Goal: Task Accomplishment & Management: Manage account settings

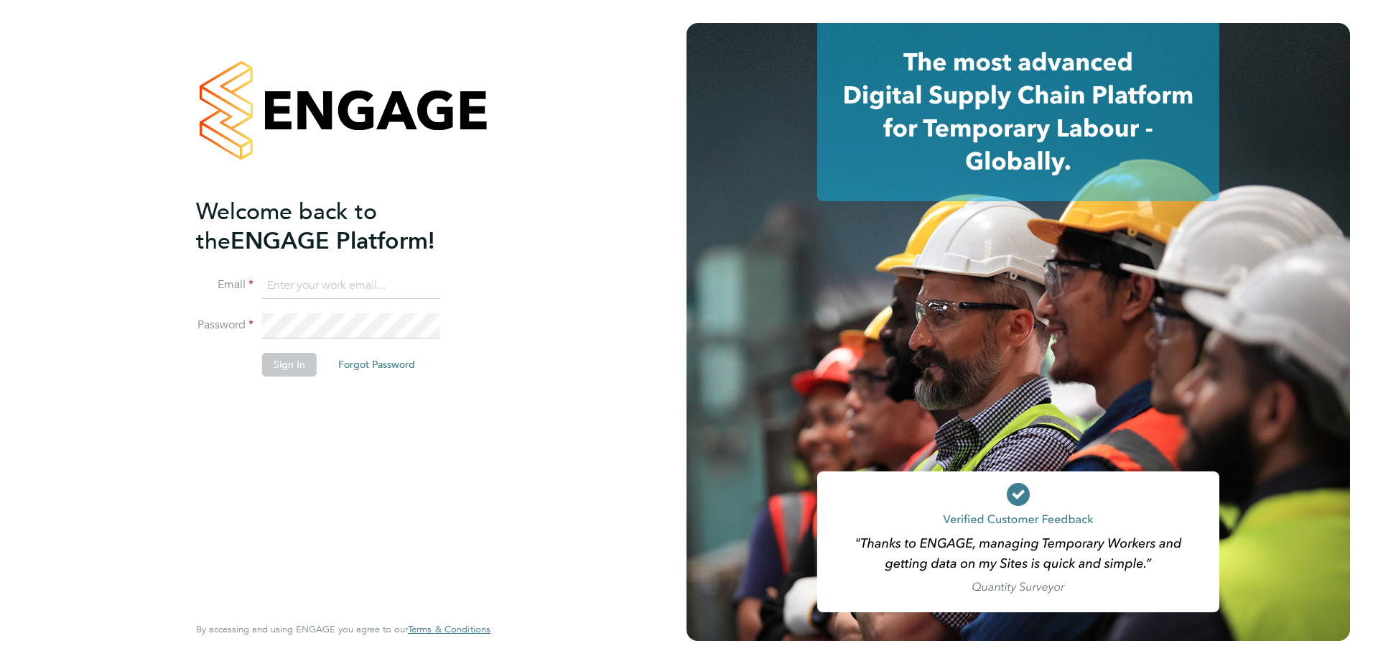
type input "paul.marcus@vistry.co.uk"
click at [272, 359] on button "Sign In" at bounding box center [289, 364] width 55 height 23
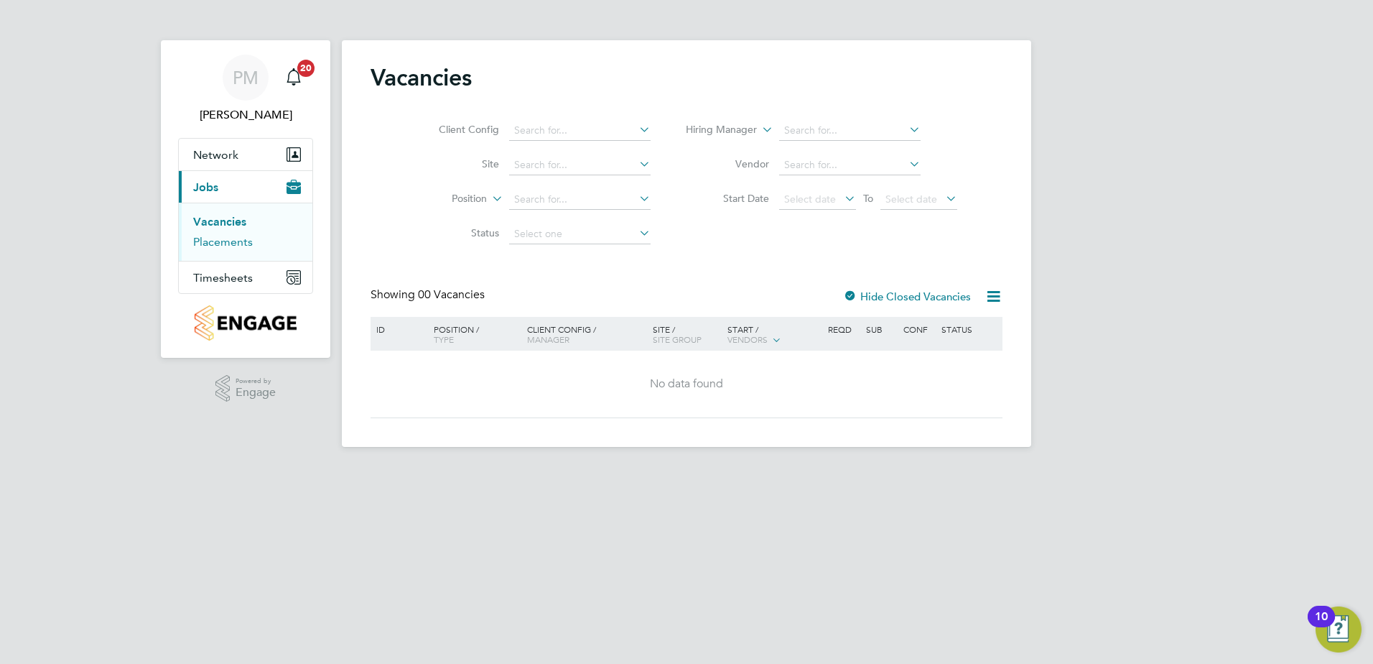
click at [218, 241] on link "Placements" at bounding box center [223, 242] width 60 height 14
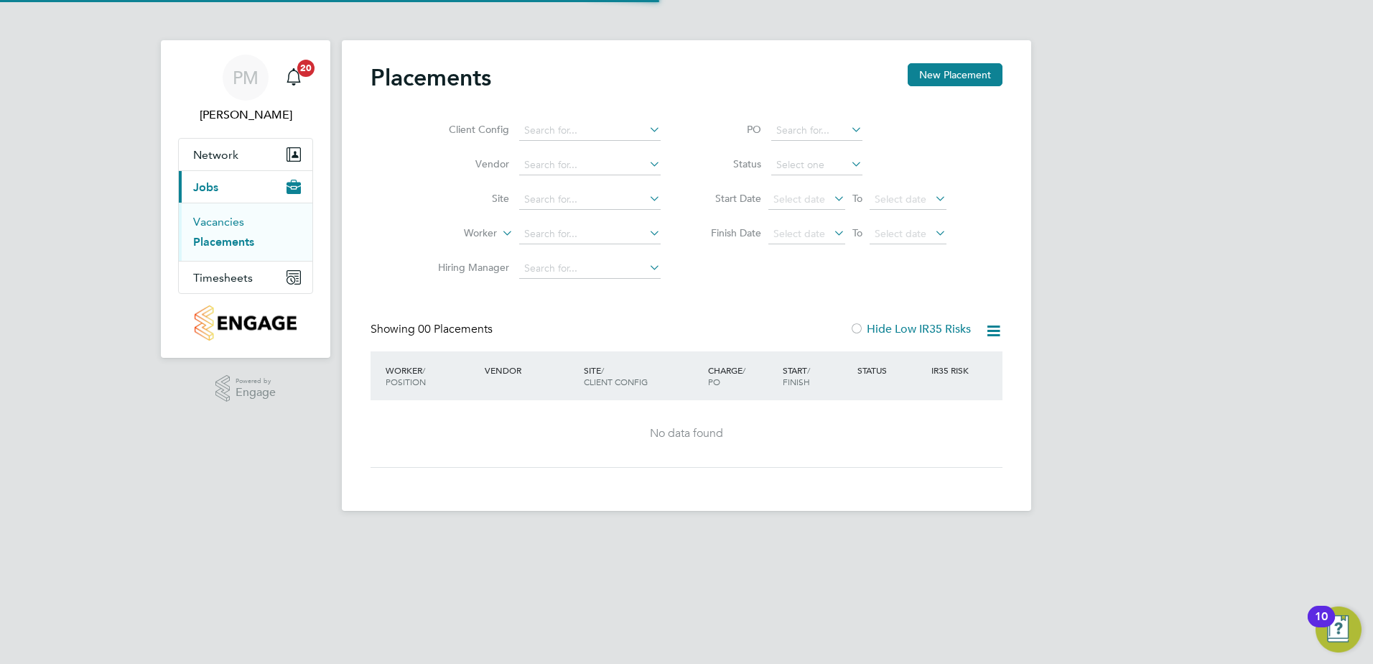
click at [216, 225] on link "Vacancies" at bounding box center [218, 222] width 51 height 14
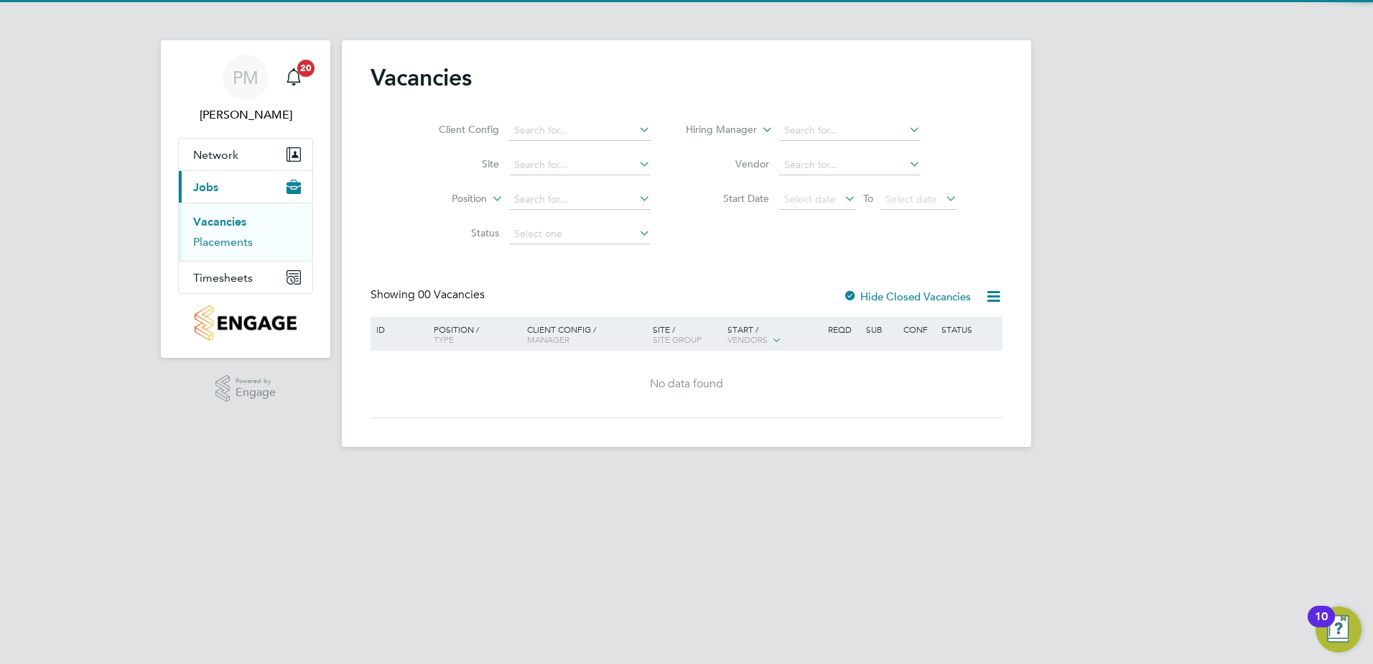
click at [218, 244] on link "Placements" at bounding box center [223, 242] width 60 height 14
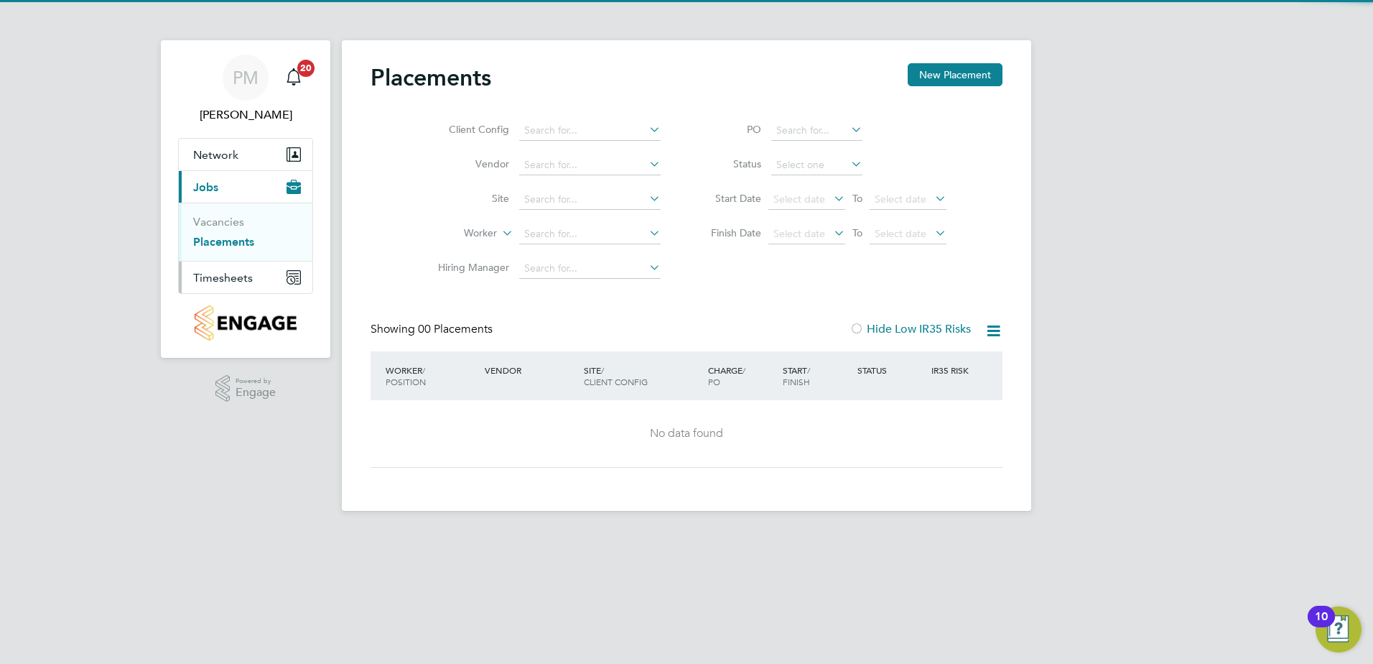
click at [217, 279] on span "Timesheets" at bounding box center [223, 278] width 60 height 14
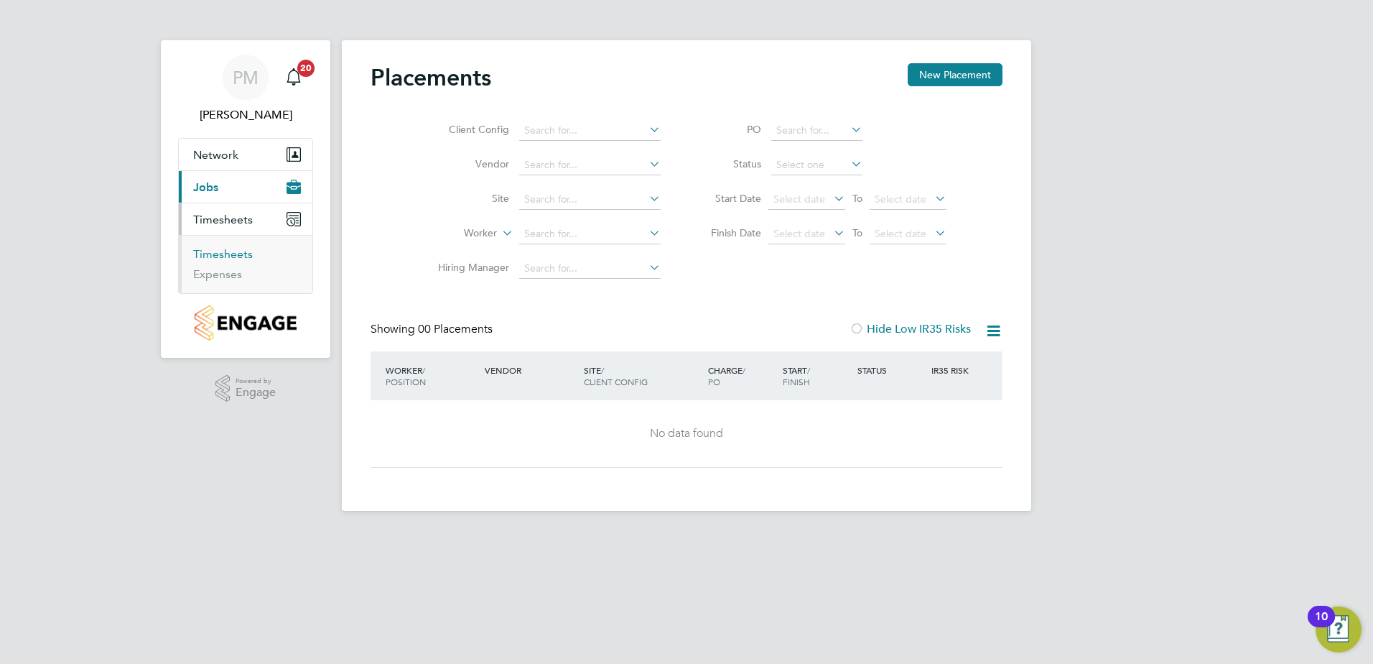
click at [225, 251] on link "Timesheets" at bounding box center [223, 254] width 60 height 14
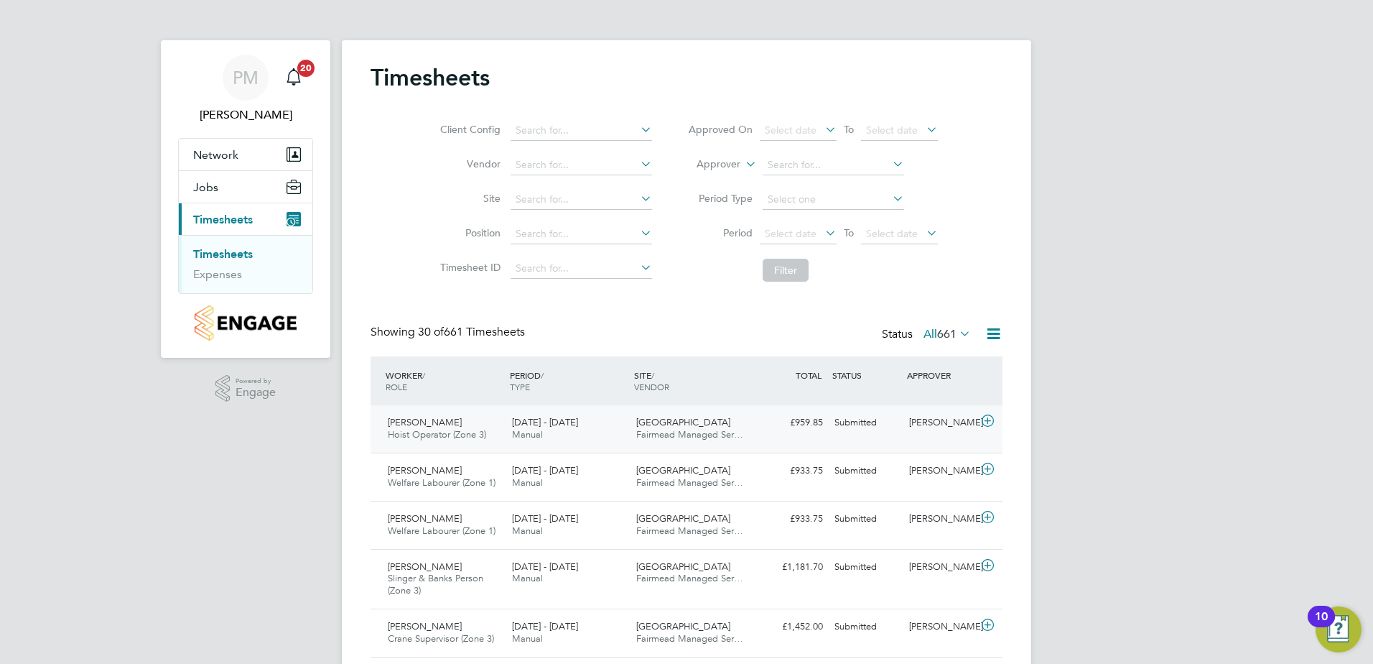
click at [853, 419] on div "Submitted" at bounding box center [866, 423] width 75 height 24
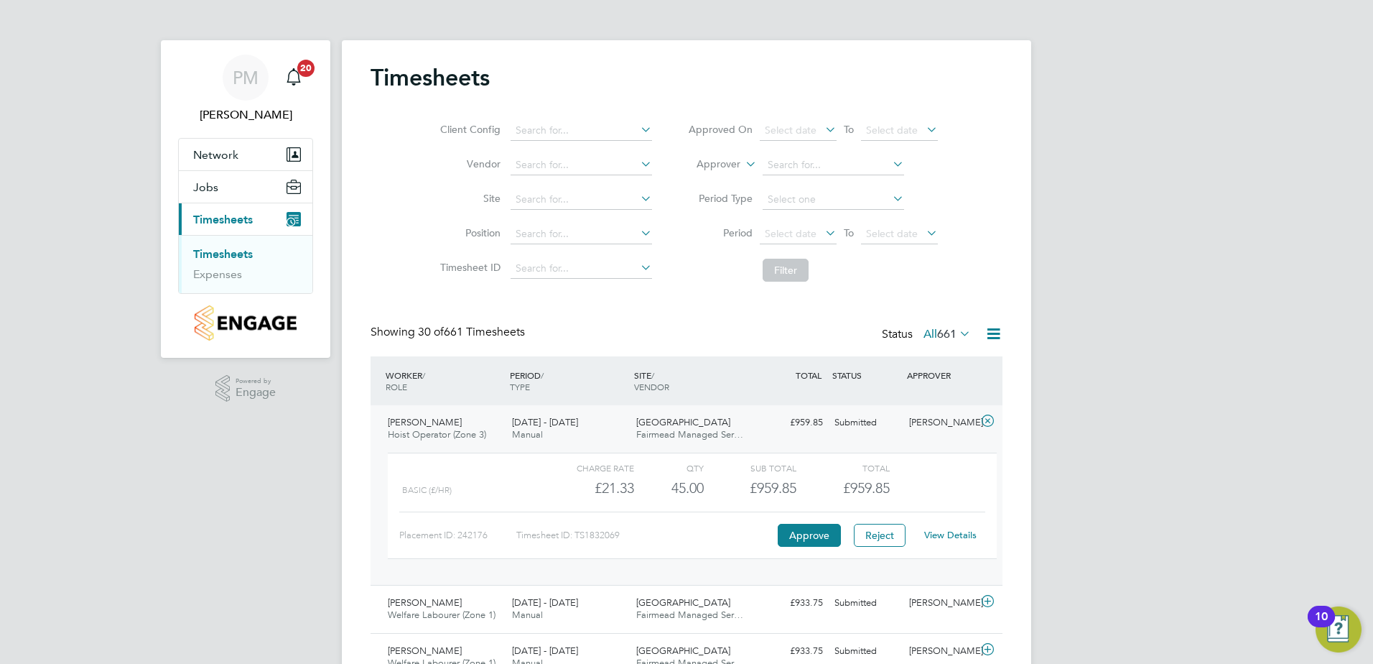
click at [951, 531] on link "View Details" at bounding box center [950, 535] width 52 height 12
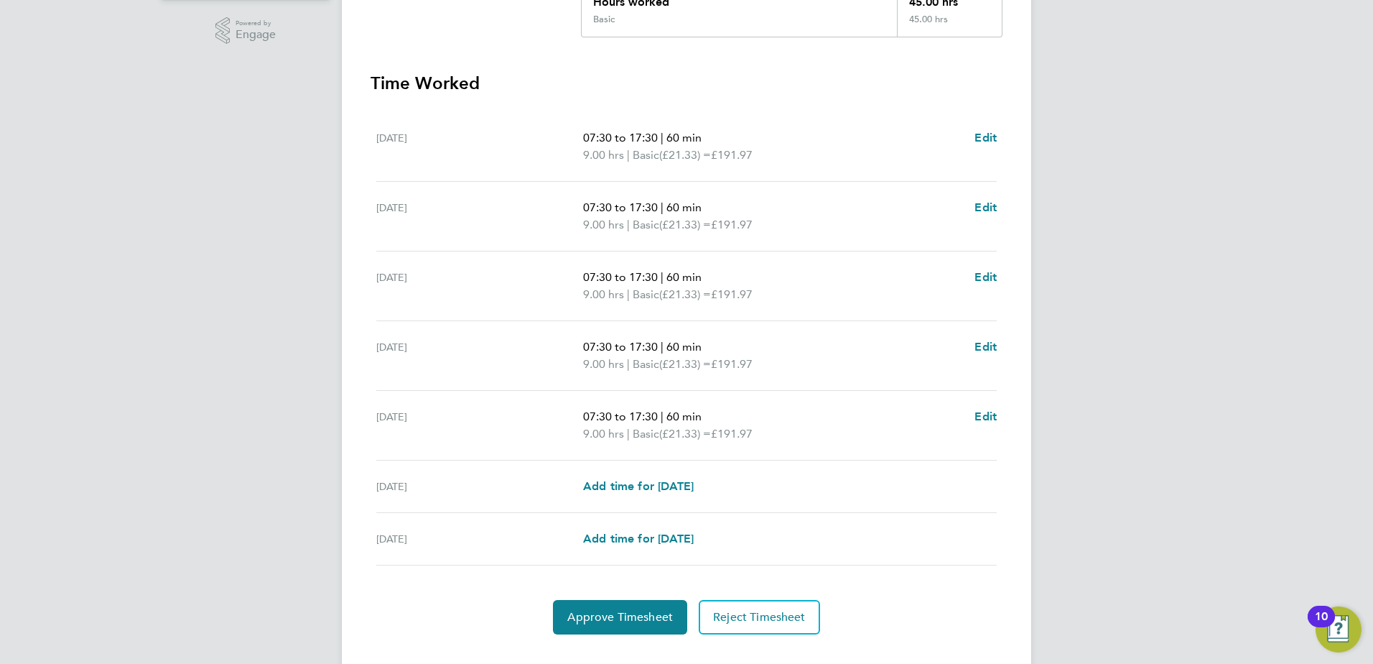
scroll to position [359, 0]
click at [614, 610] on span "Approve Timesheet" at bounding box center [620, 615] width 106 height 14
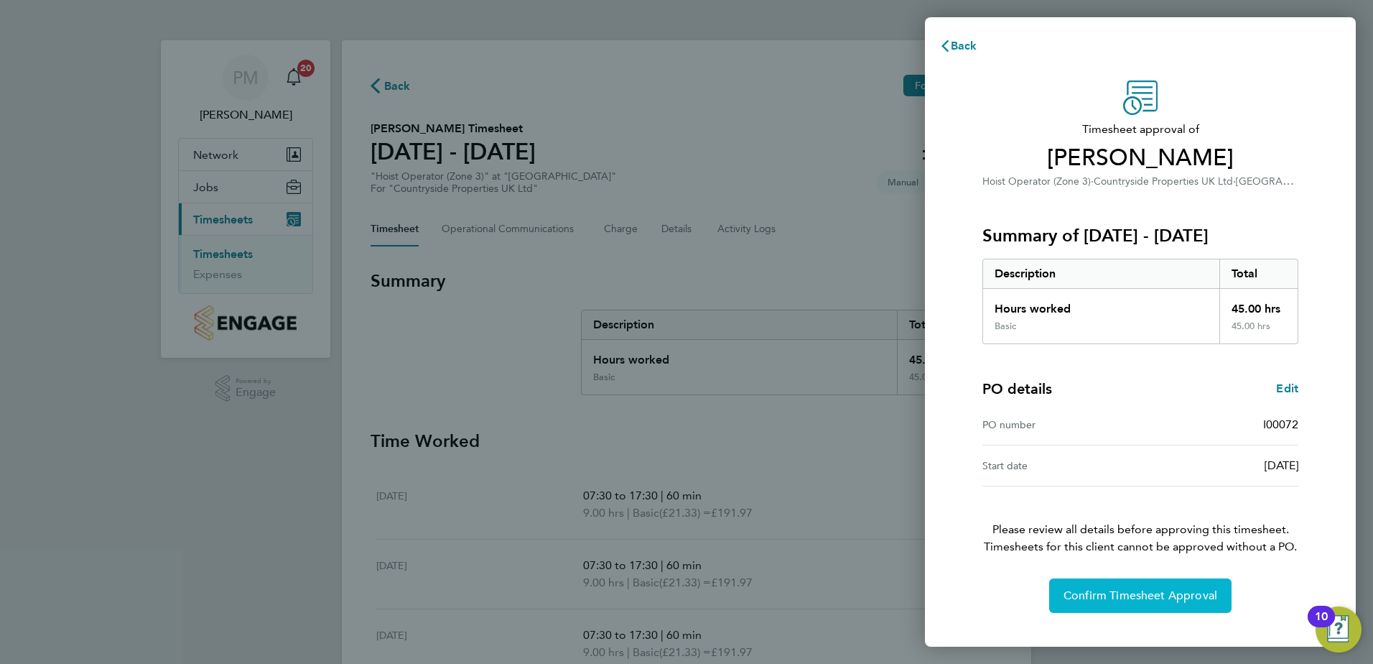
click at [1104, 580] on button "Confirm Timesheet Approval" at bounding box center [1140, 595] width 182 height 34
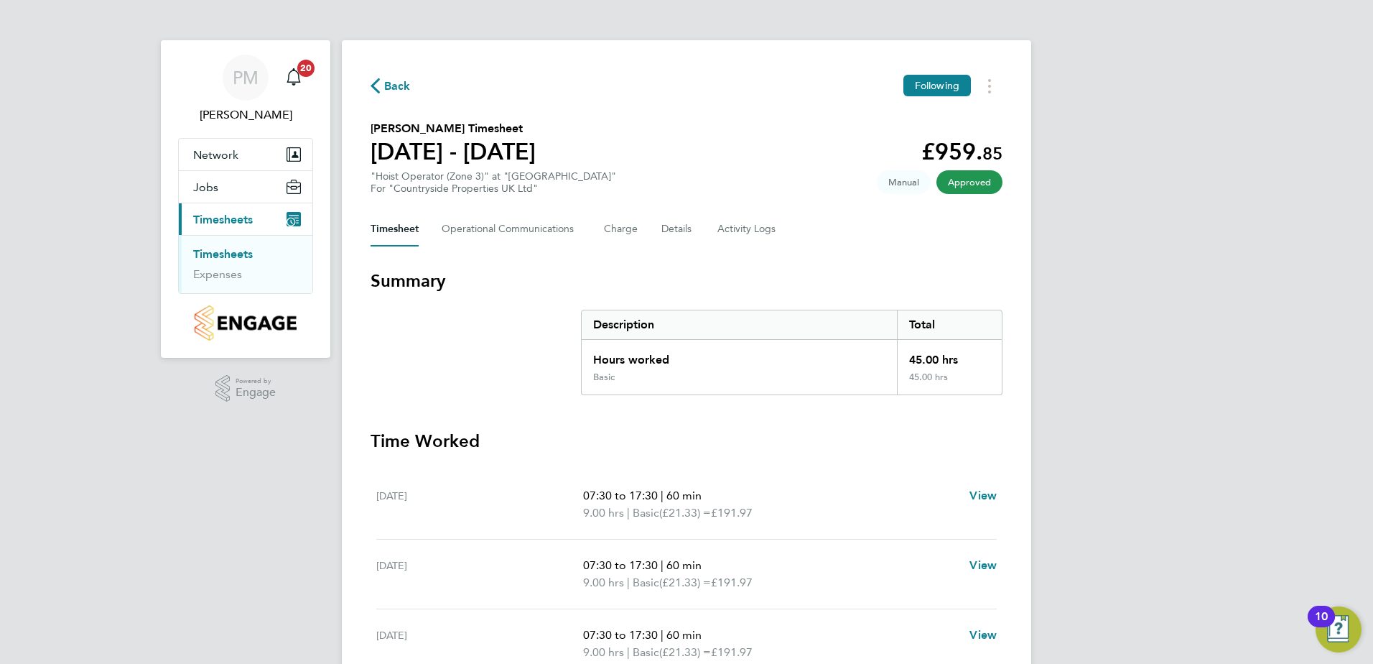
click at [229, 253] on link "Timesheets" at bounding box center [223, 254] width 60 height 14
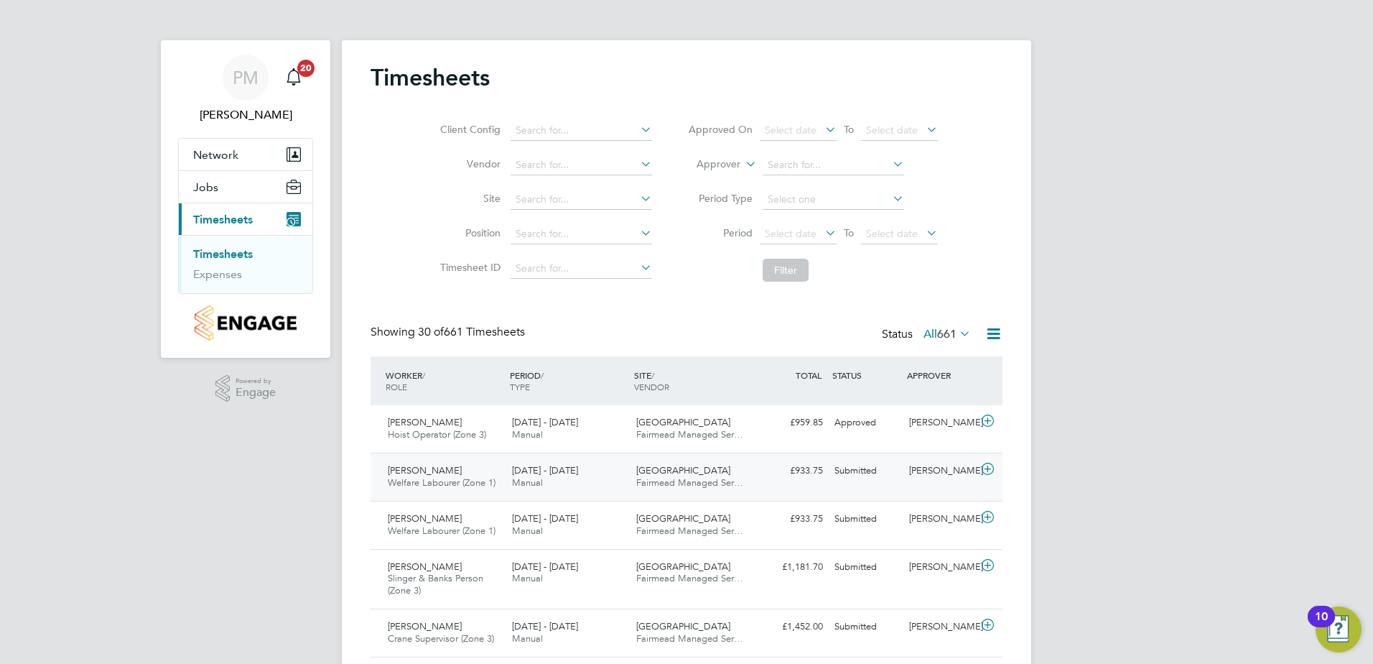
click at [450, 471] on span "[PERSON_NAME]" at bounding box center [425, 470] width 74 height 12
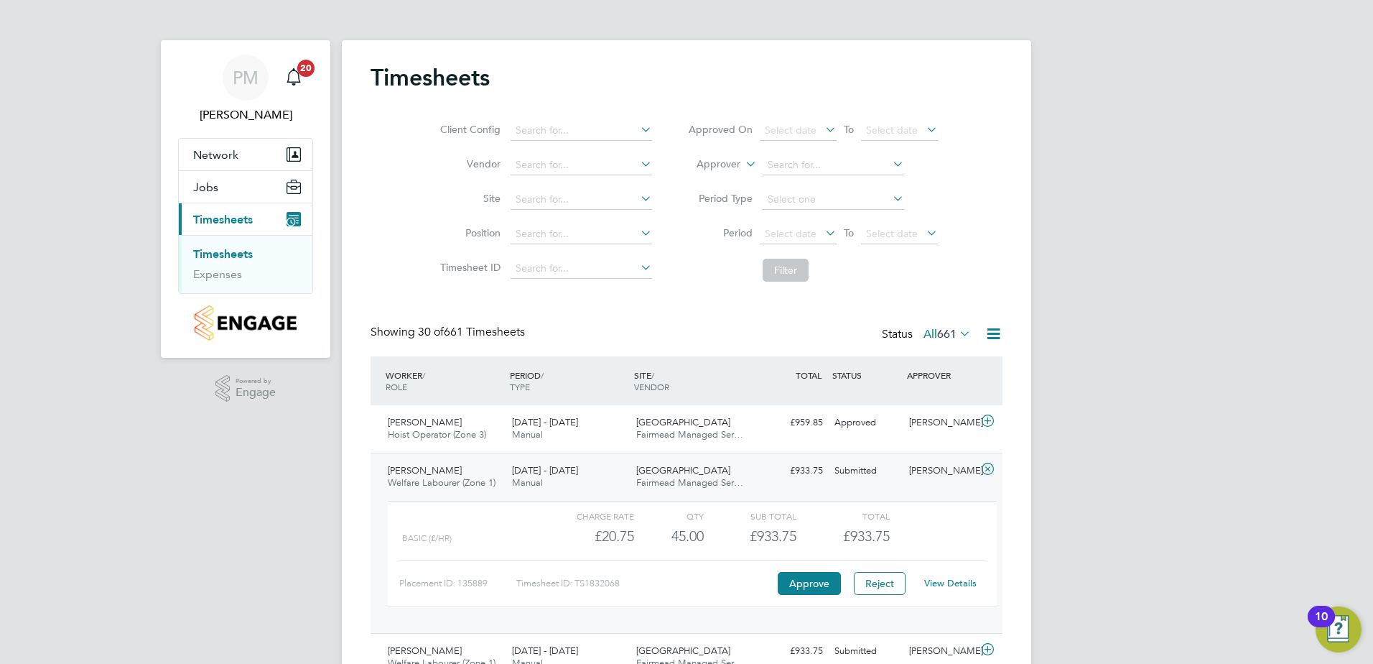
click at [957, 580] on link "View Details" at bounding box center [950, 583] width 52 height 12
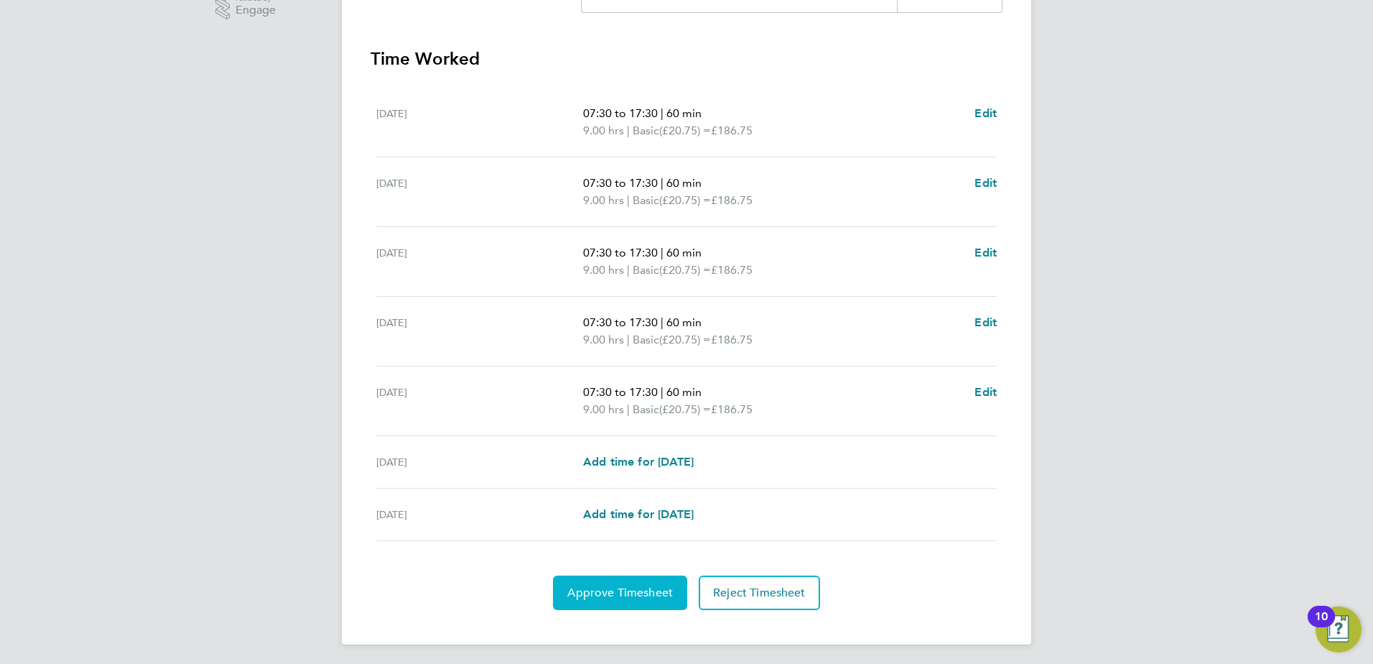
scroll to position [386, 0]
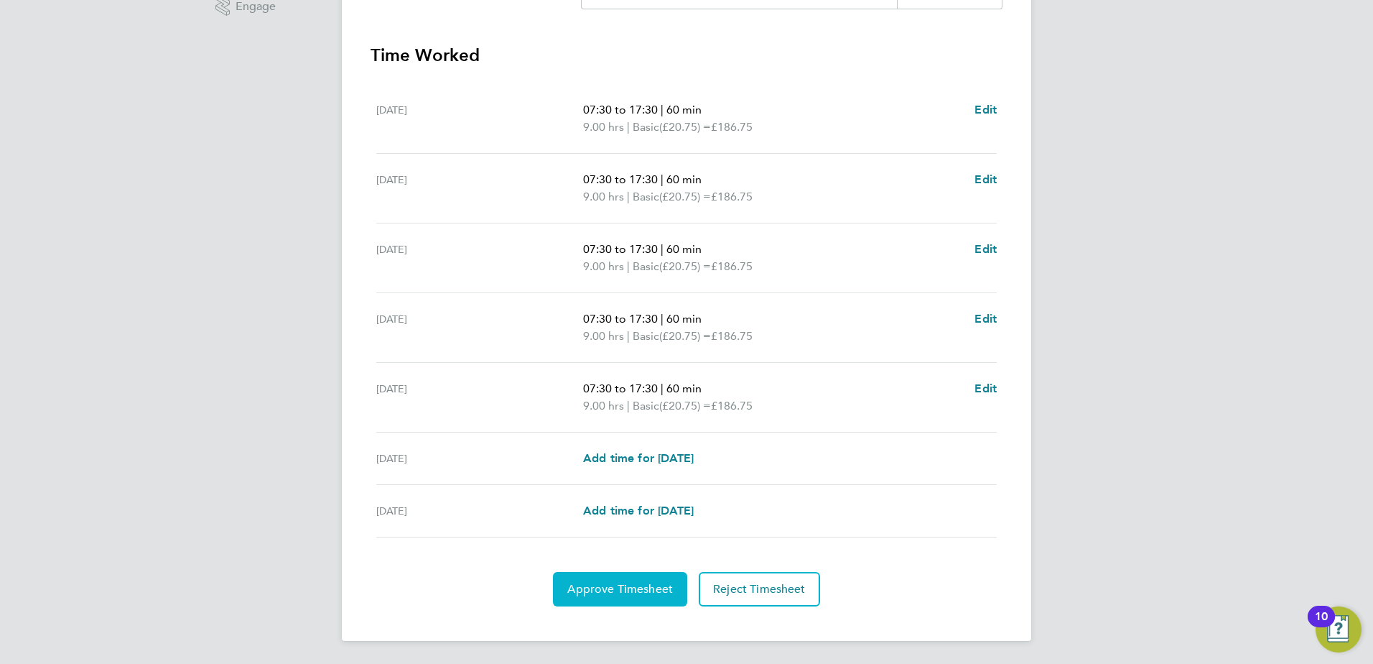
click at [587, 587] on span "Approve Timesheet" at bounding box center [620, 589] width 106 height 14
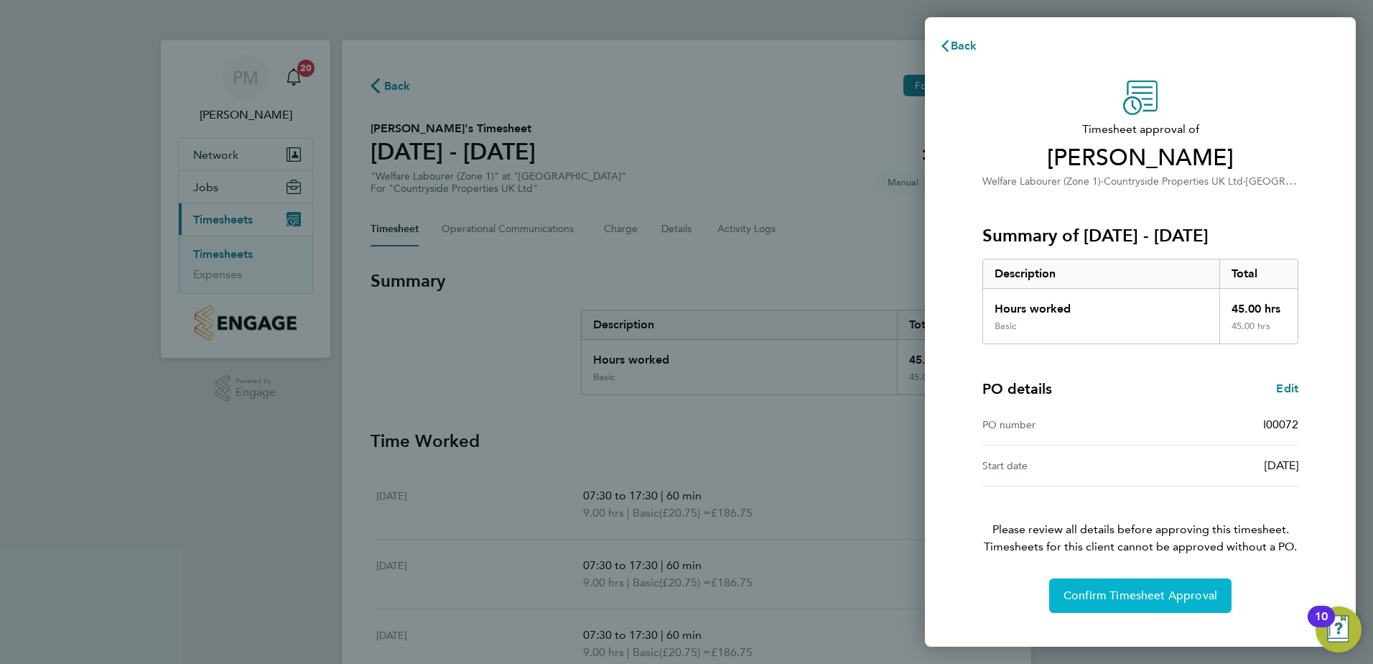
click at [1094, 595] on span "Confirm Timesheet Approval" at bounding box center [1141, 595] width 154 height 14
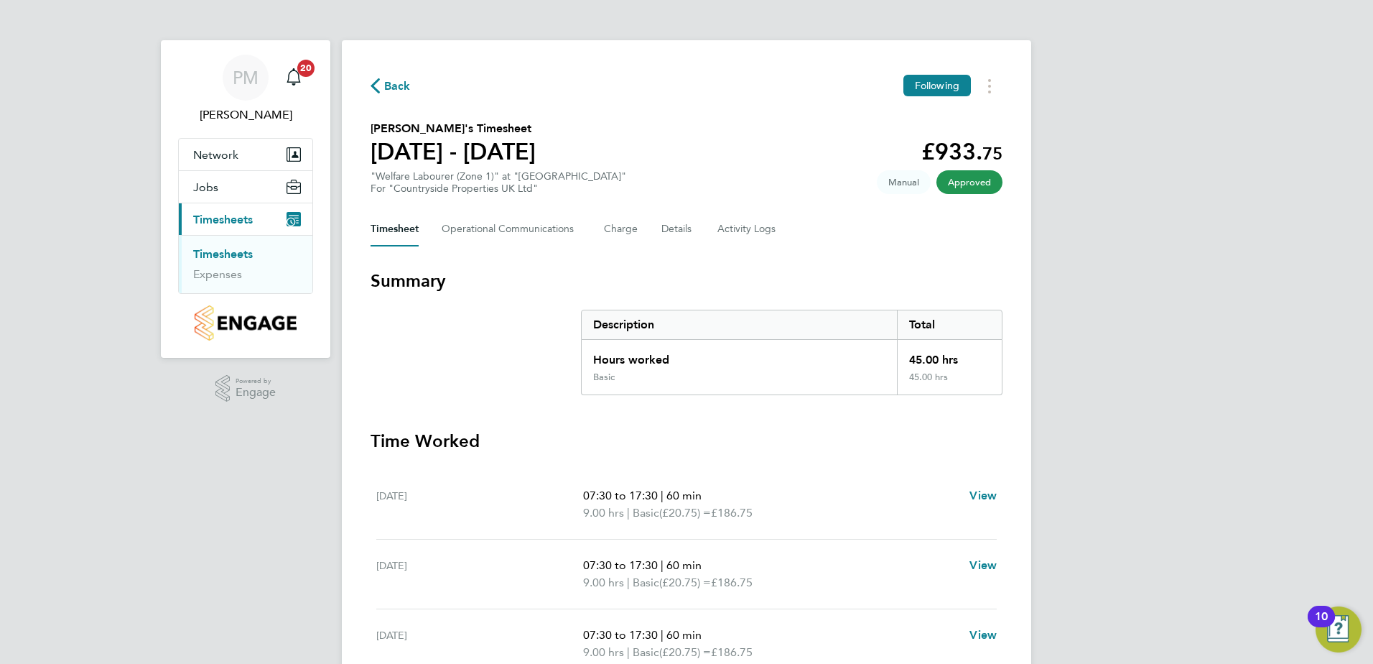
click at [236, 251] on link "Timesheets" at bounding box center [223, 254] width 60 height 14
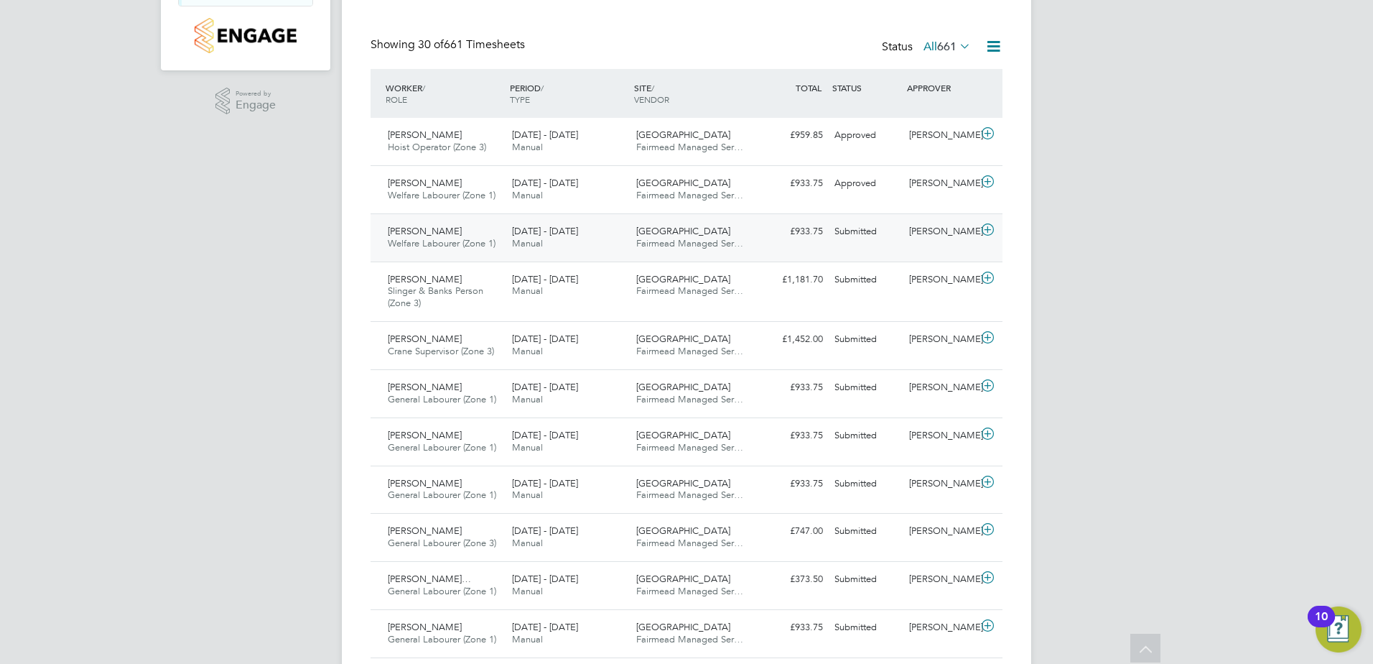
click at [452, 231] on div "Iliana Graur Welfare Labourer (Zone 1) 22 - 28 Sep 2025" at bounding box center [444, 238] width 124 height 36
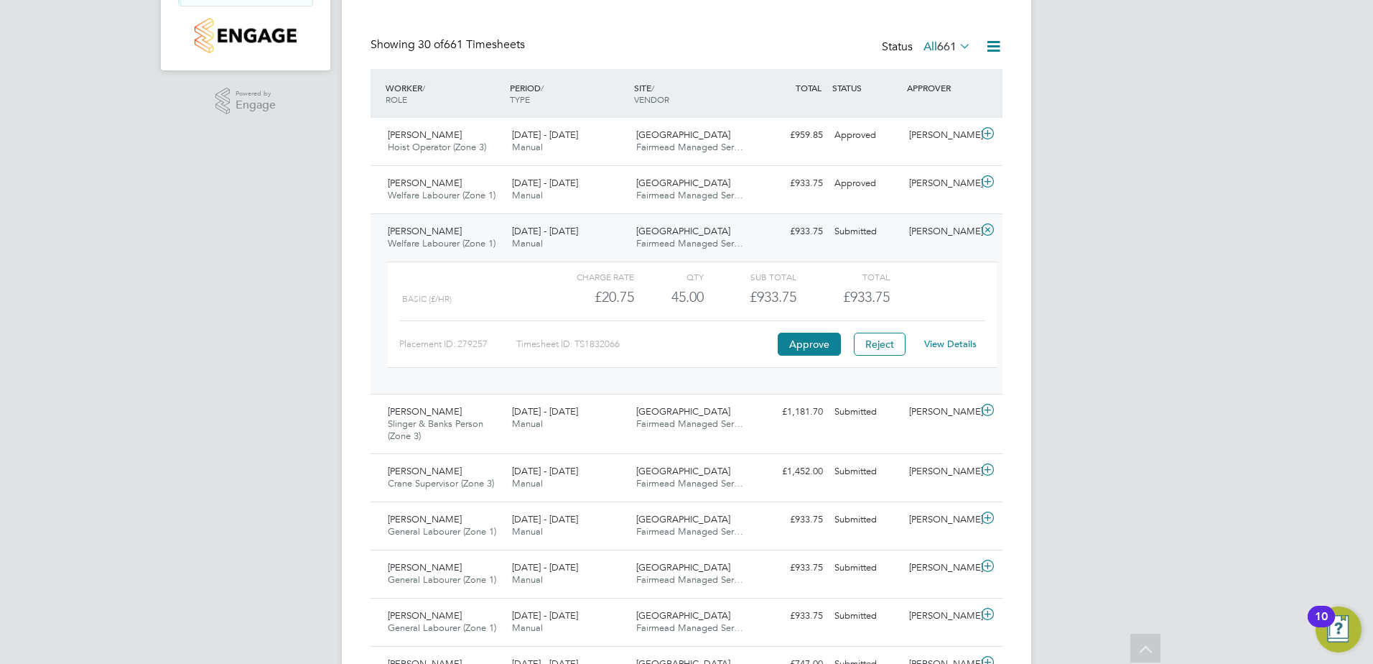
click at [944, 343] on link "View Details" at bounding box center [950, 344] width 52 height 12
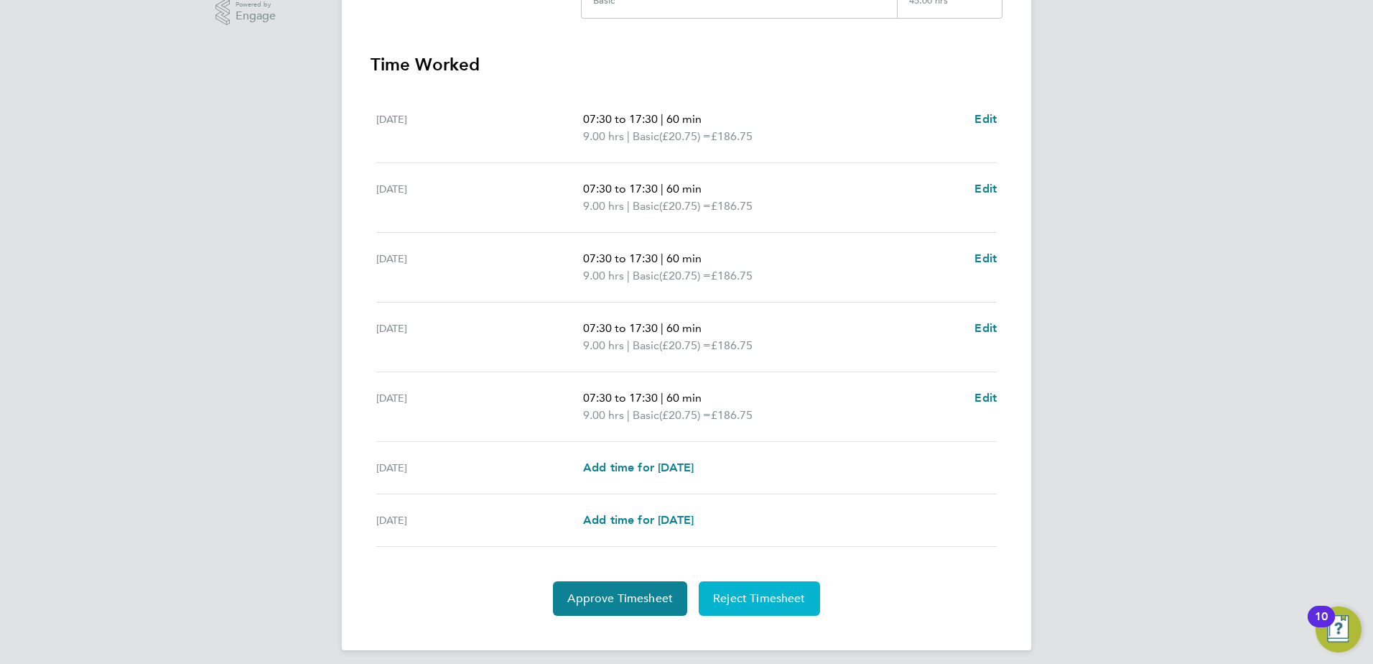
scroll to position [386, 0]
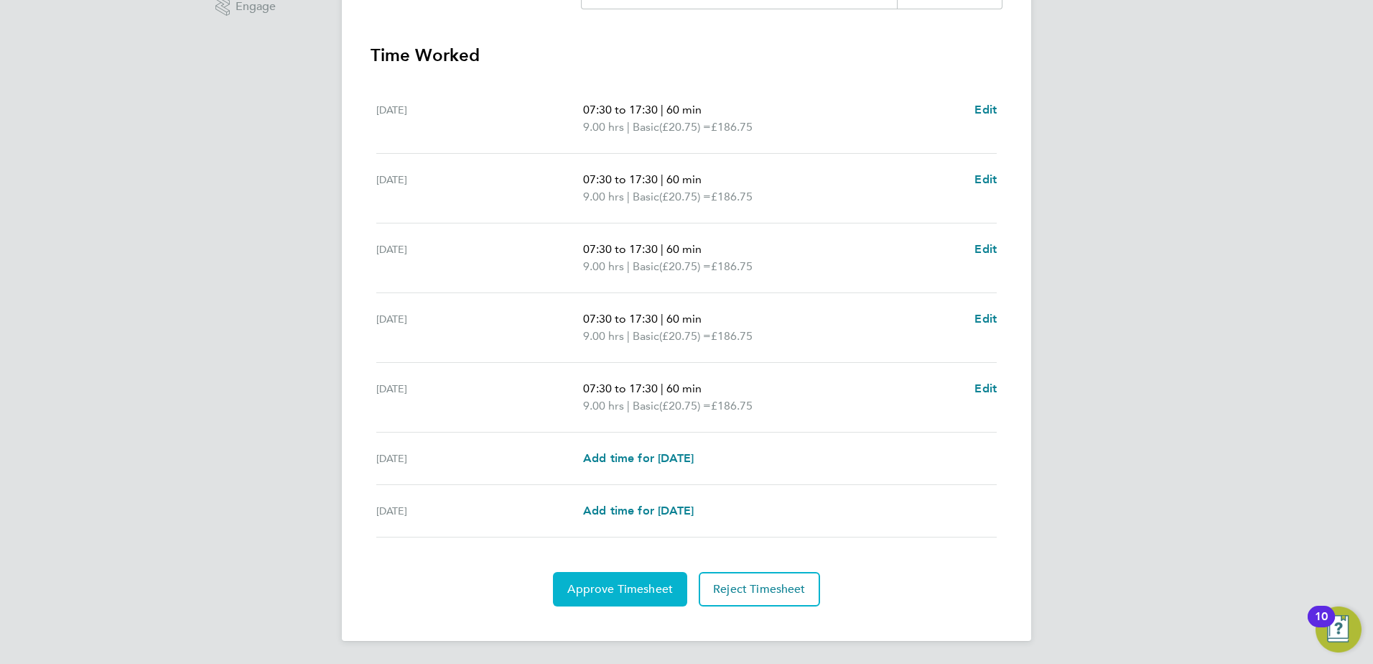
click at [653, 585] on span "Approve Timesheet" at bounding box center [620, 589] width 106 height 14
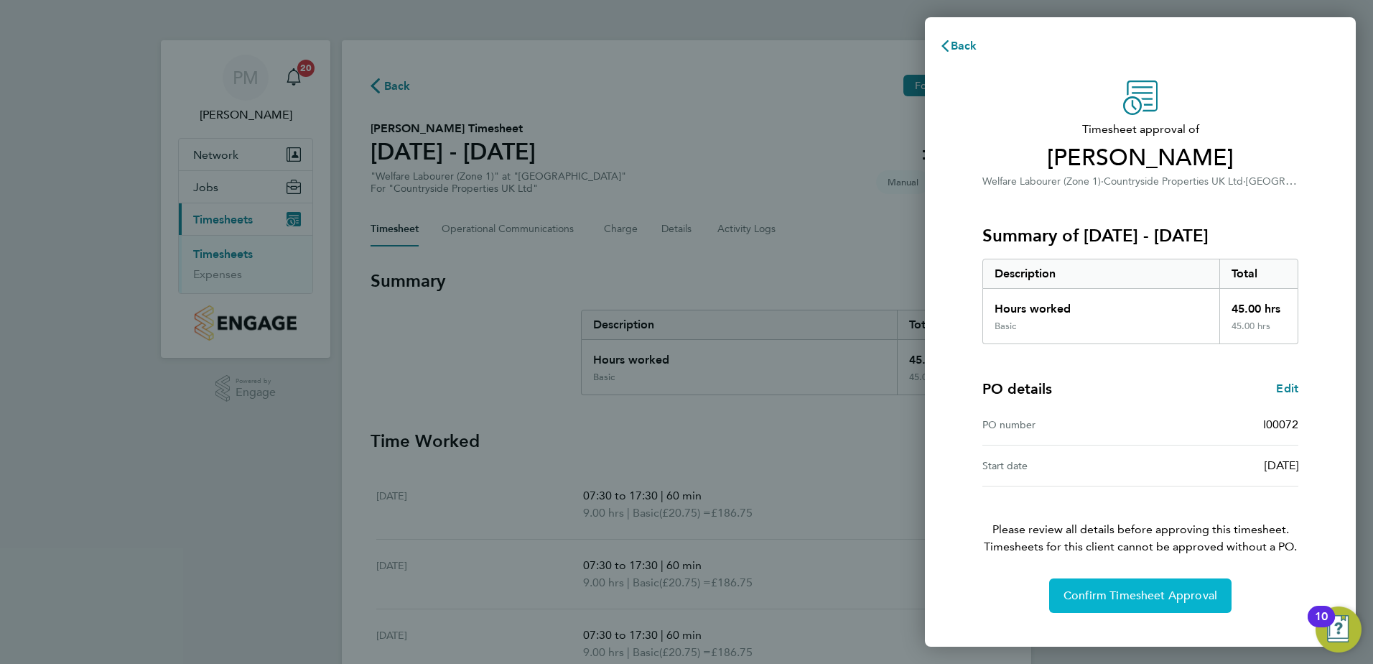
click at [1133, 594] on span "Confirm Timesheet Approval" at bounding box center [1141, 595] width 154 height 14
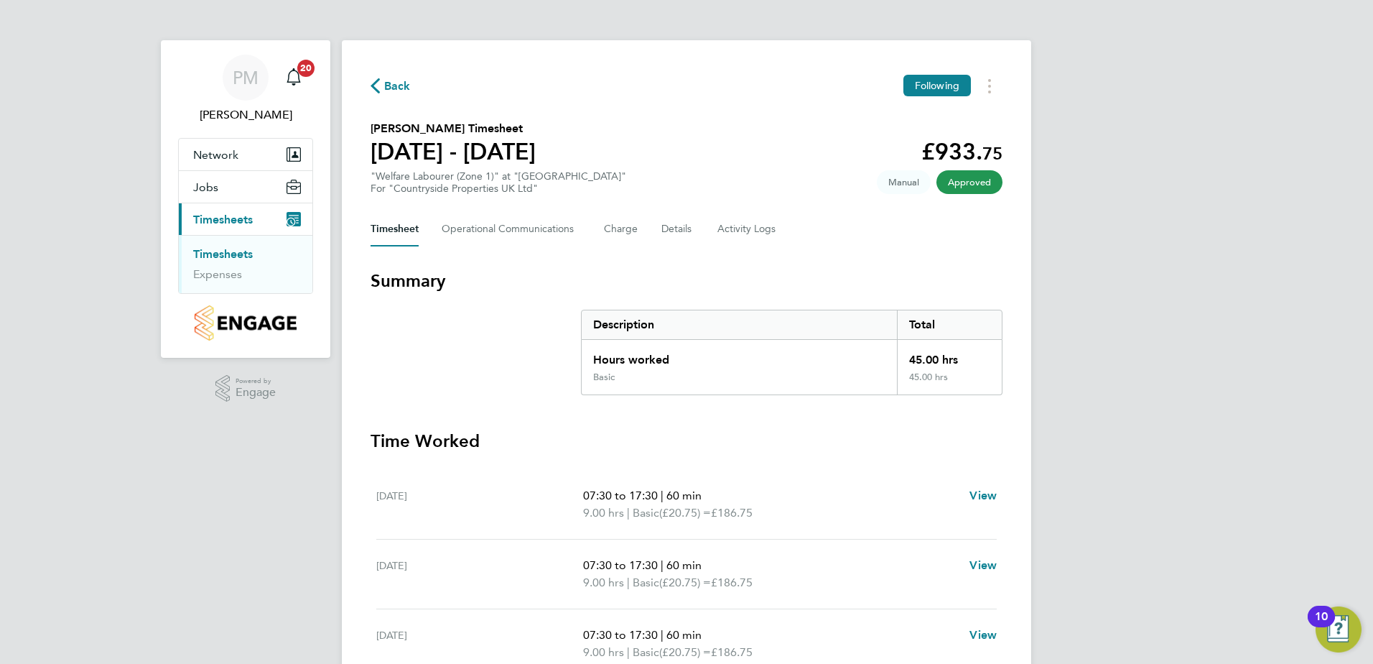
click at [221, 249] on link "Timesheets" at bounding box center [223, 254] width 60 height 14
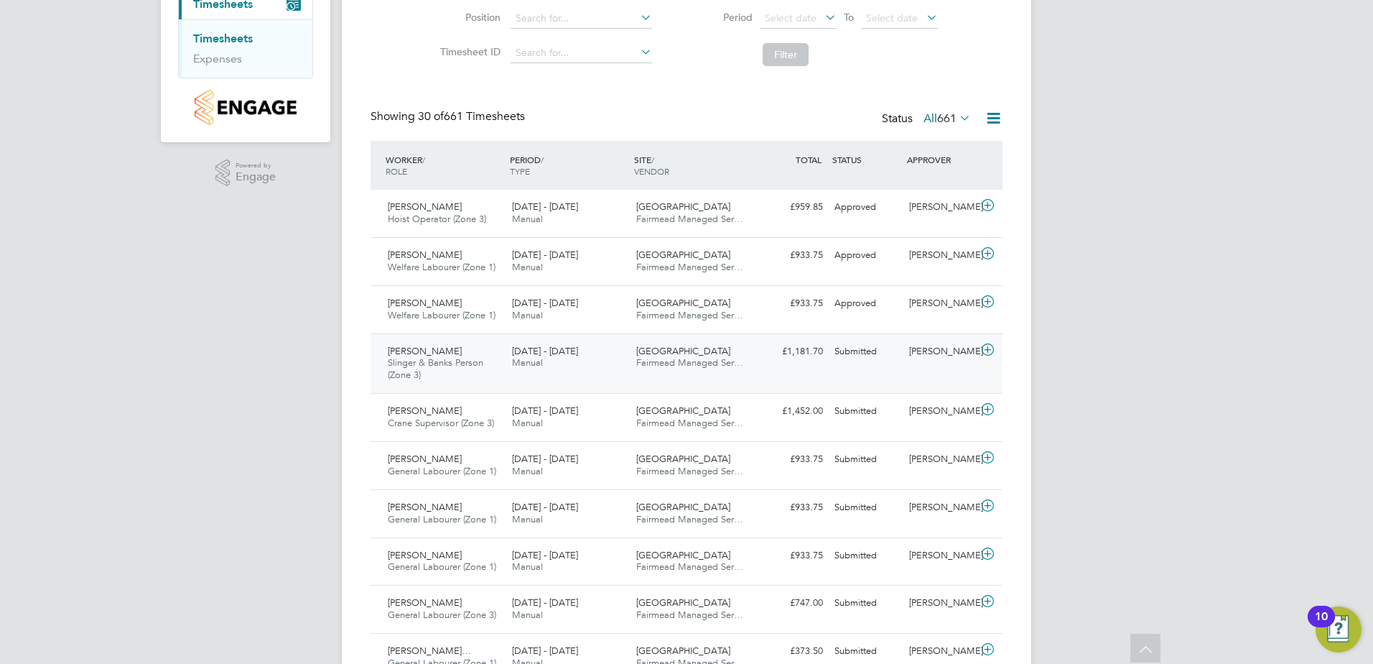
click at [424, 354] on span "[PERSON_NAME]" at bounding box center [425, 351] width 74 height 12
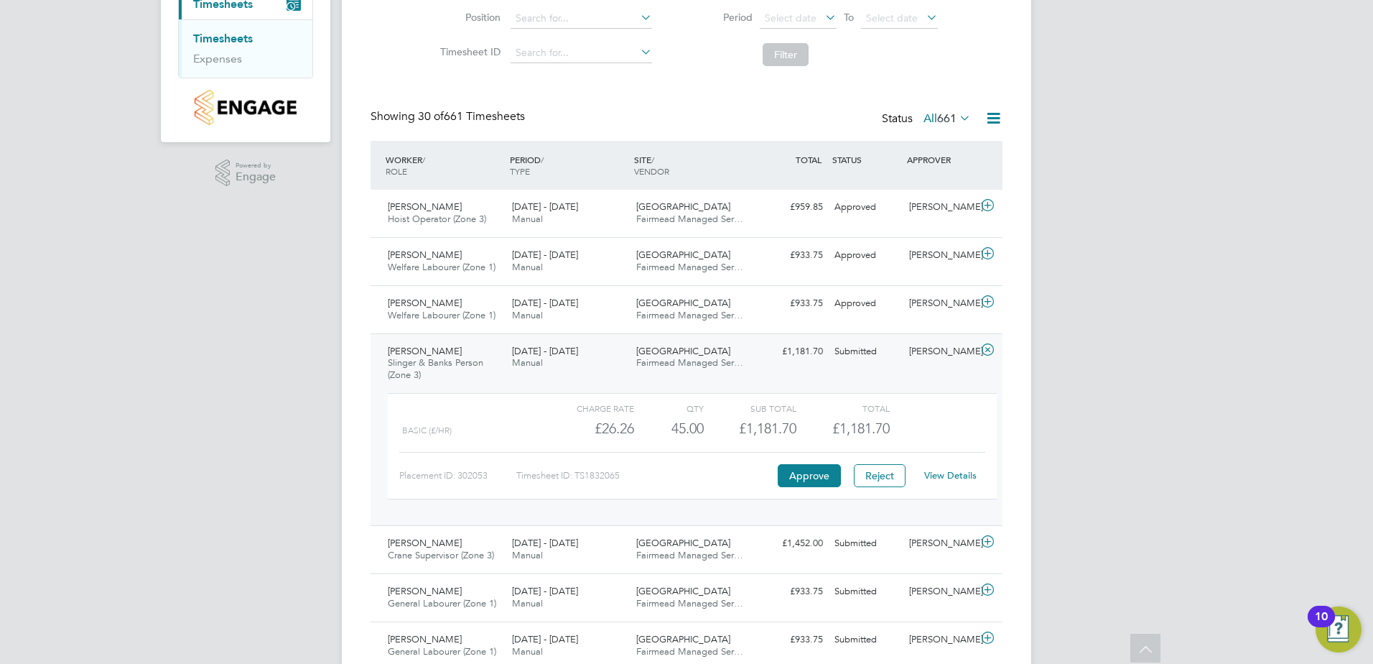
click at [950, 478] on link "View Details" at bounding box center [950, 475] width 52 height 12
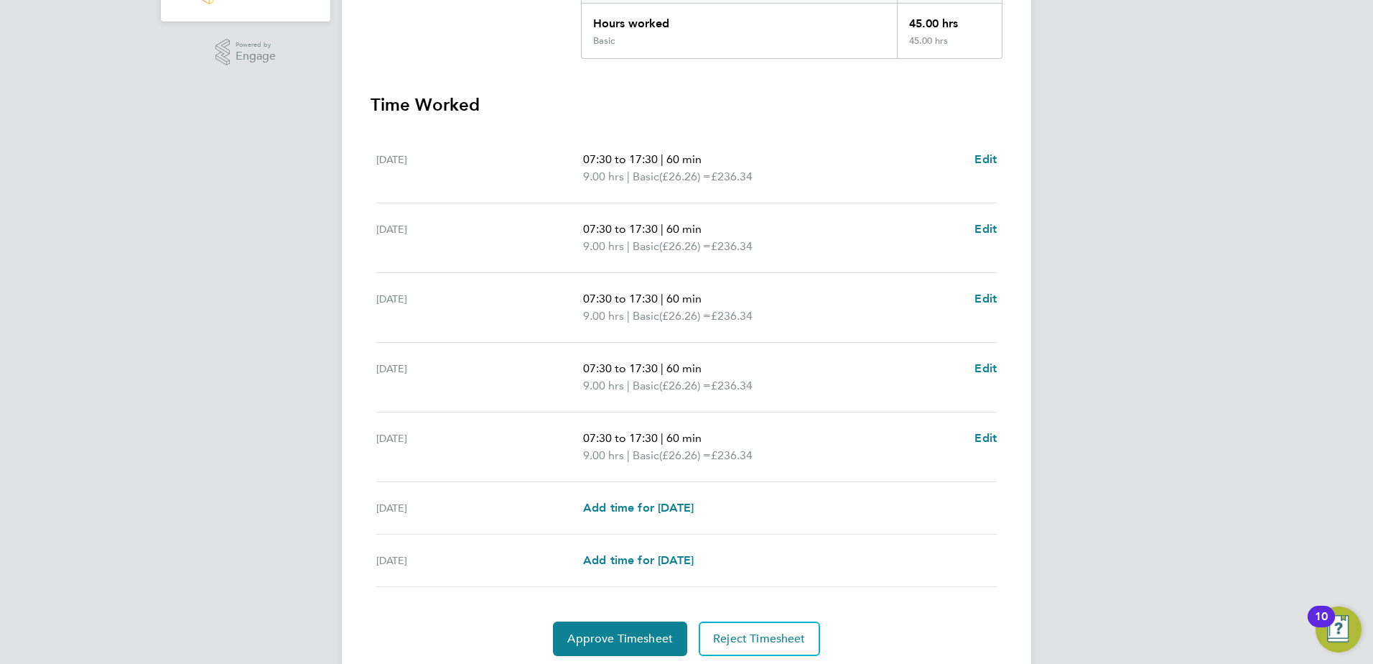
scroll to position [386, 0]
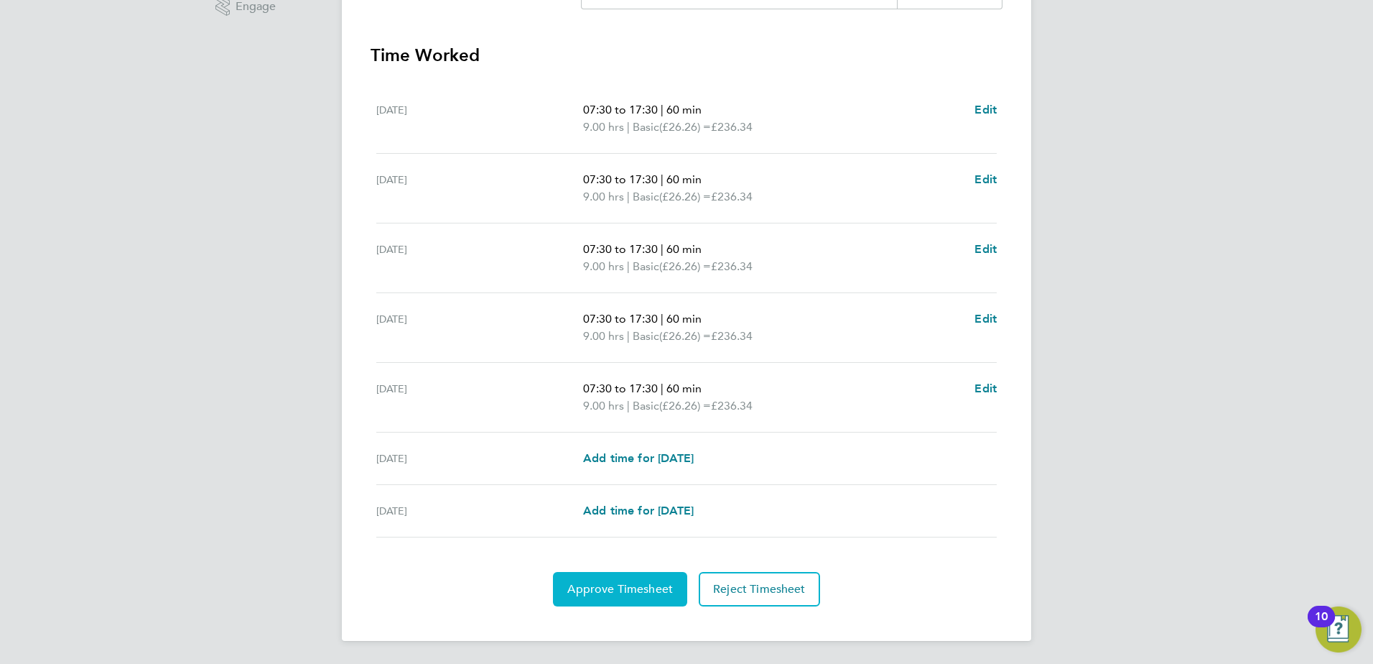
click at [633, 584] on span "Approve Timesheet" at bounding box center [620, 589] width 106 height 14
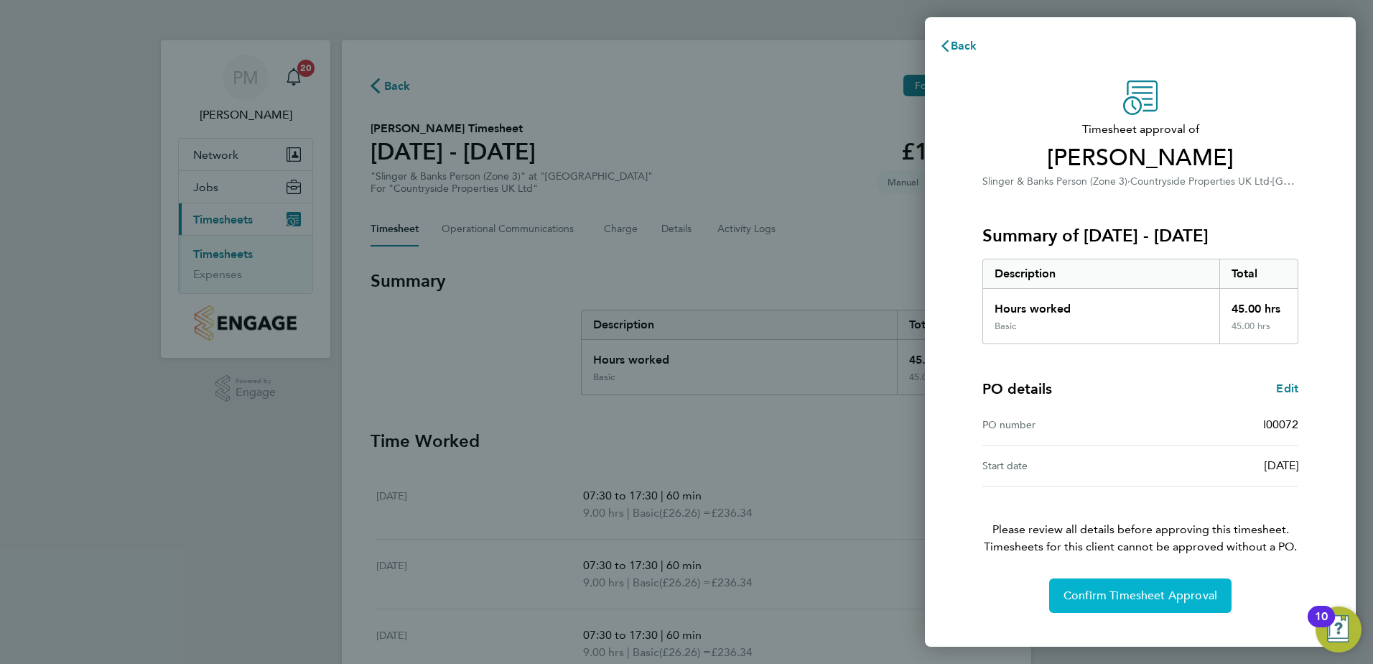
click at [1130, 597] on span "Confirm Timesheet Approval" at bounding box center [1141, 595] width 154 height 14
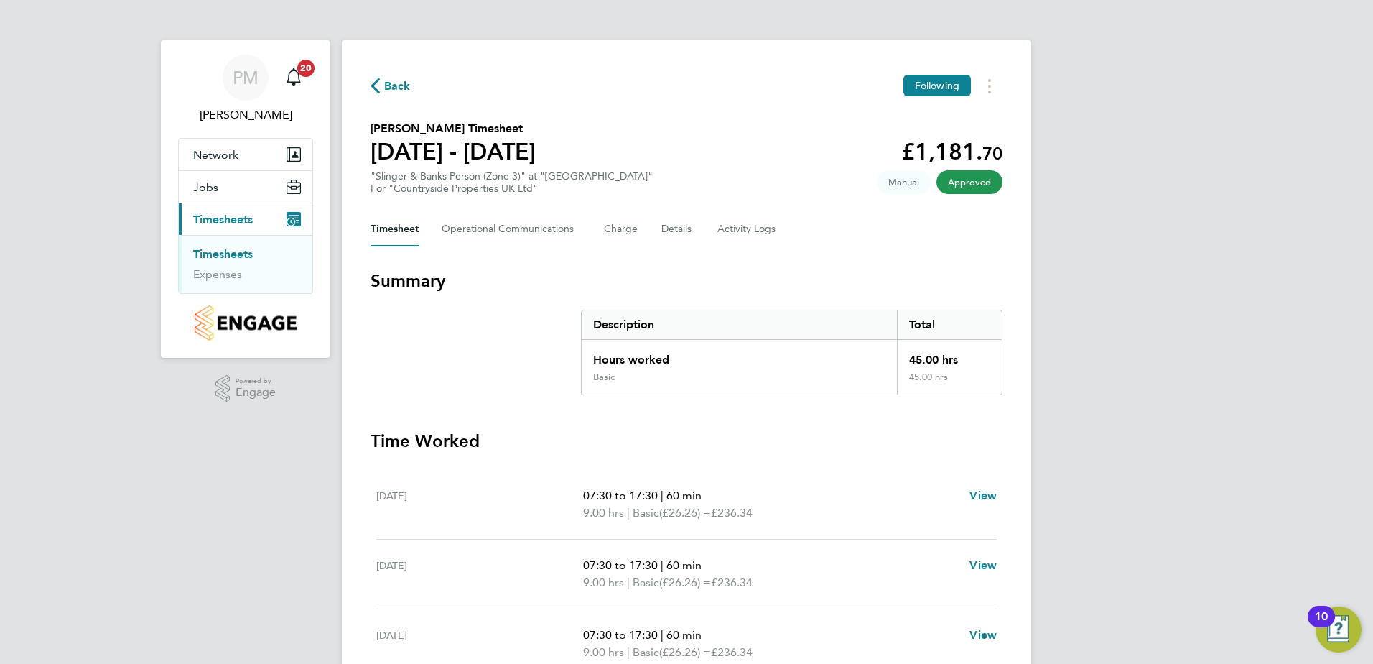
click at [214, 249] on link "Timesheets" at bounding box center [223, 254] width 60 height 14
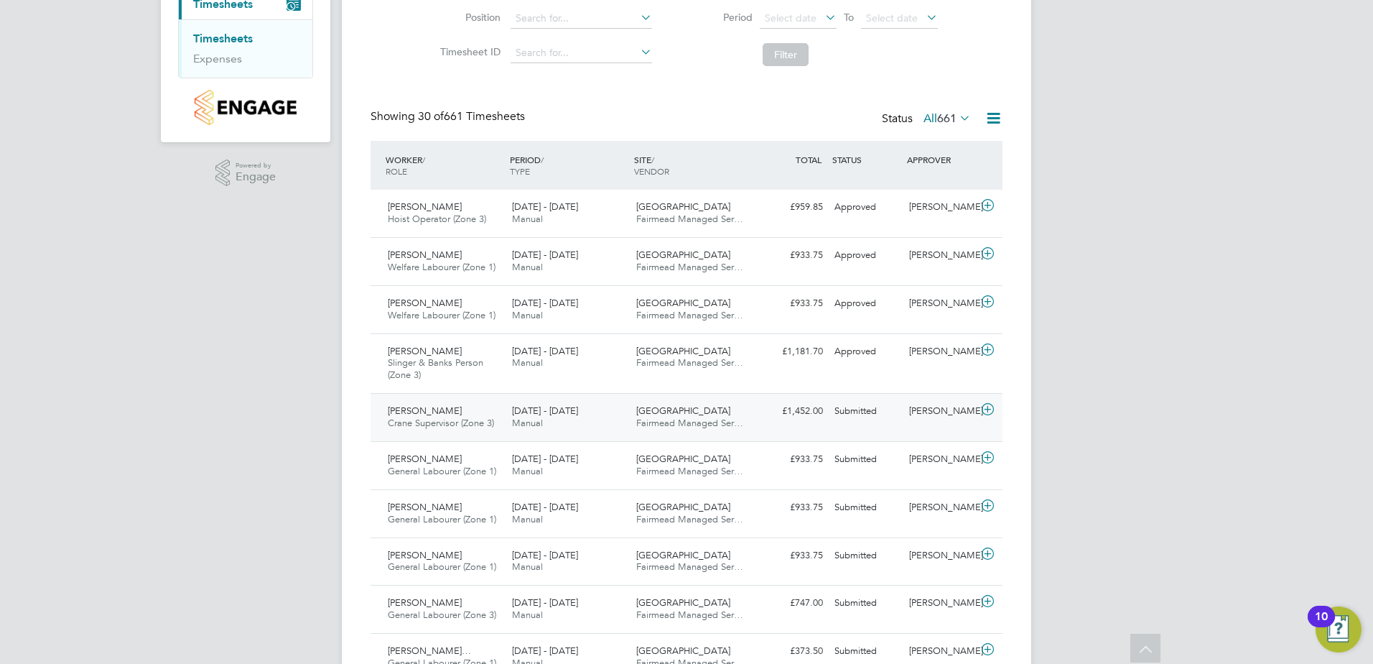
click at [408, 411] on span "[PERSON_NAME]" at bounding box center [425, 410] width 74 height 12
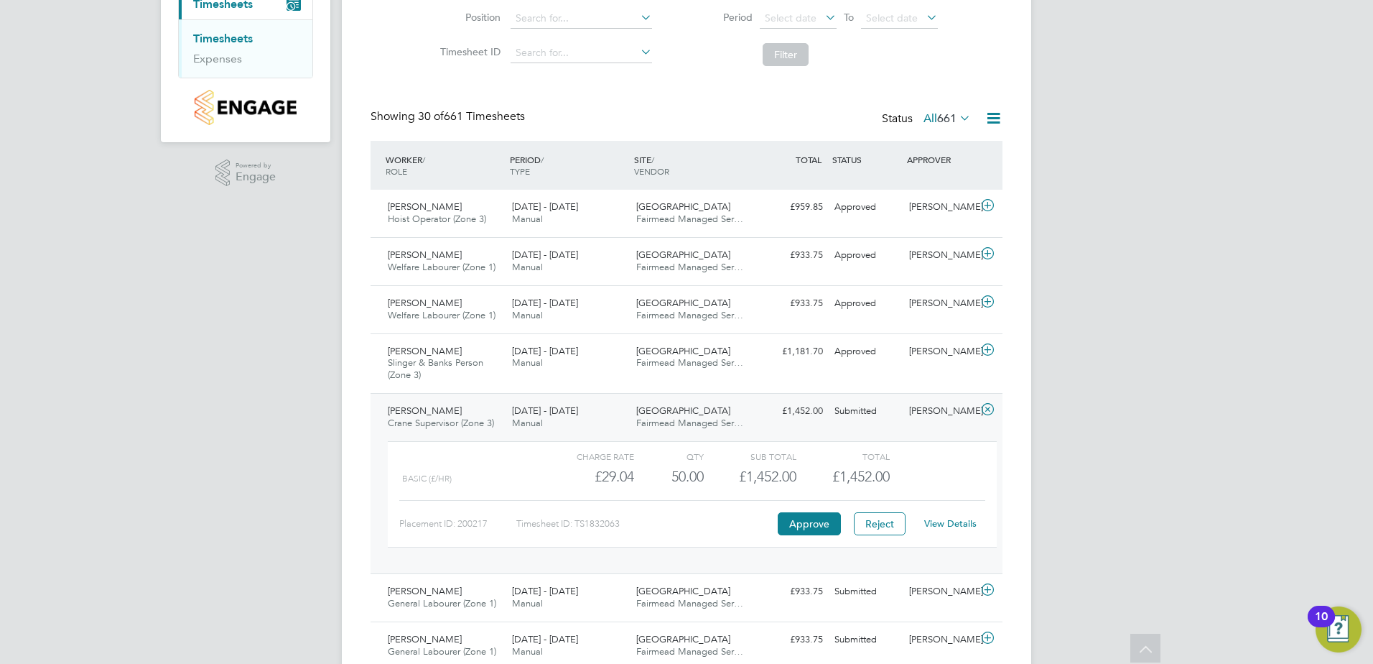
click at [948, 522] on link "View Details" at bounding box center [950, 523] width 52 height 12
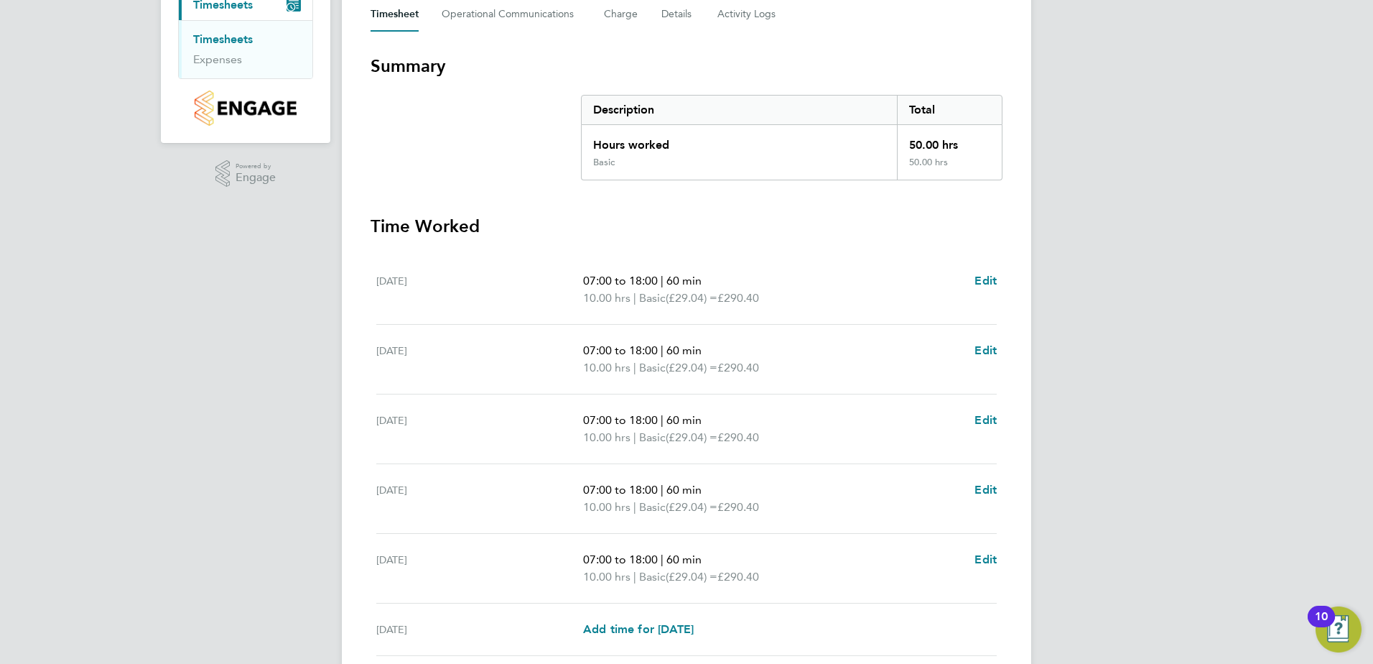
scroll to position [215, 0]
click at [983, 275] on span "Edit" at bounding box center [985, 280] width 22 height 14
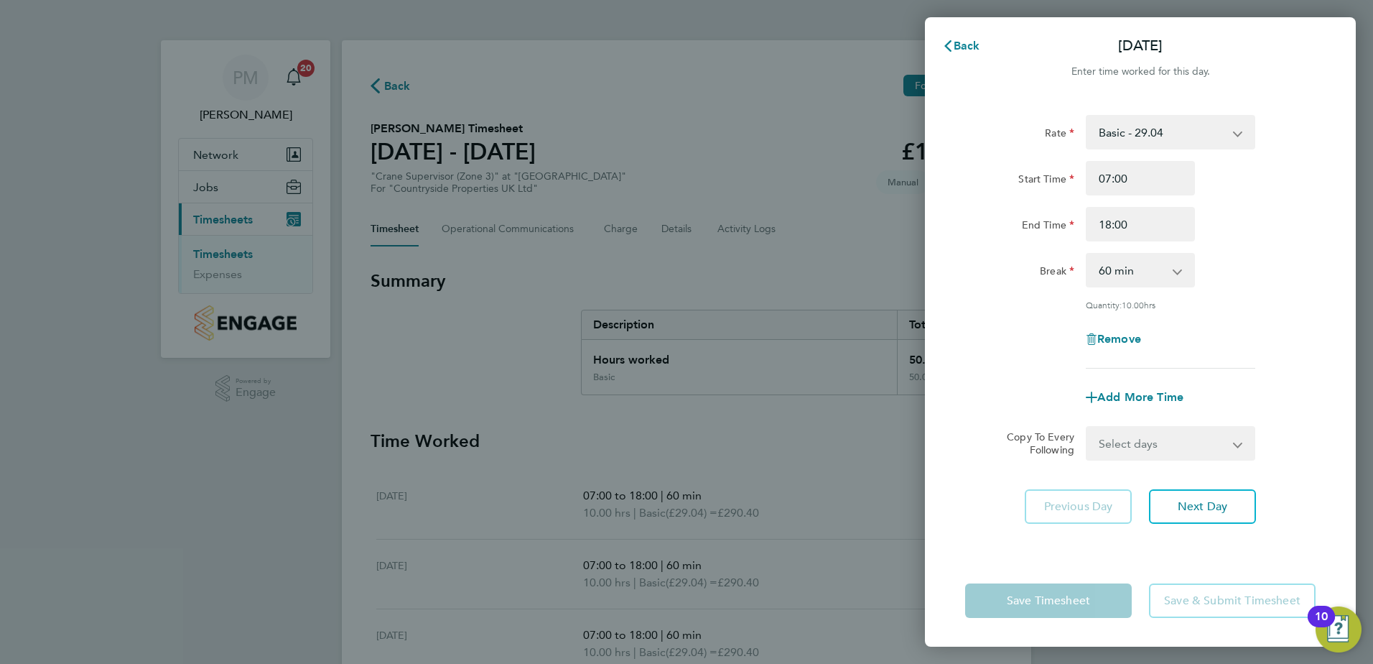
click at [1172, 269] on select "0 min 15 min 30 min 45 min 60 min 75 min 90 min" at bounding box center [1131, 270] width 89 height 32
select select "30"
click at [1087, 254] on select "0 min 15 min 30 min 45 min 60 min 75 min 90 min" at bounding box center [1131, 270] width 89 height 32
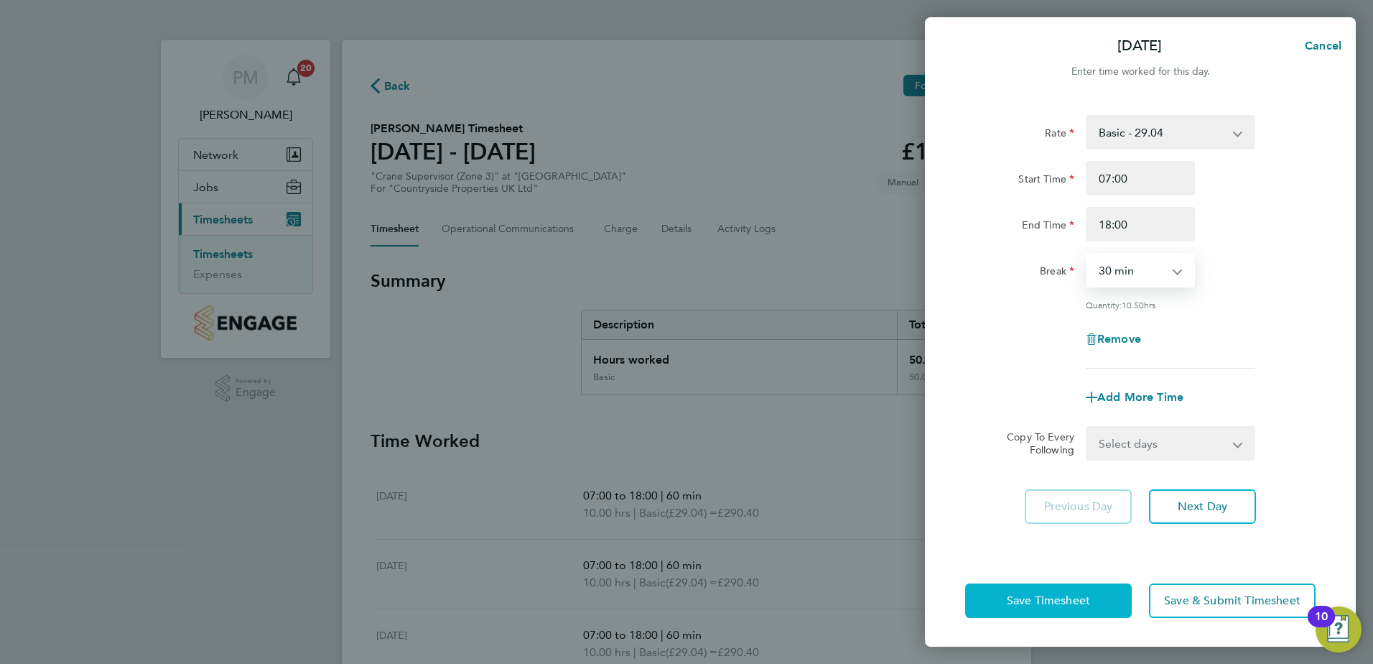
click at [1021, 606] on span "Save Timesheet" at bounding box center [1048, 600] width 83 height 14
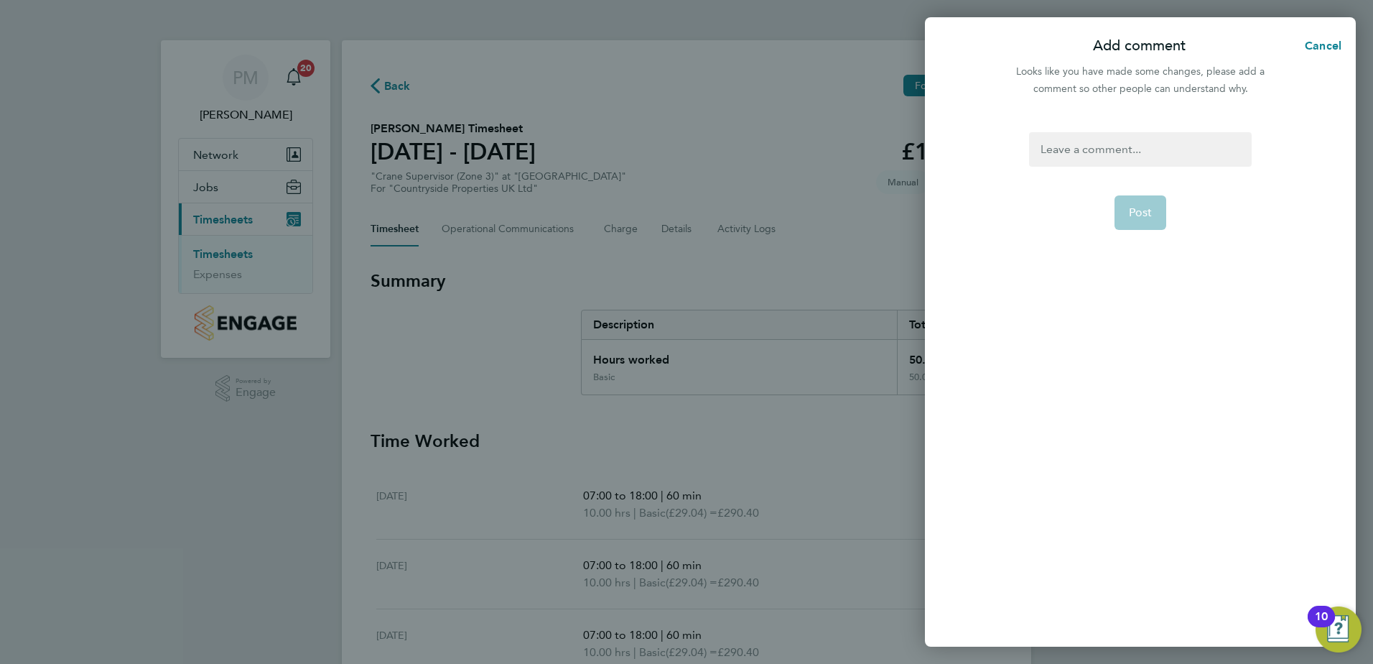
click at [1076, 146] on div at bounding box center [1140, 149] width 222 height 34
click at [1143, 208] on span "Post" at bounding box center [1141, 212] width 24 height 14
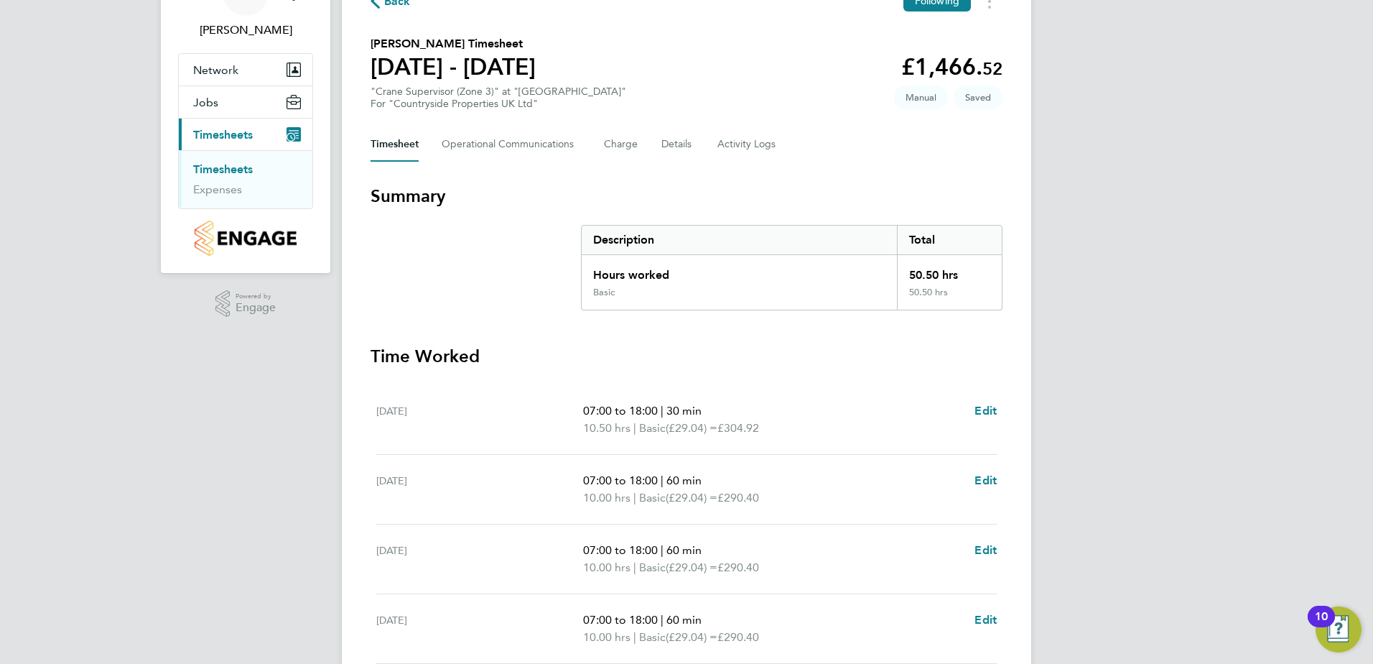
scroll to position [215, 0]
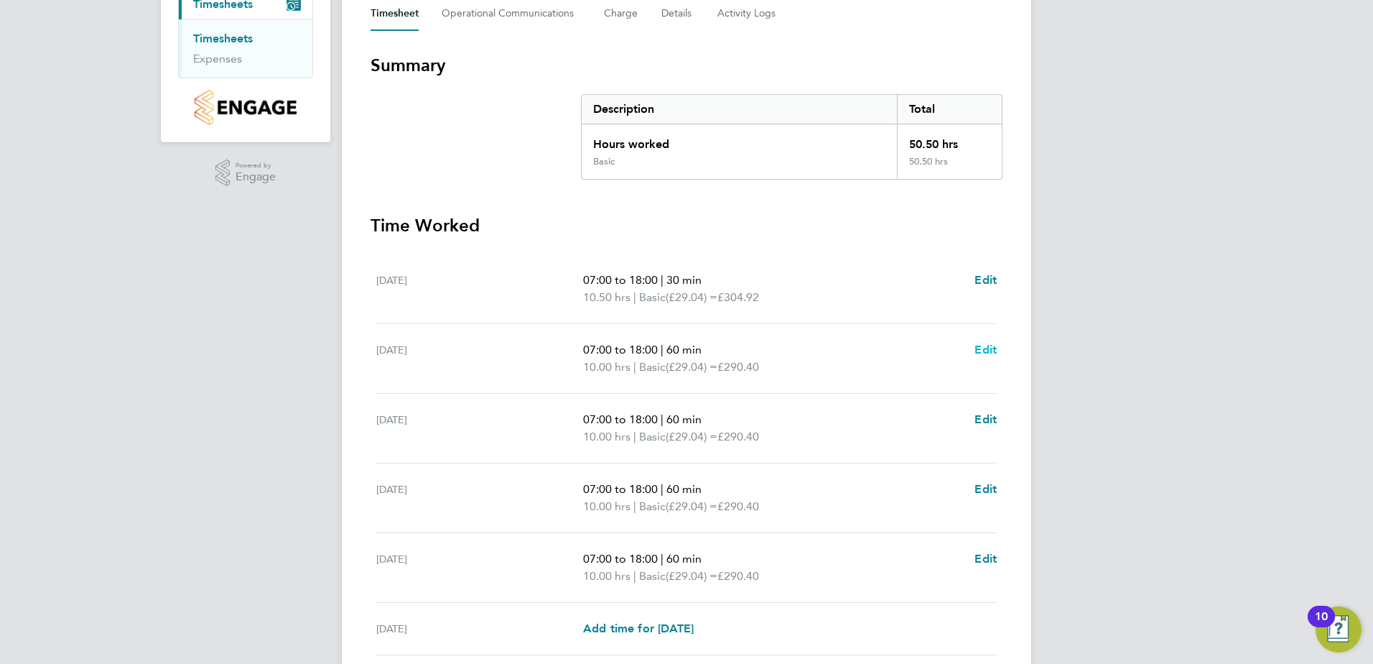
click at [986, 348] on span "Edit" at bounding box center [985, 350] width 22 height 14
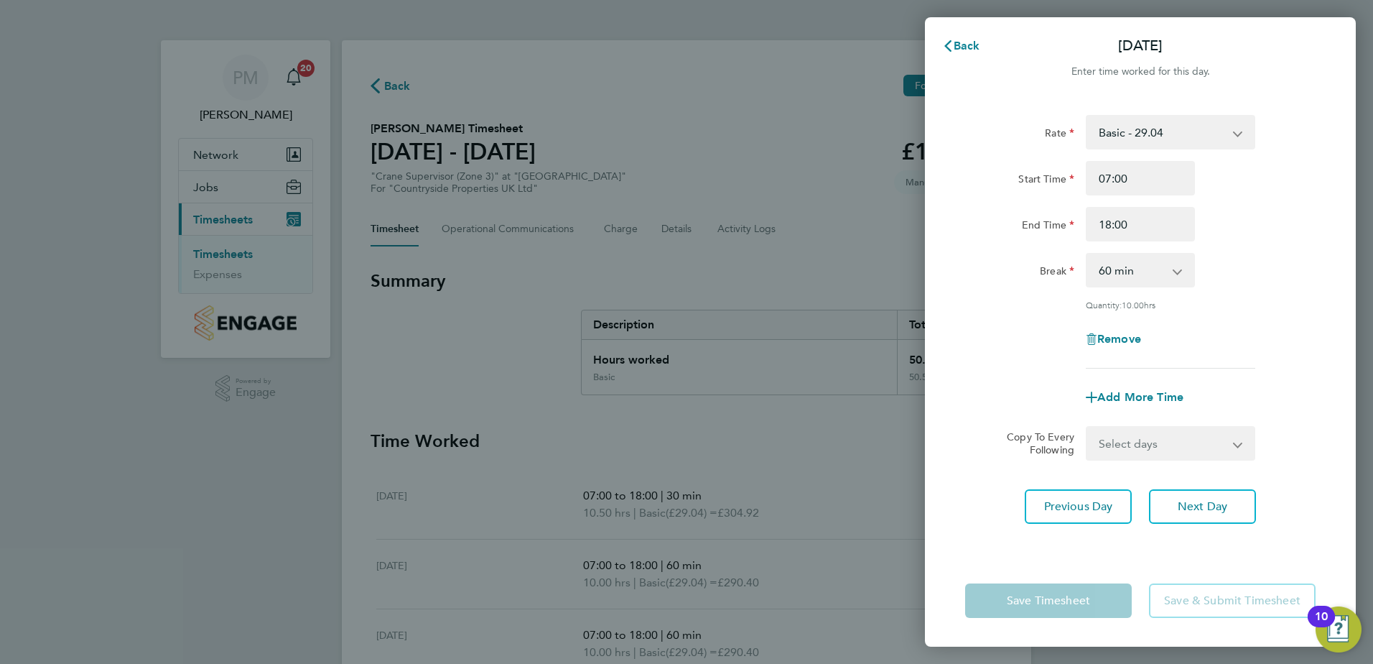
click at [1177, 271] on app-icon-cross-button at bounding box center [1184, 270] width 17 height 32
click at [1143, 271] on select "0 min 15 min 30 min 45 min 60 min 75 min 90 min" at bounding box center [1131, 270] width 89 height 32
select select "30"
click at [1087, 254] on select "0 min 15 min 30 min 45 min 60 min 75 min 90 min" at bounding box center [1131, 270] width 89 height 32
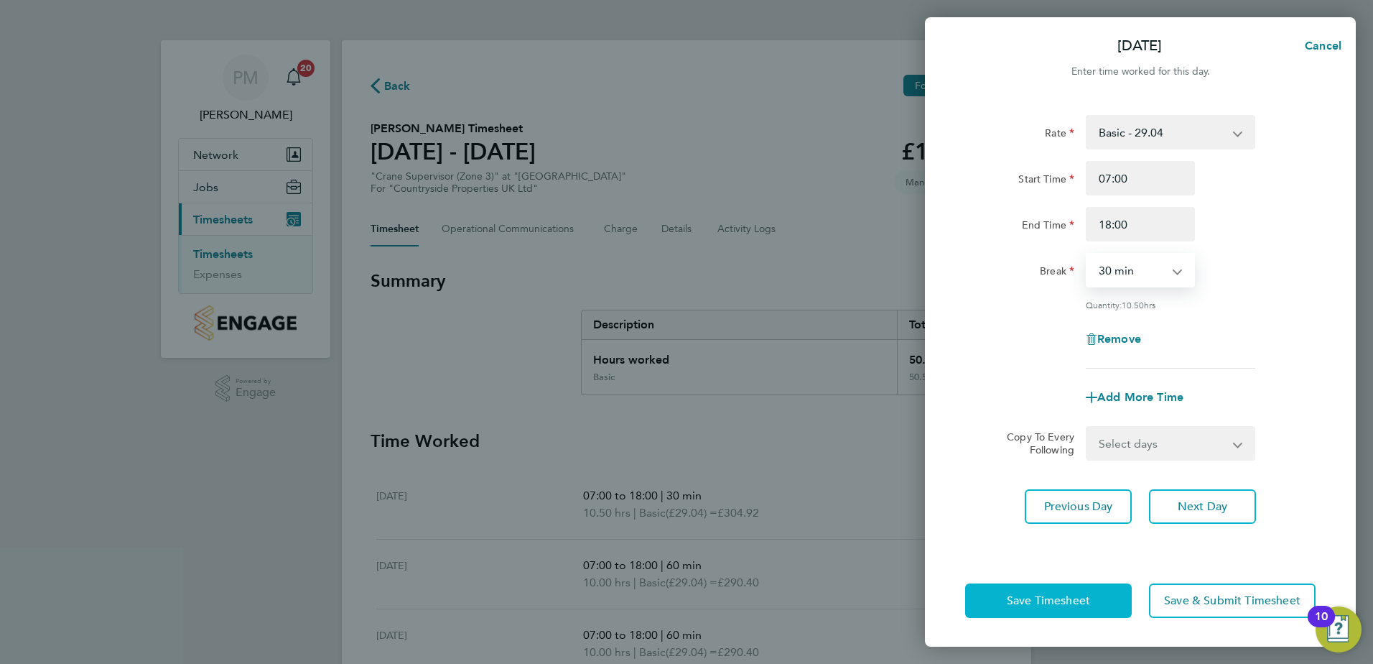
click at [1082, 595] on span "Save Timesheet" at bounding box center [1048, 600] width 83 height 14
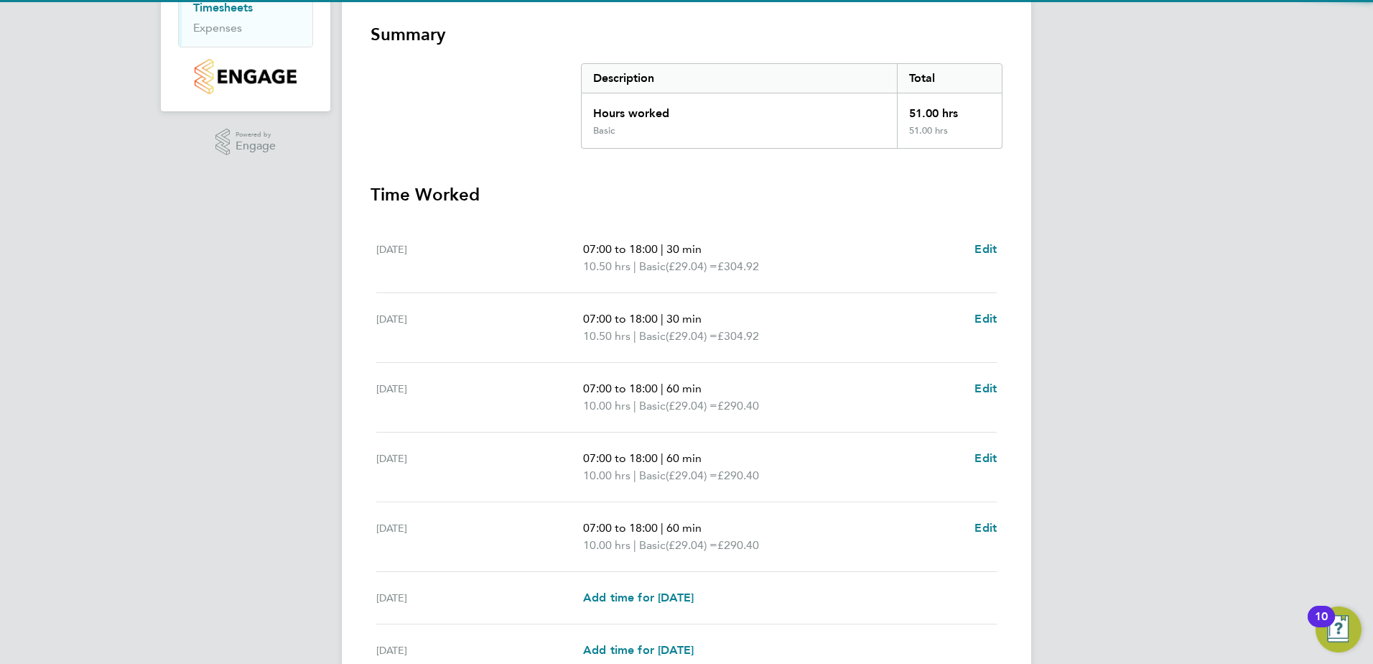
scroll to position [287, 0]
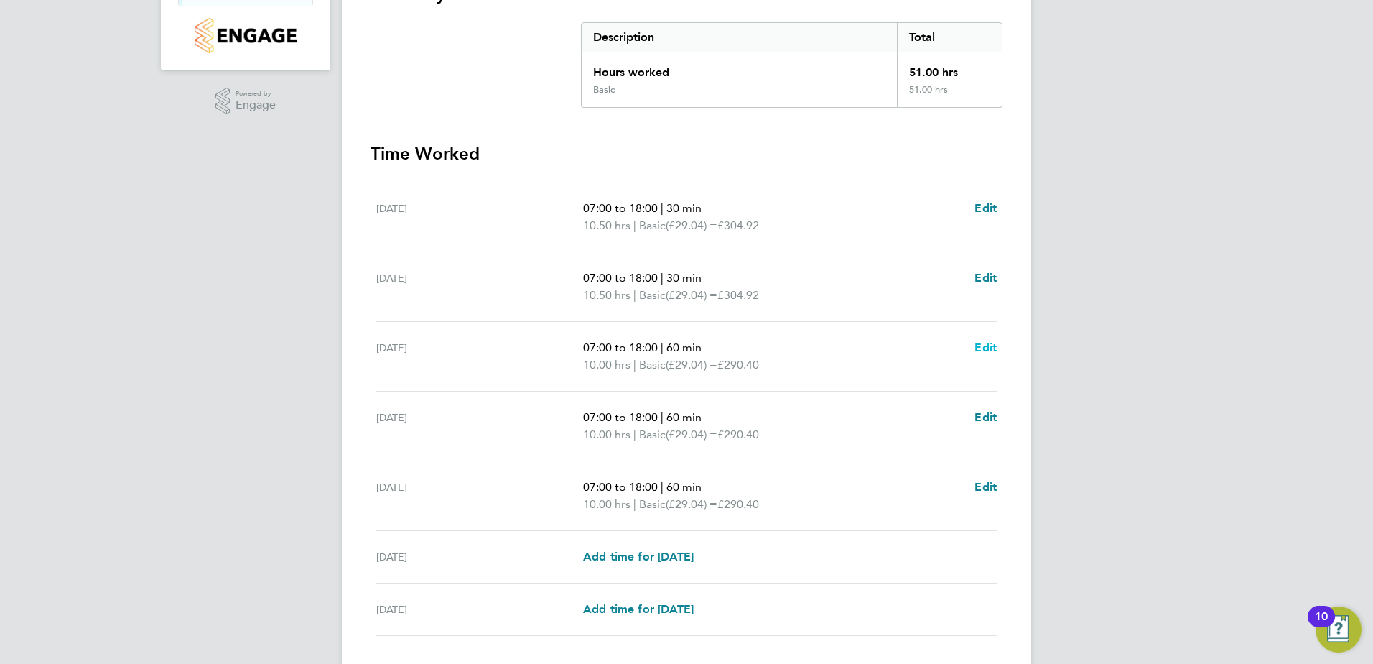
click at [995, 340] on span "Edit" at bounding box center [985, 347] width 22 height 14
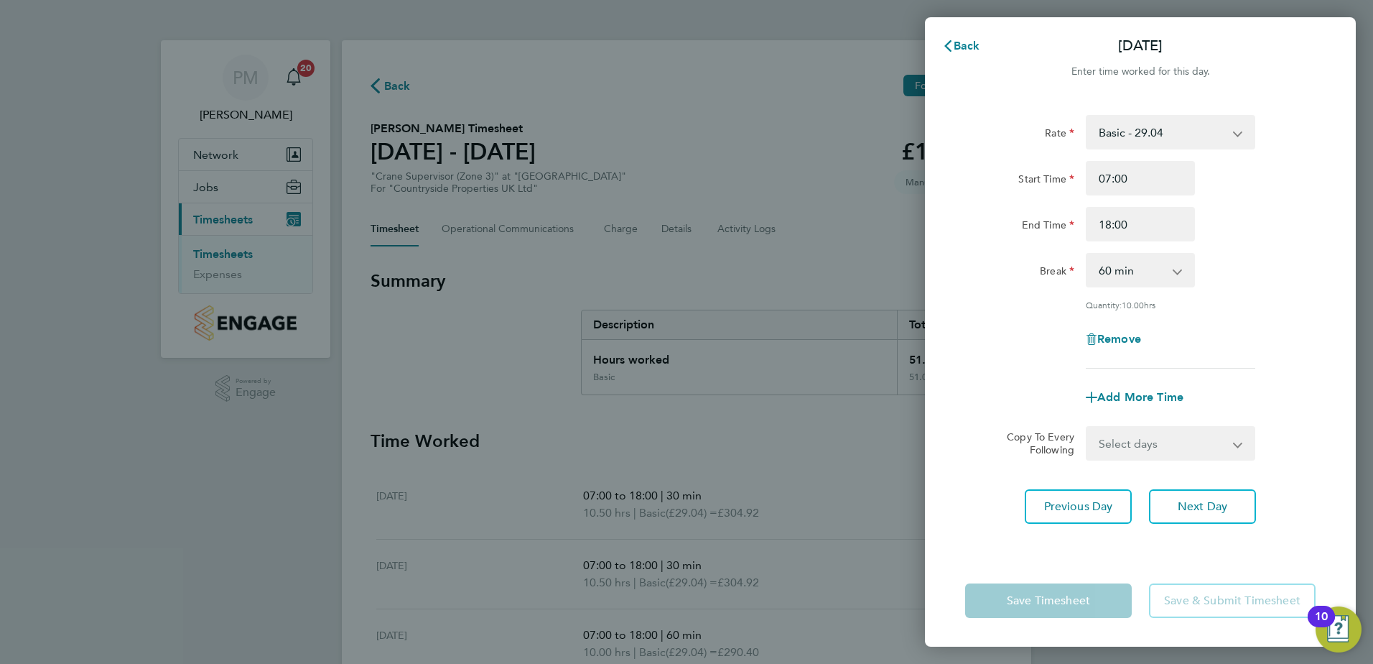
click at [1170, 269] on select "0 min 15 min 30 min 45 min 60 min 75 min 90 min" at bounding box center [1131, 270] width 89 height 32
select select "30"
click at [1087, 254] on select "0 min 15 min 30 min 45 min 60 min 75 min 90 min" at bounding box center [1131, 270] width 89 height 32
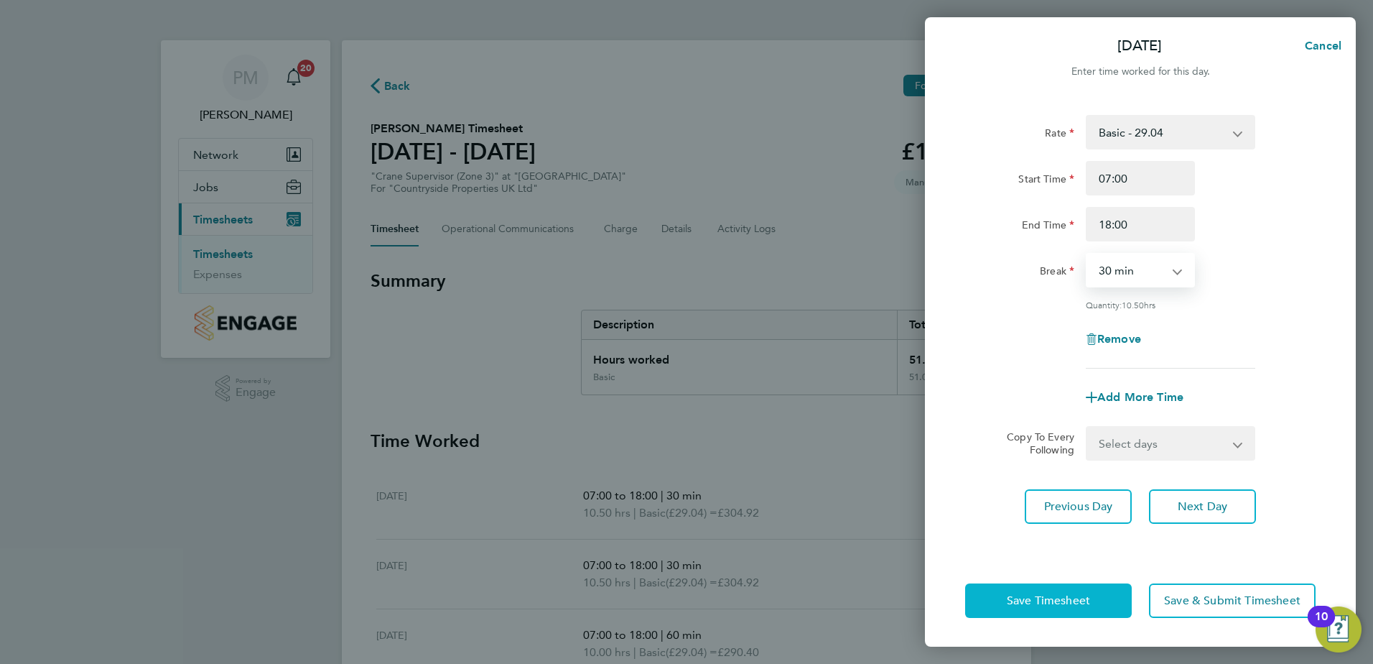
click at [1071, 593] on span "Save Timesheet" at bounding box center [1048, 600] width 83 height 14
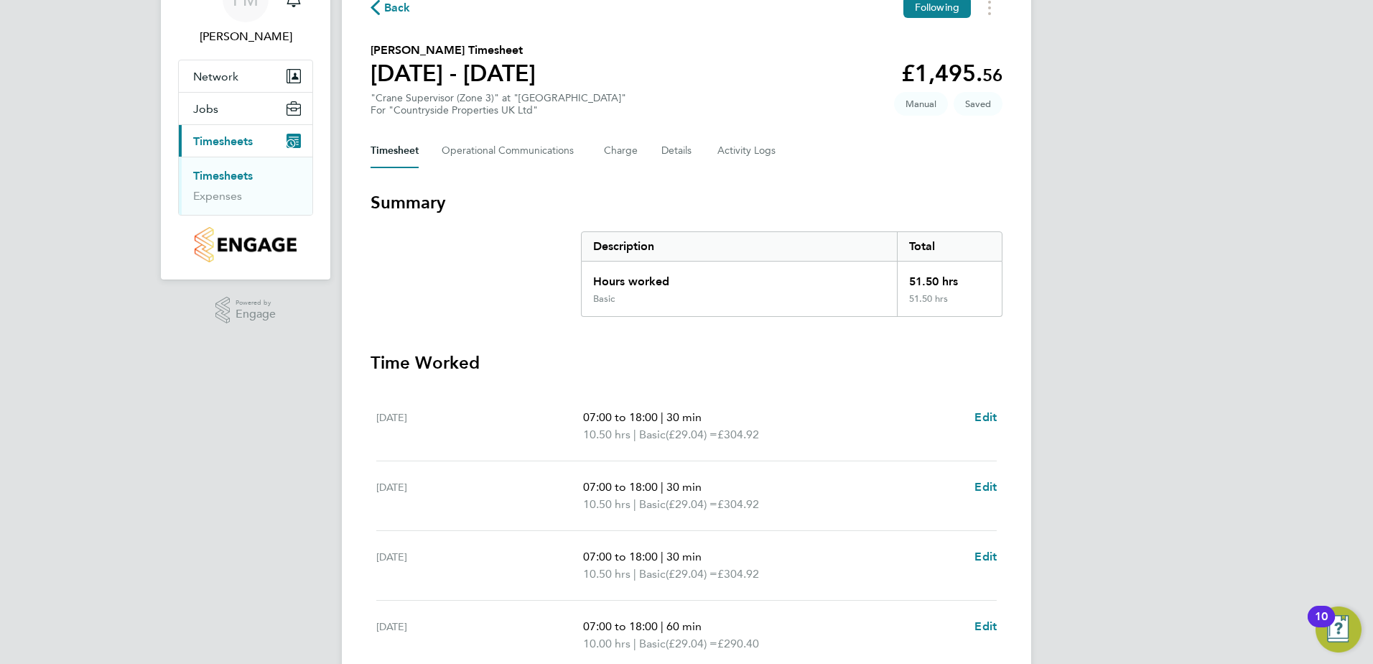
scroll to position [287, 0]
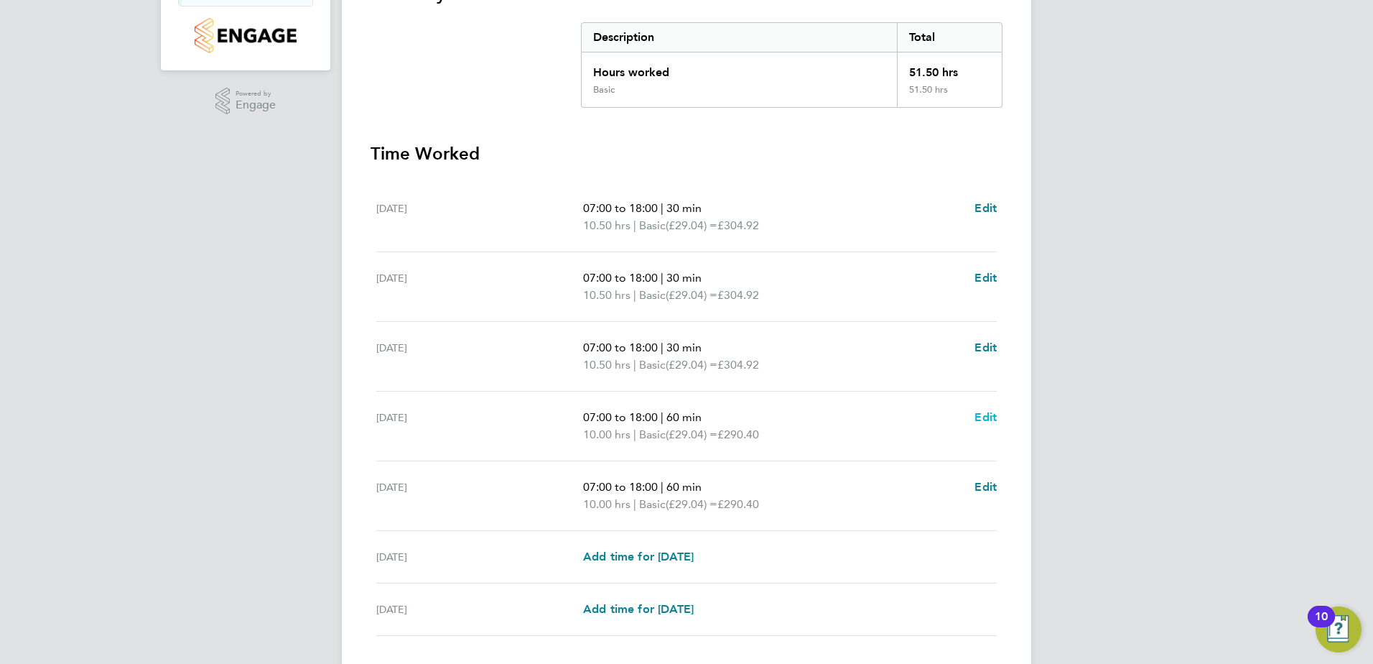
click at [988, 419] on span "Edit" at bounding box center [985, 417] width 22 height 14
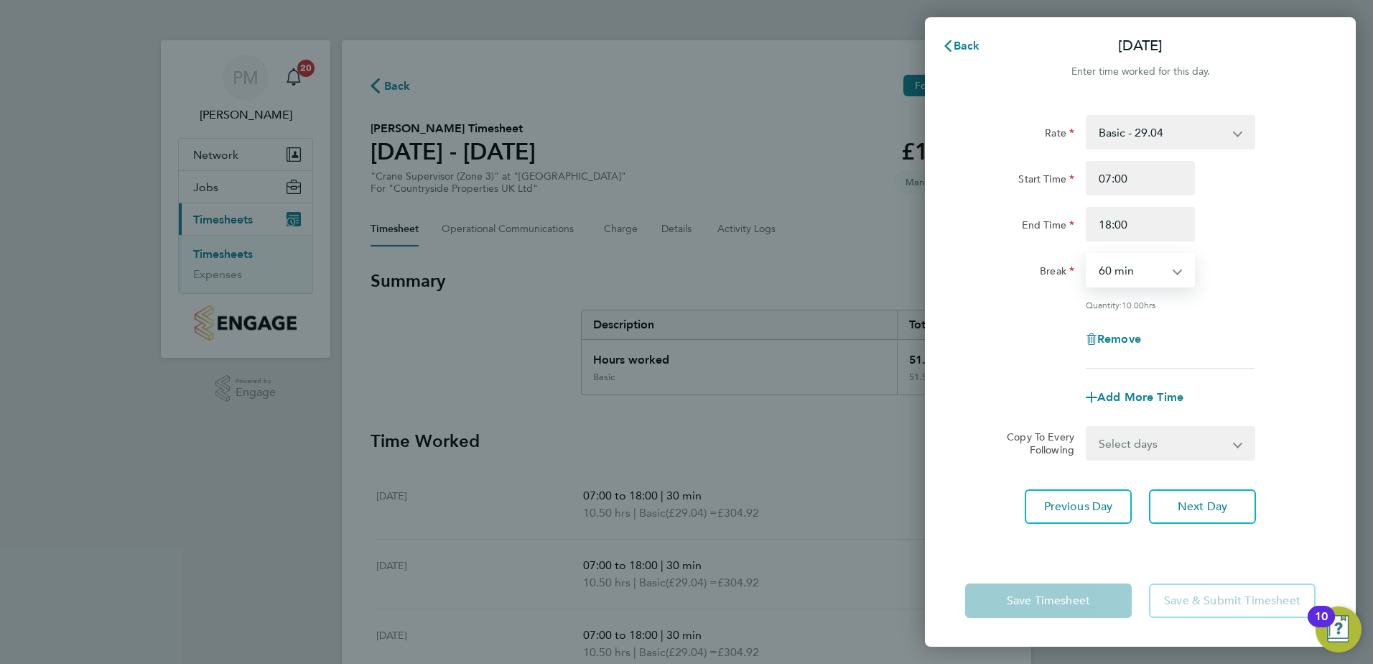
click at [1113, 269] on select "0 min 15 min 30 min 45 min 60 min 75 min 90 min" at bounding box center [1131, 270] width 89 height 32
select select "30"
click at [1087, 254] on select "0 min 15 min 30 min 45 min 60 min 75 min 90 min" at bounding box center [1131, 270] width 89 height 32
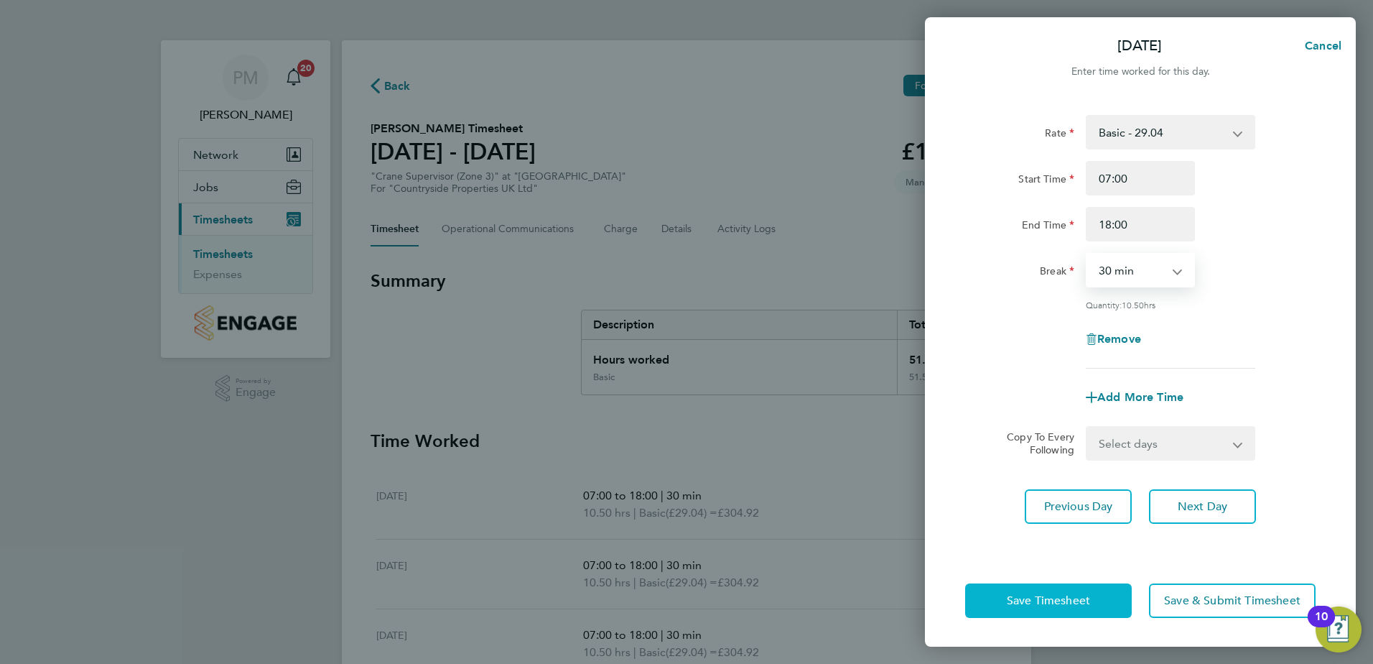
click at [1052, 598] on span "Save Timesheet" at bounding box center [1048, 600] width 83 height 14
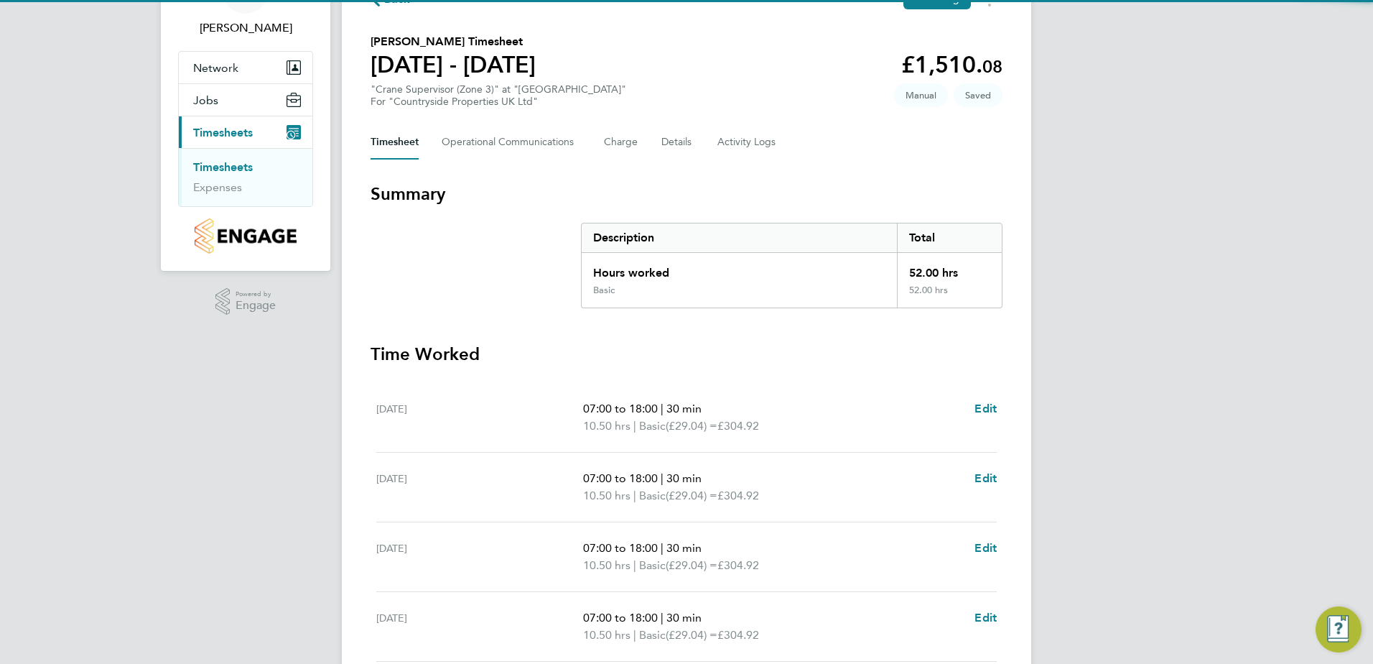
scroll to position [287, 0]
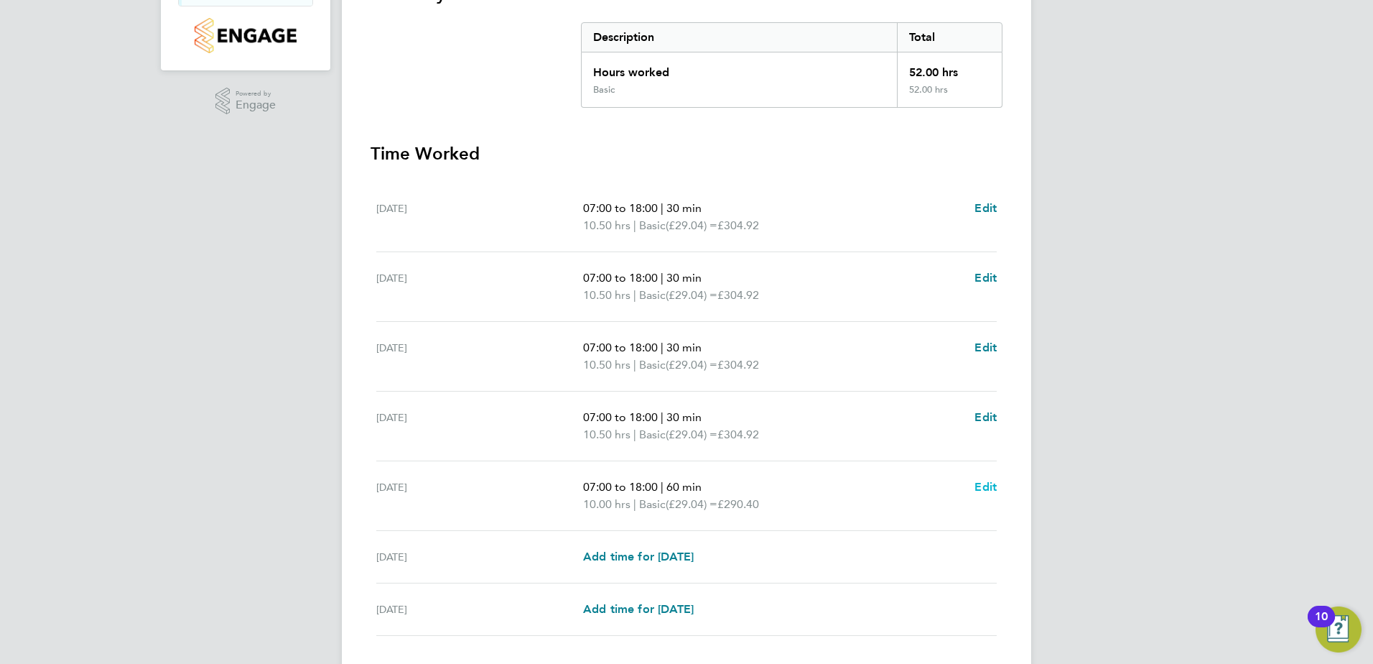
click at [992, 481] on span "Edit" at bounding box center [985, 487] width 22 height 14
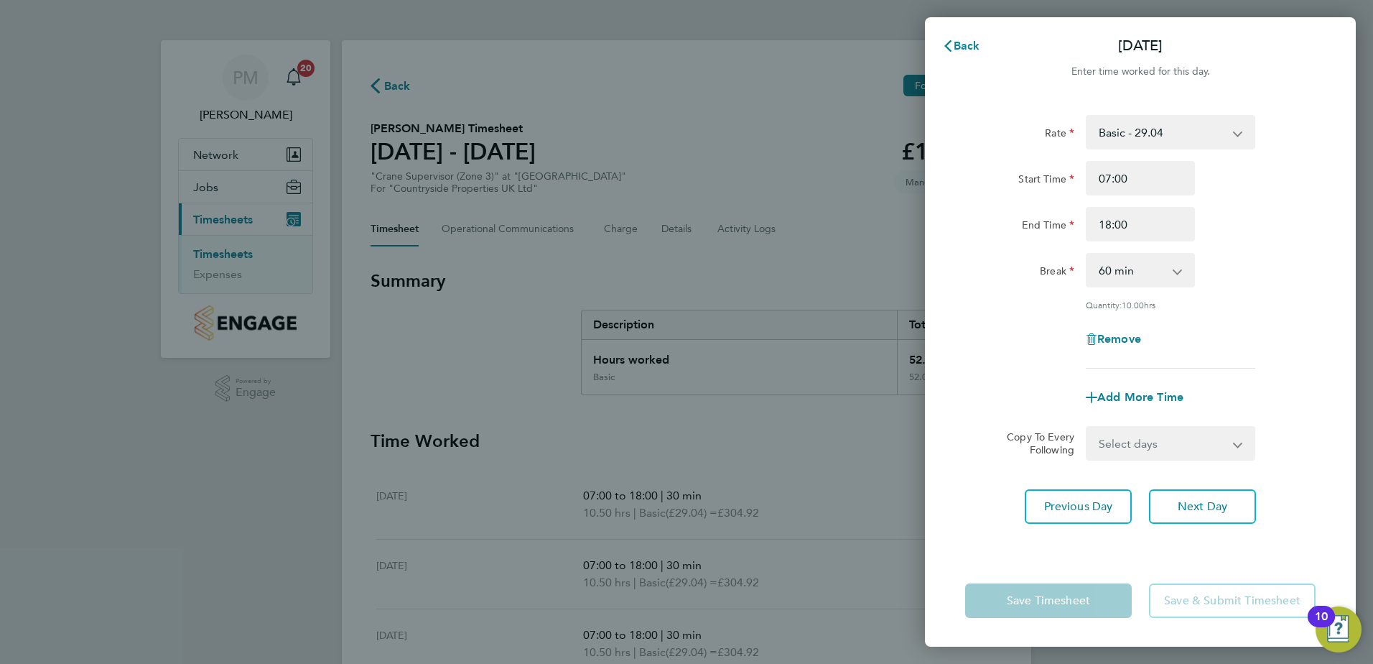
click at [1133, 273] on select "0 min 15 min 30 min 45 min 60 min 75 min 90 min" at bounding box center [1131, 270] width 89 height 32
select select "30"
click at [1087, 254] on select "0 min 15 min 30 min 45 min 60 min 75 min 90 min" at bounding box center [1131, 270] width 89 height 32
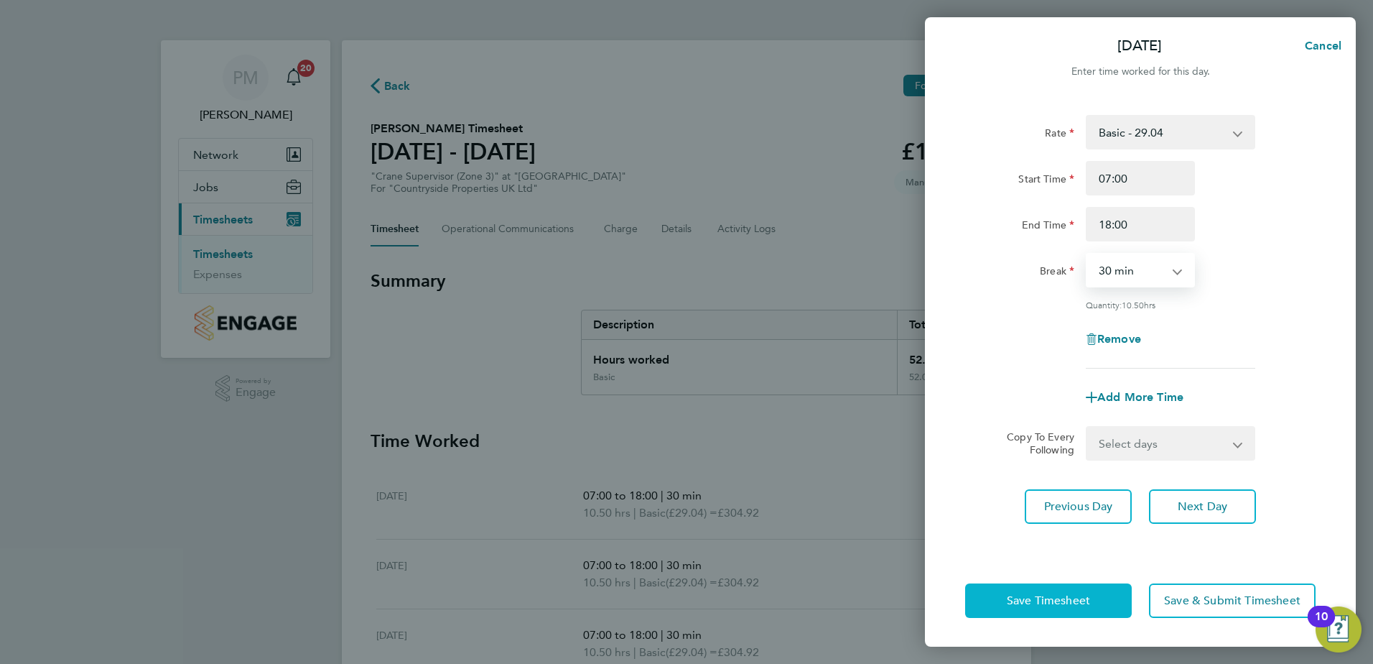
click at [1079, 595] on span "Save Timesheet" at bounding box center [1048, 600] width 83 height 14
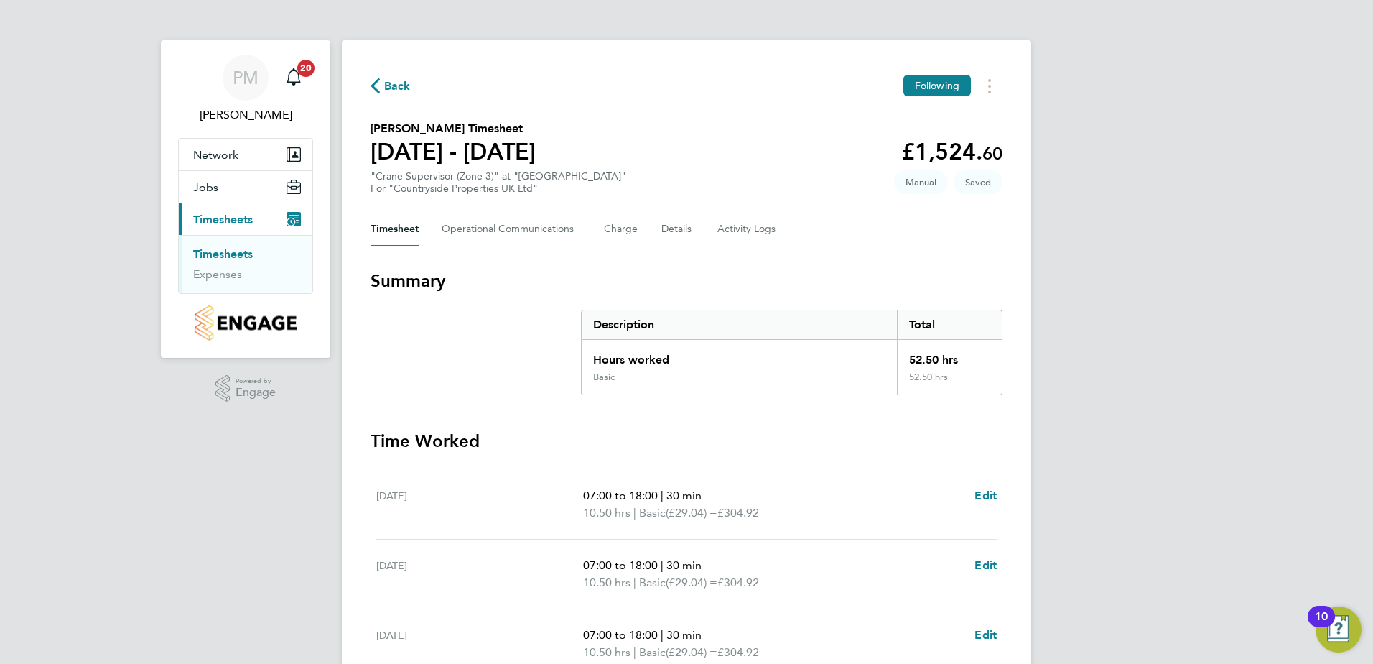
scroll to position [359, 0]
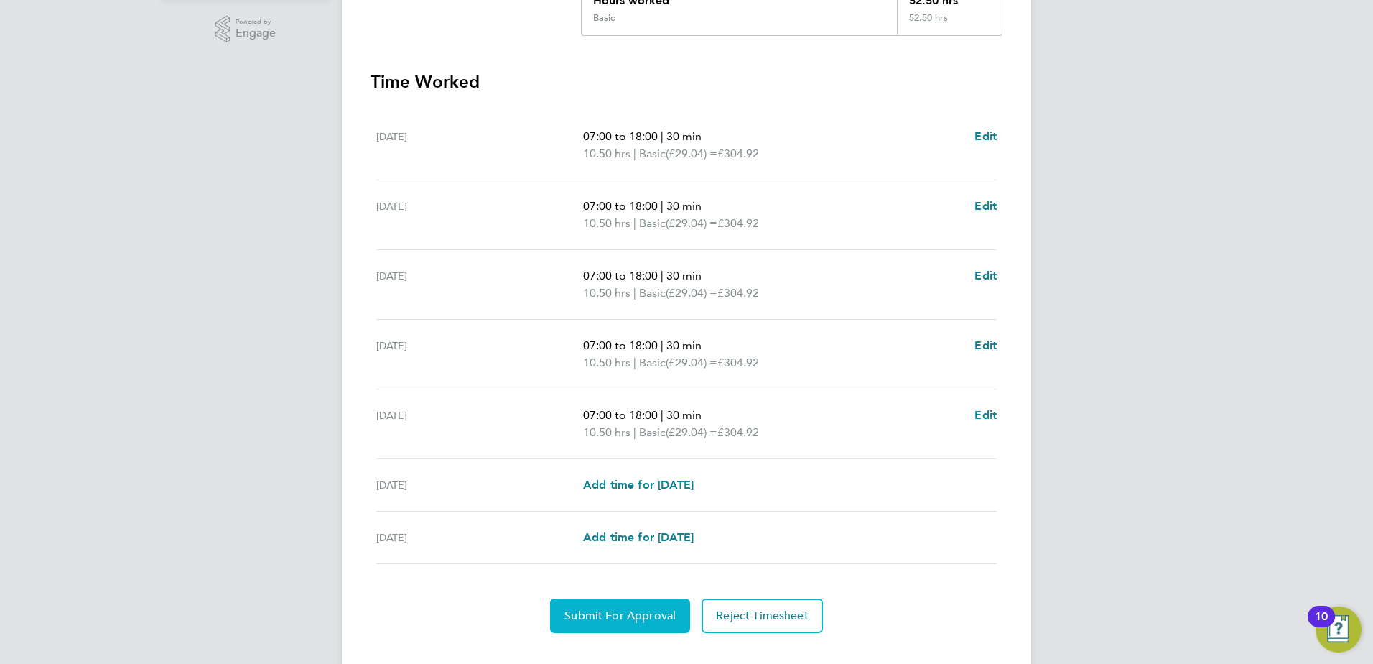
click at [625, 612] on span "Submit For Approval" at bounding box center [619, 615] width 111 height 14
click at [595, 616] on span "Approve Timesheet" at bounding box center [620, 615] width 106 height 14
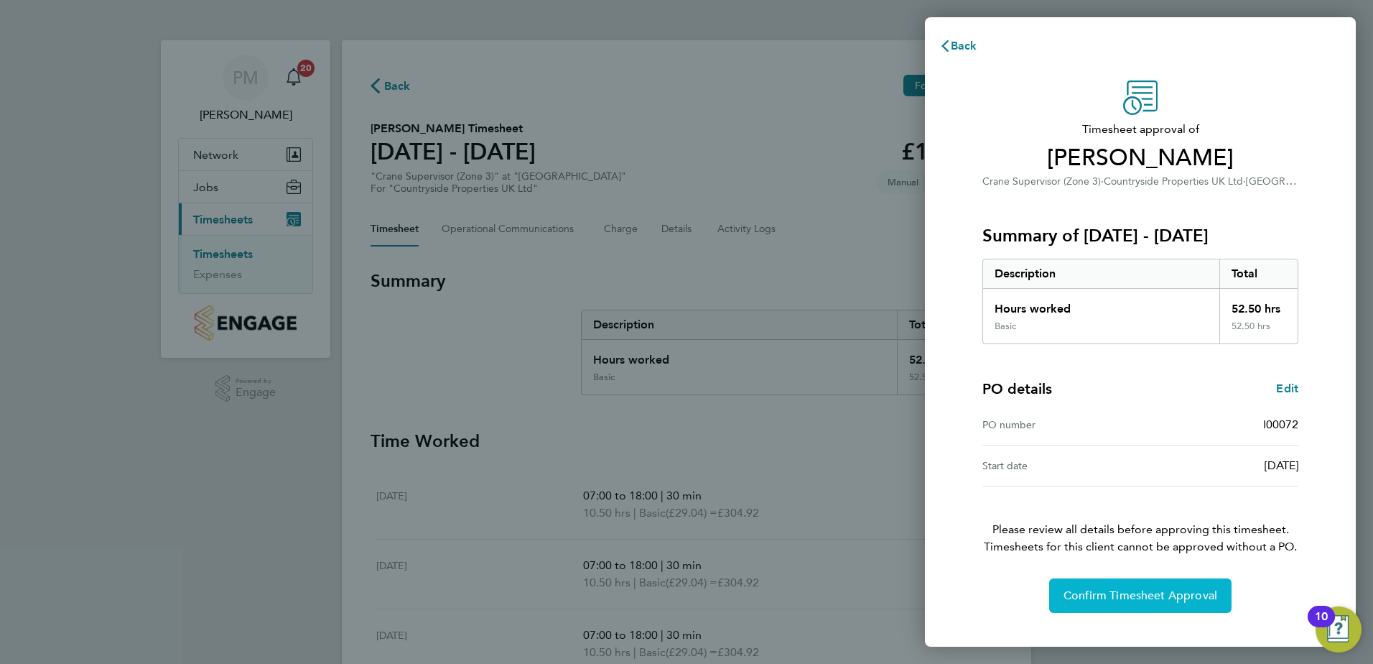
click at [1092, 593] on span "Confirm Timesheet Approval" at bounding box center [1141, 595] width 154 height 14
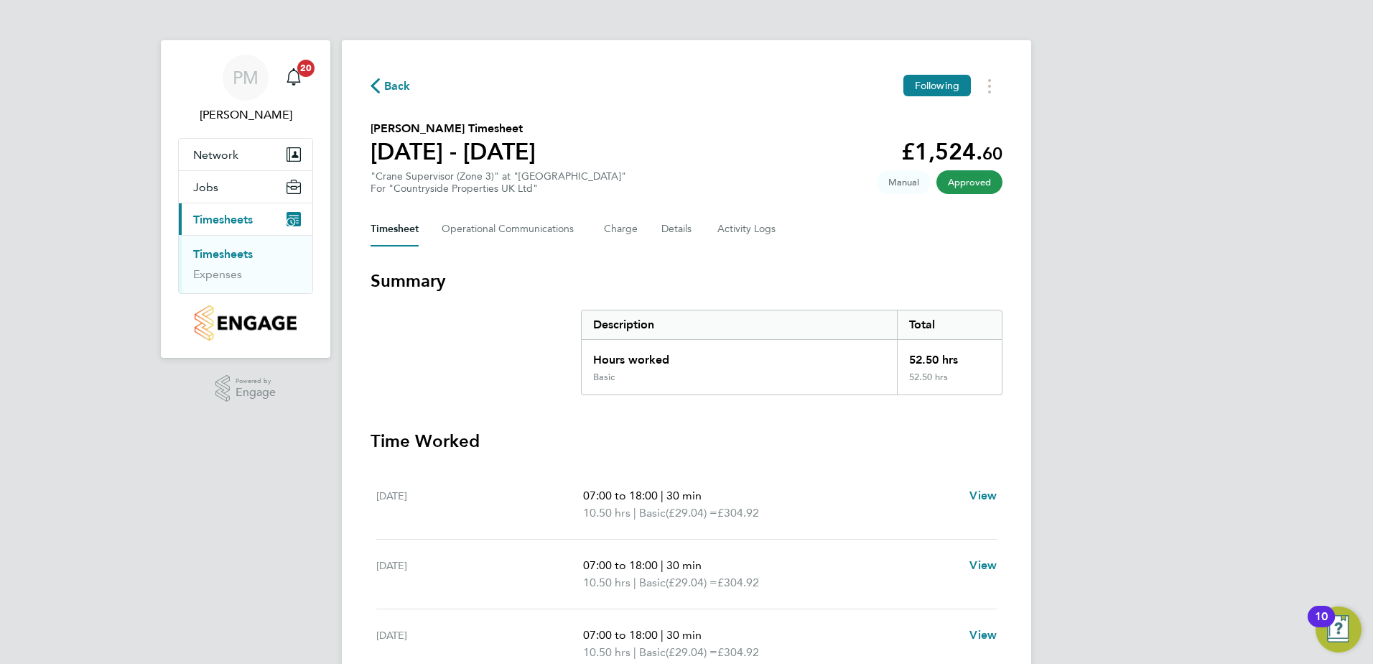
click at [235, 255] on link "Timesheets" at bounding box center [223, 254] width 60 height 14
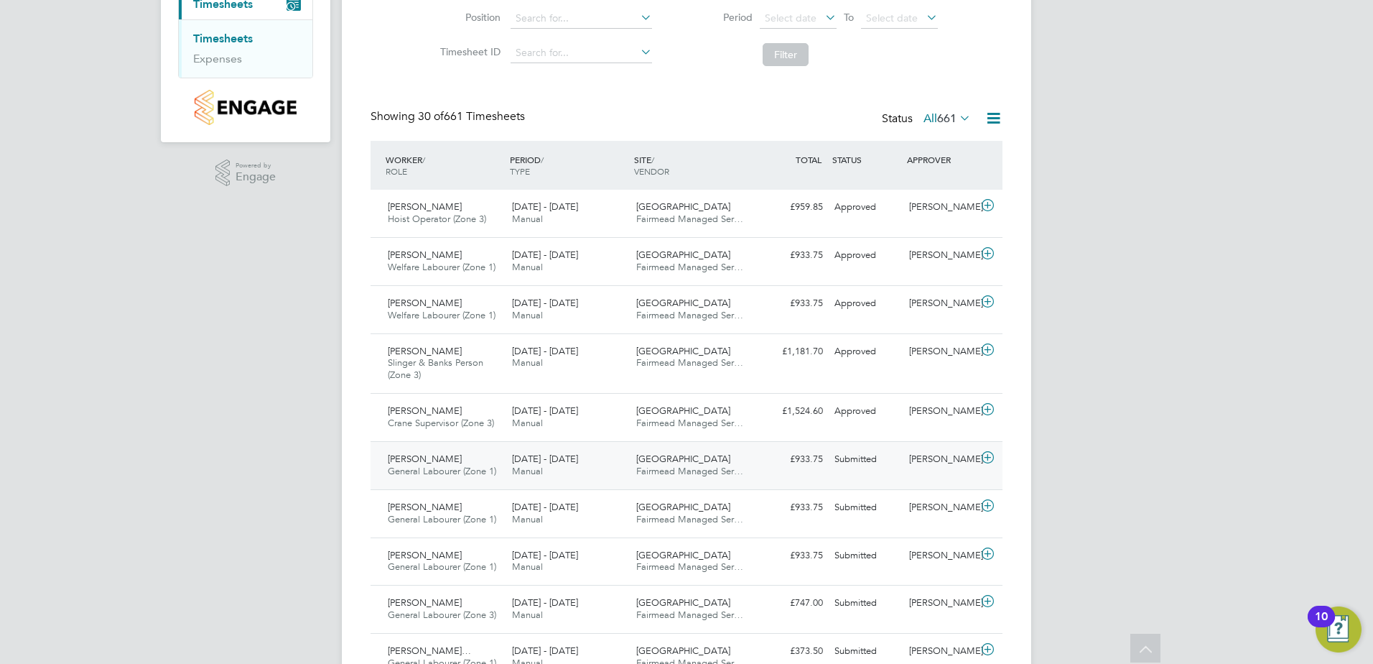
click at [428, 457] on span "[PERSON_NAME]" at bounding box center [425, 458] width 74 height 12
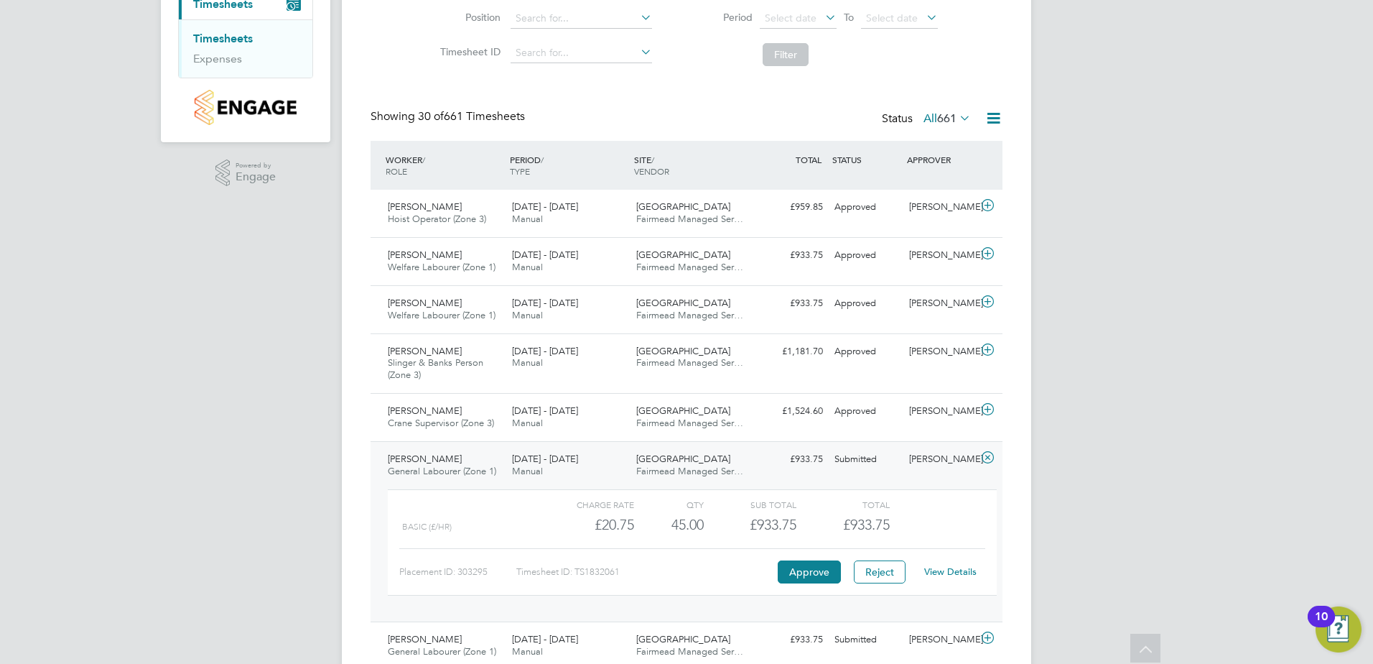
click at [948, 569] on link "View Details" at bounding box center [950, 571] width 52 height 12
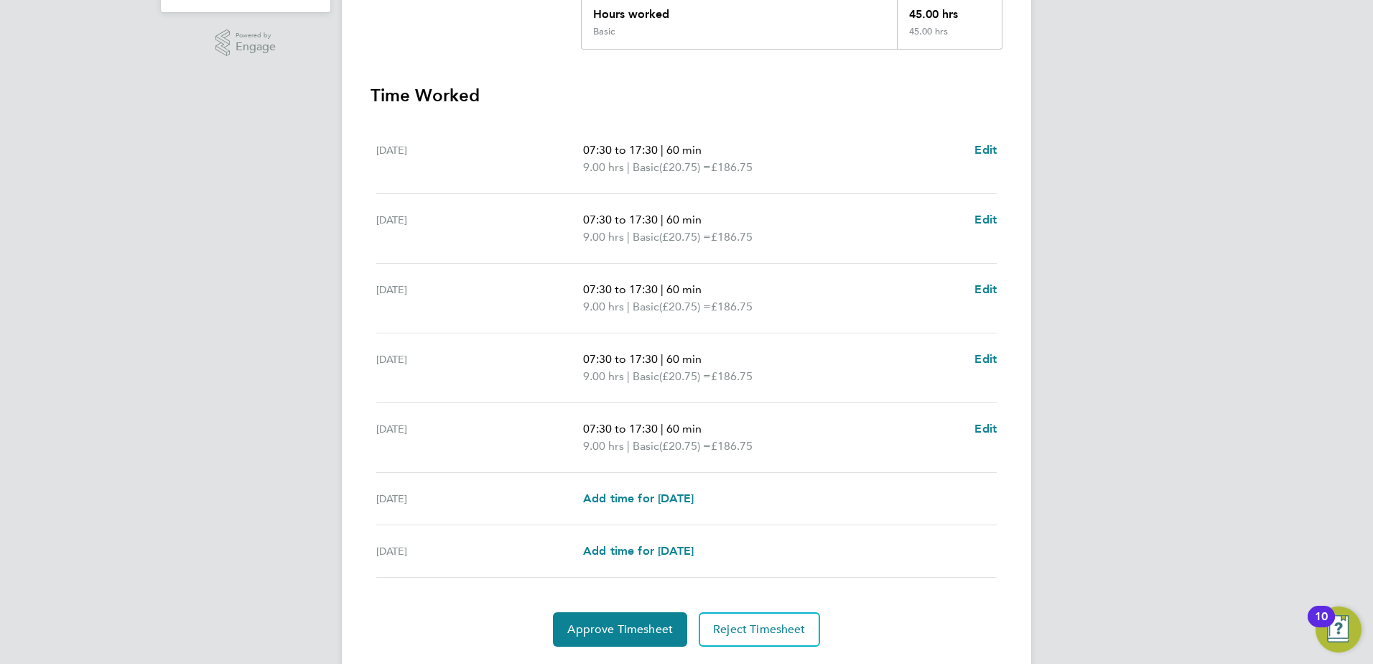
scroll to position [386, 0]
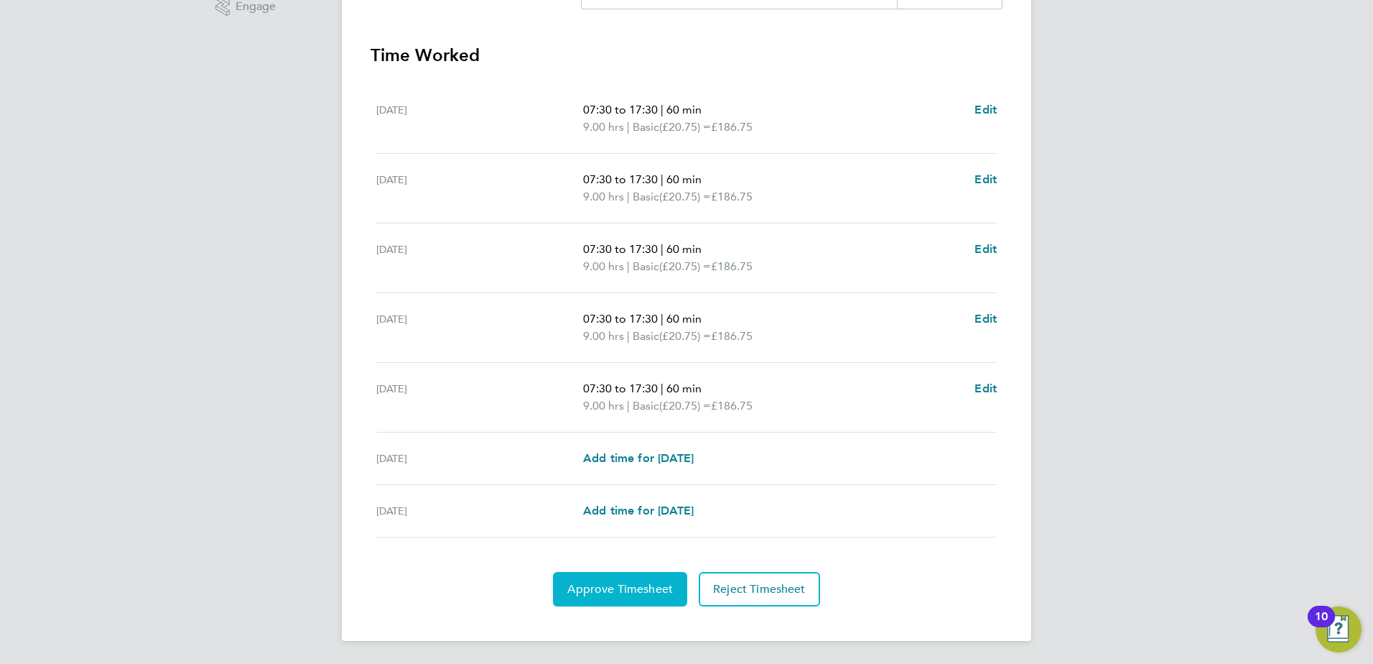
click at [655, 582] on span "Approve Timesheet" at bounding box center [620, 589] width 106 height 14
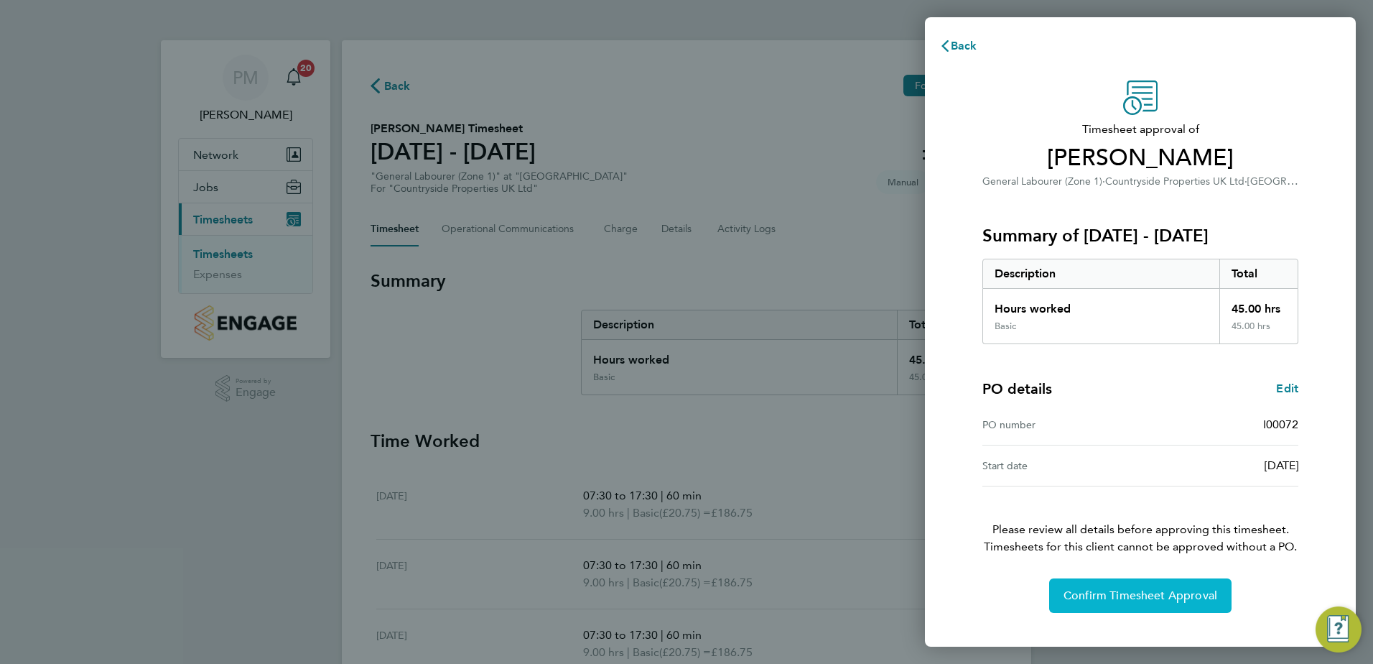
click at [1143, 592] on span "Confirm Timesheet Approval" at bounding box center [1141, 595] width 154 height 14
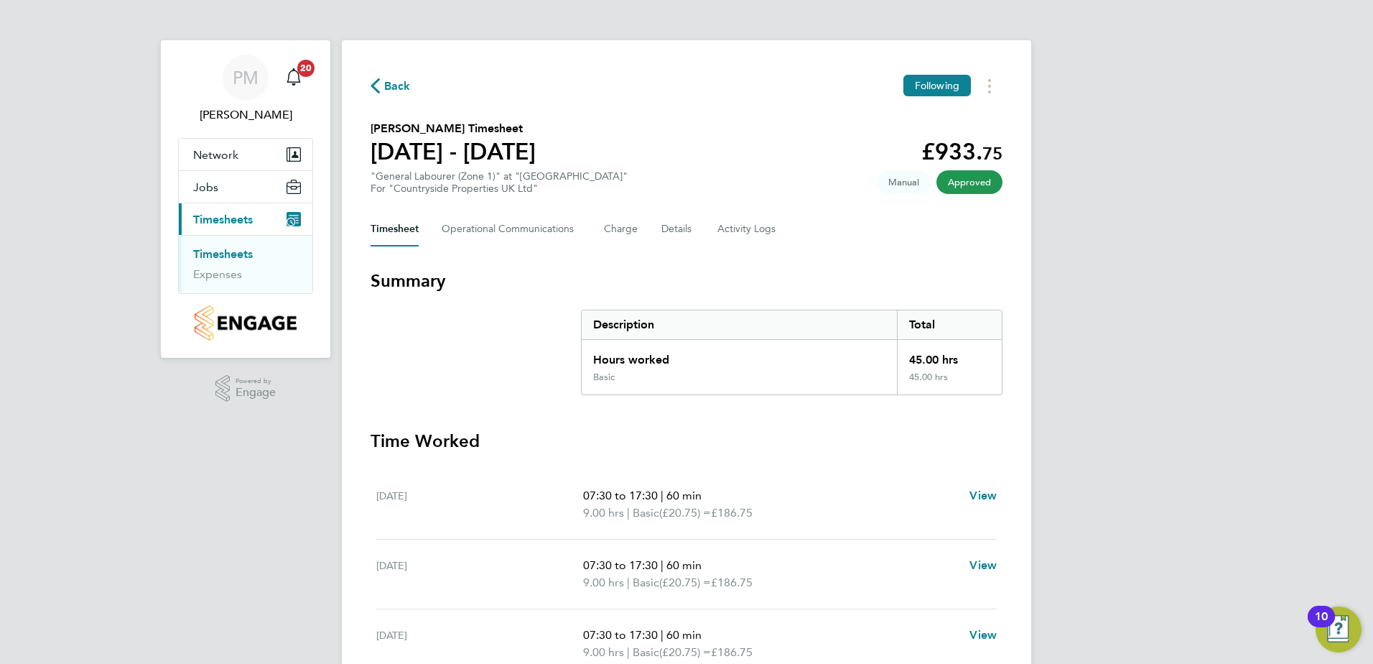
click at [208, 255] on link "Timesheets" at bounding box center [223, 254] width 60 height 14
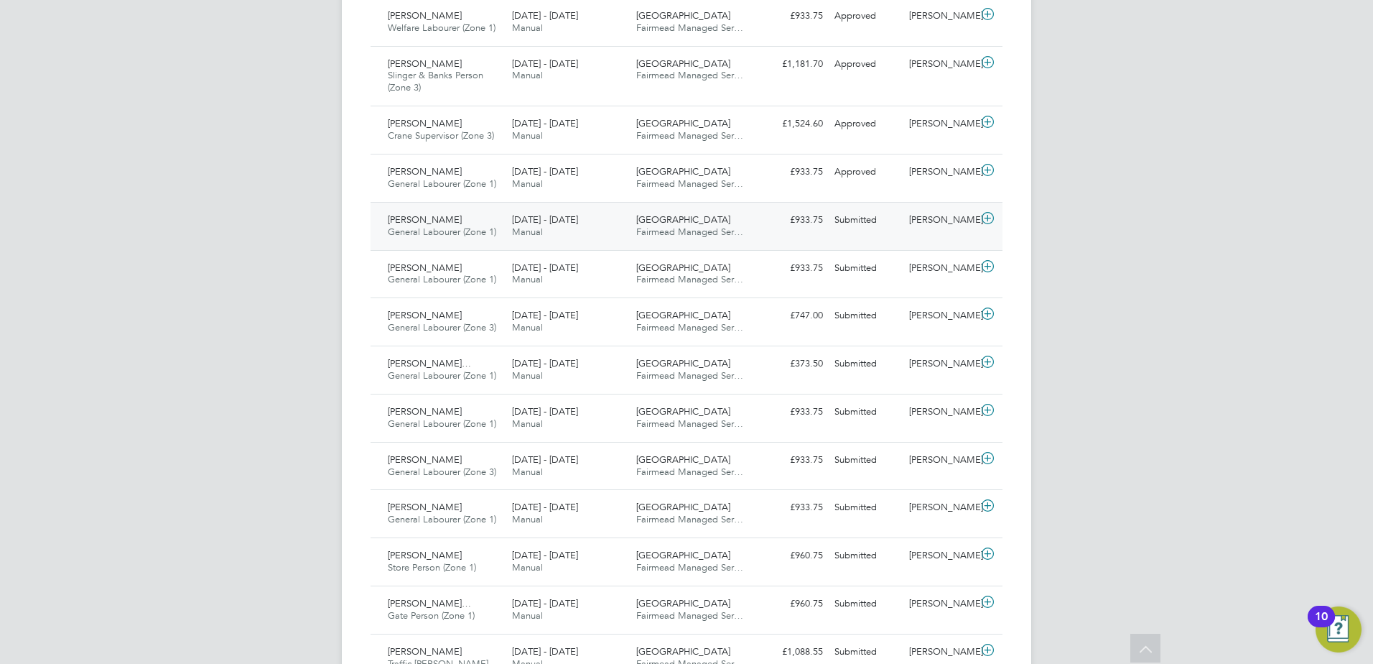
click at [411, 221] on span "[PERSON_NAME]" at bounding box center [425, 219] width 74 height 12
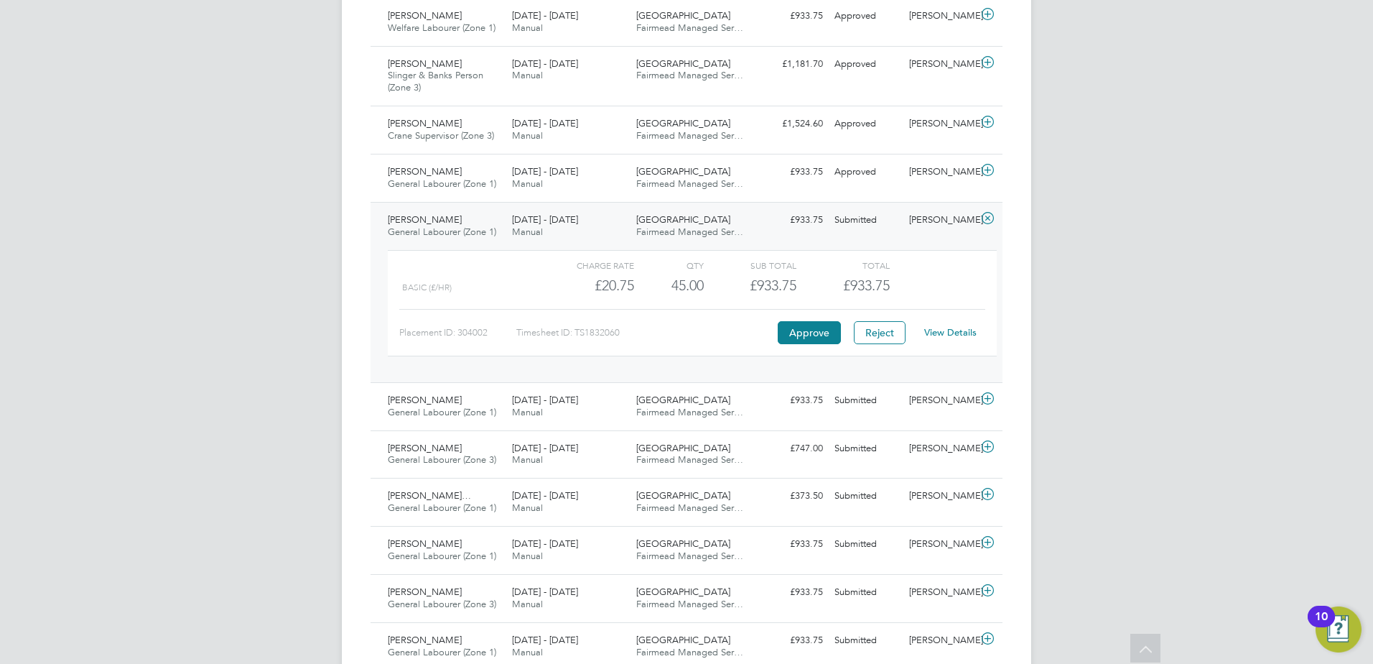
click at [946, 326] on link "View Details" at bounding box center [950, 332] width 52 height 12
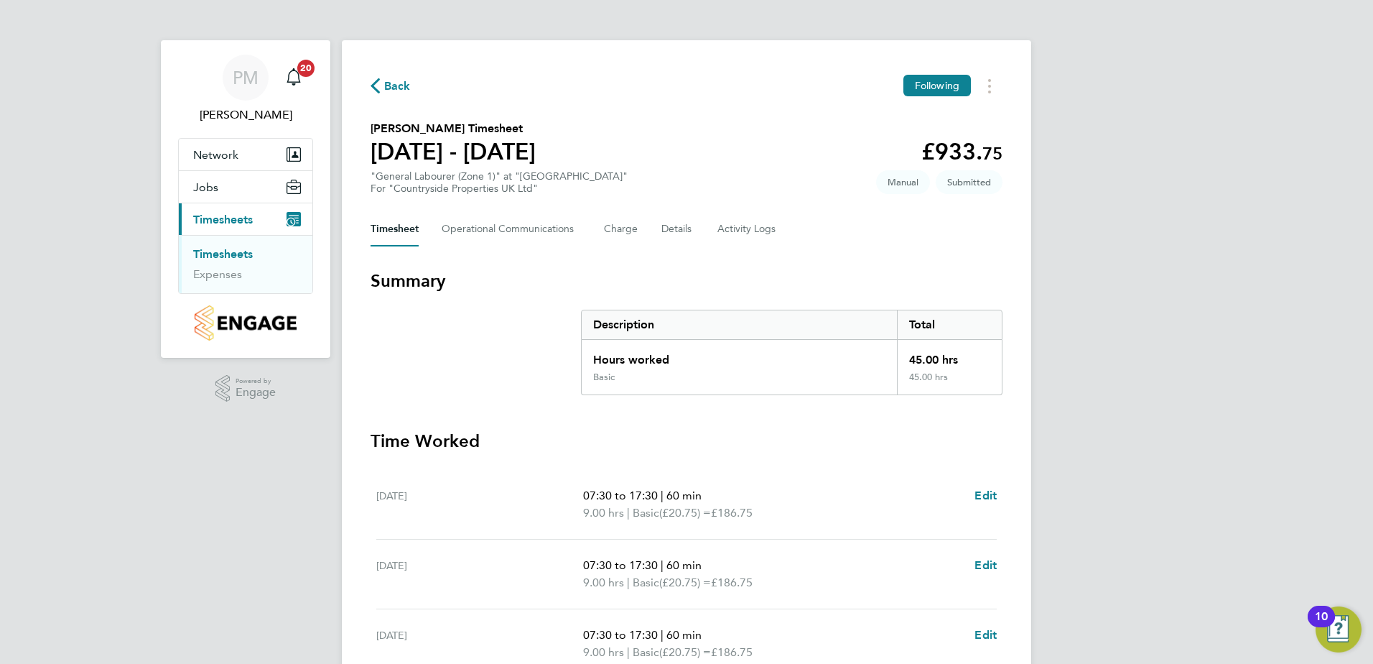
scroll to position [281, 0]
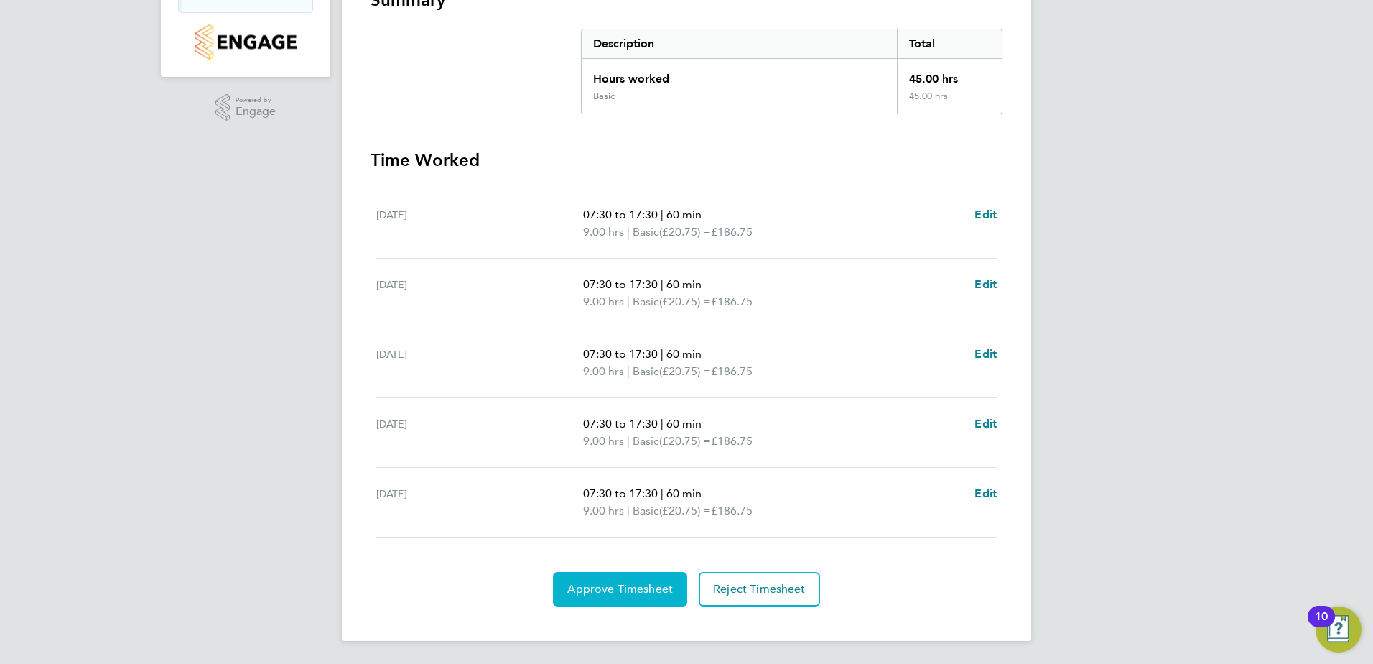
click at [638, 590] on span "Approve Timesheet" at bounding box center [620, 589] width 106 height 14
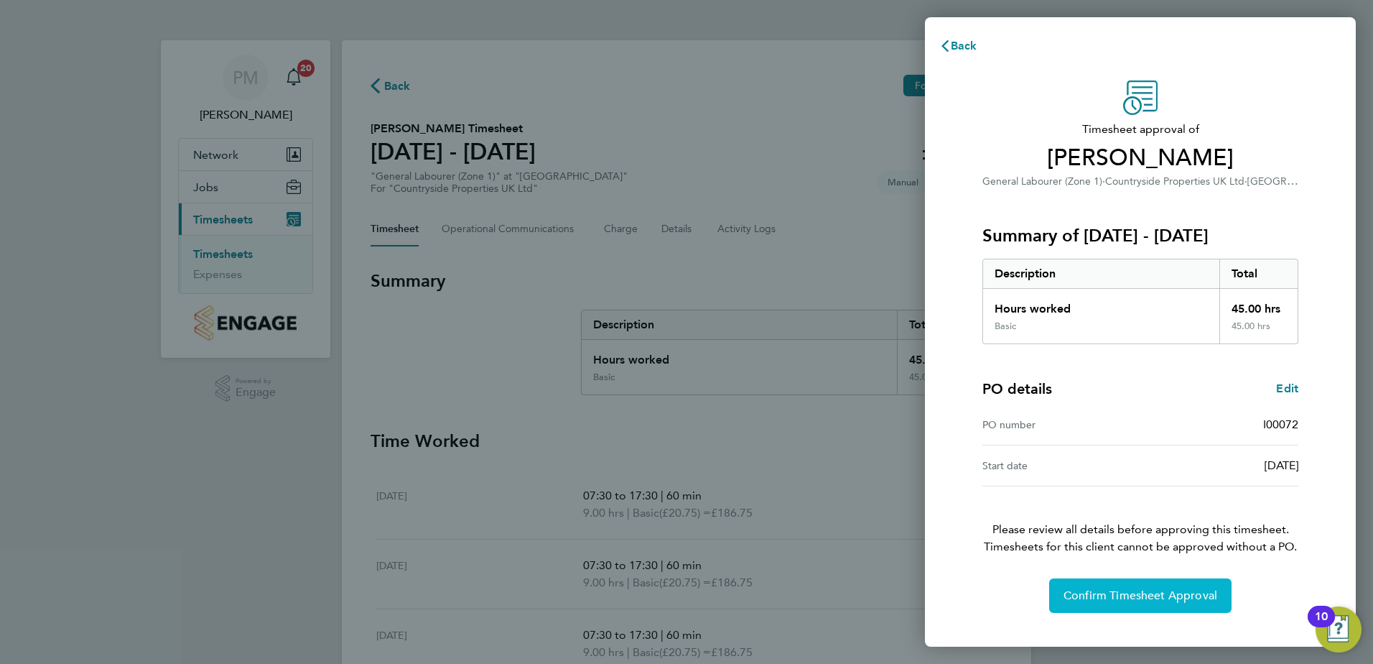
click at [1087, 592] on span "Confirm Timesheet Approval" at bounding box center [1141, 595] width 154 height 14
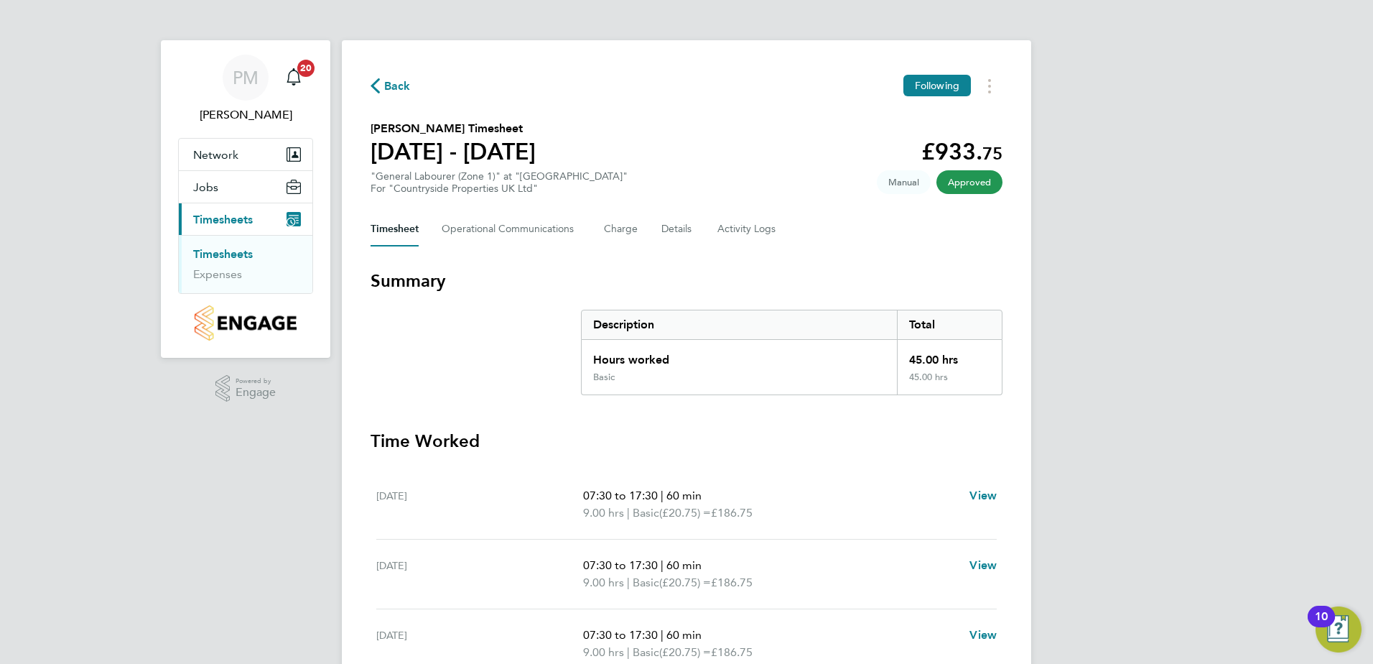
click at [210, 253] on link "Timesheets" at bounding box center [223, 254] width 60 height 14
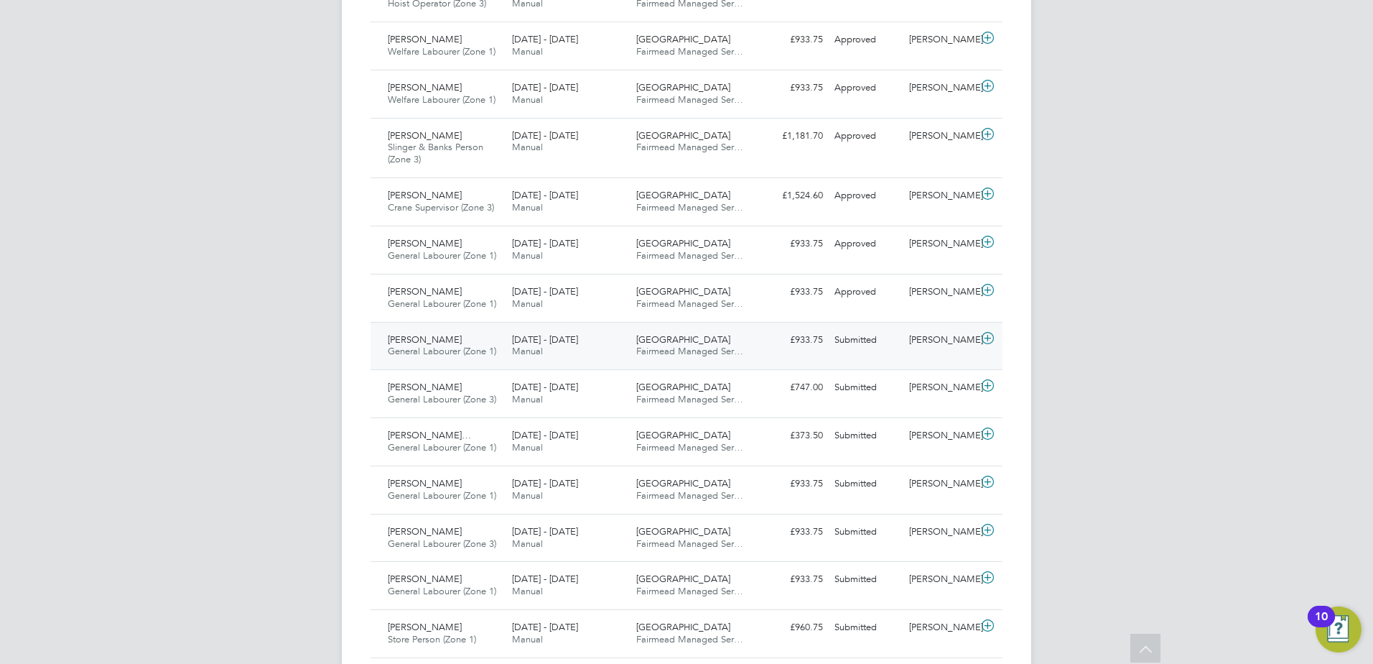
click at [420, 339] on span "[PERSON_NAME]" at bounding box center [425, 339] width 74 height 12
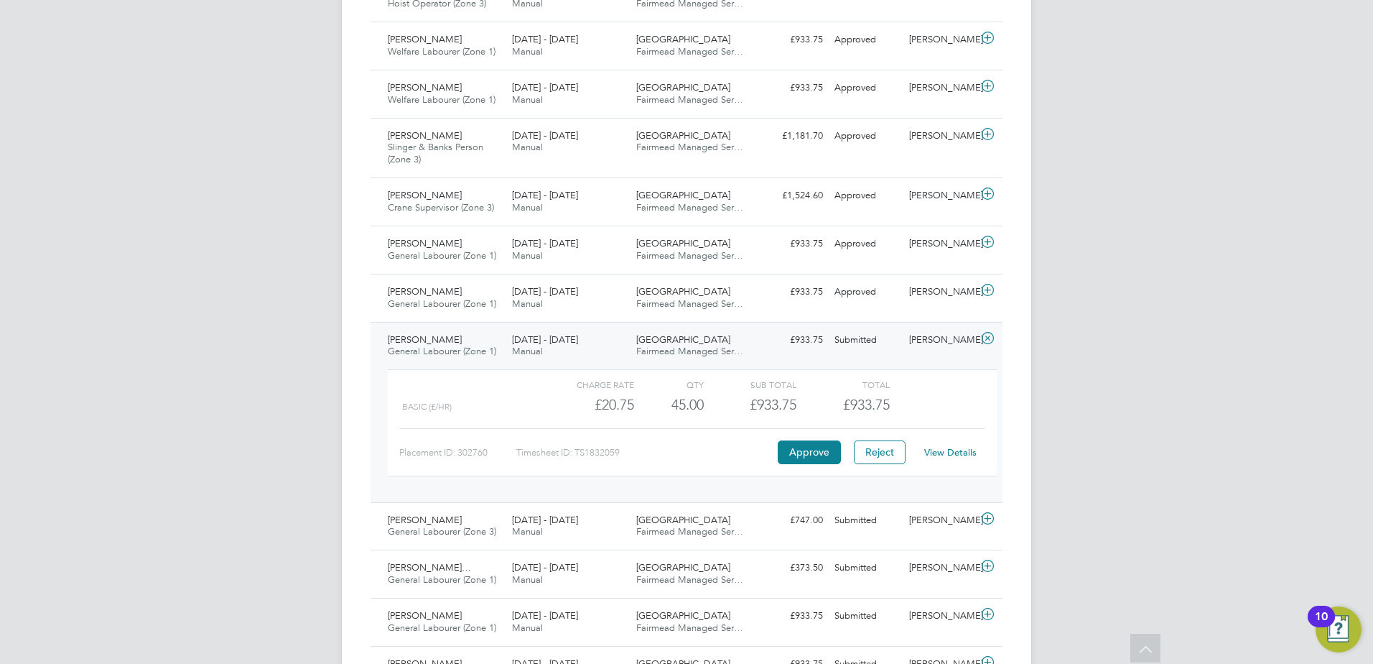
click at [950, 453] on link "View Details" at bounding box center [950, 452] width 52 height 12
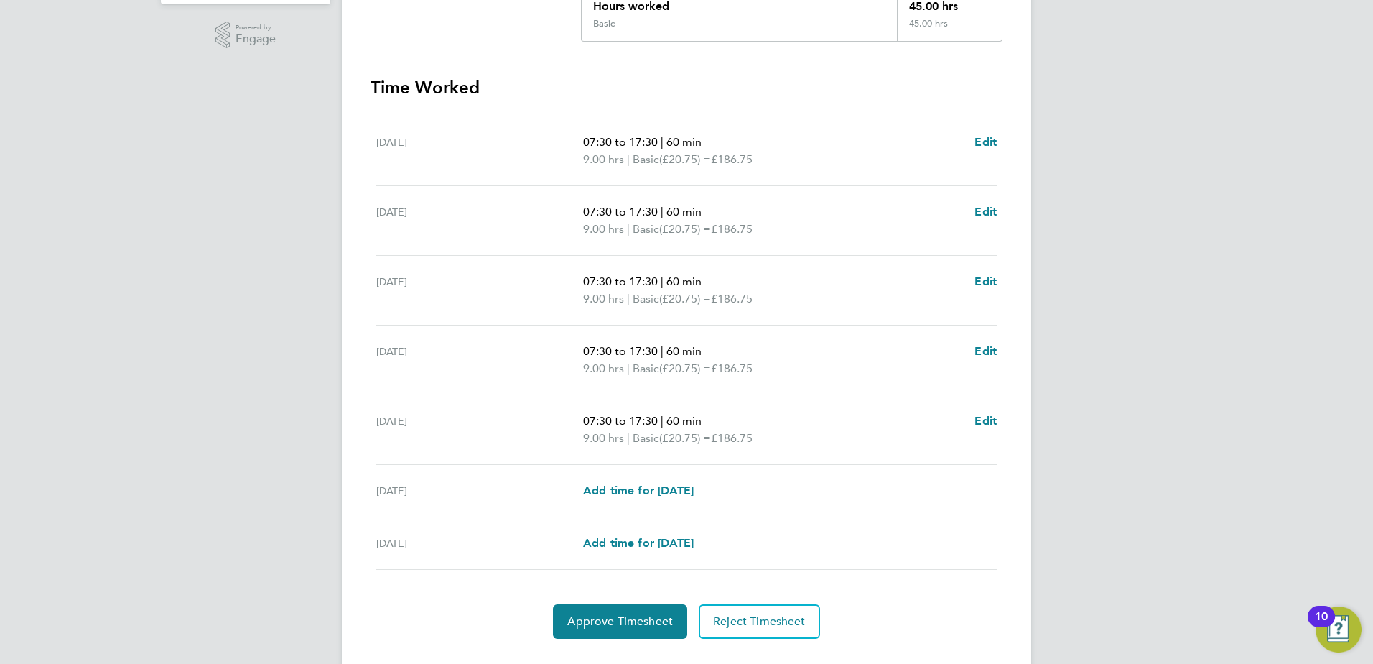
scroll to position [359, 0]
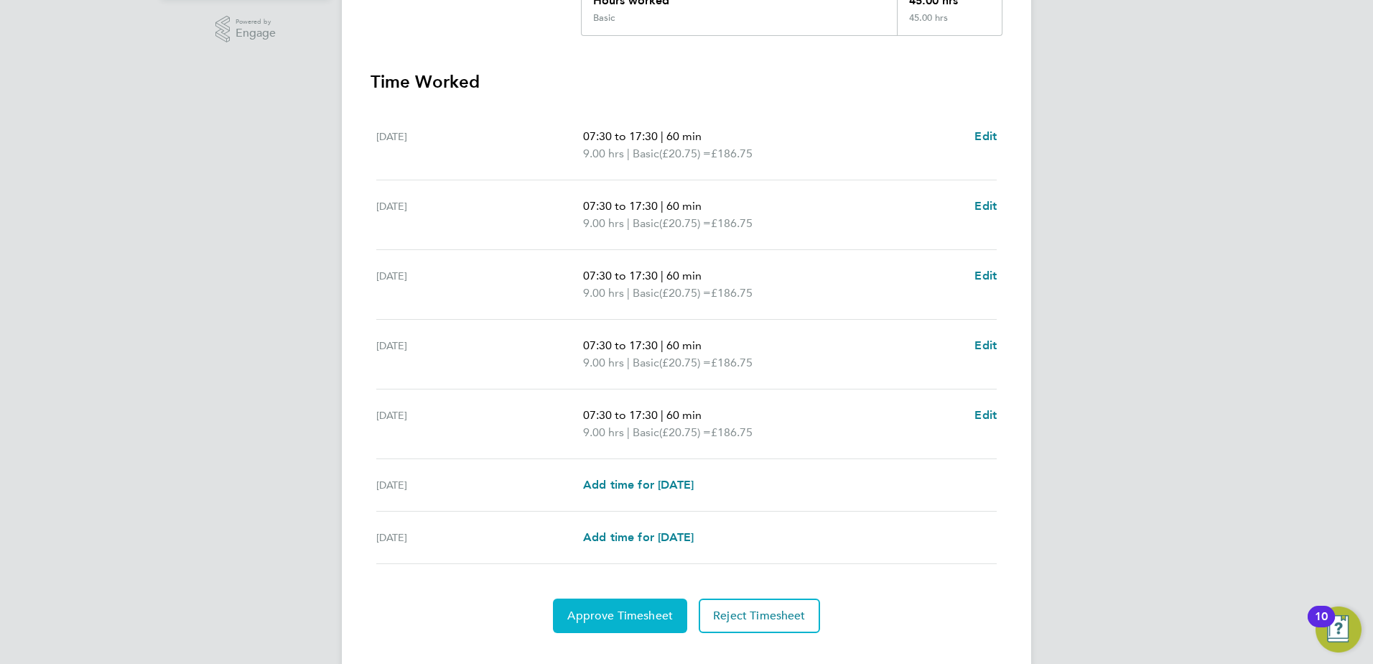
click at [616, 610] on span "Approve Timesheet" at bounding box center [620, 615] width 106 height 14
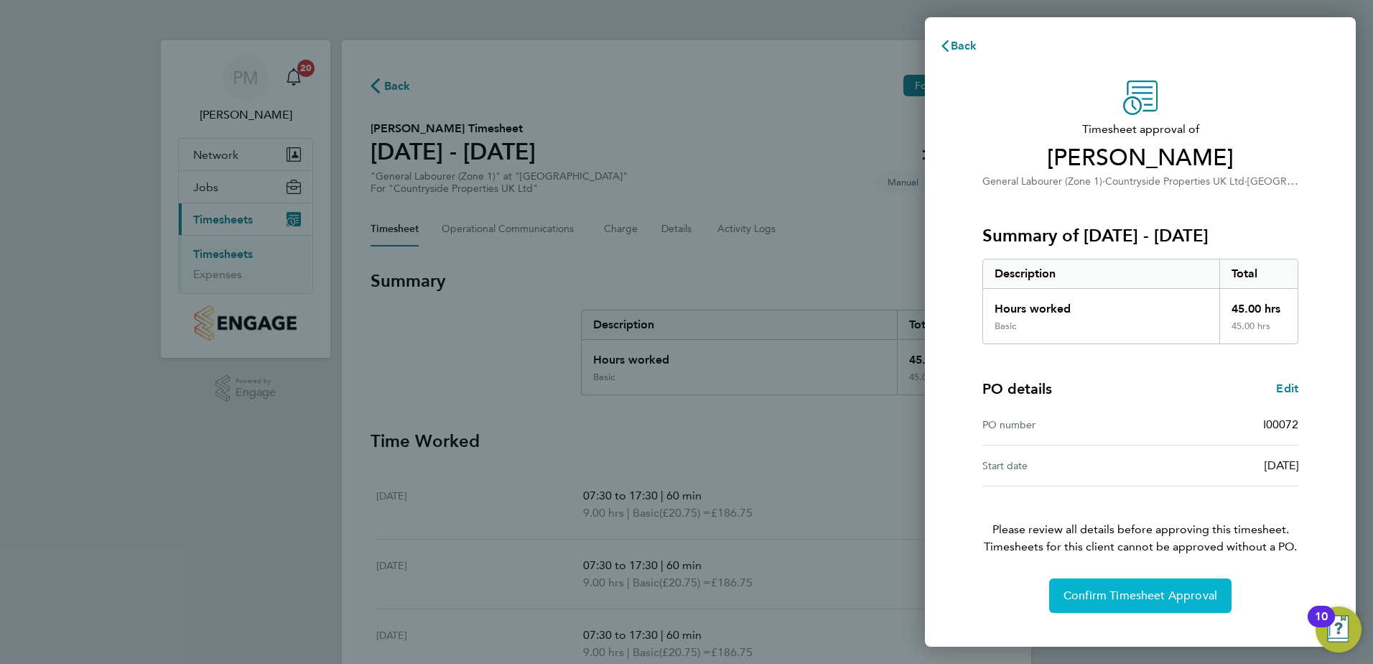
click at [1147, 587] on button "Confirm Timesheet Approval" at bounding box center [1140, 595] width 182 height 34
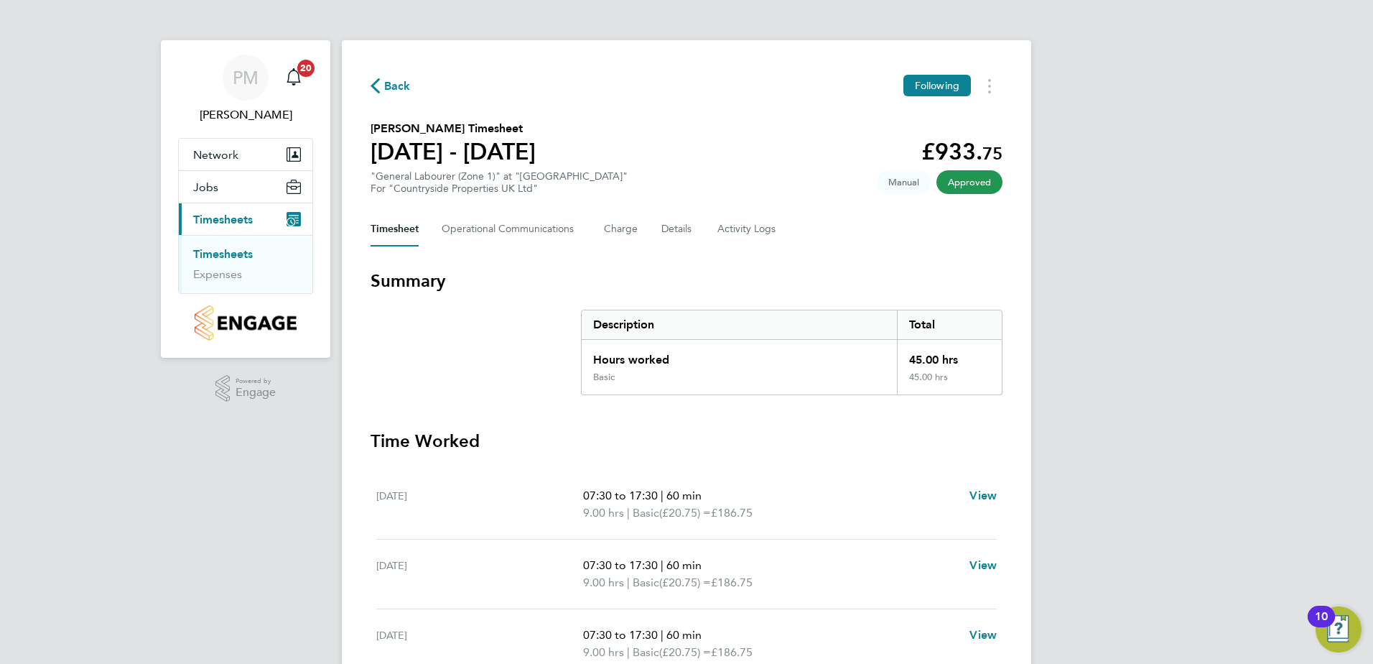
click at [232, 248] on link "Timesheets" at bounding box center [223, 254] width 60 height 14
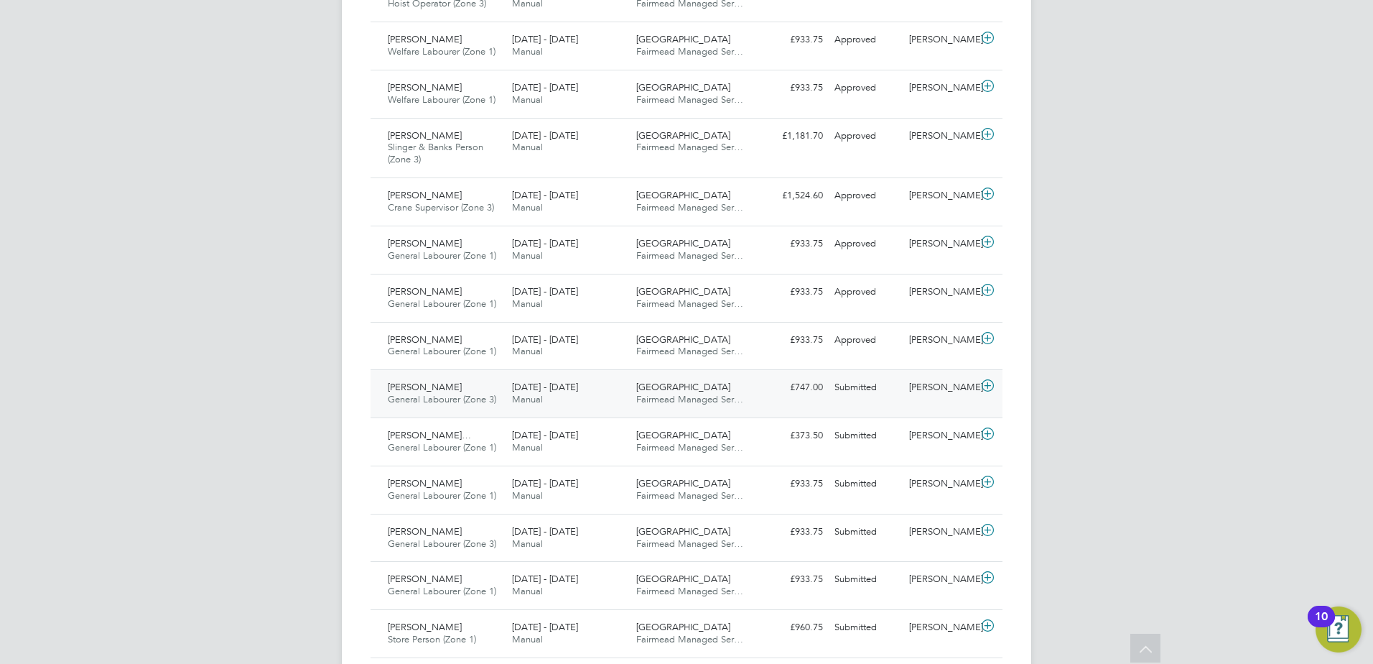
click at [409, 381] on div "[PERSON_NAME] General Labourer (Zone 3) [DATE] - [DATE]" at bounding box center [444, 394] width 124 height 36
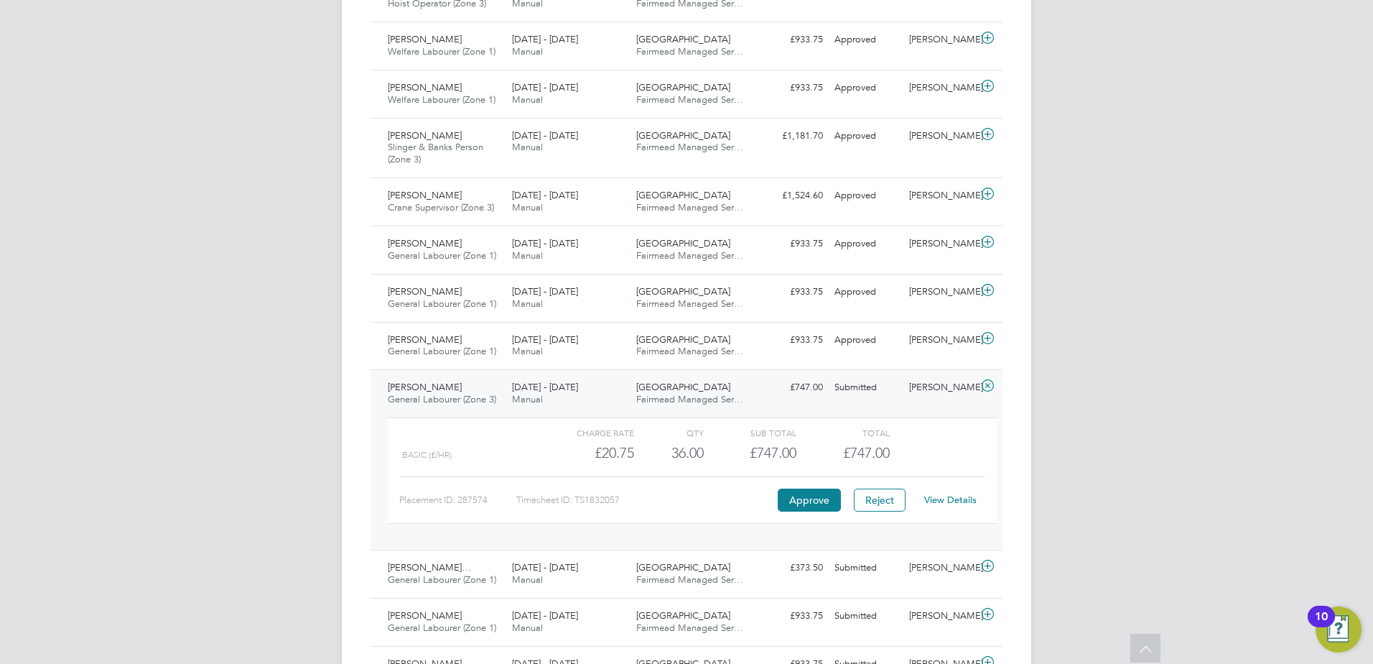
click at [951, 501] on link "View Details" at bounding box center [950, 499] width 52 height 12
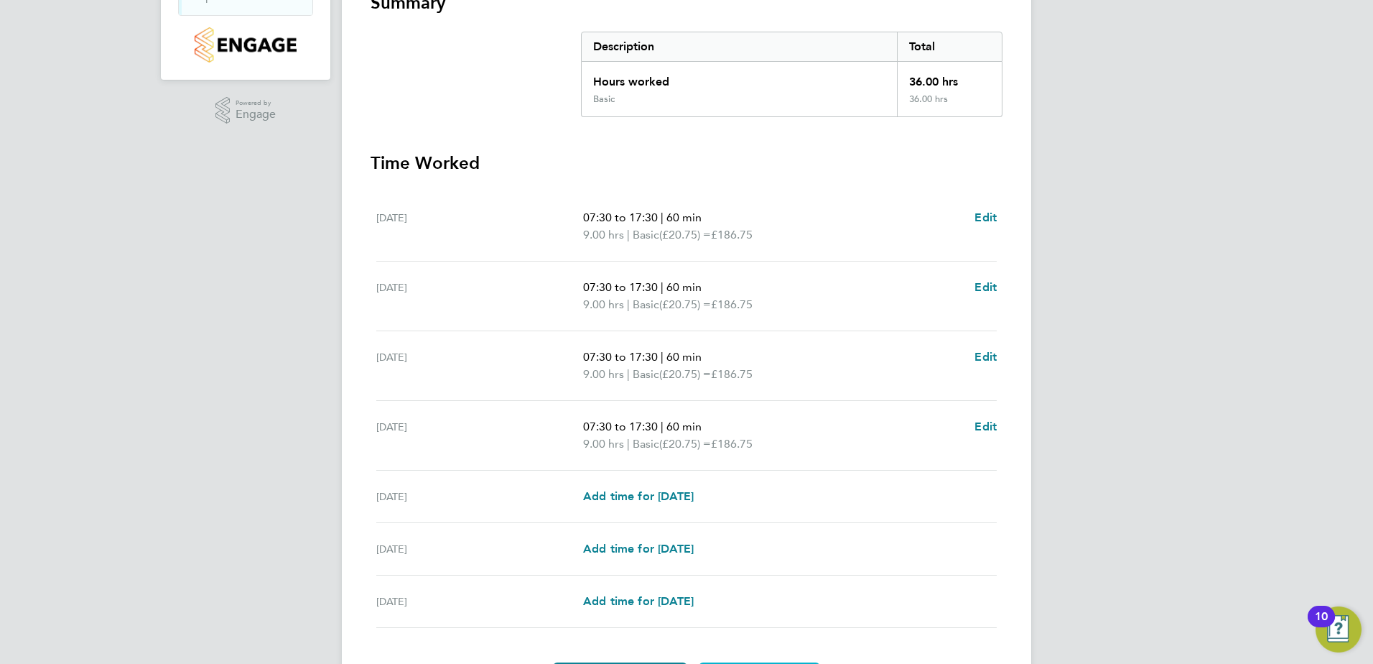
scroll to position [368, 0]
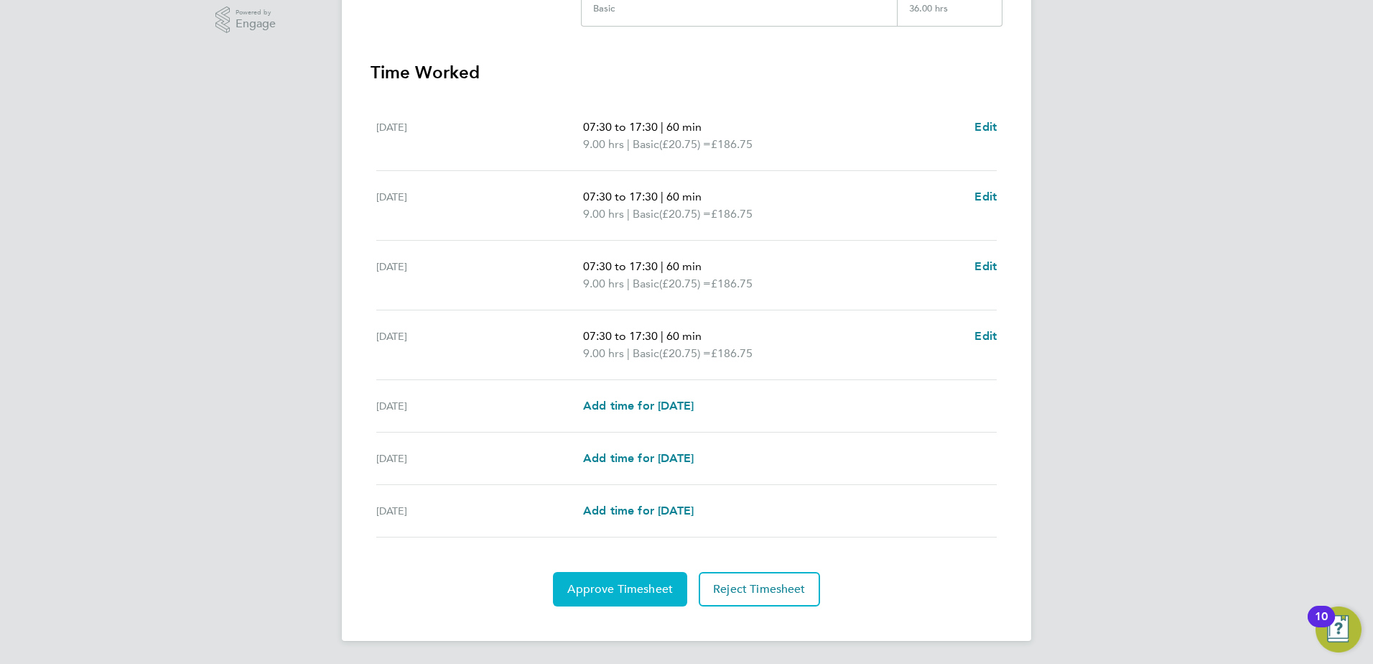
click at [638, 580] on button "Approve Timesheet" at bounding box center [620, 589] width 134 height 34
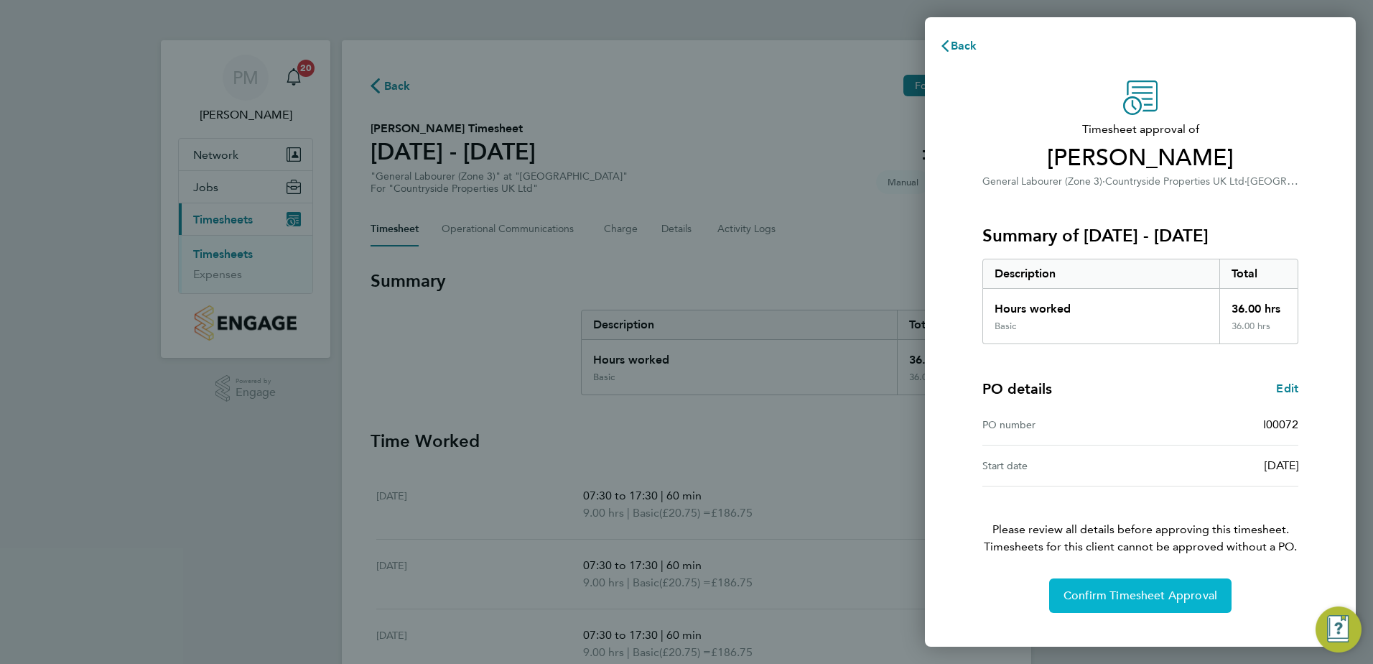
click at [1135, 585] on button "Confirm Timesheet Approval" at bounding box center [1140, 595] width 182 height 34
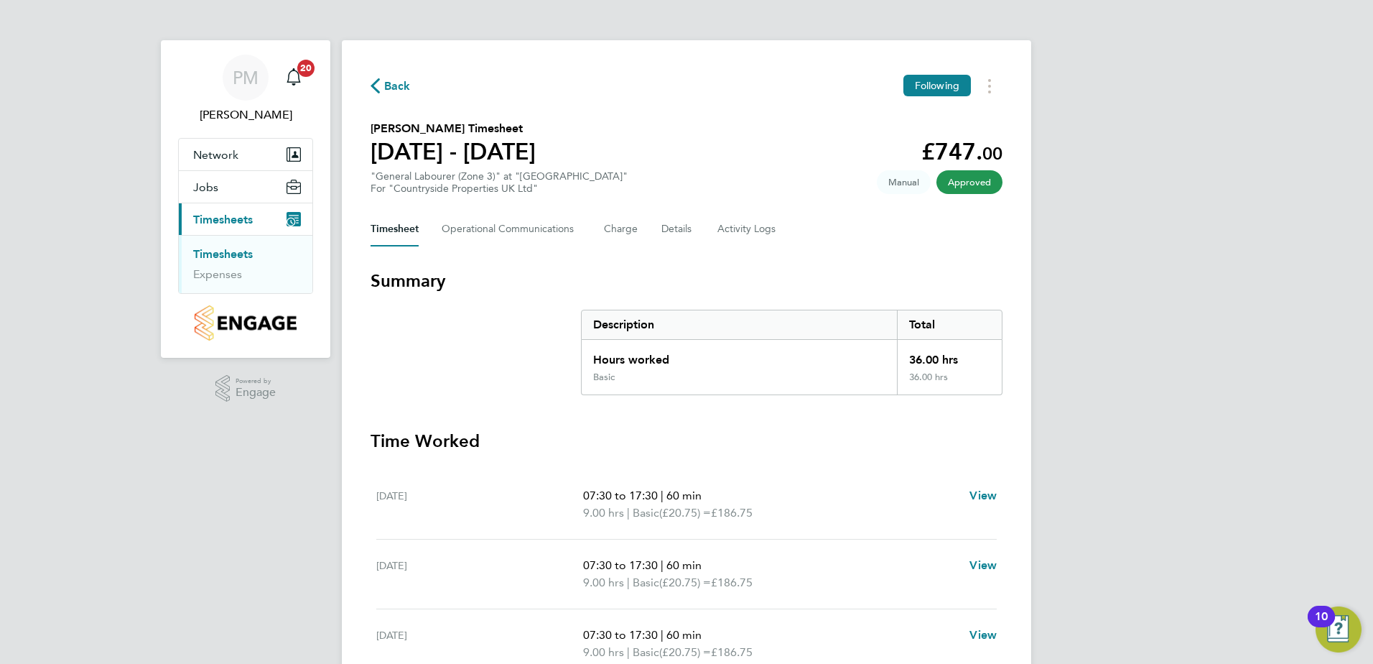
click at [210, 251] on link "Timesheets" at bounding box center [223, 254] width 60 height 14
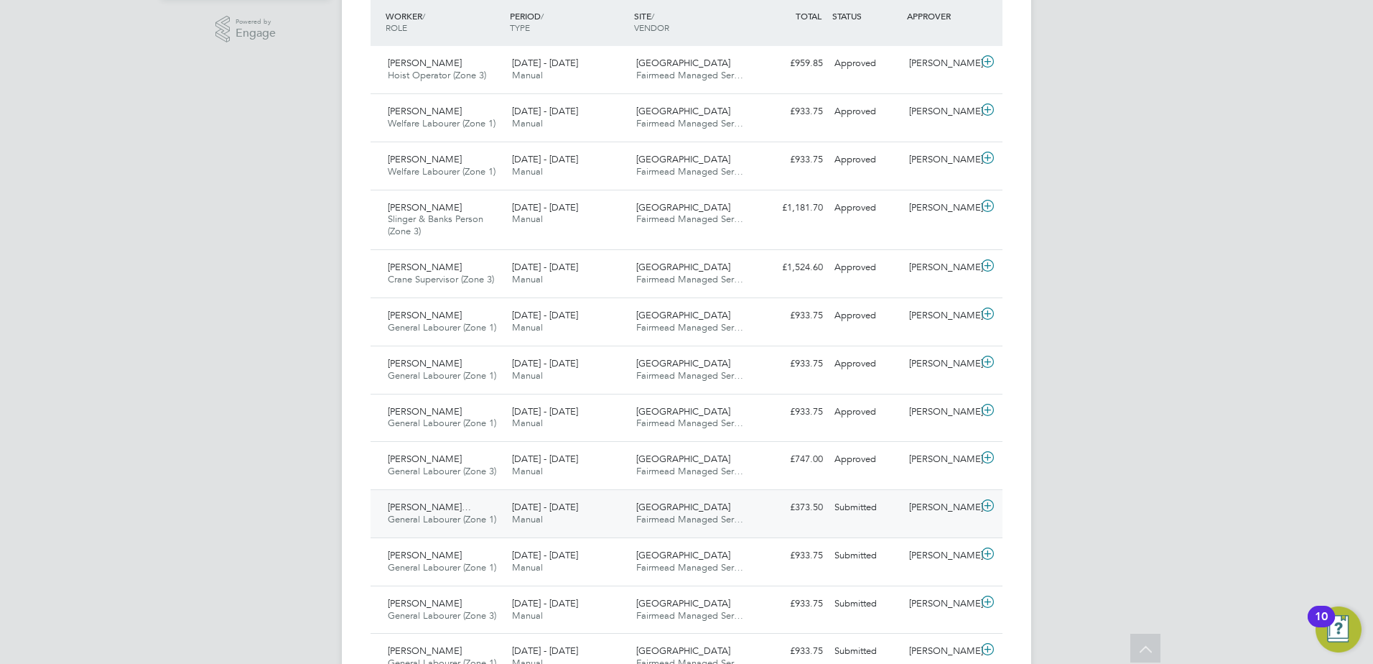
click at [426, 508] on span "[PERSON_NAME]…" at bounding box center [429, 507] width 83 height 12
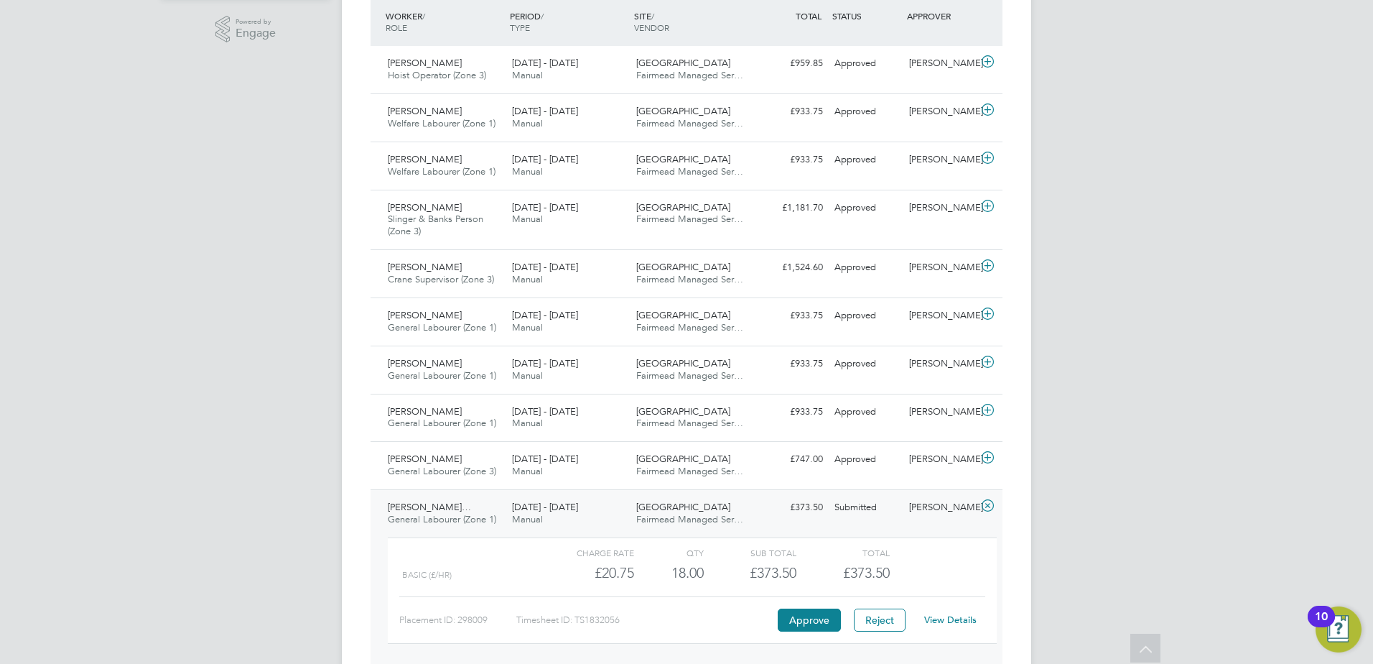
click at [946, 620] on link "View Details" at bounding box center [950, 619] width 52 height 12
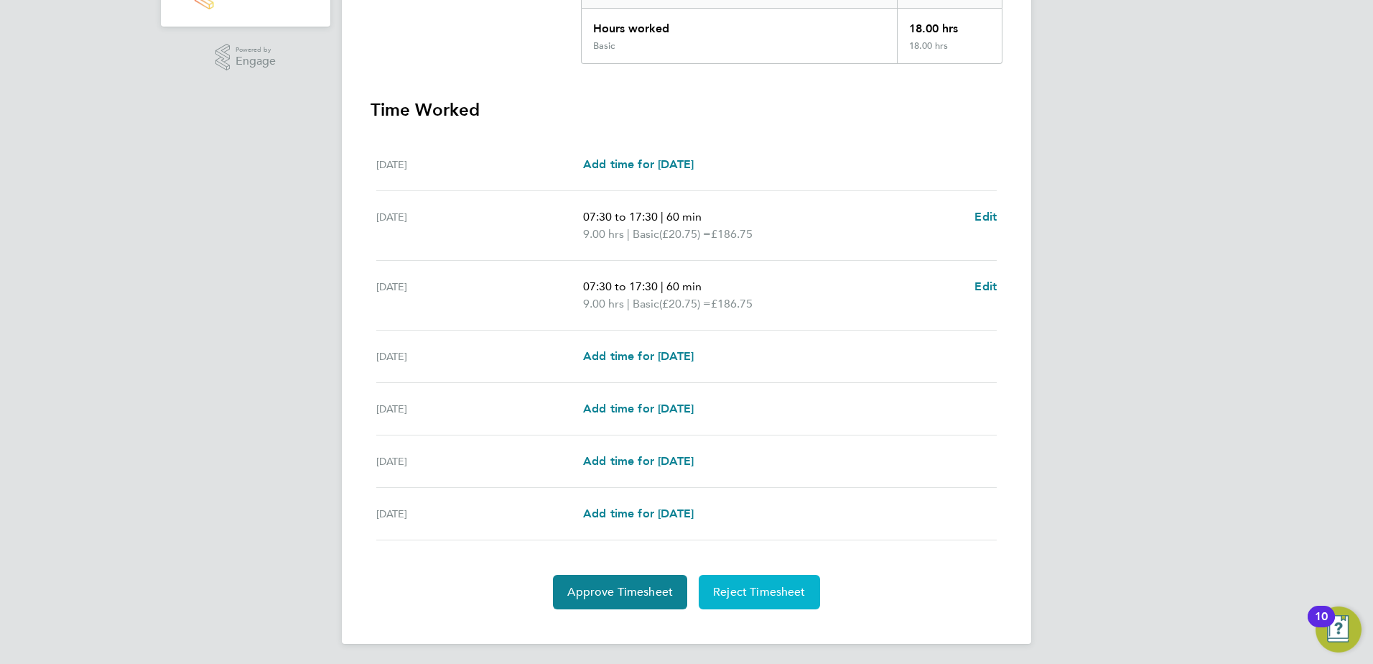
scroll to position [334, 0]
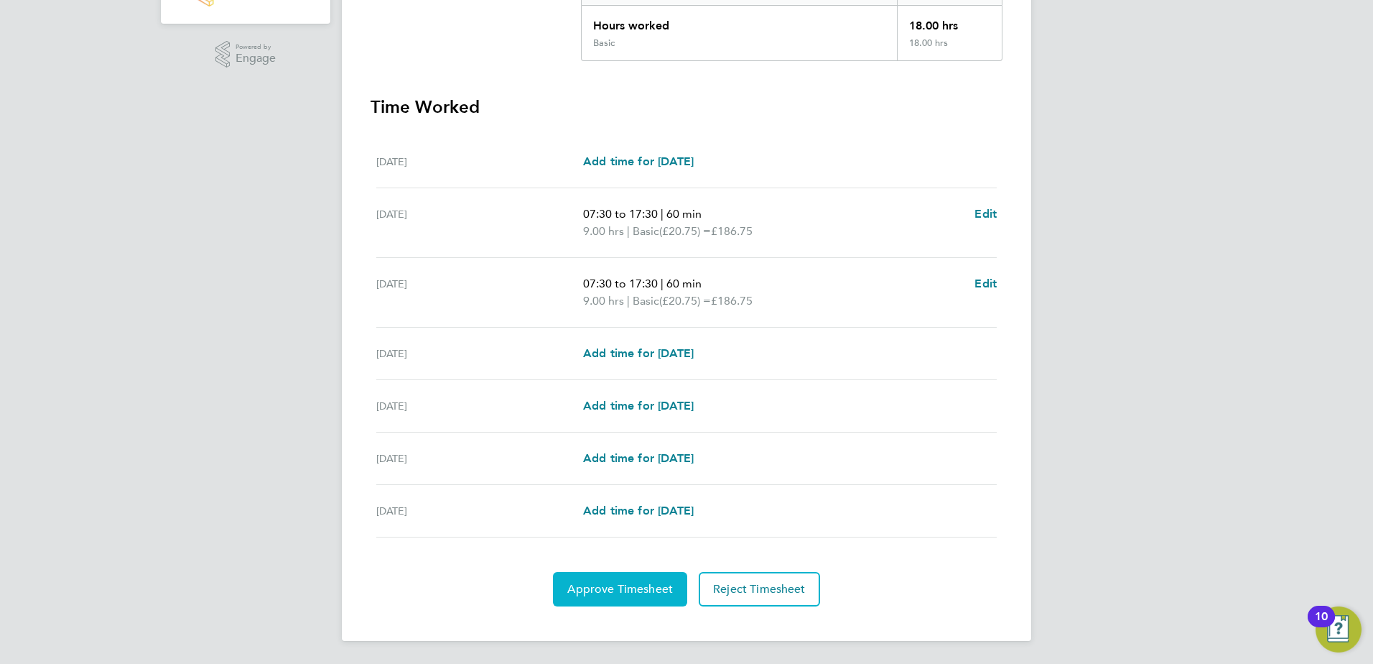
click at [580, 586] on span "Approve Timesheet" at bounding box center [620, 589] width 106 height 14
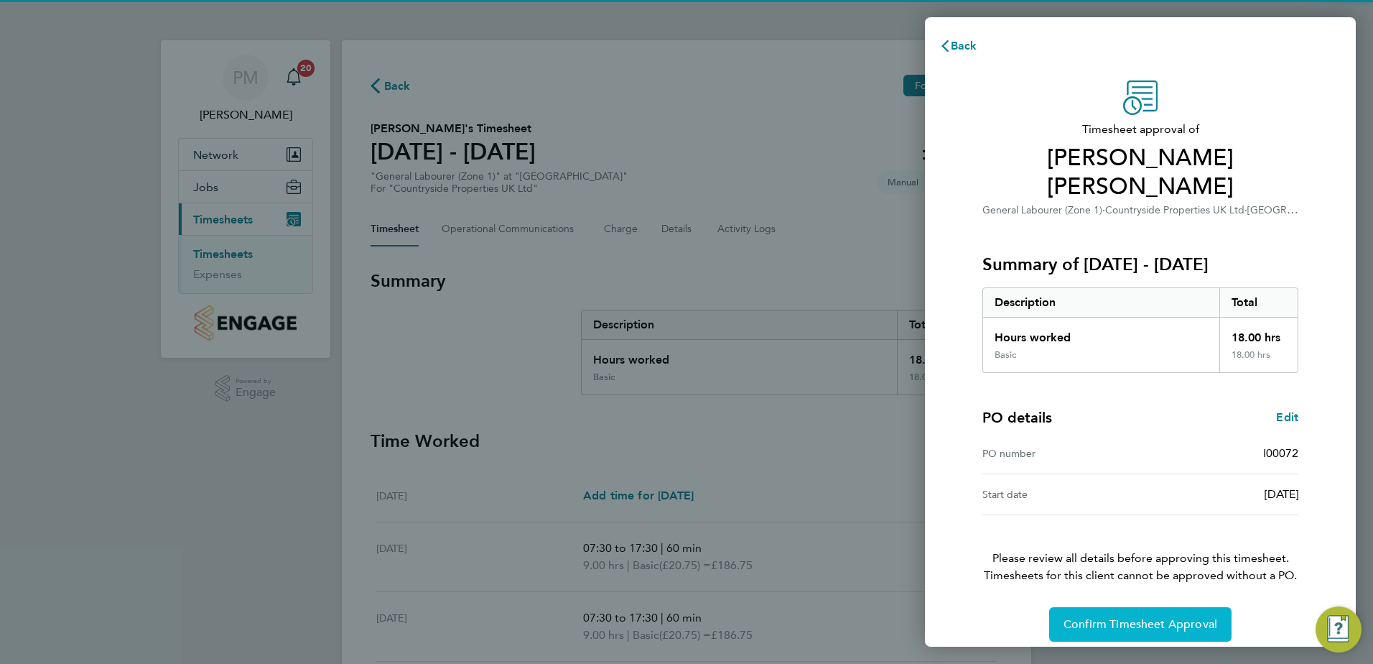
click at [1140, 607] on button "Confirm Timesheet Approval" at bounding box center [1140, 624] width 182 height 34
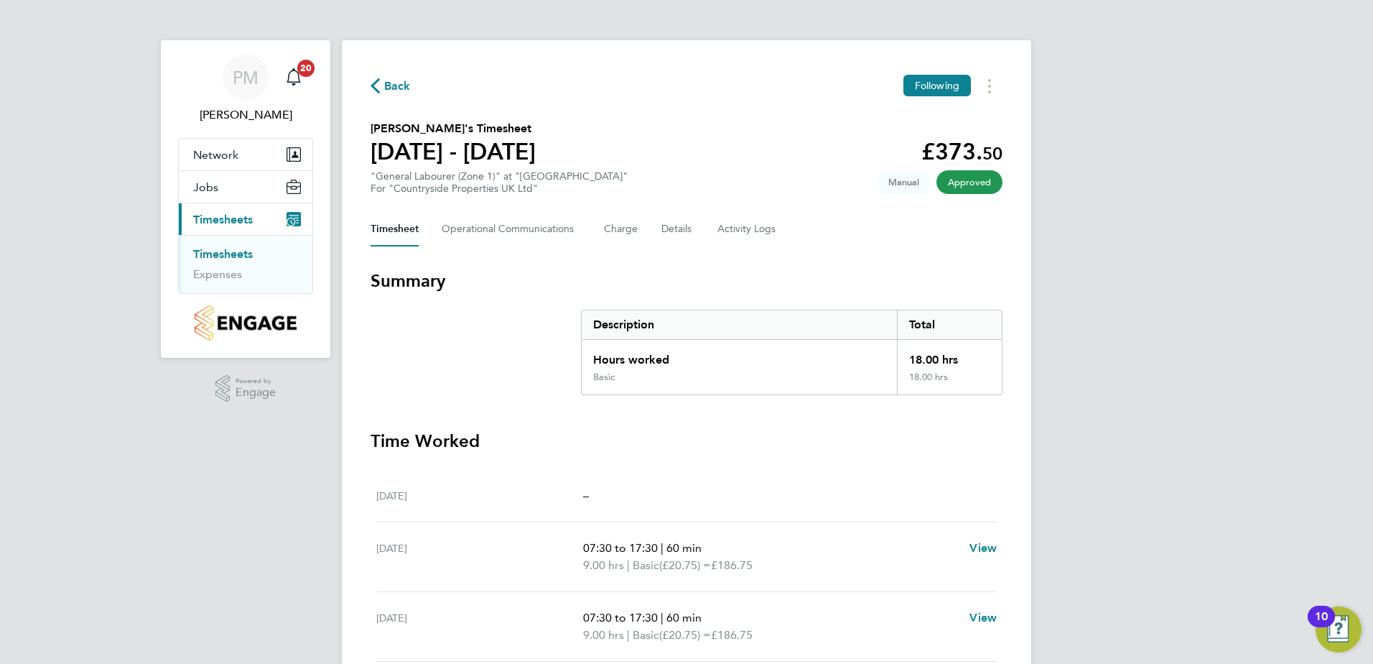
click at [239, 251] on link "Timesheets" at bounding box center [223, 254] width 60 height 14
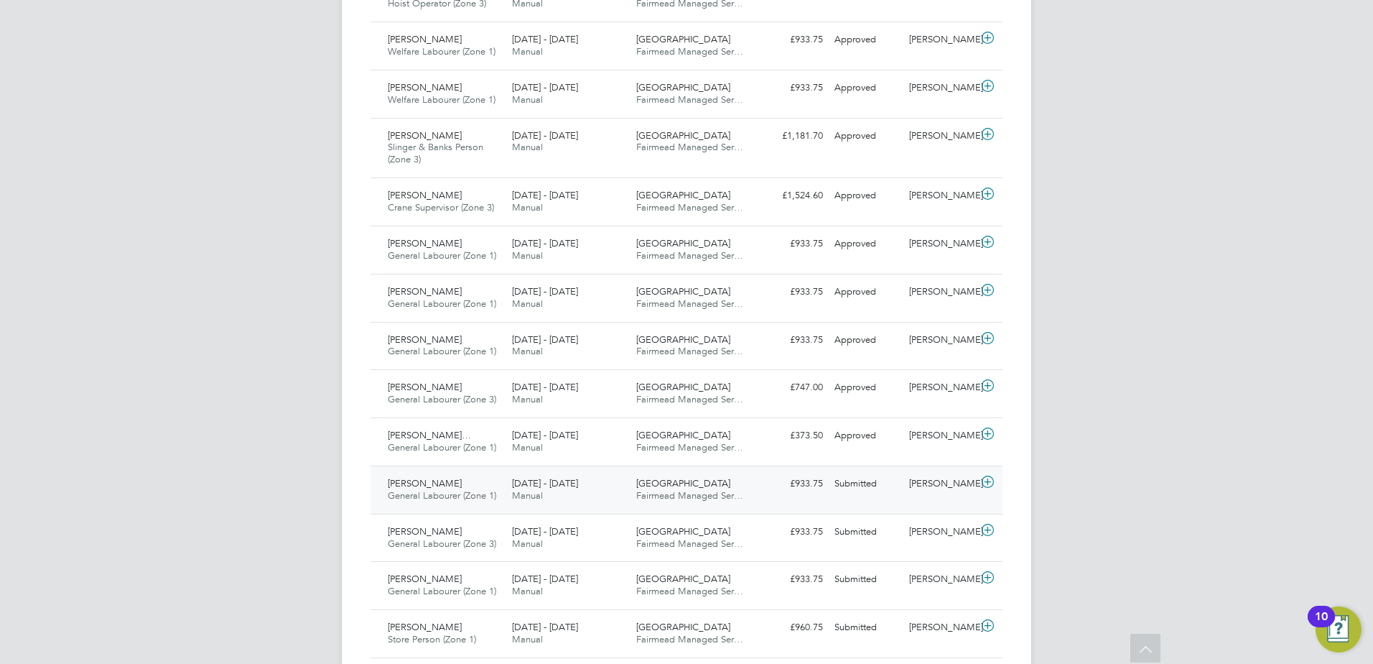
click at [429, 482] on span "[PERSON_NAME]" at bounding box center [425, 483] width 74 height 12
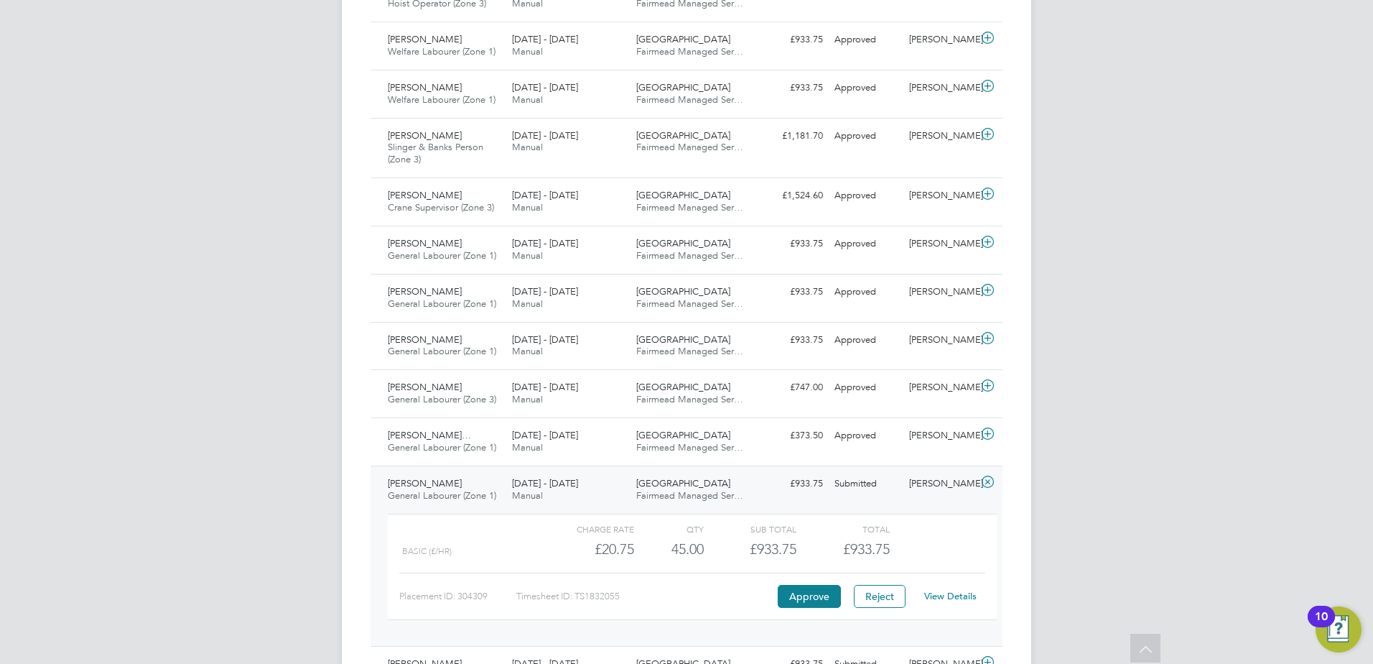
click at [946, 594] on link "View Details" at bounding box center [950, 596] width 52 height 12
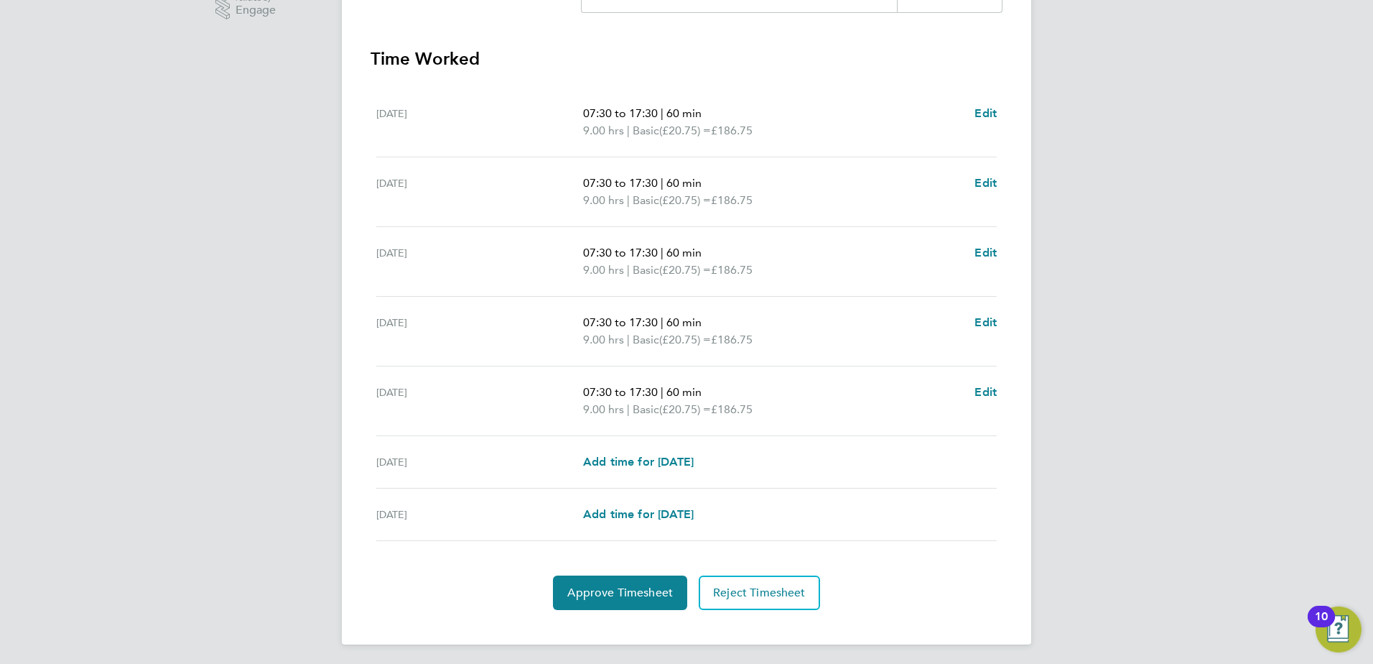
scroll to position [386, 0]
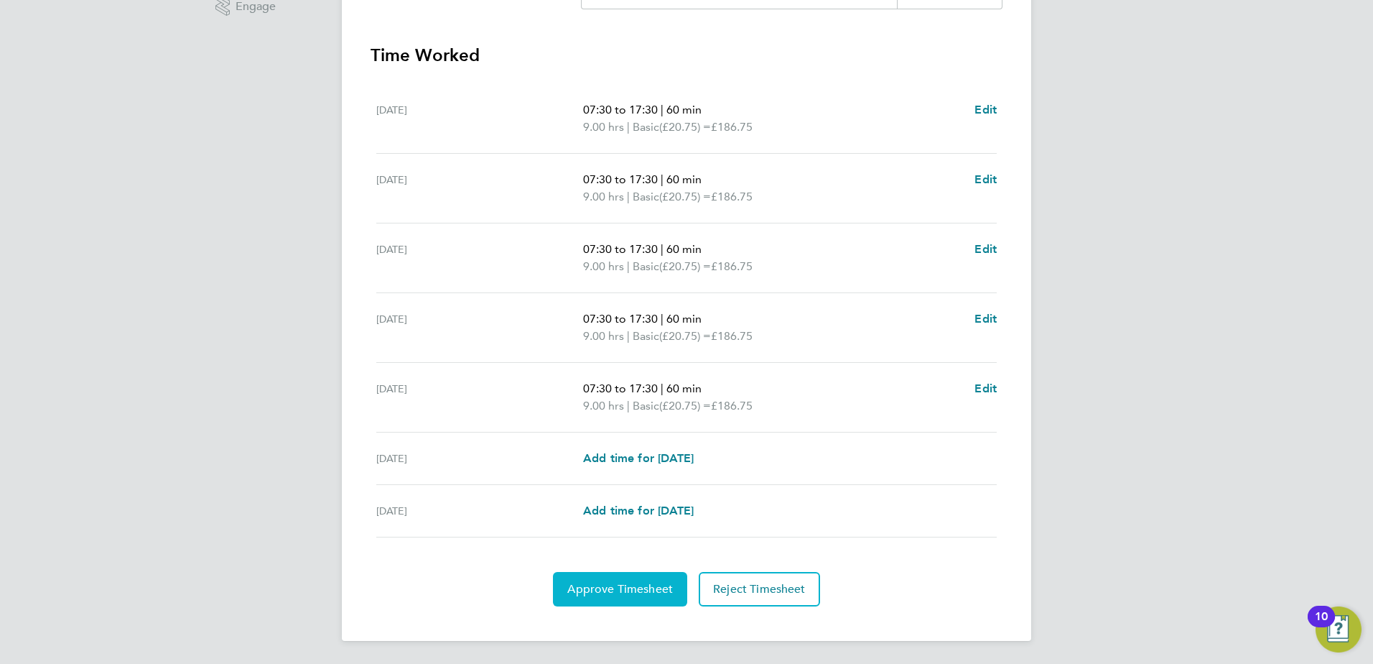
click at [588, 584] on span "Approve Timesheet" at bounding box center [620, 589] width 106 height 14
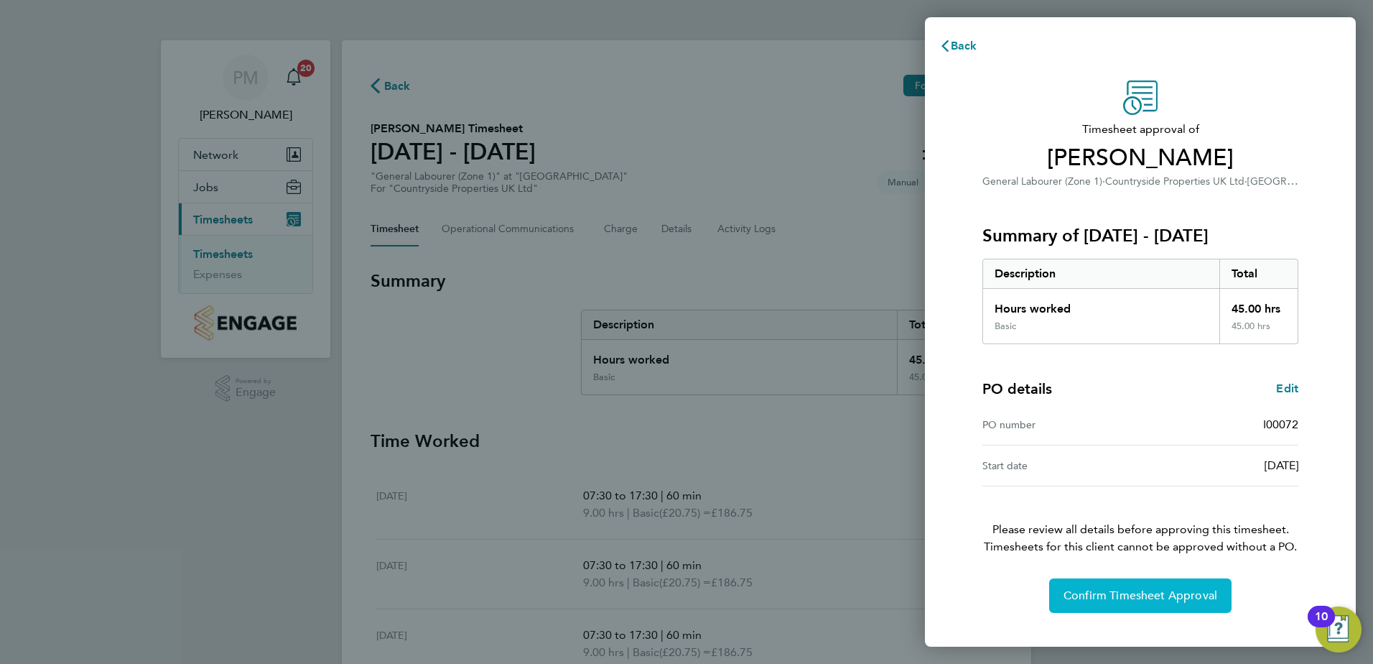
click at [1158, 596] on span "Confirm Timesheet Approval" at bounding box center [1141, 595] width 154 height 14
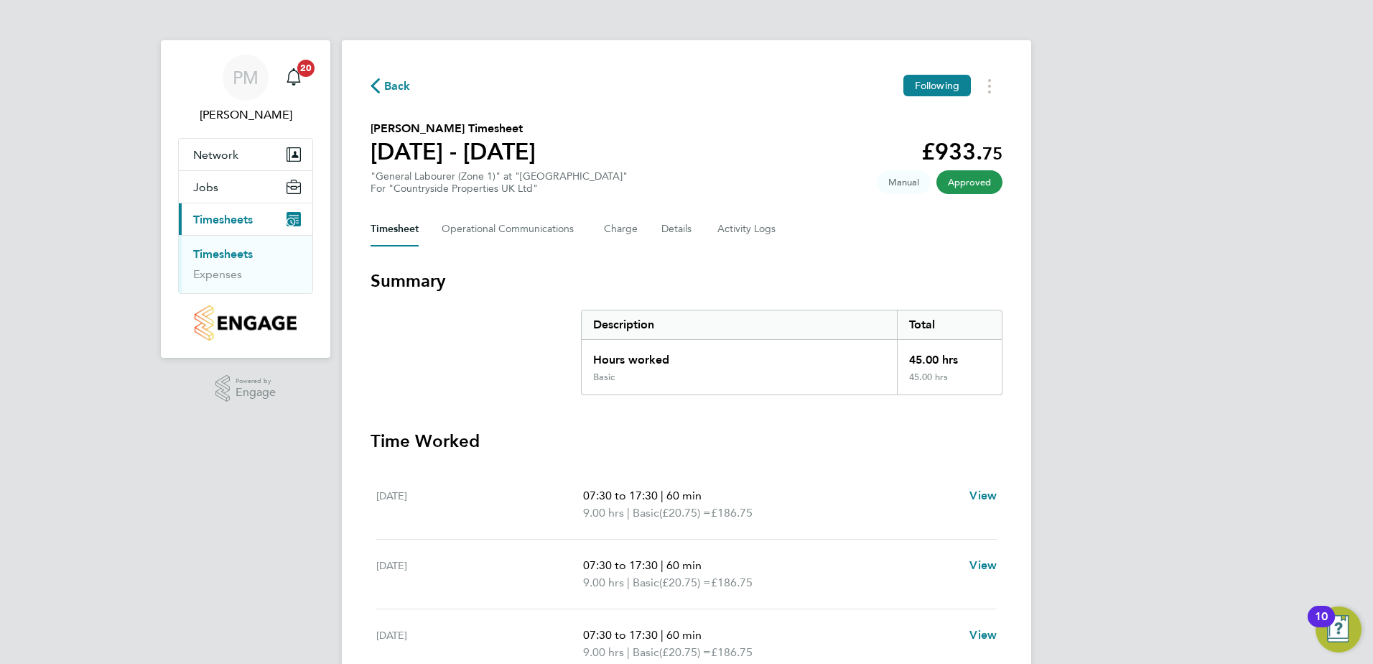
click at [228, 254] on link "Timesheets" at bounding box center [223, 254] width 60 height 14
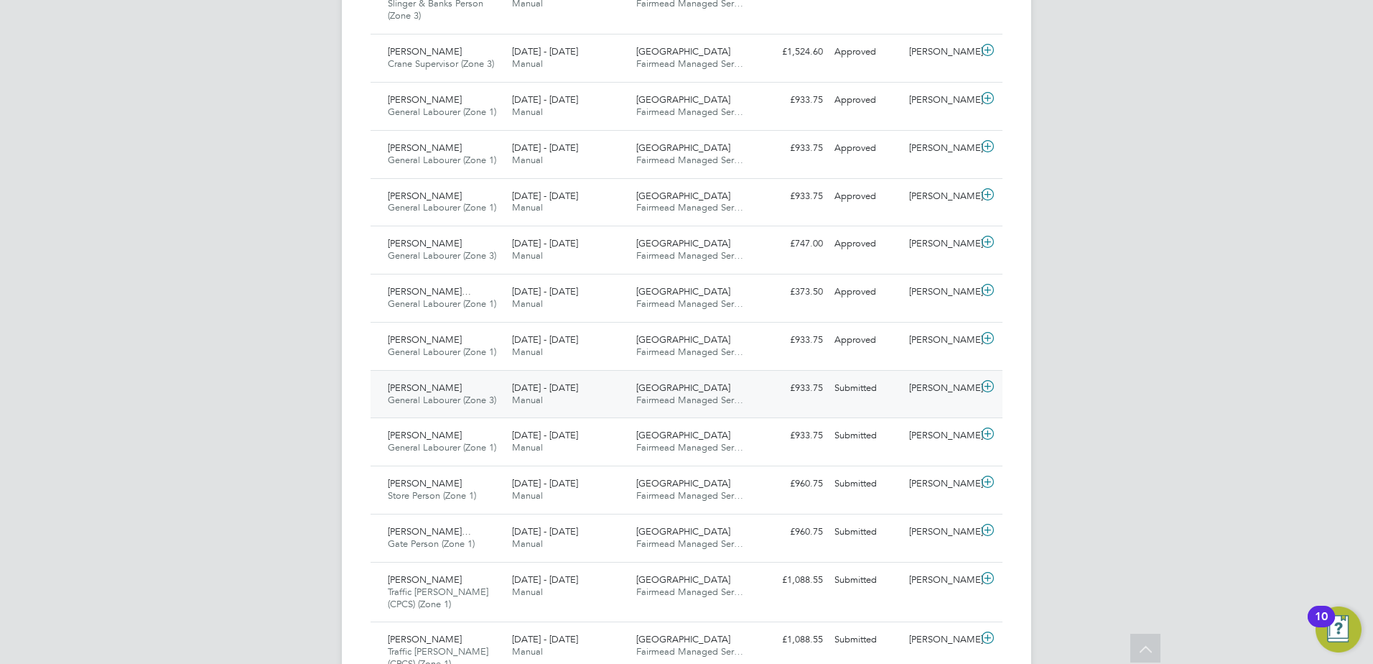
click at [440, 389] on span "[PERSON_NAME]" at bounding box center [425, 387] width 74 height 12
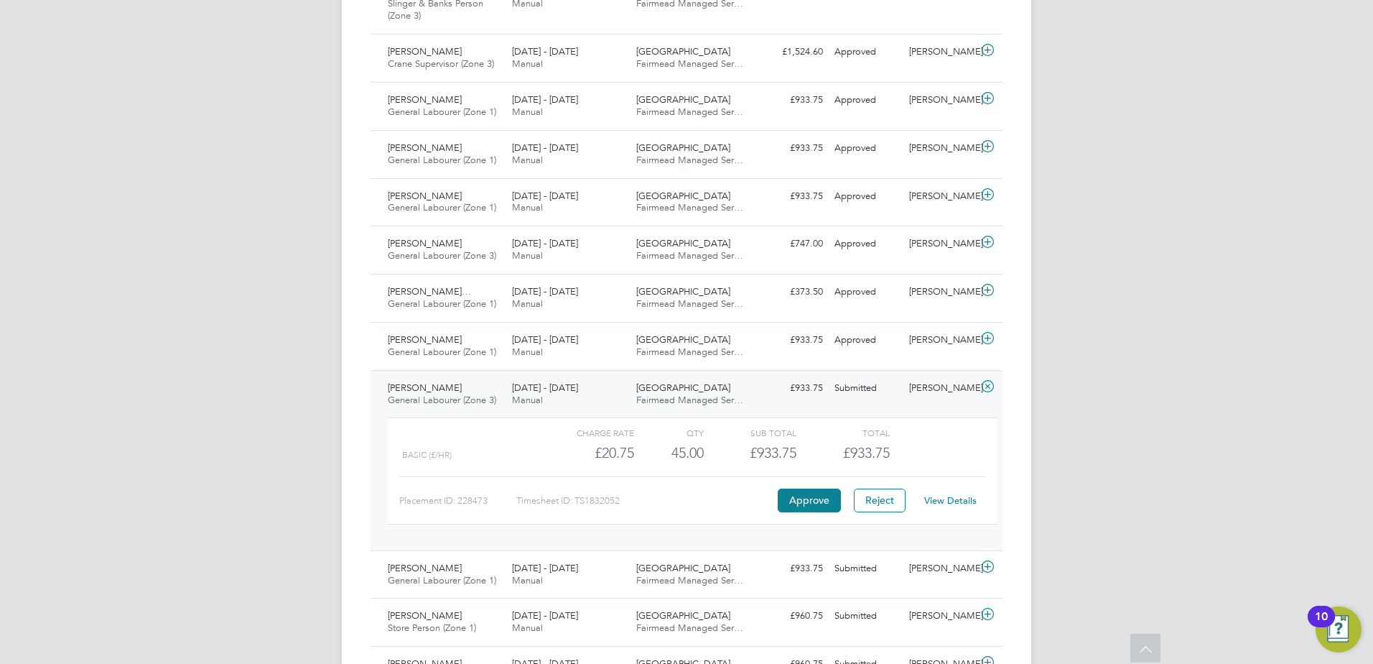
click at [949, 498] on link "View Details" at bounding box center [950, 500] width 52 height 12
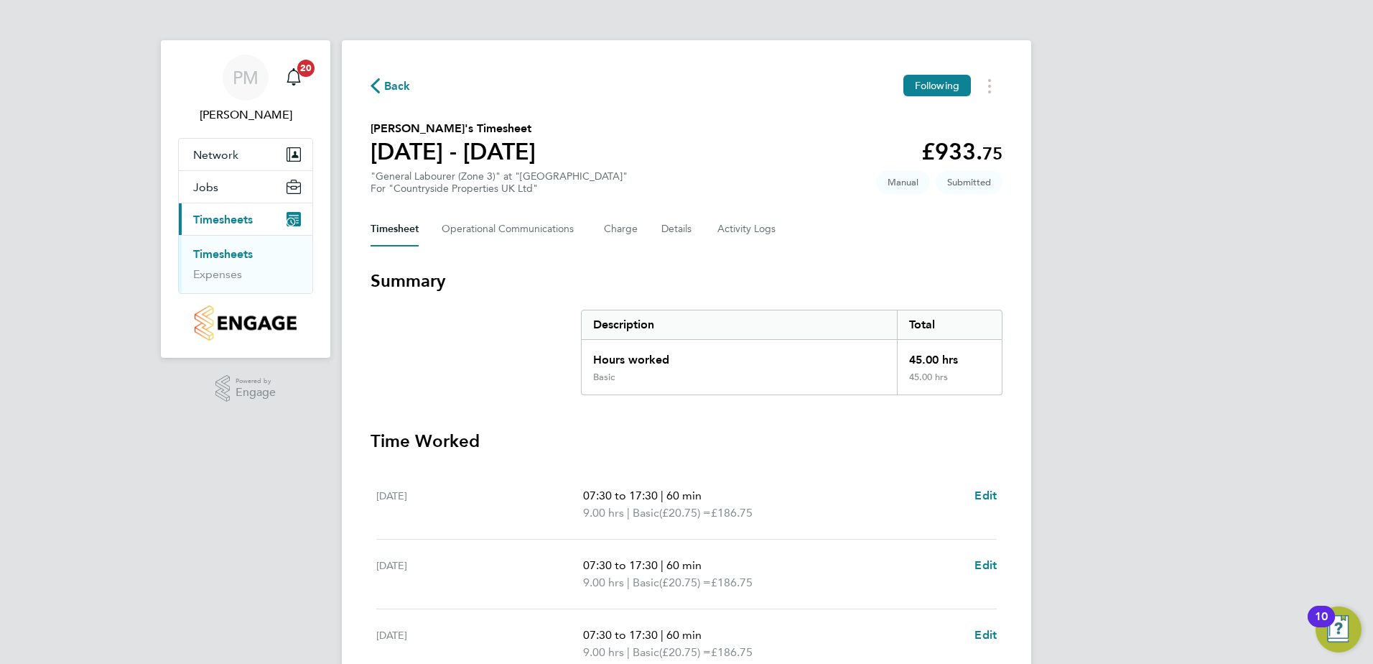
scroll to position [359, 0]
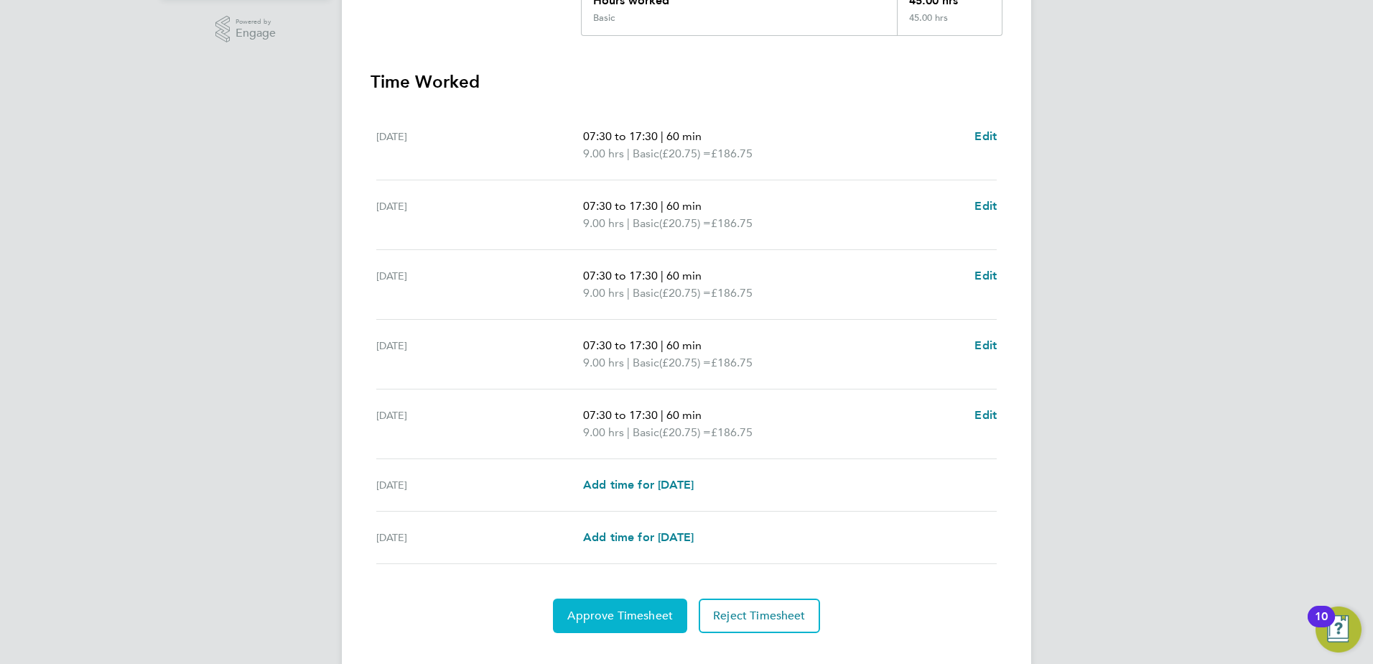
click at [591, 615] on span "Approve Timesheet" at bounding box center [620, 615] width 106 height 14
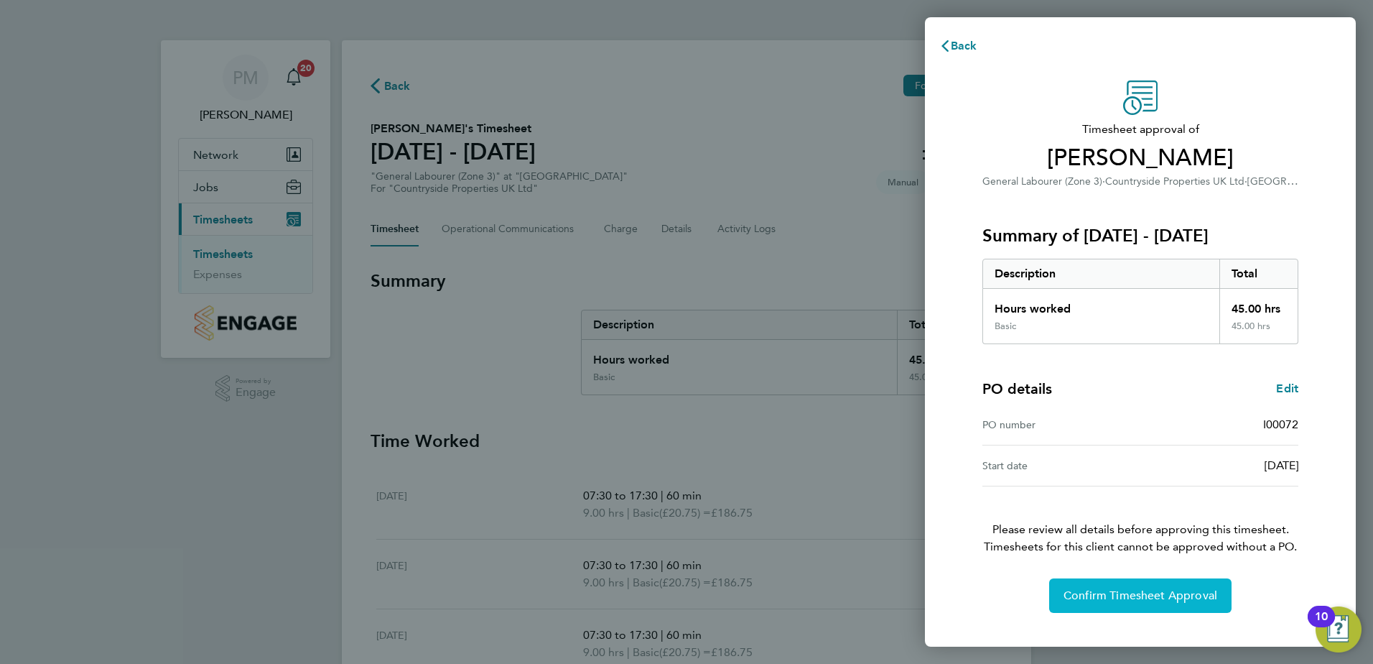
click at [1125, 590] on span "Confirm Timesheet Approval" at bounding box center [1141, 595] width 154 height 14
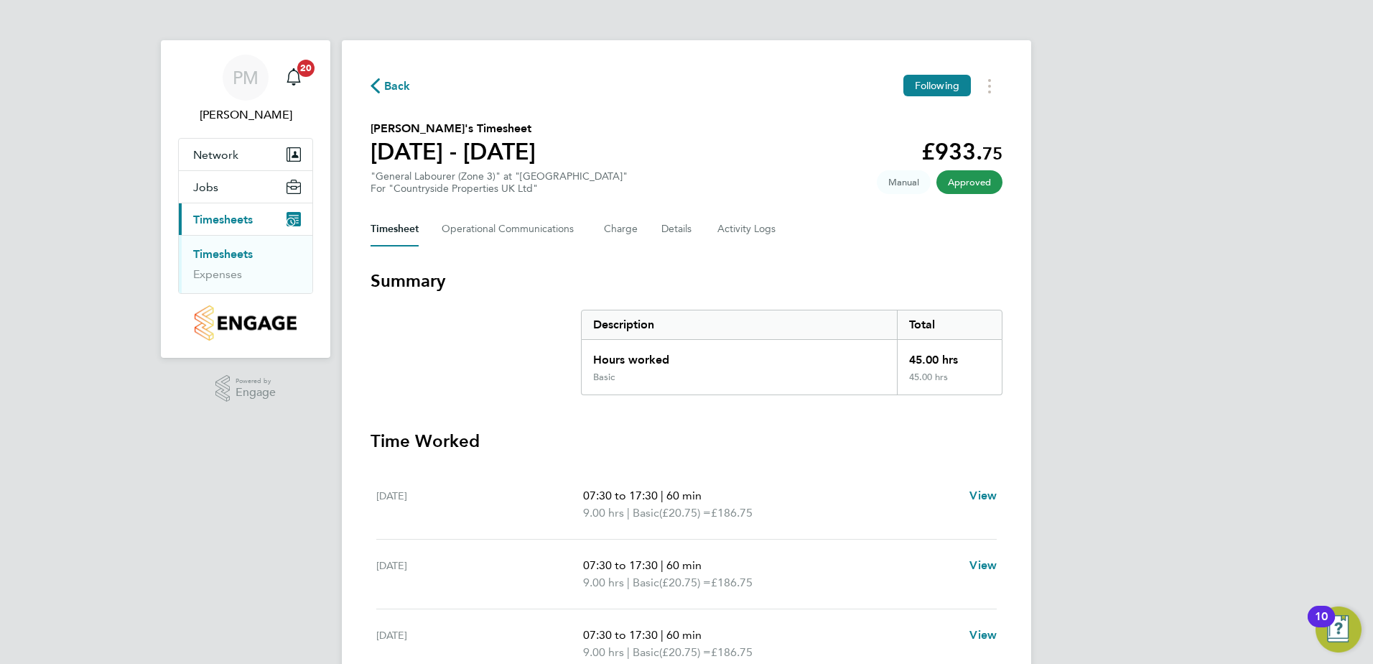
click at [225, 251] on link "Timesheets" at bounding box center [223, 254] width 60 height 14
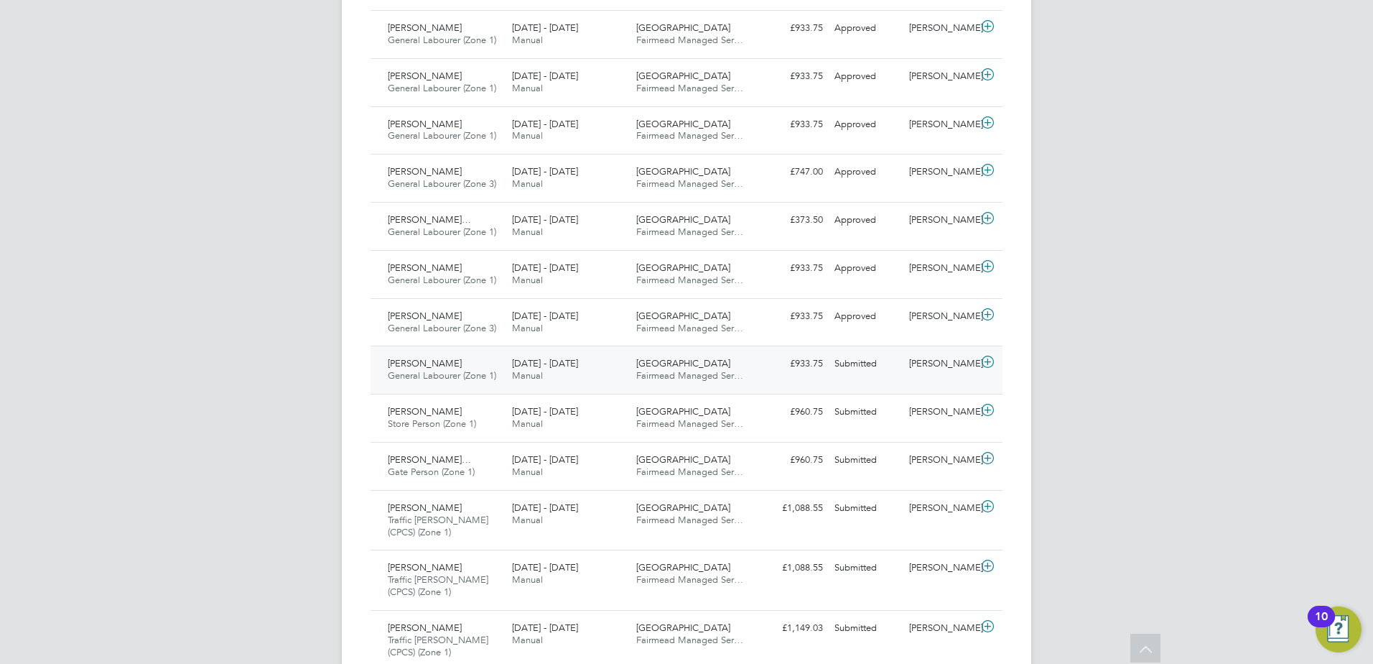
click at [431, 361] on span "[PERSON_NAME]" at bounding box center [425, 363] width 74 height 12
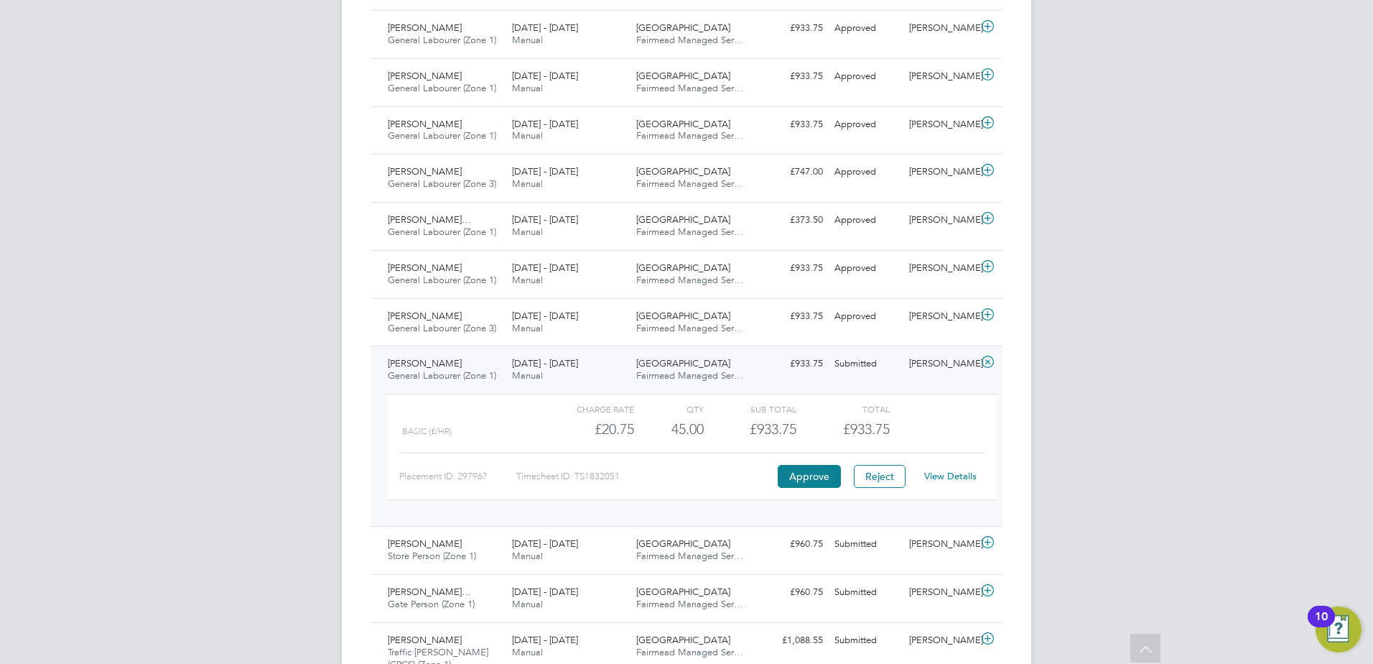
click at [951, 478] on link "View Details" at bounding box center [950, 476] width 52 height 12
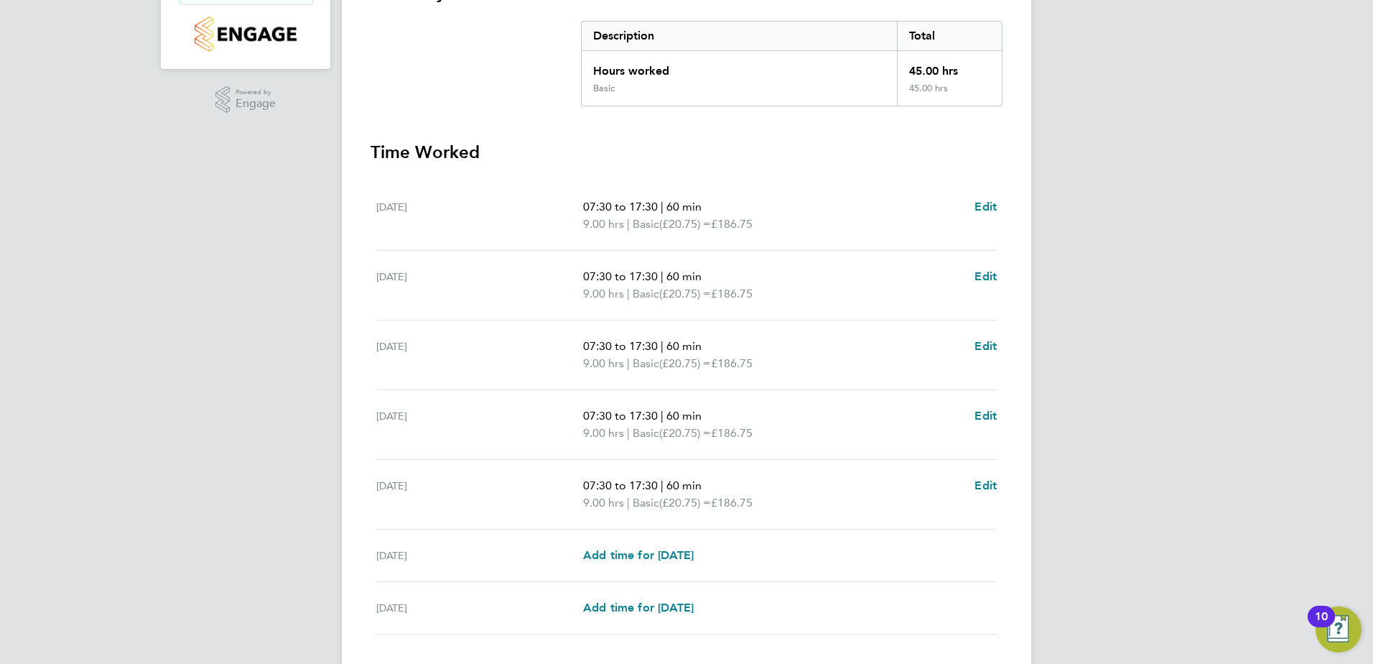
scroll to position [359, 0]
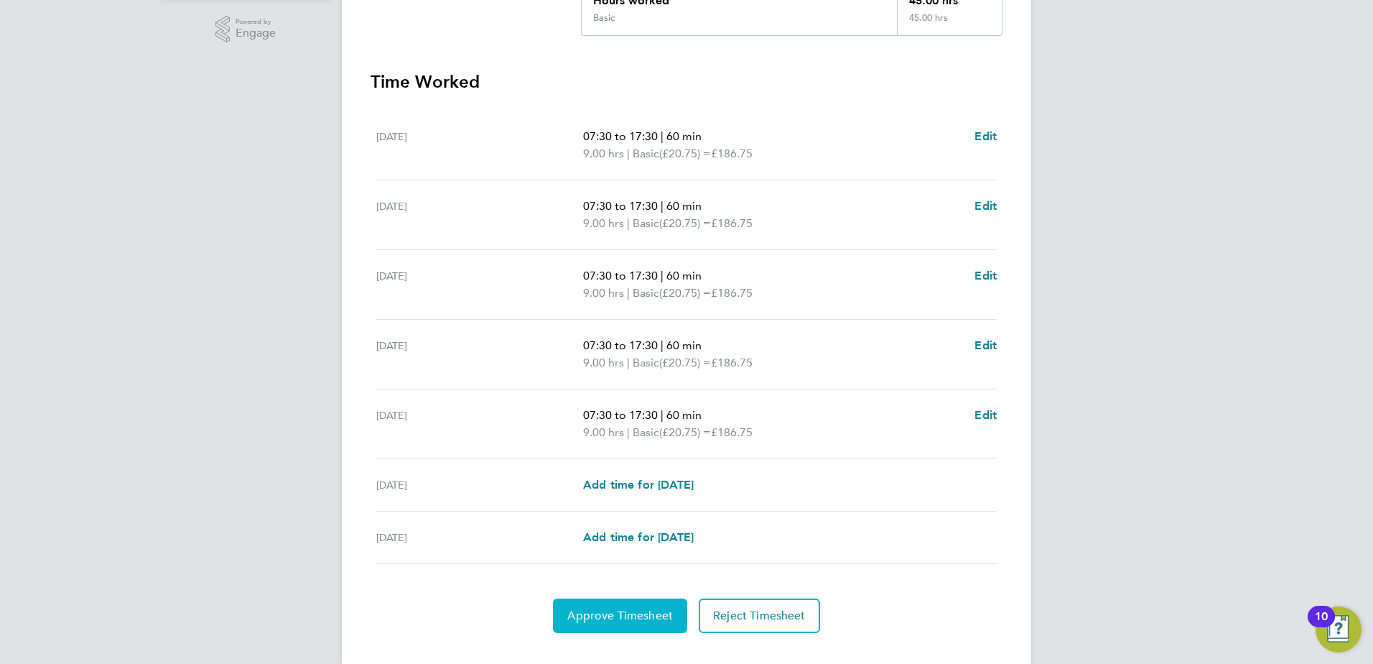
click at [655, 607] on button "Approve Timesheet" at bounding box center [620, 615] width 134 height 34
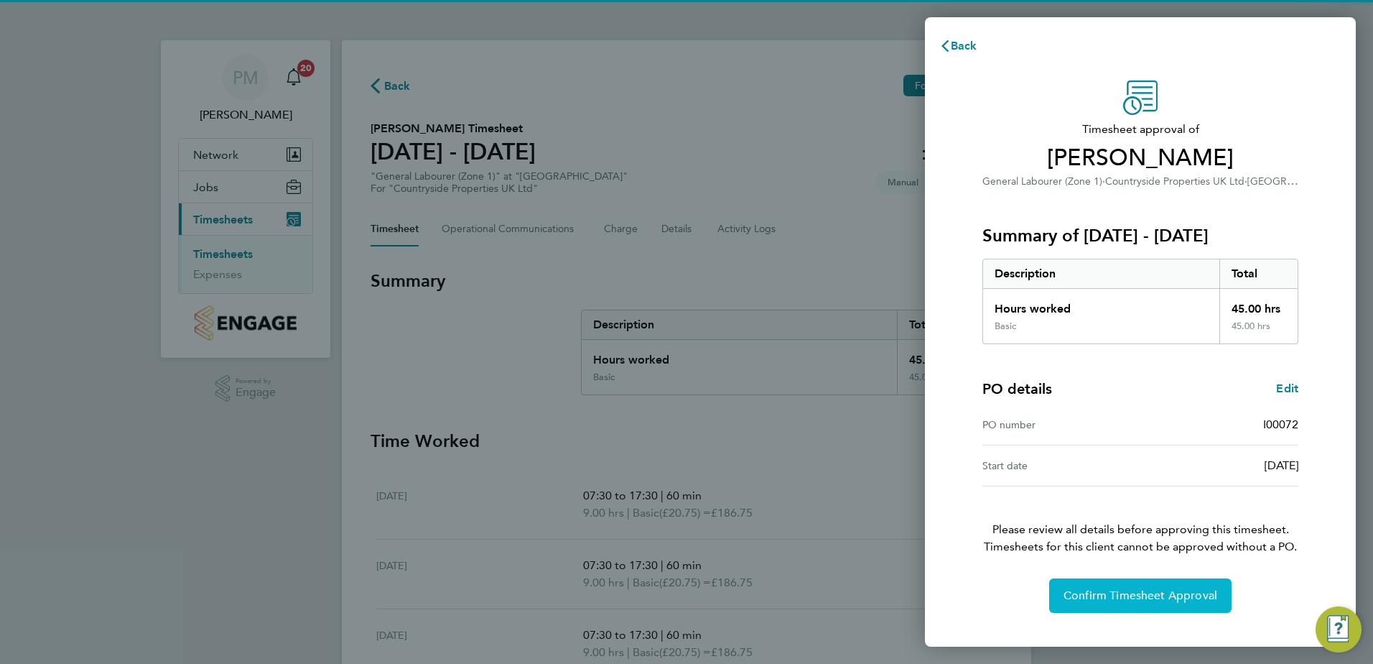
click at [1123, 585] on button "Confirm Timesheet Approval" at bounding box center [1140, 595] width 182 height 34
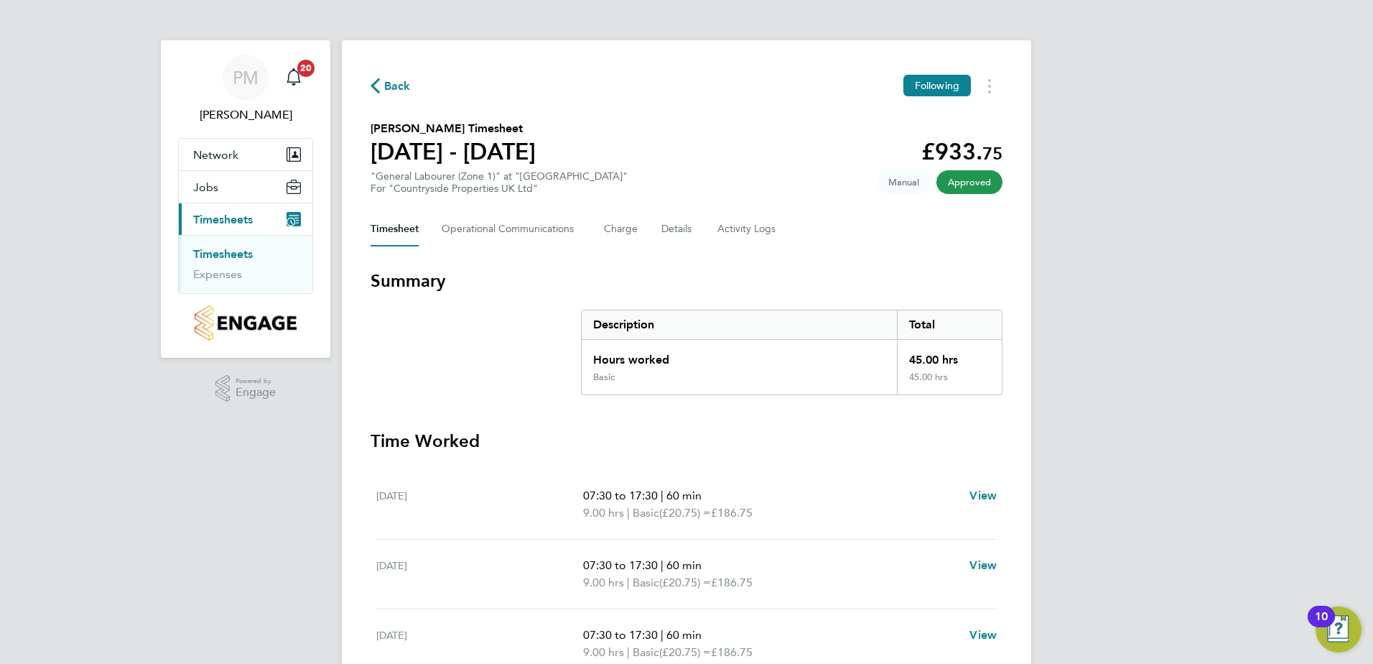
click at [233, 251] on link "Timesheets" at bounding box center [223, 254] width 60 height 14
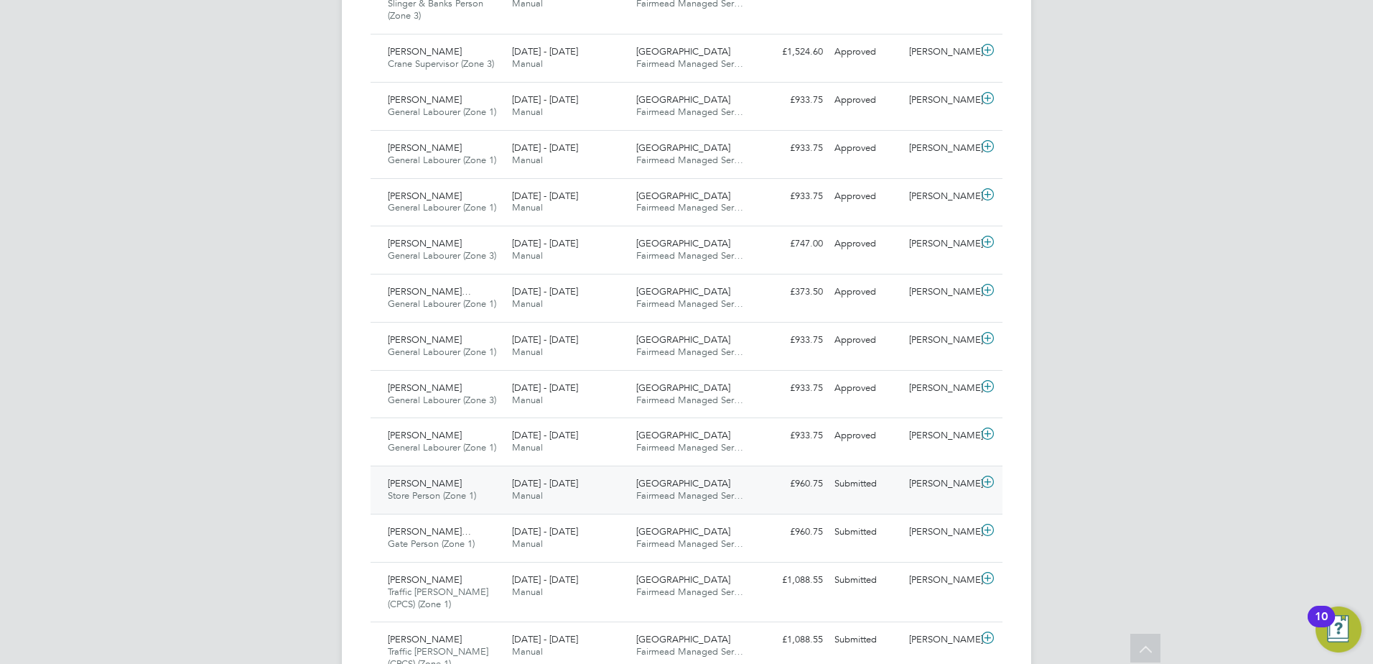
click at [425, 484] on span "[PERSON_NAME]" at bounding box center [425, 483] width 74 height 12
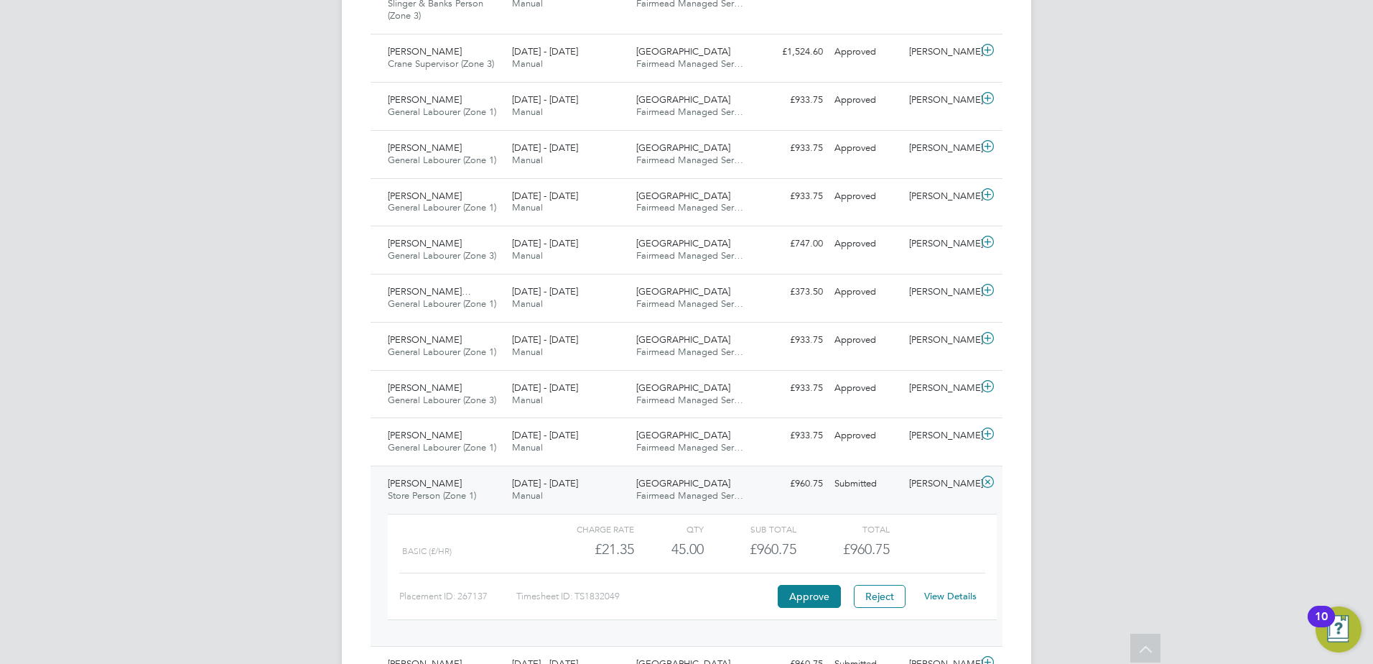
click at [964, 593] on link "View Details" at bounding box center [950, 596] width 52 height 12
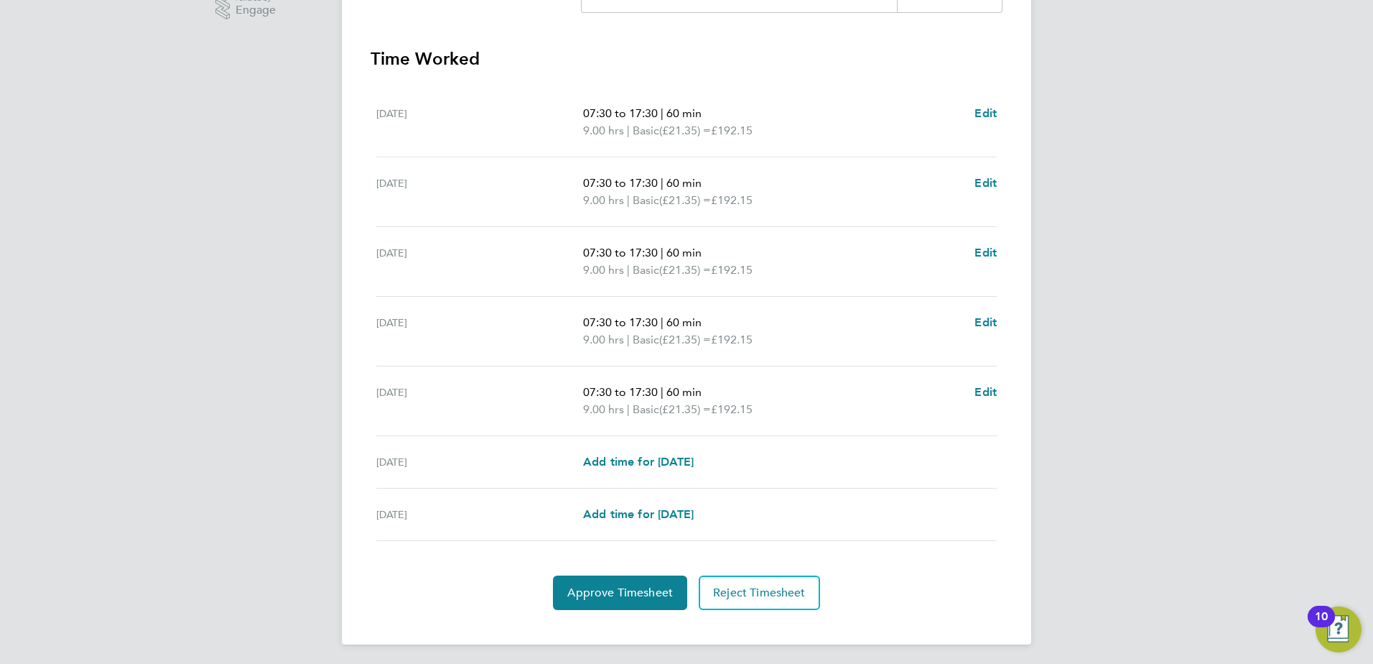
scroll to position [386, 0]
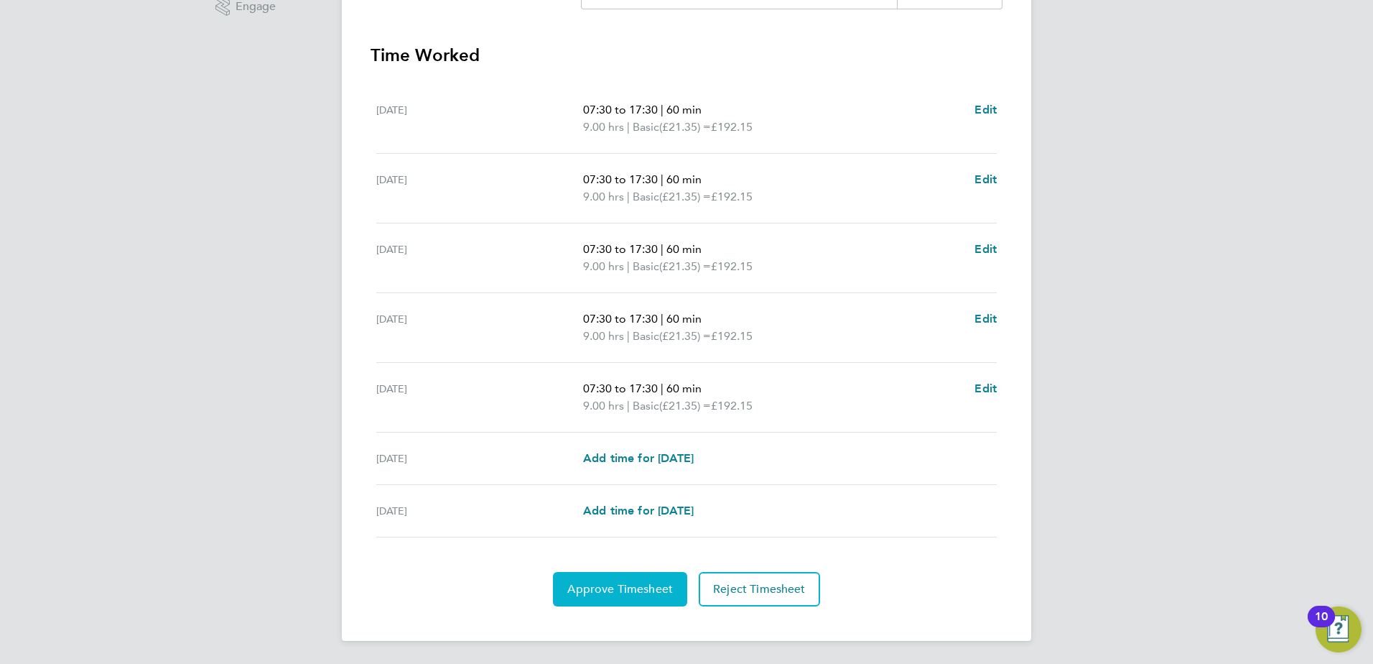
click at [626, 586] on span "Approve Timesheet" at bounding box center [620, 589] width 106 height 14
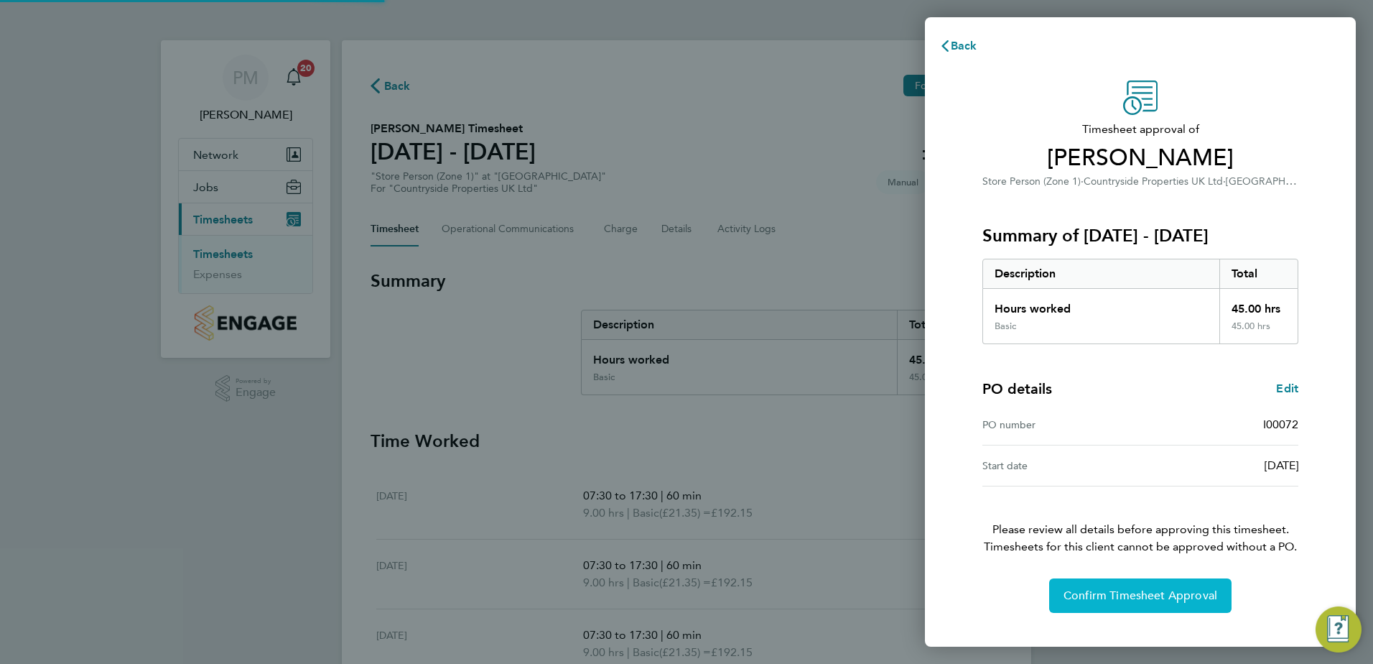
click at [1150, 593] on span "Confirm Timesheet Approval" at bounding box center [1141, 595] width 154 height 14
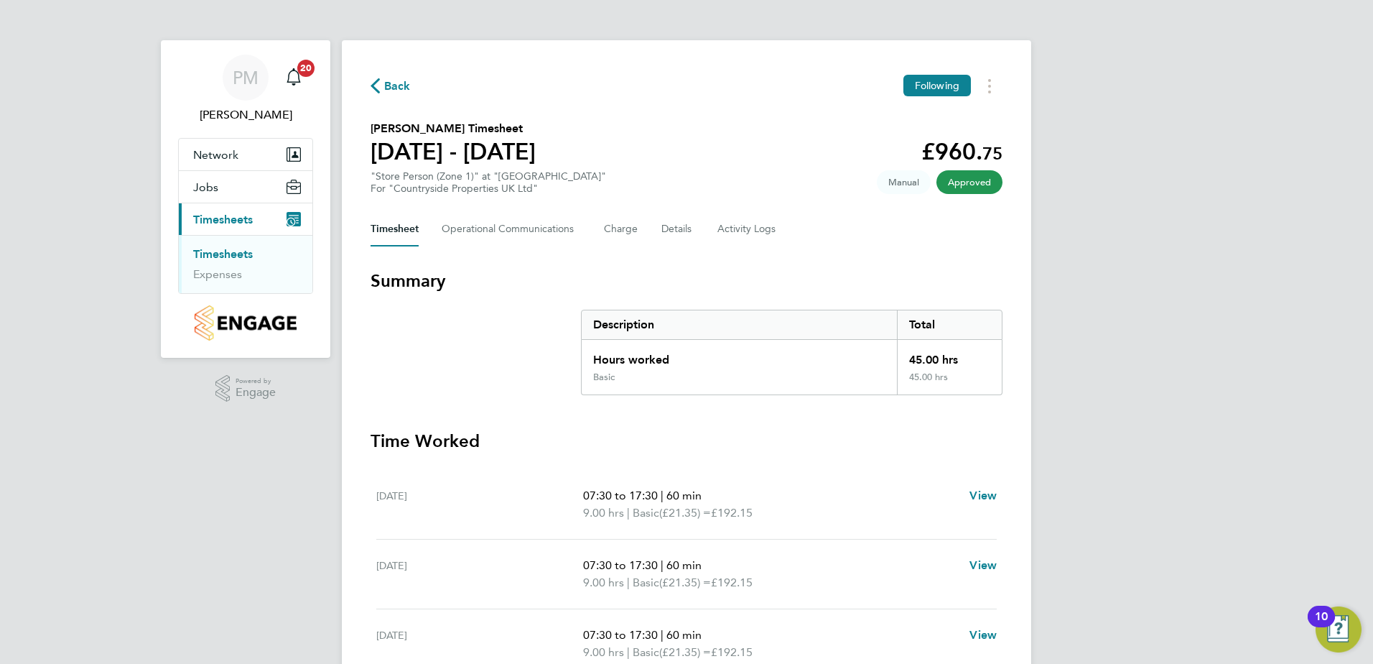
click at [242, 250] on link "Timesheets" at bounding box center [223, 254] width 60 height 14
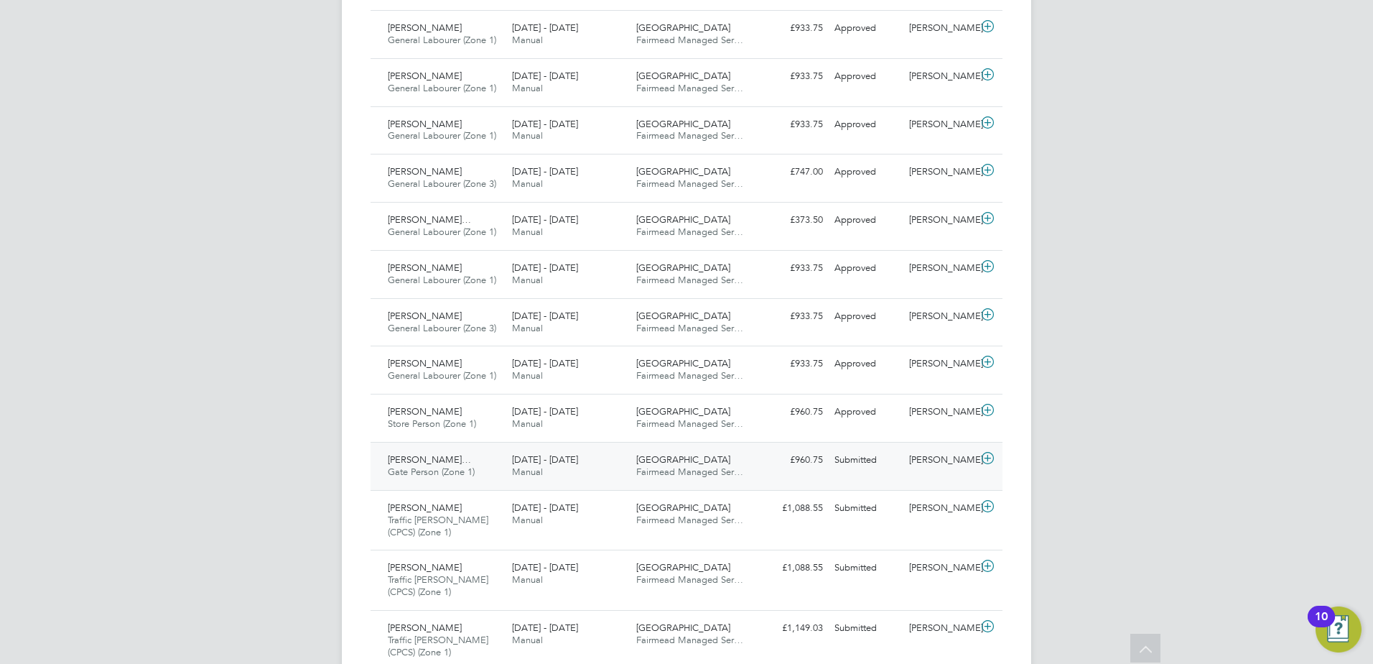
click at [426, 456] on span "[PERSON_NAME]…" at bounding box center [429, 459] width 83 height 12
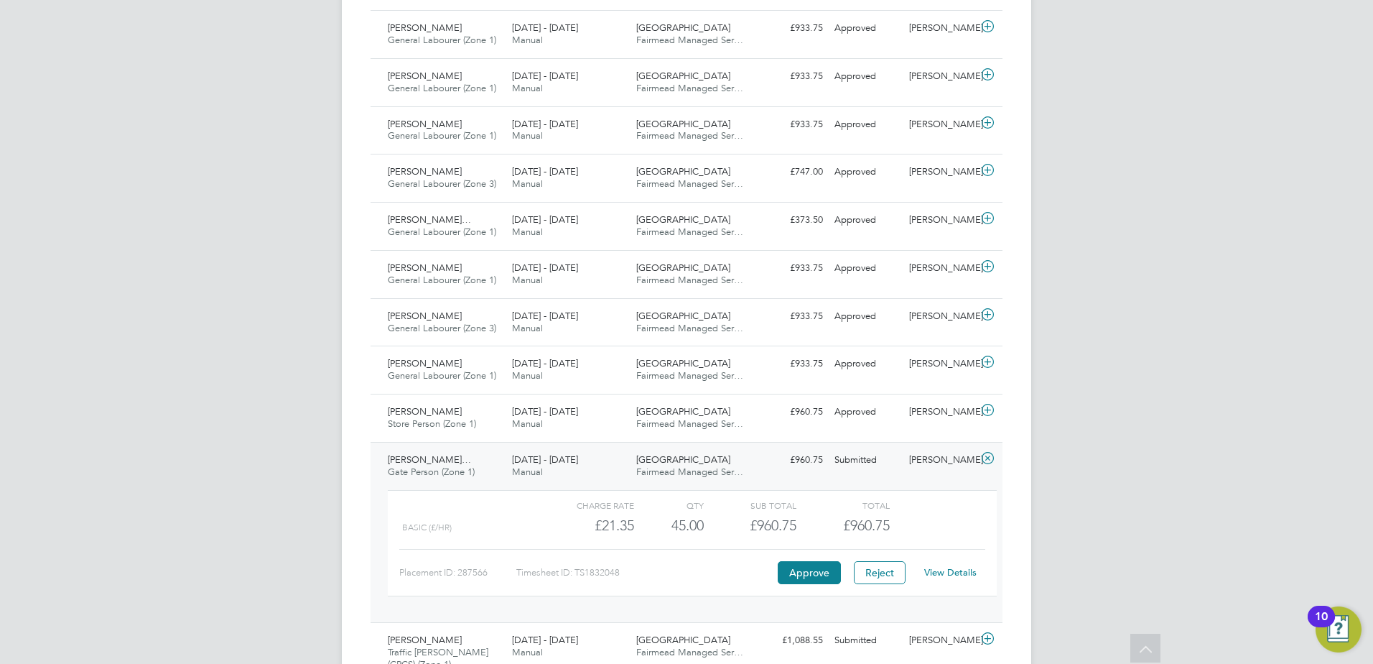
click at [956, 567] on link "View Details" at bounding box center [950, 572] width 52 height 12
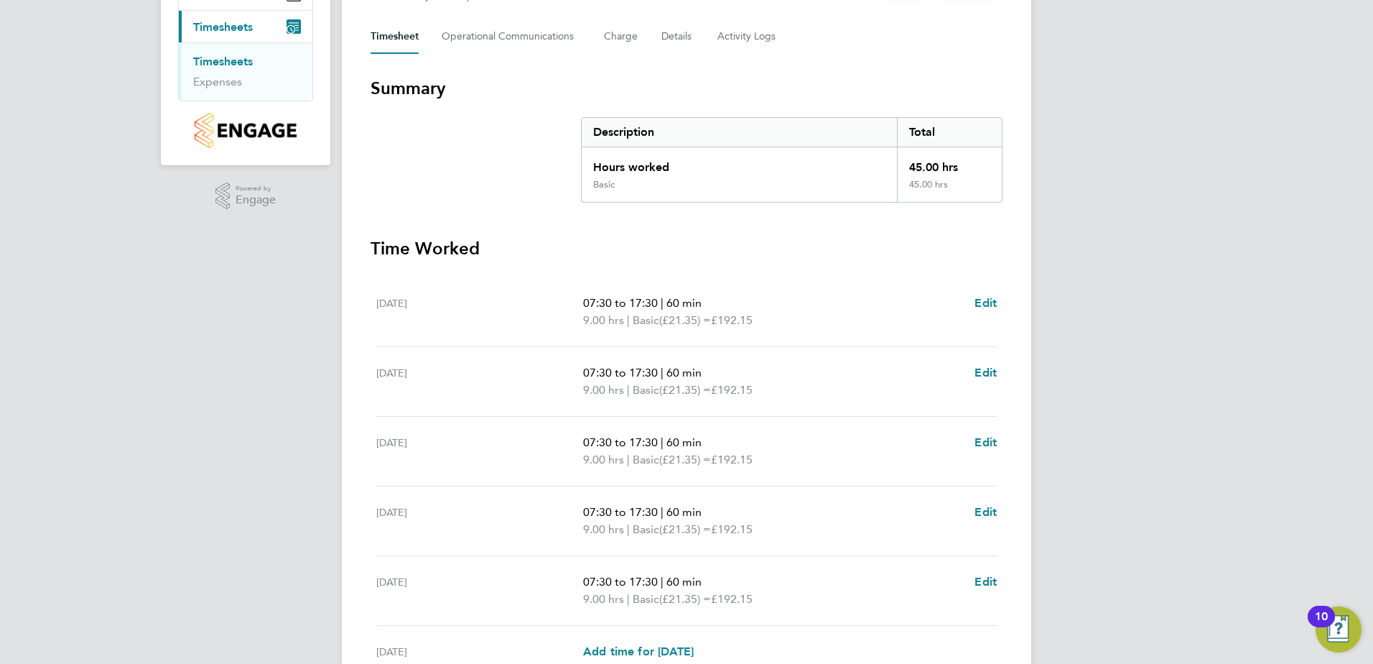
scroll to position [215, 0]
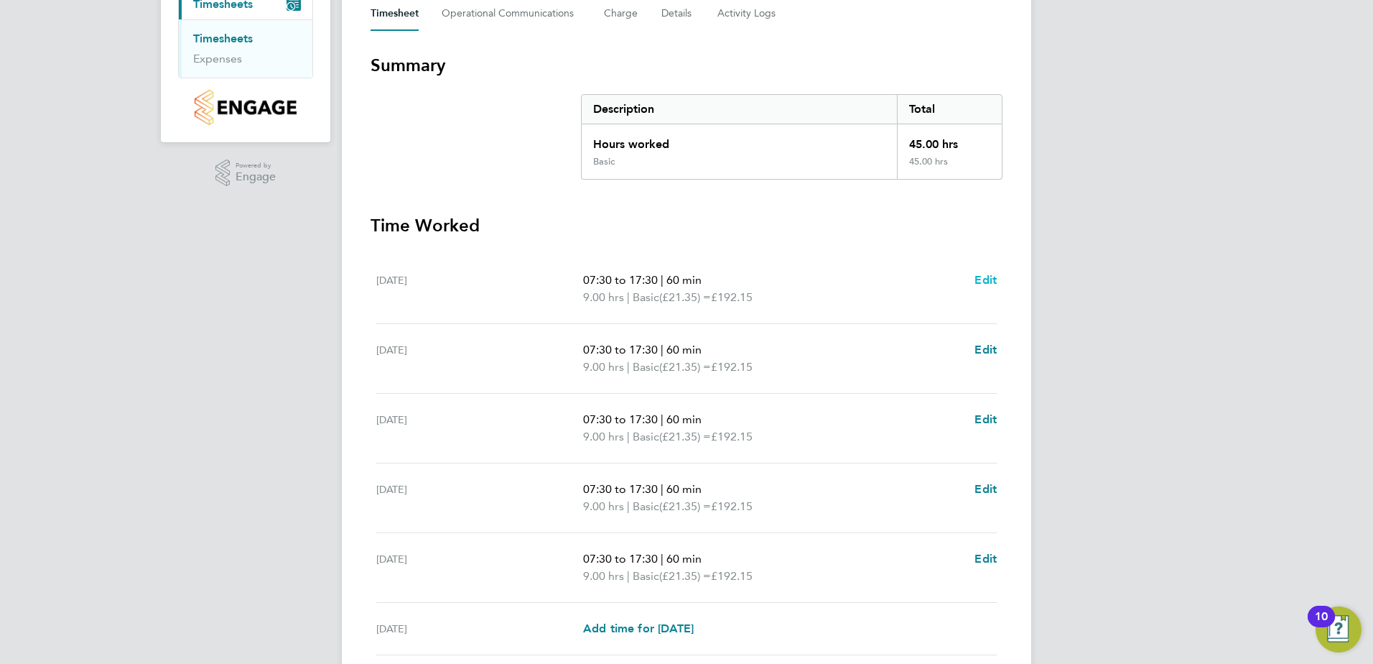
click at [984, 278] on span "Edit" at bounding box center [985, 280] width 22 height 14
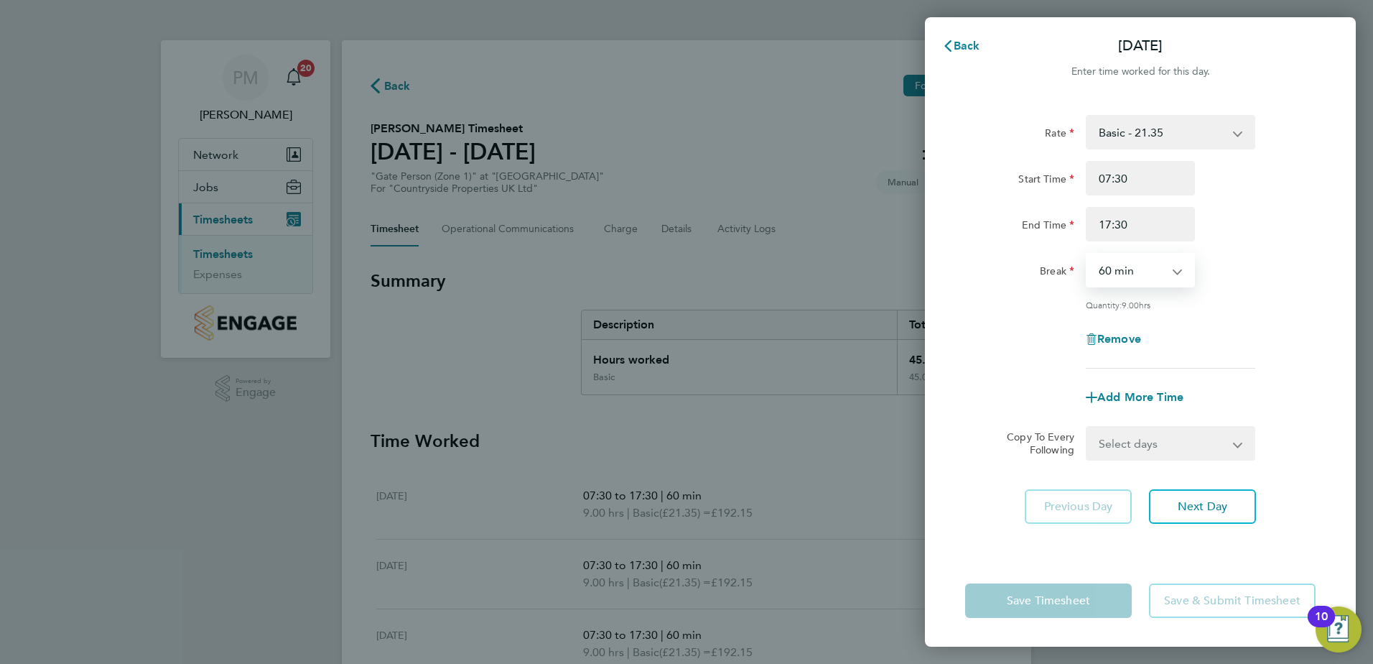
click at [1148, 273] on select "0 min 15 min 30 min 45 min 60 min 75 min 90 min" at bounding box center [1131, 270] width 89 height 32
select select "30"
click at [1087, 254] on select "0 min 15 min 30 min 45 min 60 min 75 min 90 min" at bounding box center [1131, 270] width 89 height 32
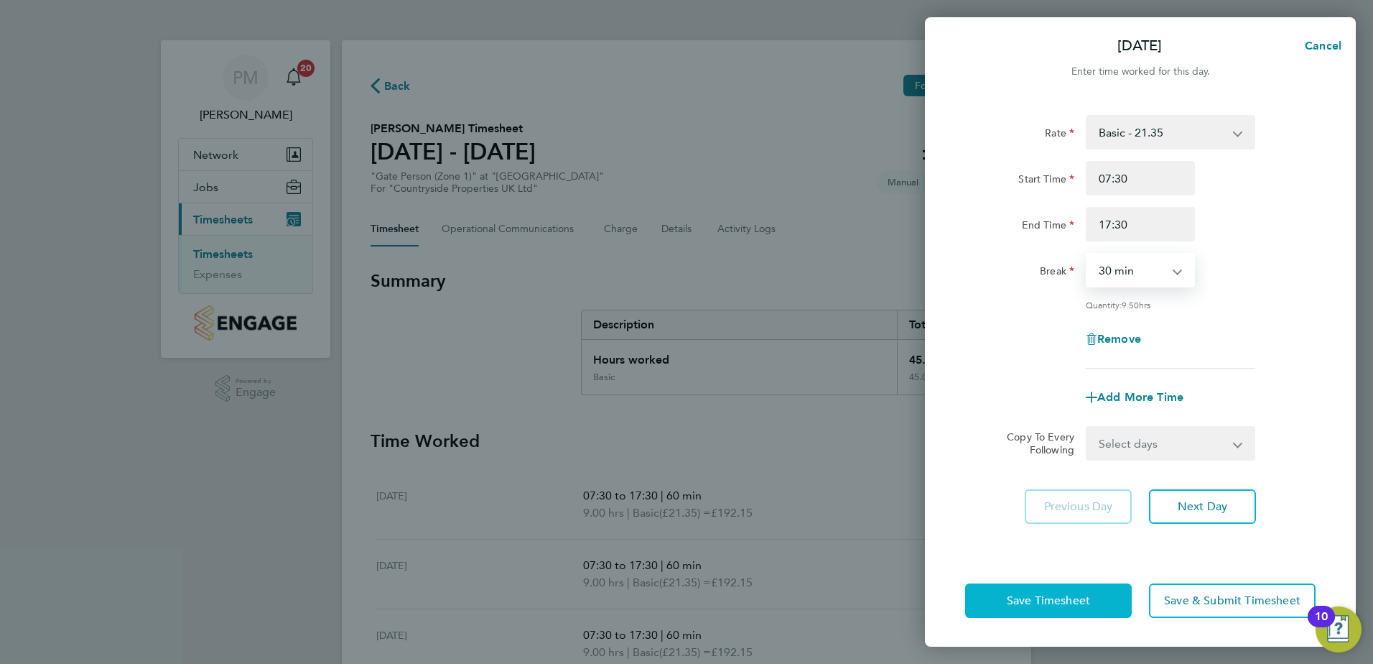
click at [1034, 604] on span "Save Timesheet" at bounding box center [1048, 600] width 83 height 14
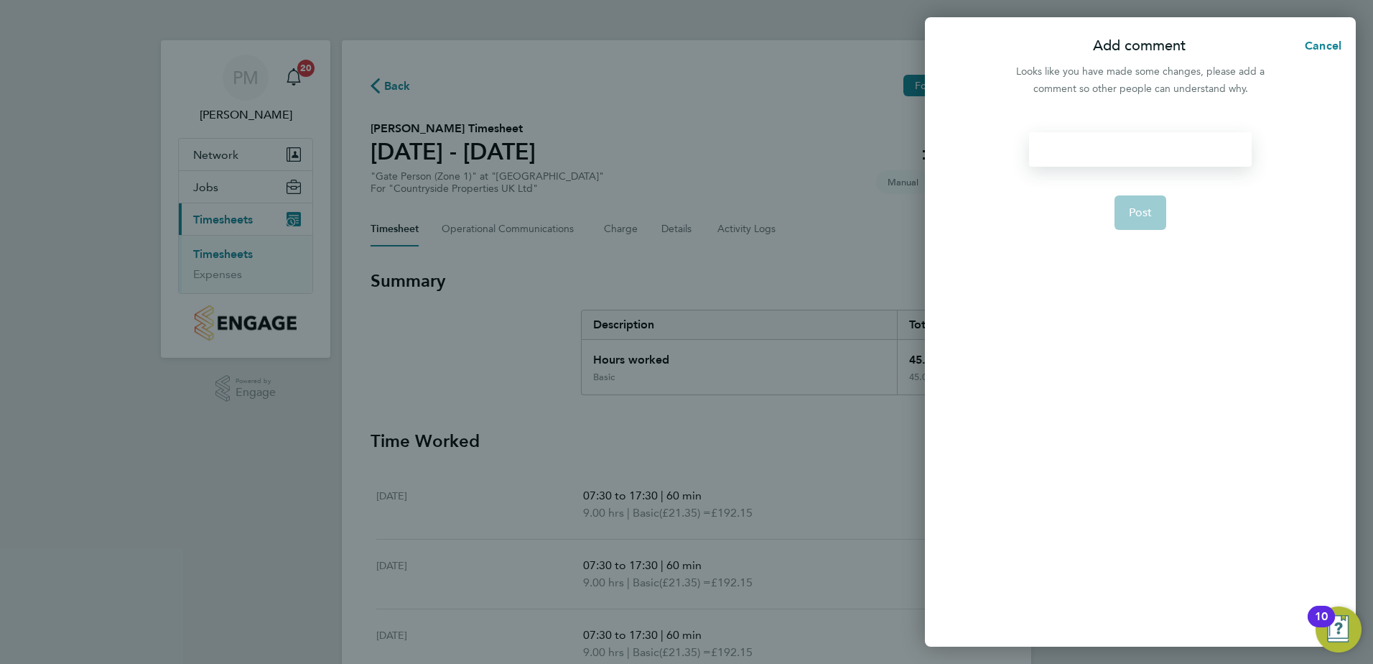
click at [1051, 150] on div at bounding box center [1140, 149] width 222 height 34
click at [1051, 149] on div at bounding box center [1140, 149] width 222 height 34
click at [1144, 213] on span "Post" at bounding box center [1141, 212] width 24 height 14
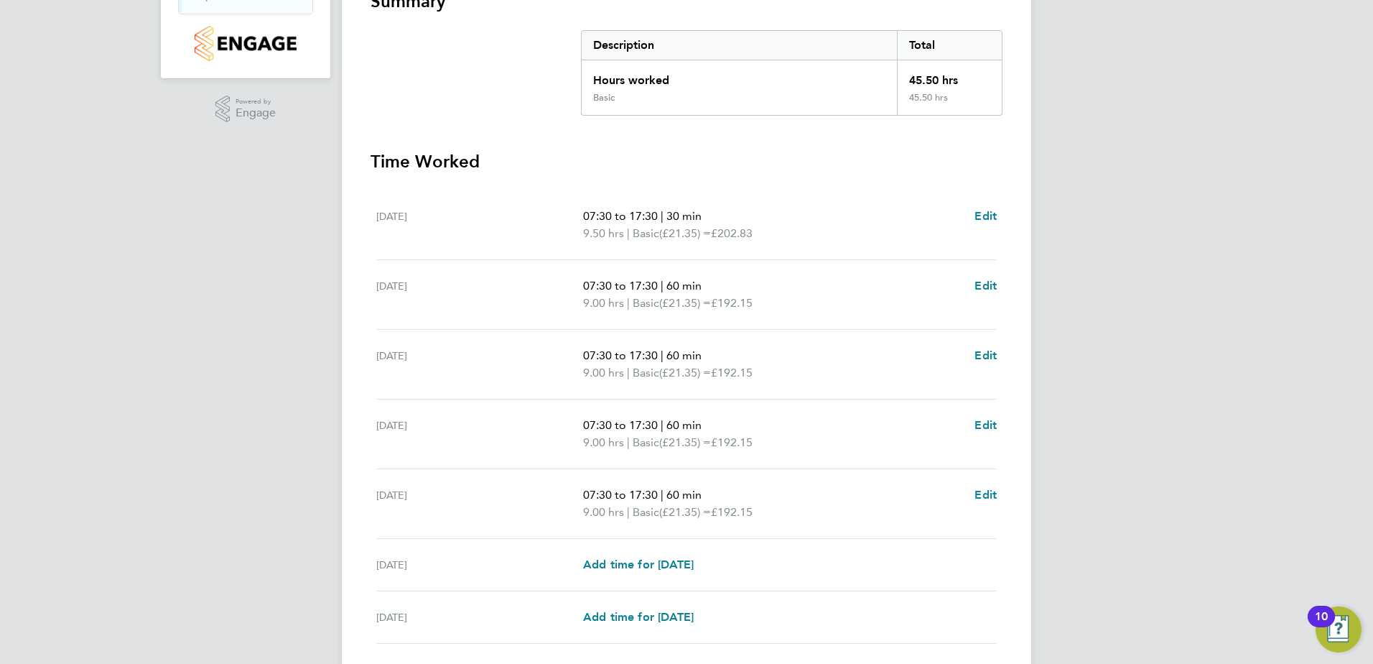
scroll to position [287, 0]
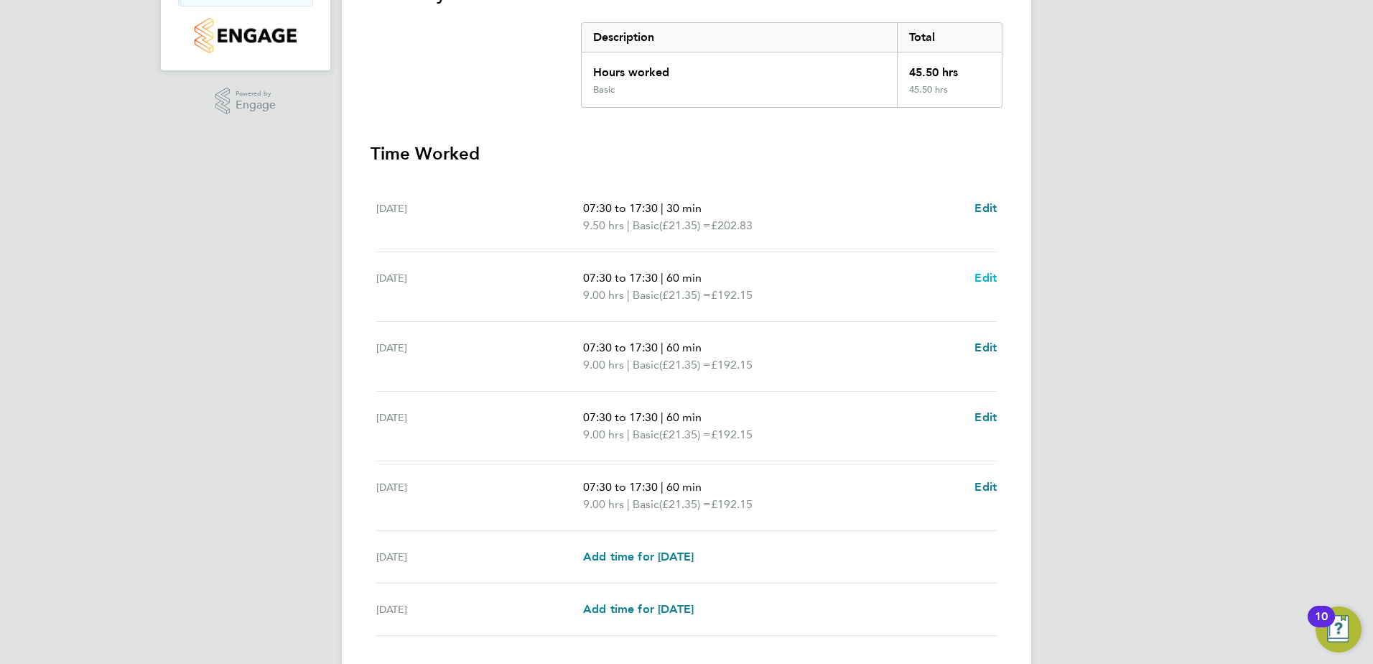
click at [984, 280] on span "Edit" at bounding box center [985, 278] width 22 height 14
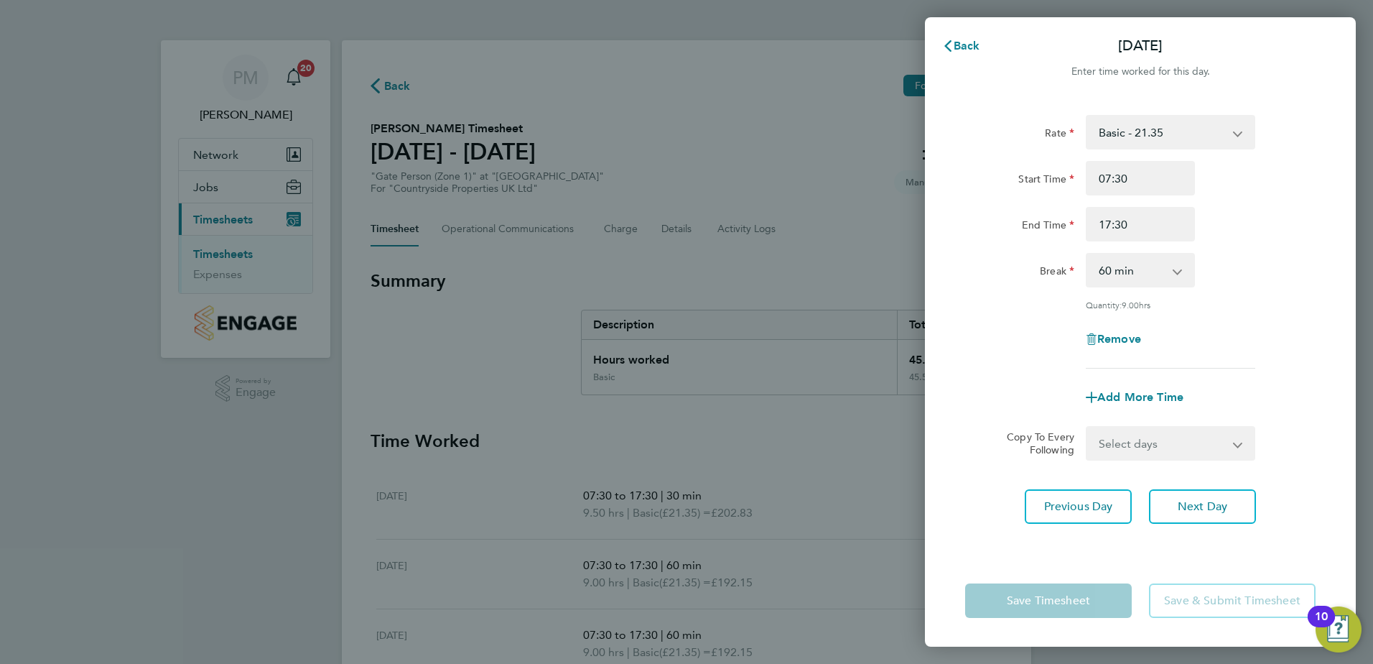
click at [1116, 276] on select "0 min 15 min 30 min 45 min 60 min 75 min 90 min" at bounding box center [1131, 270] width 89 height 32
select select "30"
click at [1087, 254] on select "0 min 15 min 30 min 45 min 60 min 75 min 90 min" at bounding box center [1131, 270] width 89 height 32
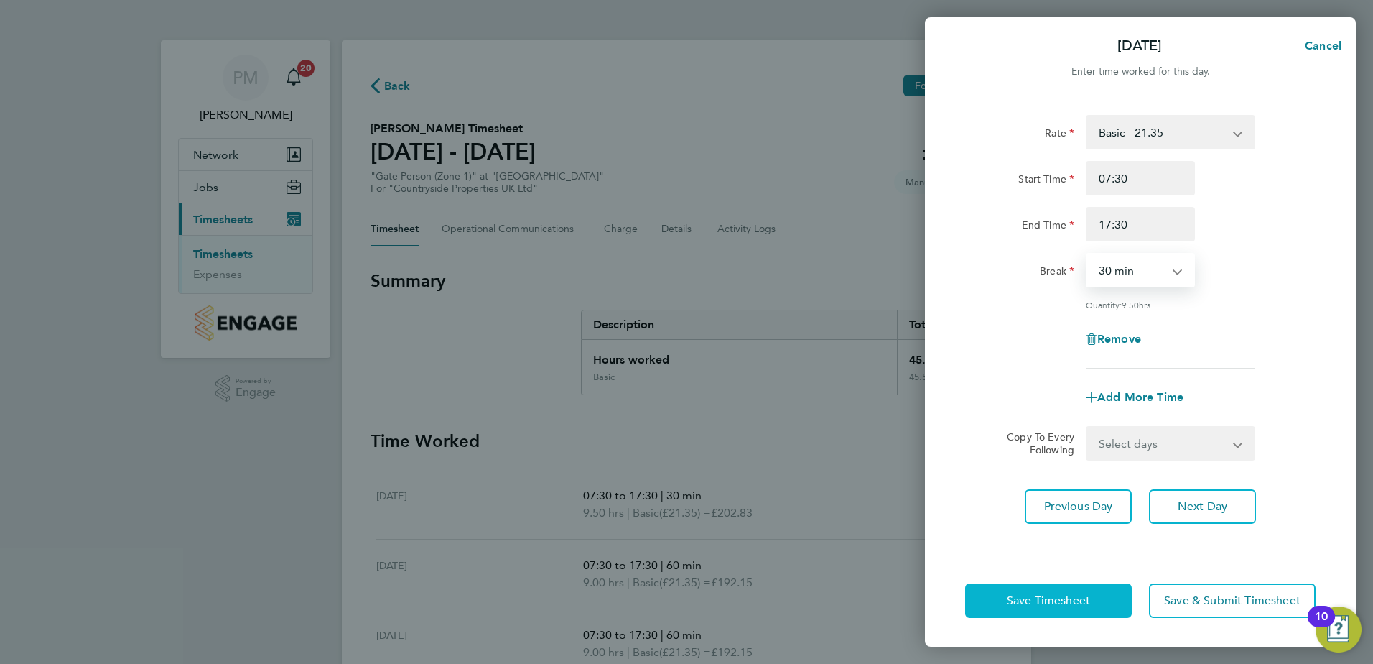
click at [1025, 603] on span "Save Timesheet" at bounding box center [1048, 600] width 83 height 14
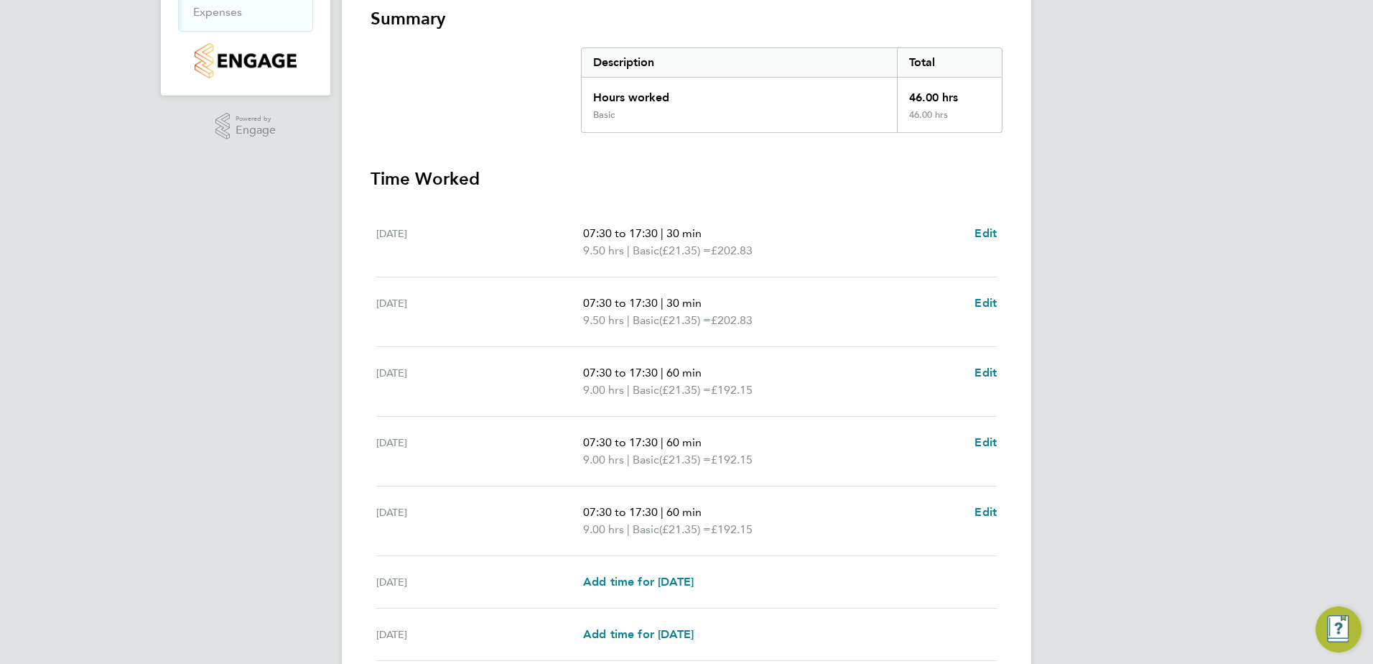
scroll to position [287, 0]
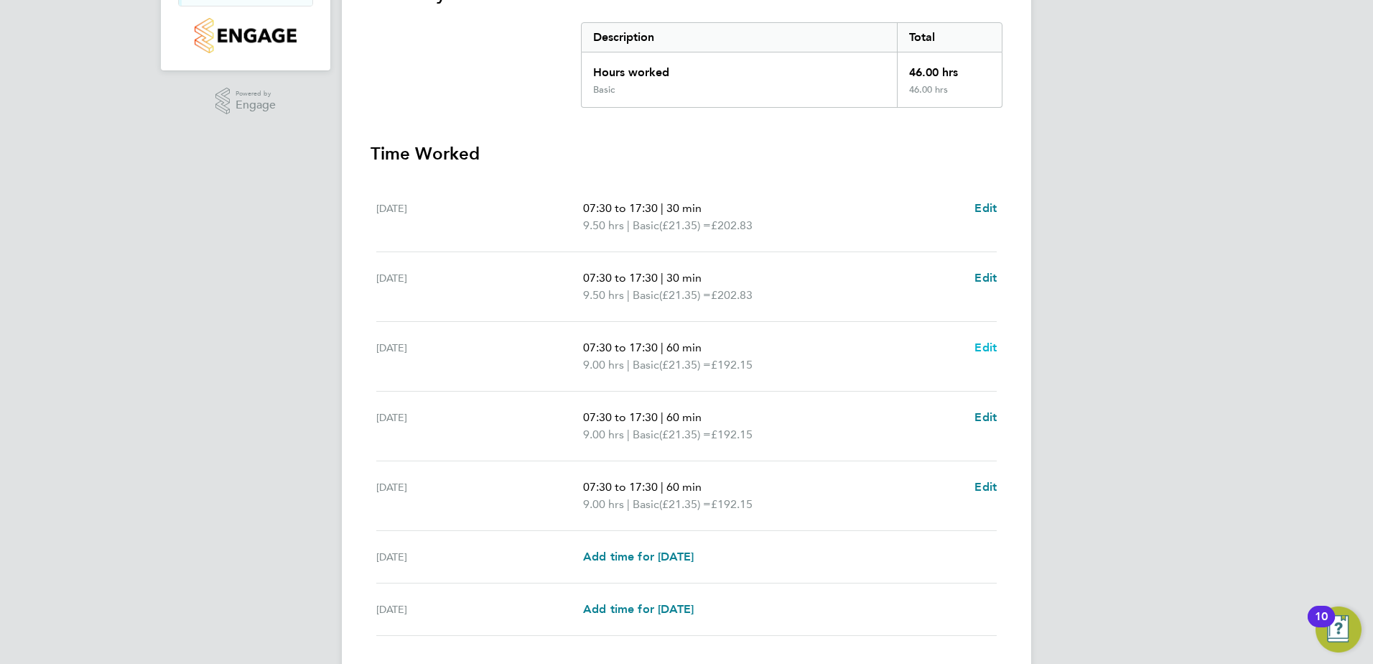
click at [976, 347] on span "Edit" at bounding box center [985, 347] width 22 height 14
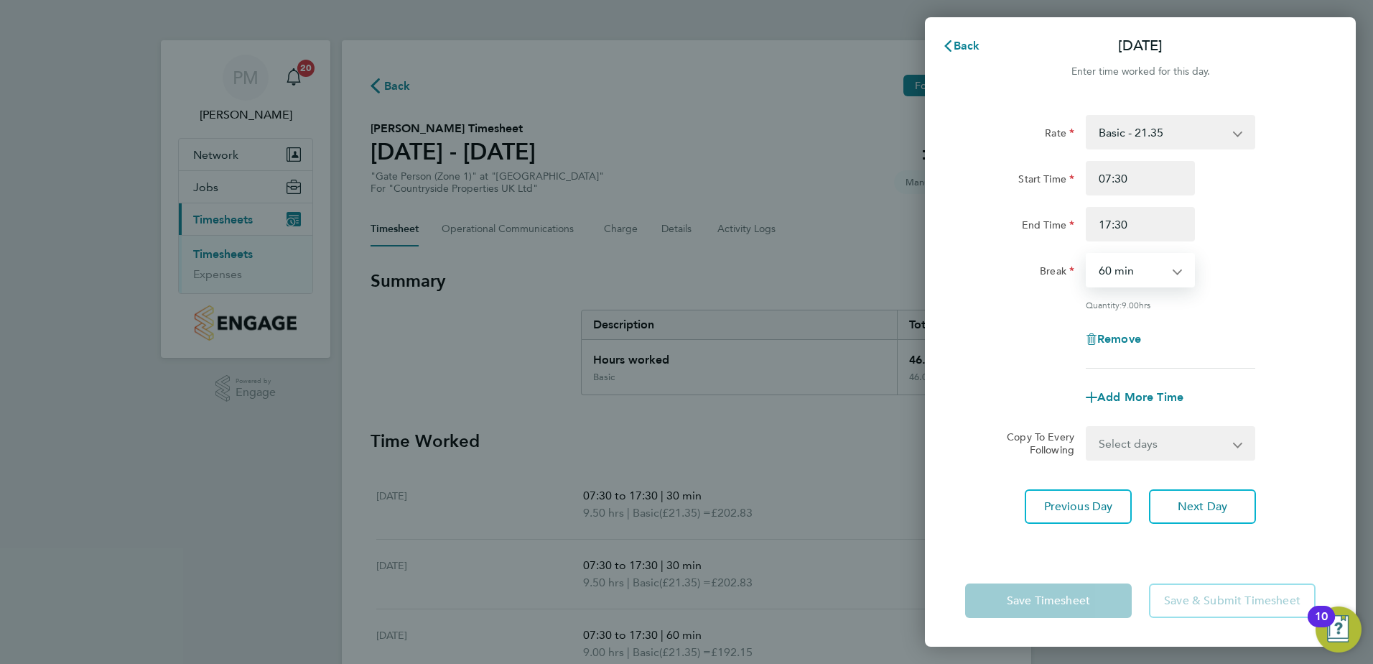
click at [1138, 266] on select "0 min 15 min 30 min 45 min 60 min 75 min 90 min" at bounding box center [1131, 270] width 89 height 32
select select "30"
click at [1087, 254] on select "0 min 15 min 30 min 45 min 60 min 75 min 90 min" at bounding box center [1131, 270] width 89 height 32
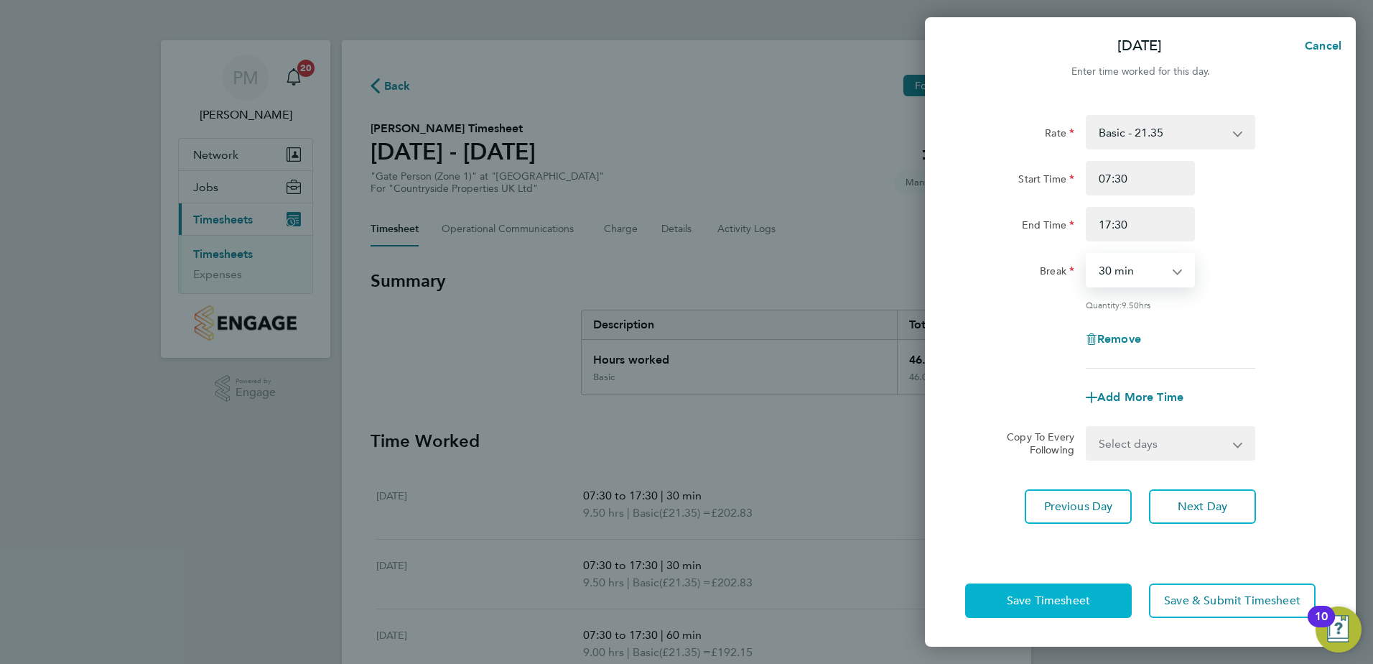
click at [1043, 604] on span "Save Timesheet" at bounding box center [1048, 600] width 83 height 14
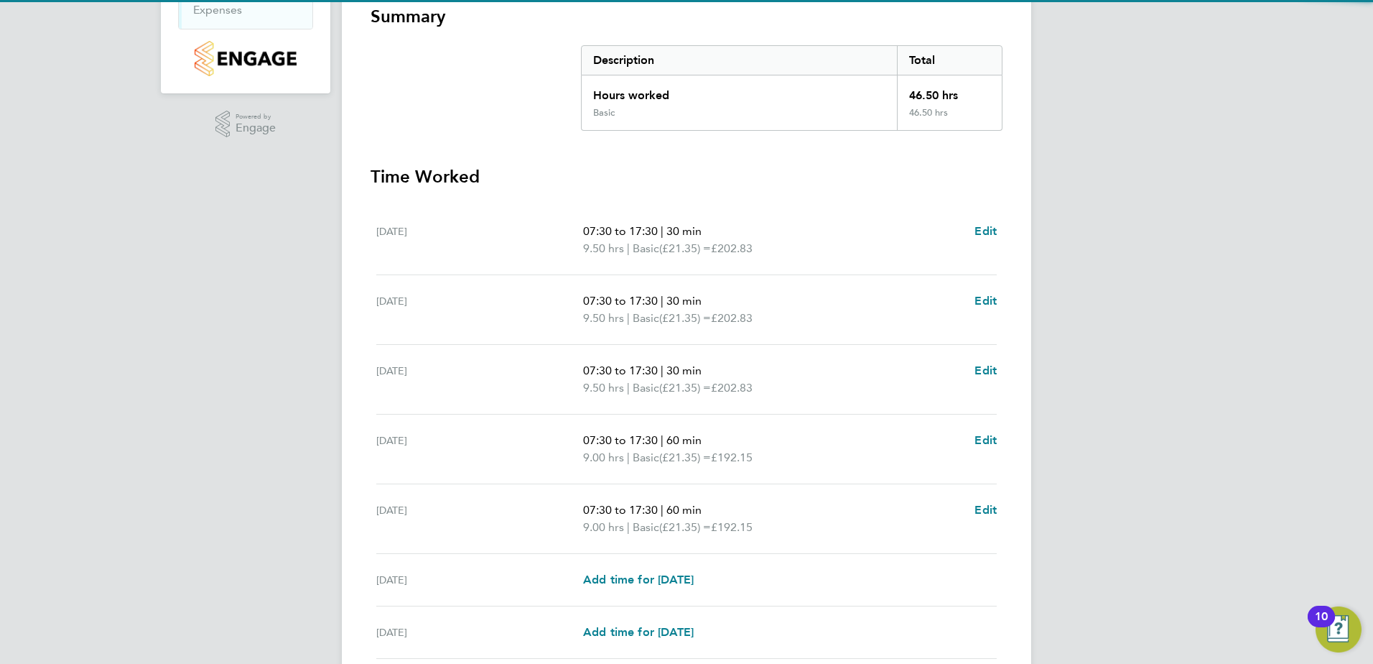
scroll to position [359, 0]
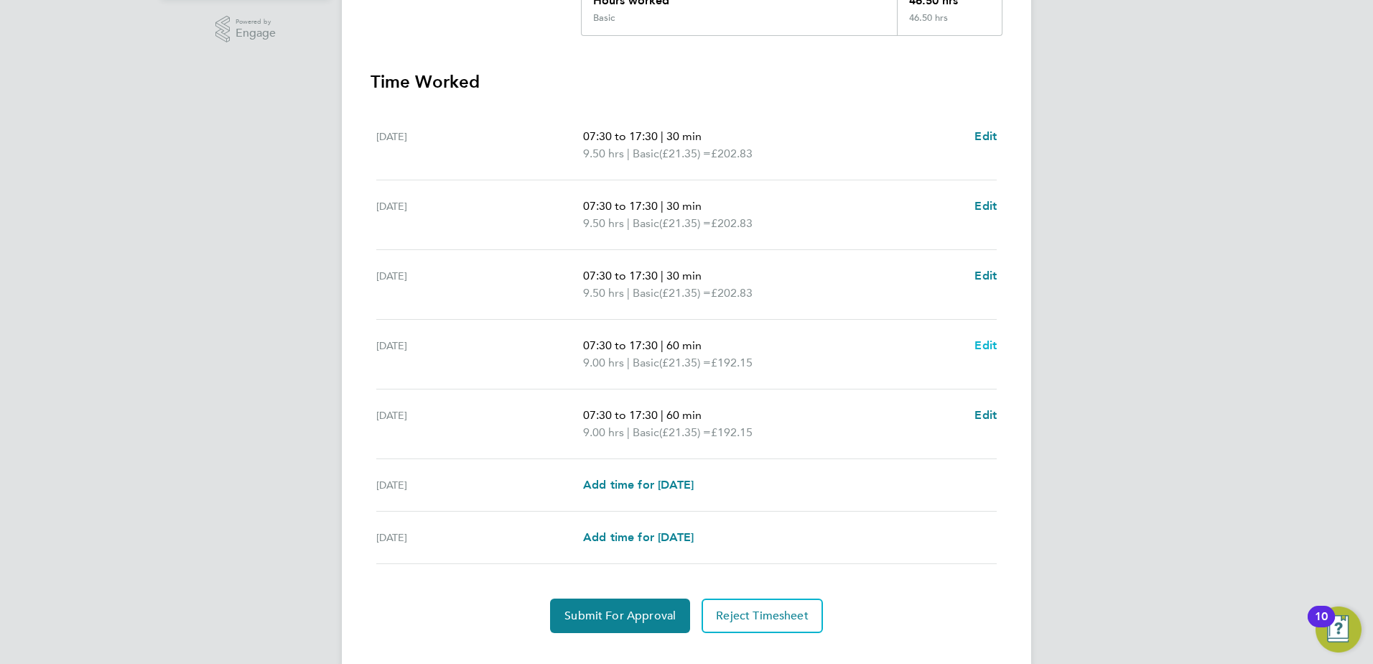
click at [983, 342] on span "Edit" at bounding box center [985, 345] width 22 height 14
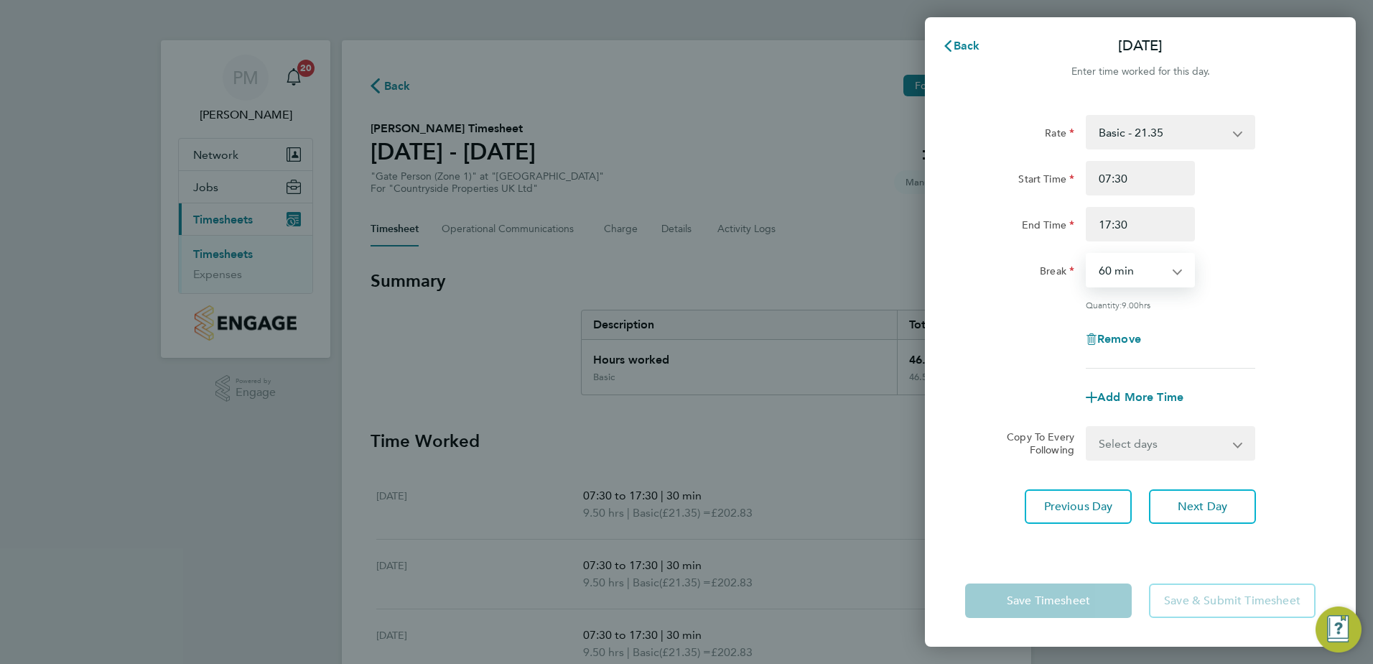
click at [1109, 268] on select "0 min 15 min 30 min 45 min 60 min 75 min 90 min" at bounding box center [1131, 270] width 89 height 32
select select "30"
click at [1087, 254] on select "0 min 15 min 30 min 45 min 60 min 75 min 90 min" at bounding box center [1131, 270] width 89 height 32
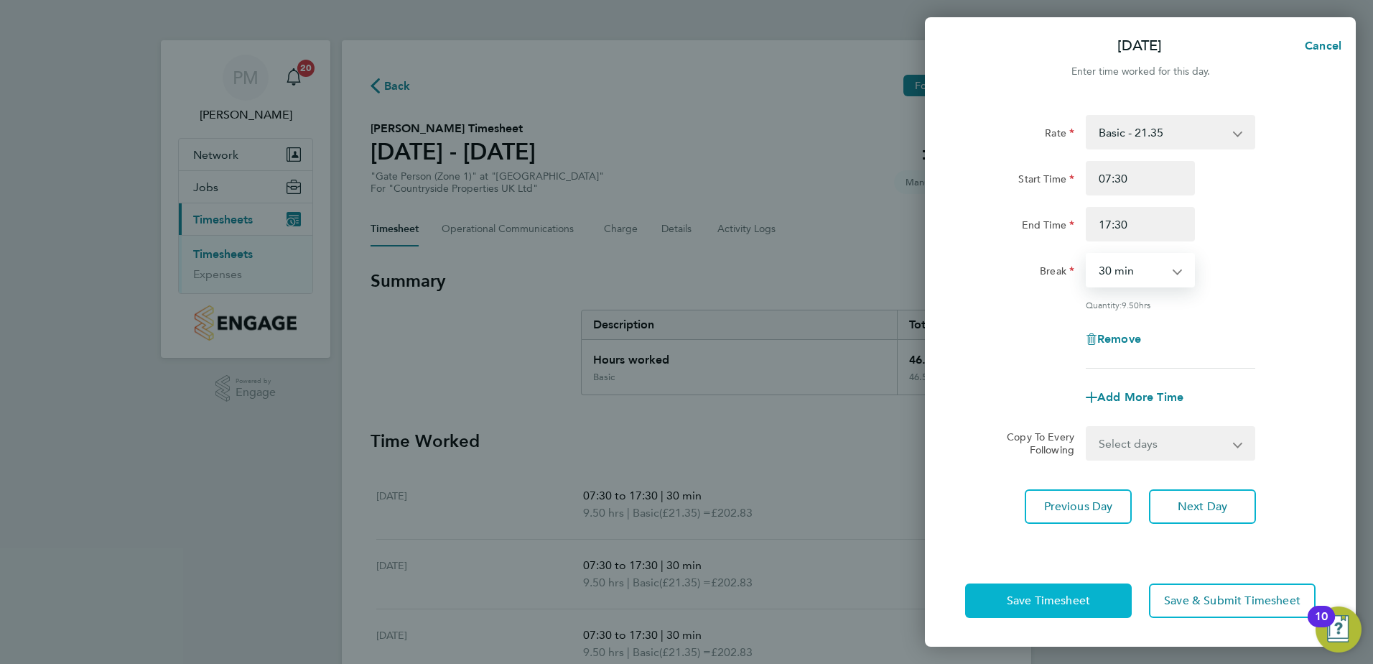
click at [1060, 595] on span "Save Timesheet" at bounding box center [1048, 600] width 83 height 14
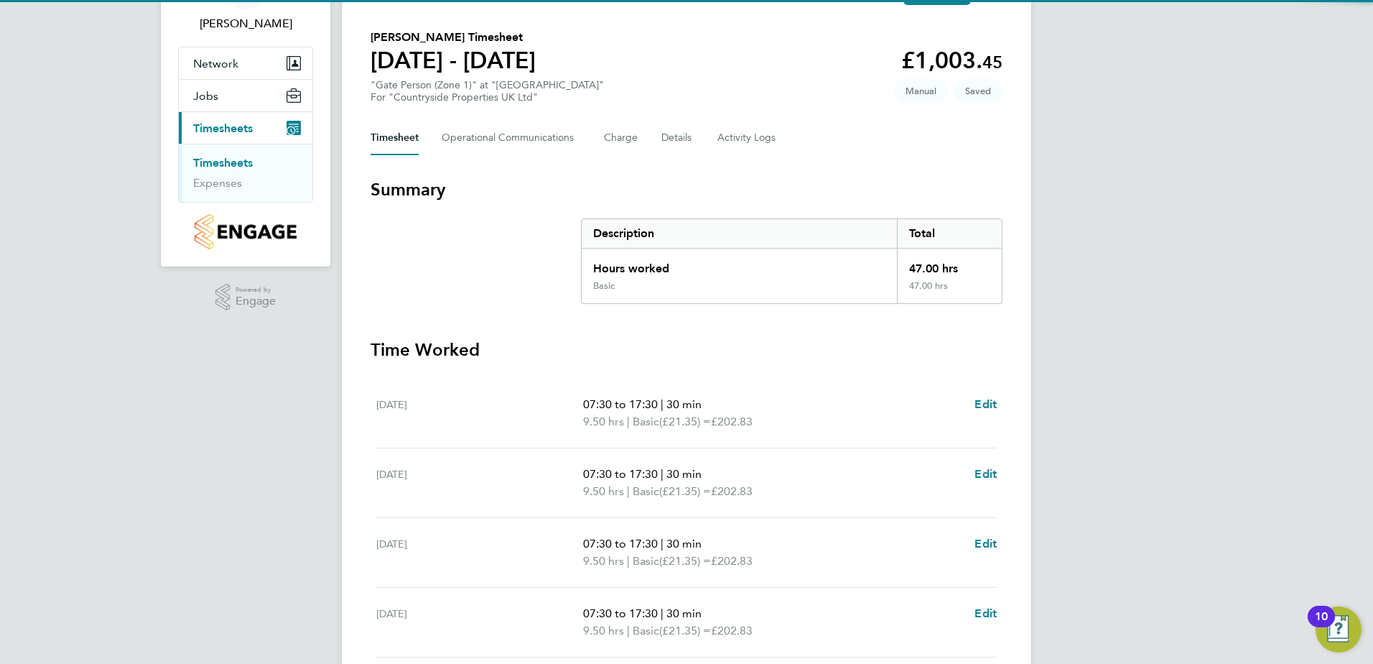
scroll to position [287, 0]
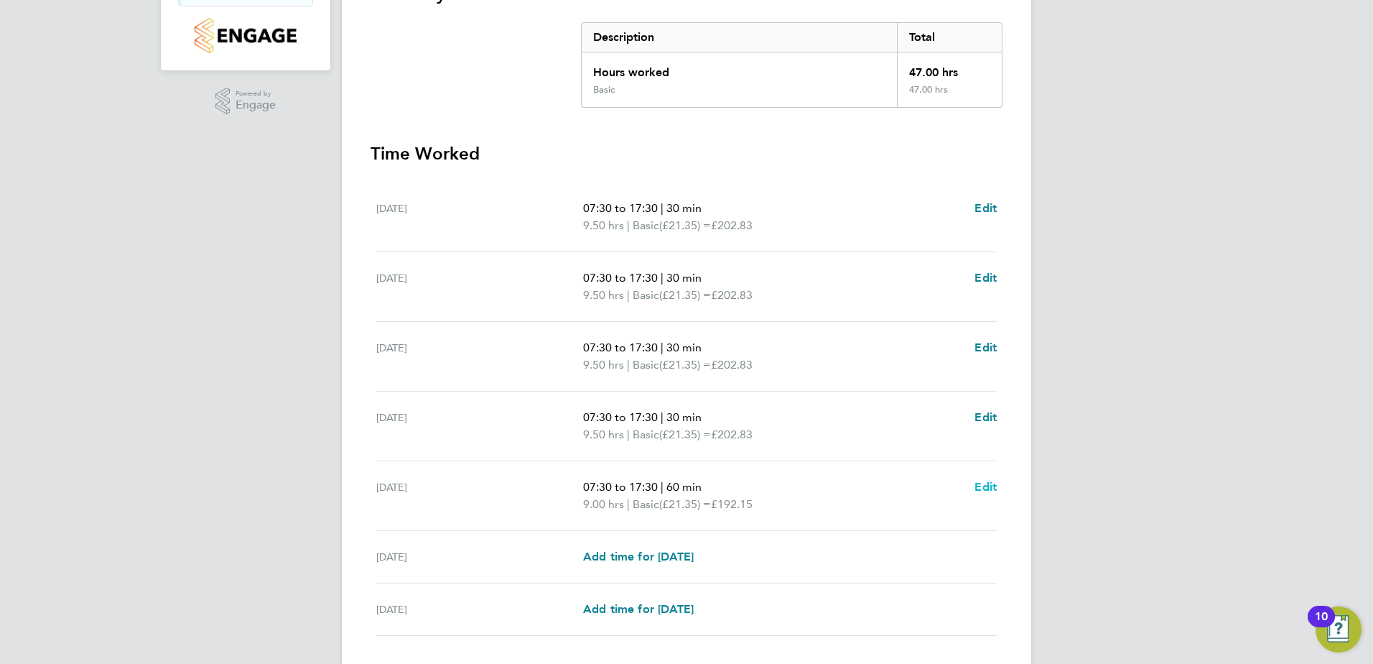
click at [990, 487] on span "Edit" at bounding box center [985, 487] width 22 height 14
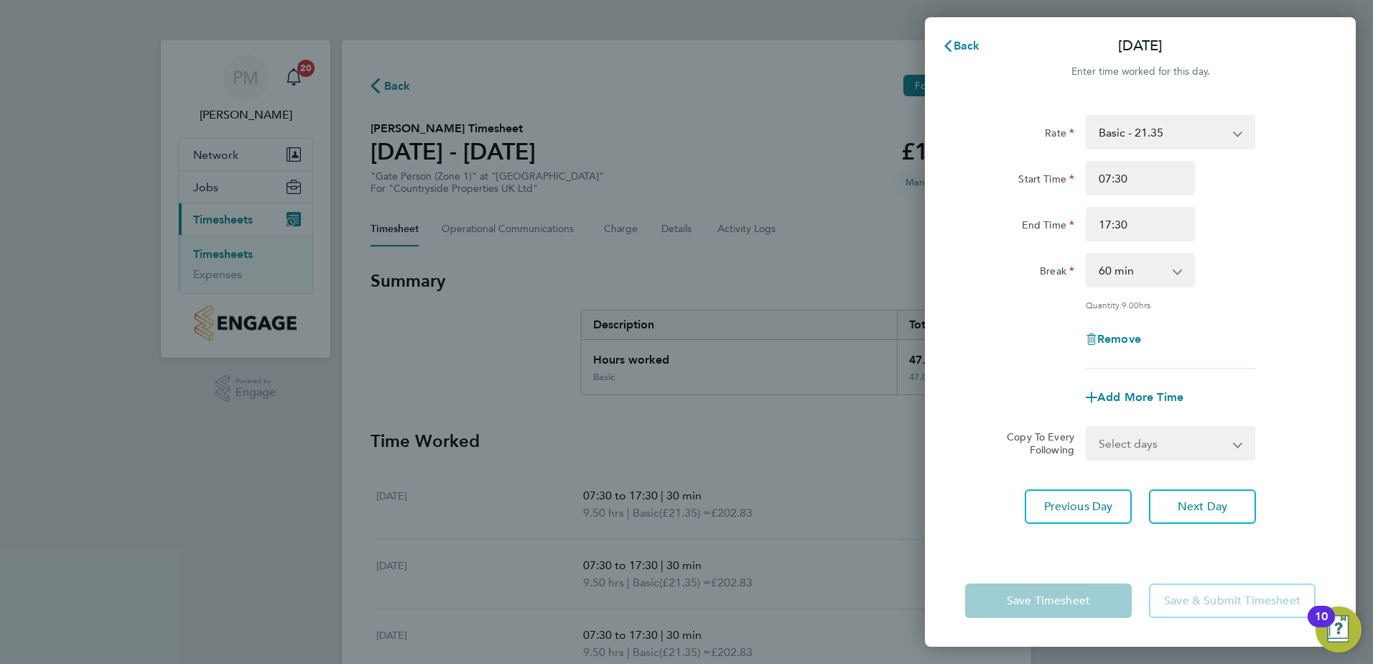
click at [1133, 271] on select "0 min 15 min 30 min 45 min 60 min 75 min 90 min" at bounding box center [1131, 270] width 89 height 32
select select "30"
click at [1087, 254] on select "0 min 15 min 30 min 45 min 60 min 75 min 90 min" at bounding box center [1131, 270] width 89 height 32
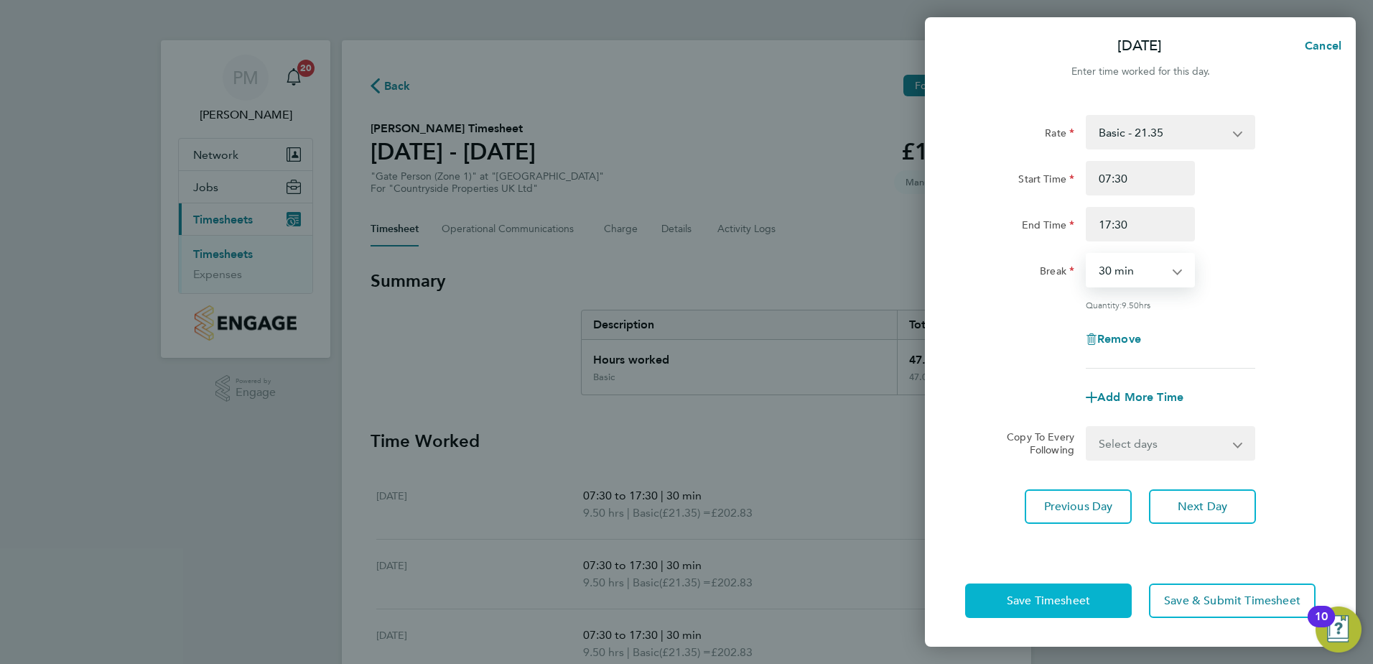
click at [1069, 597] on span "Save Timesheet" at bounding box center [1048, 600] width 83 height 14
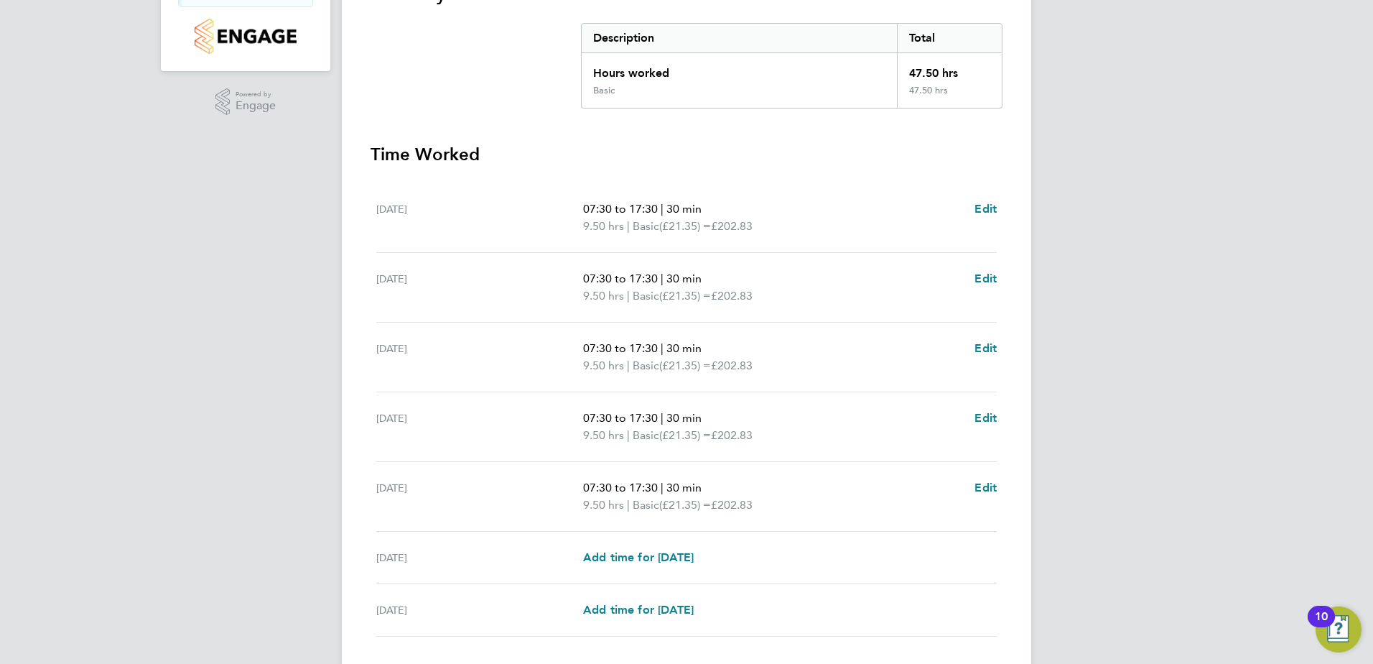
scroll to position [386, 0]
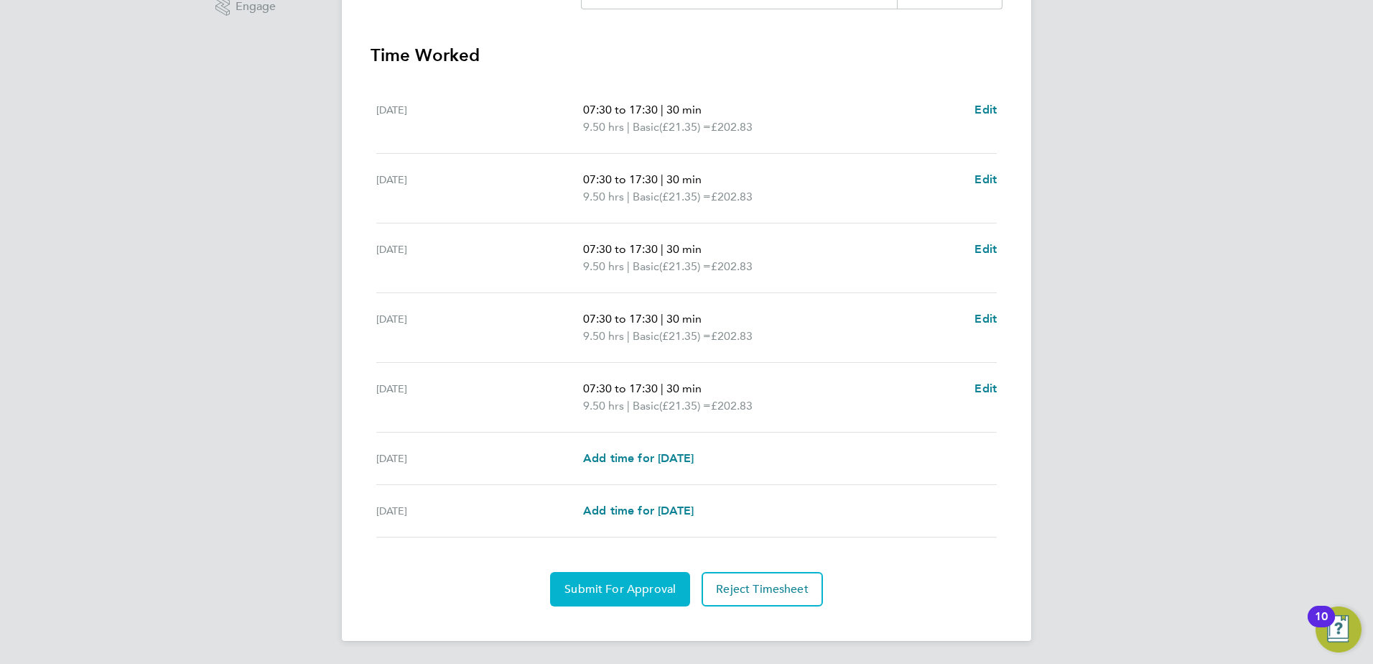
click at [612, 594] on span "Submit For Approval" at bounding box center [619, 589] width 111 height 14
click at [604, 577] on button "Approve Timesheet" at bounding box center [620, 589] width 134 height 34
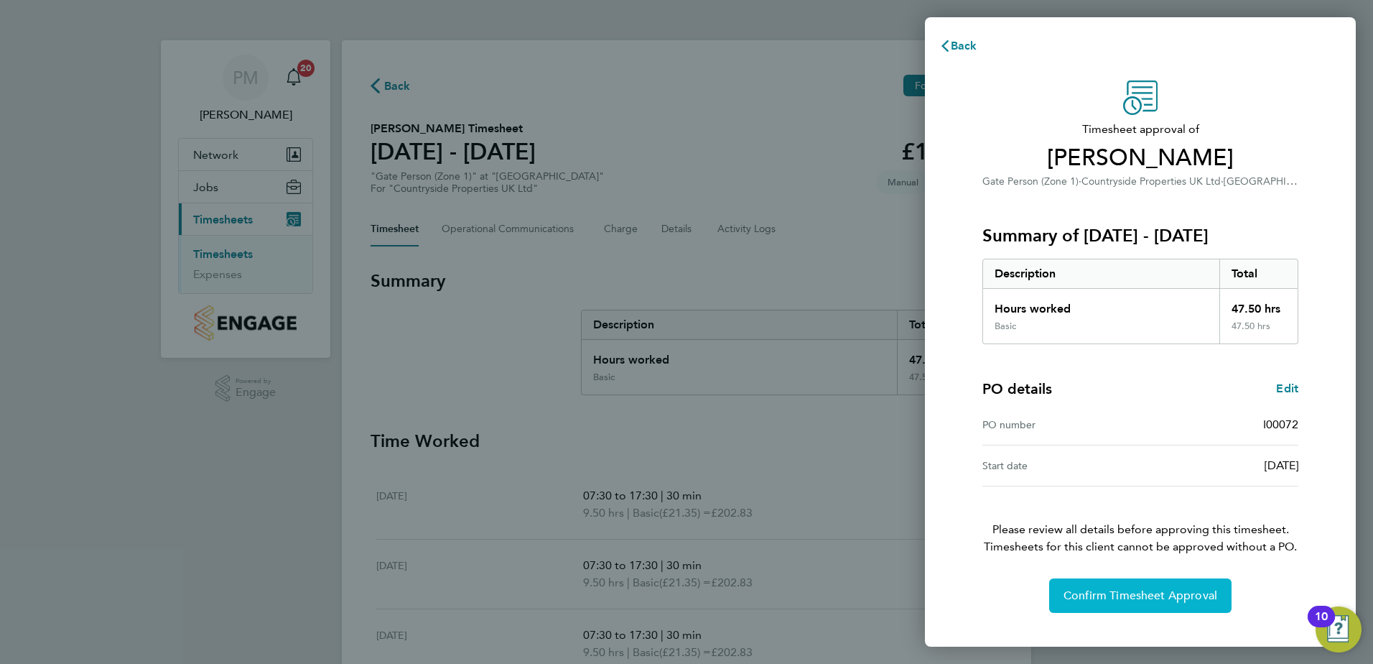
click at [1120, 586] on button "Confirm Timesheet Approval" at bounding box center [1140, 595] width 182 height 34
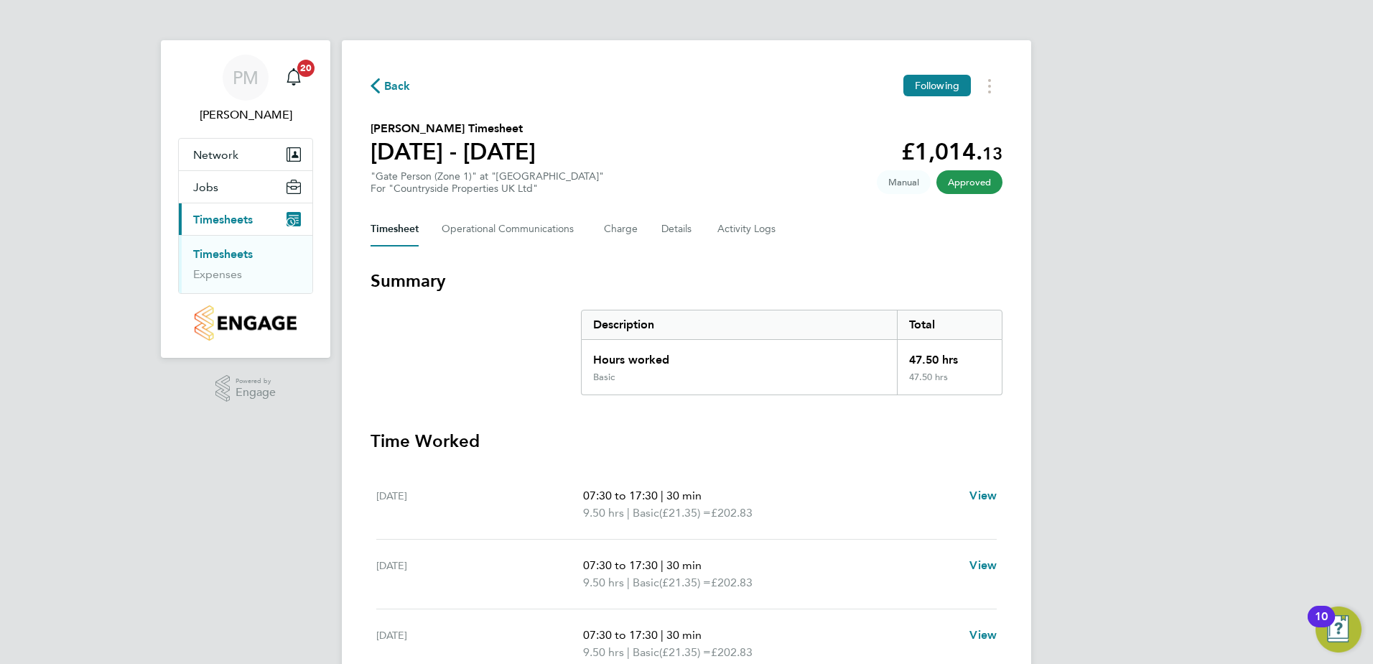
click at [208, 253] on link "Timesheets" at bounding box center [223, 254] width 60 height 14
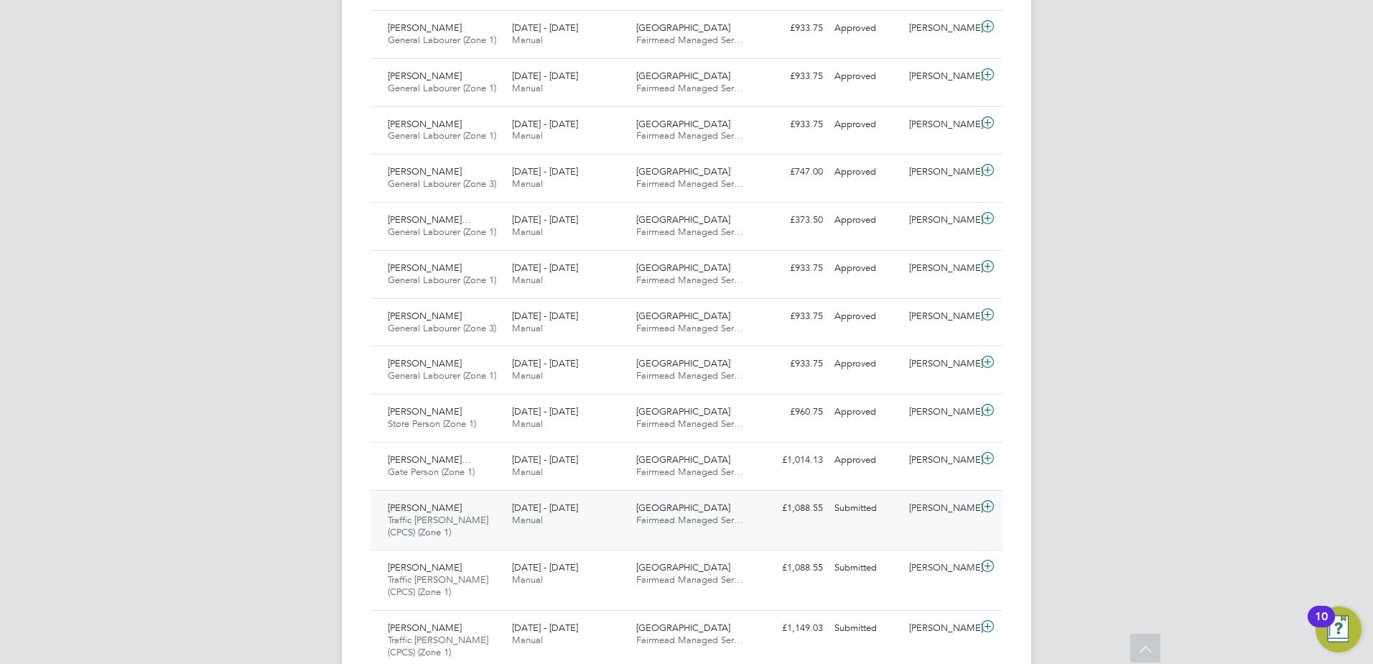
click at [428, 506] on span "[PERSON_NAME]" at bounding box center [425, 507] width 74 height 12
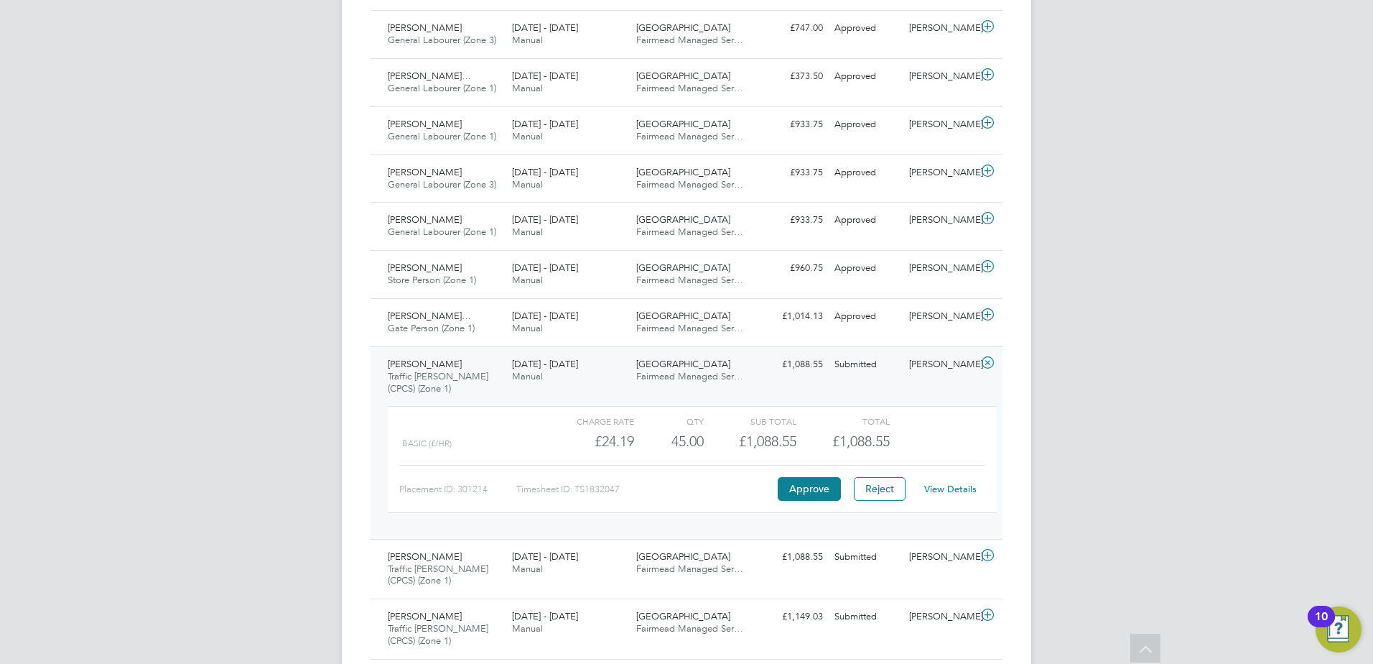
click at [956, 487] on link "View Details" at bounding box center [950, 489] width 52 height 12
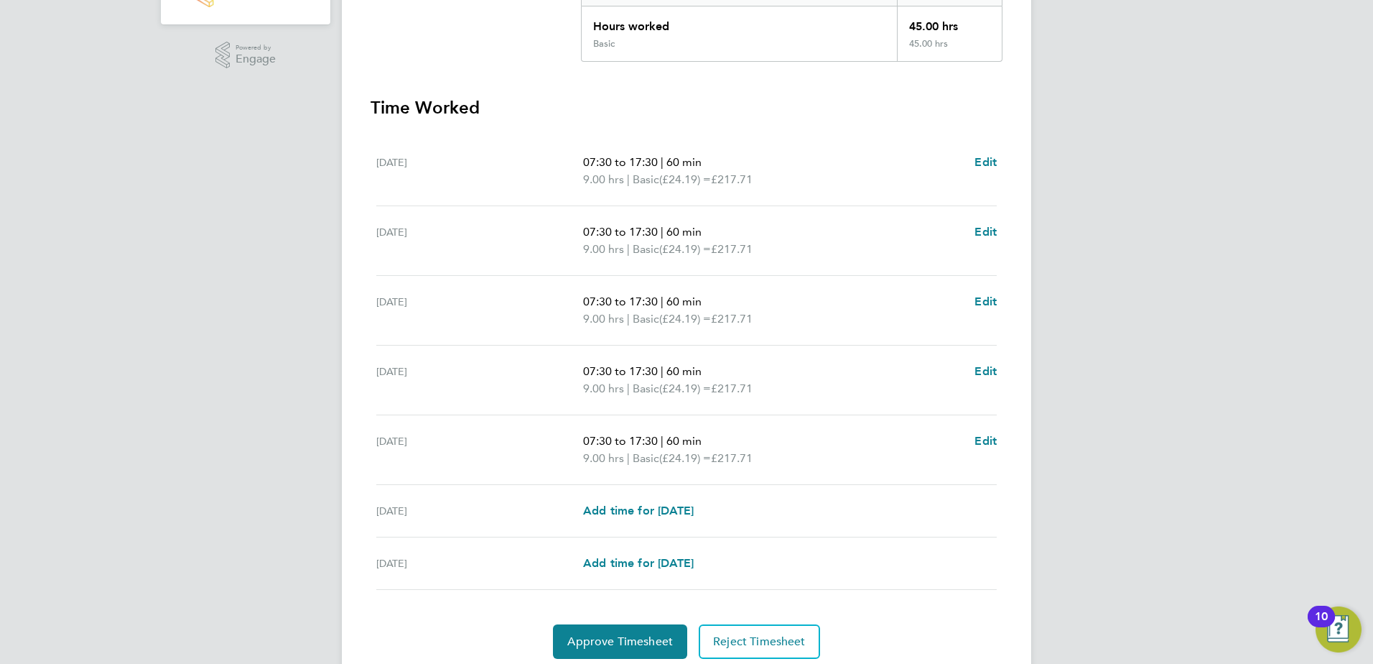
scroll to position [386, 0]
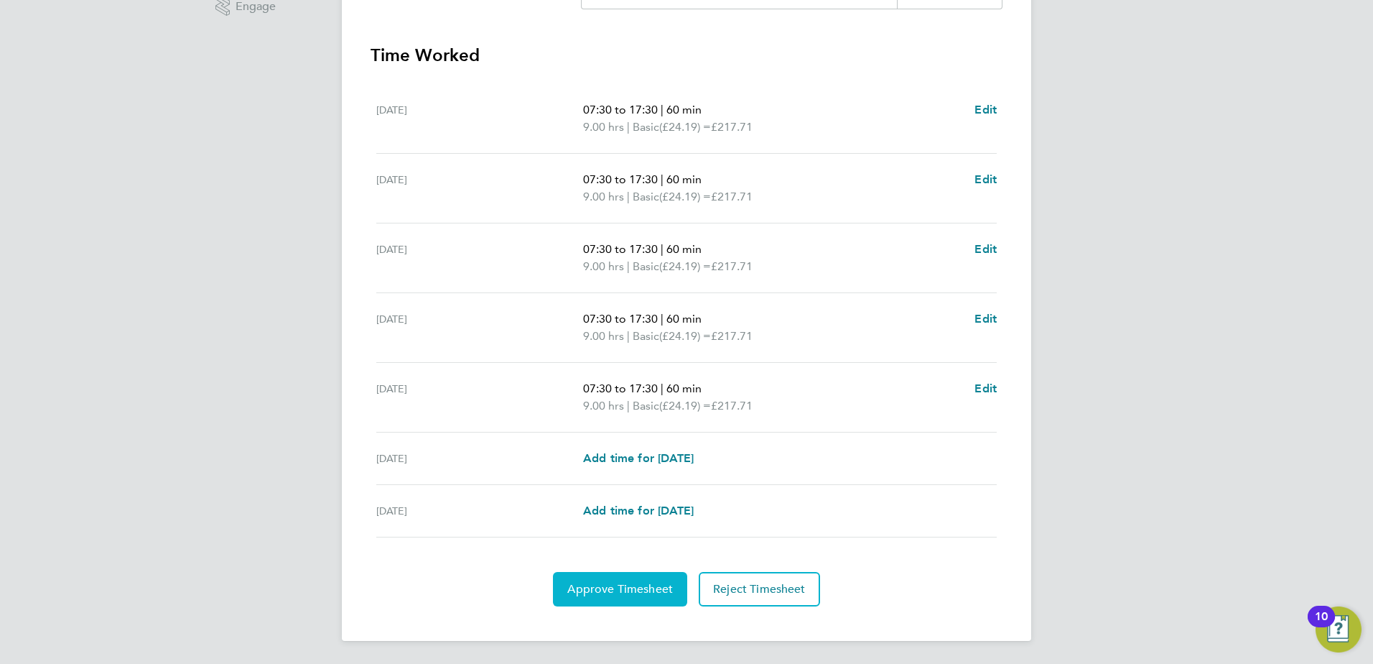
click at [628, 586] on span "Approve Timesheet" at bounding box center [620, 589] width 106 height 14
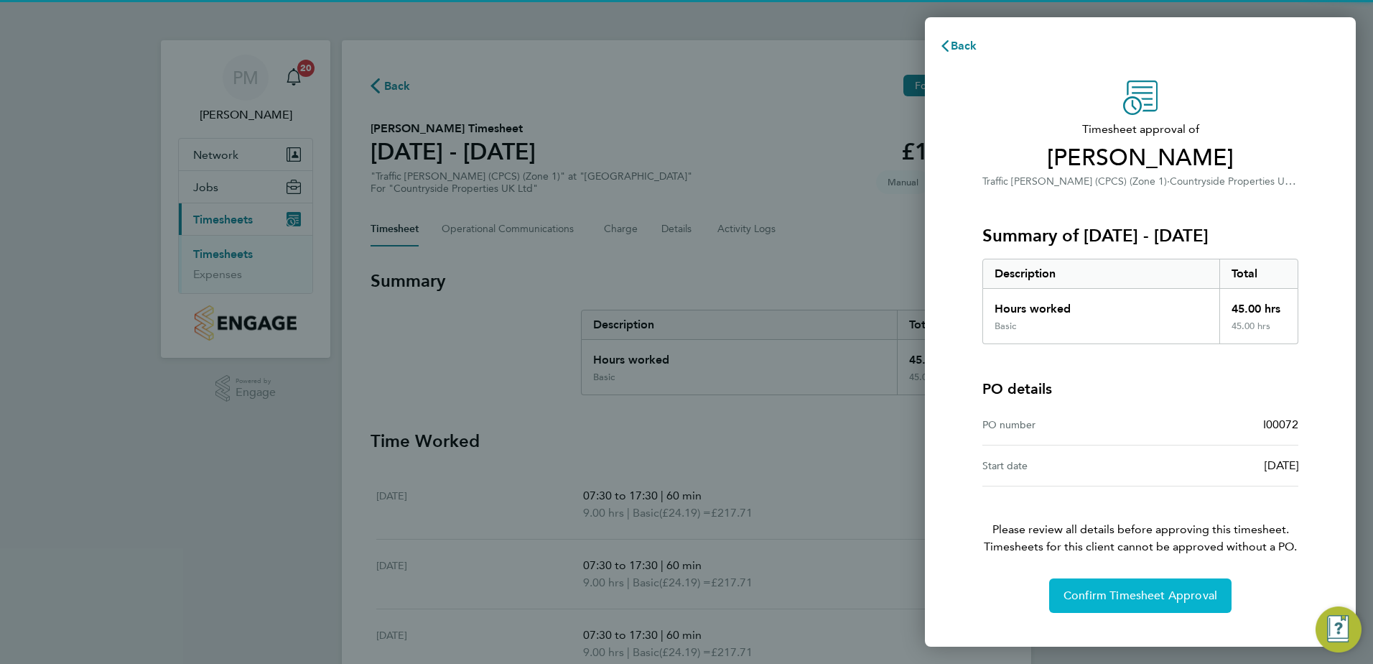
click at [1140, 594] on span "Confirm Timesheet Approval" at bounding box center [1141, 595] width 154 height 14
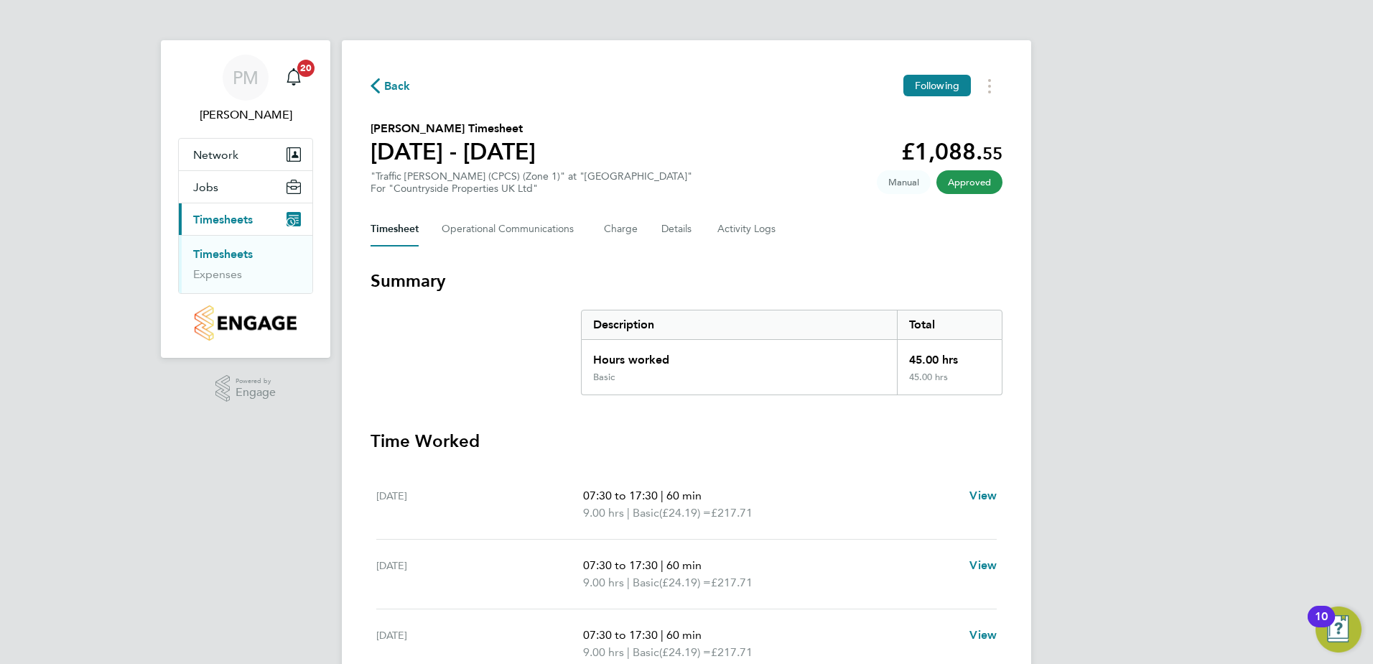
click at [215, 253] on link "Timesheets" at bounding box center [223, 254] width 60 height 14
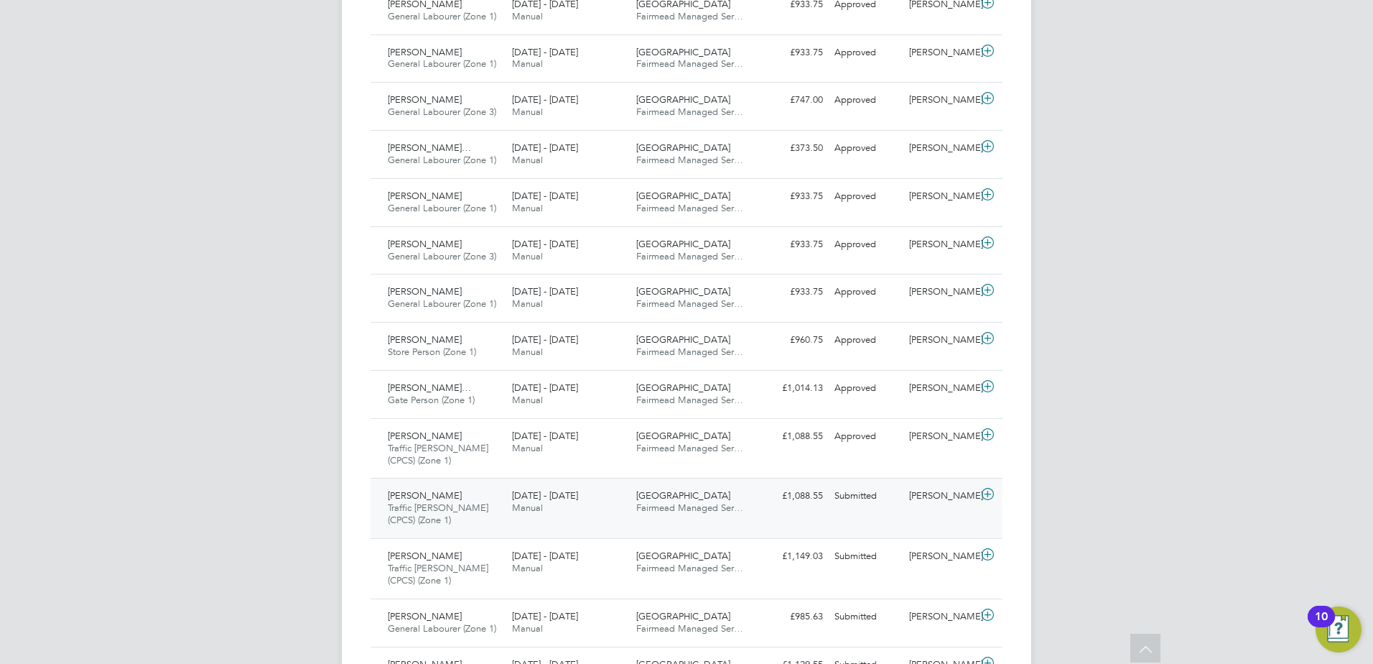
click at [423, 496] on span "[PERSON_NAME]" at bounding box center [425, 495] width 74 height 12
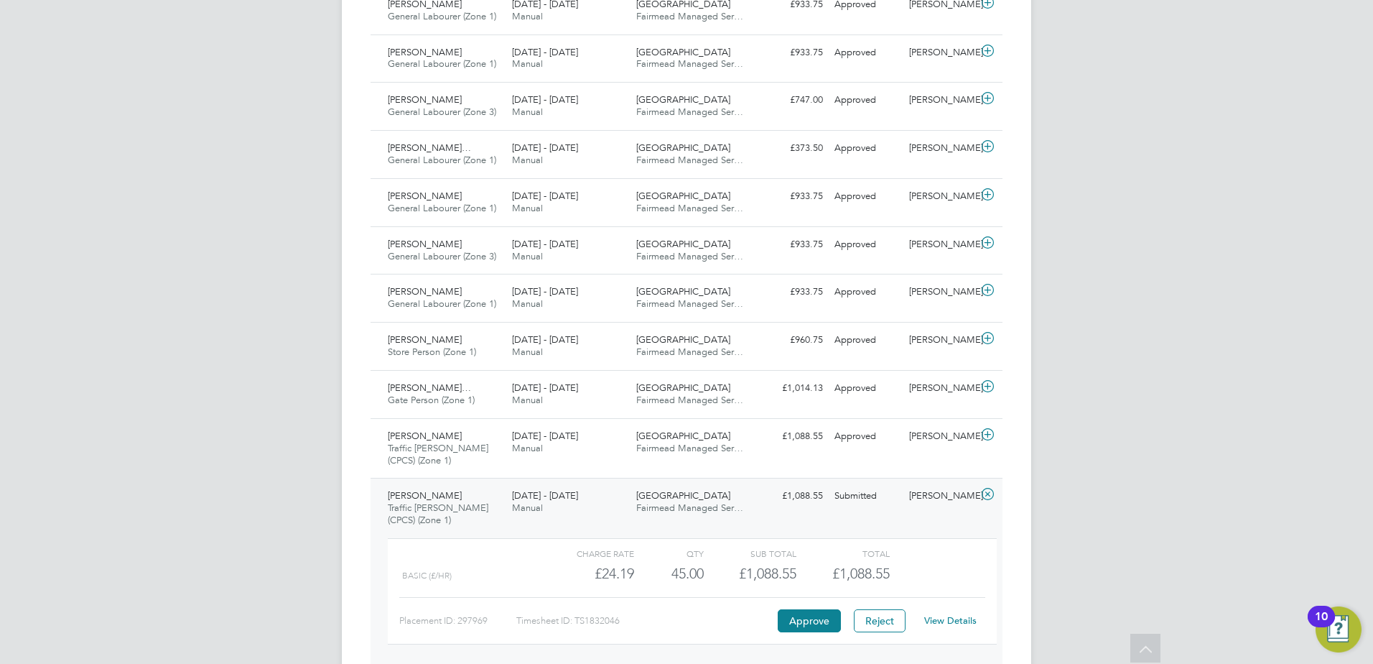
click at [953, 618] on link "View Details" at bounding box center [950, 620] width 52 height 12
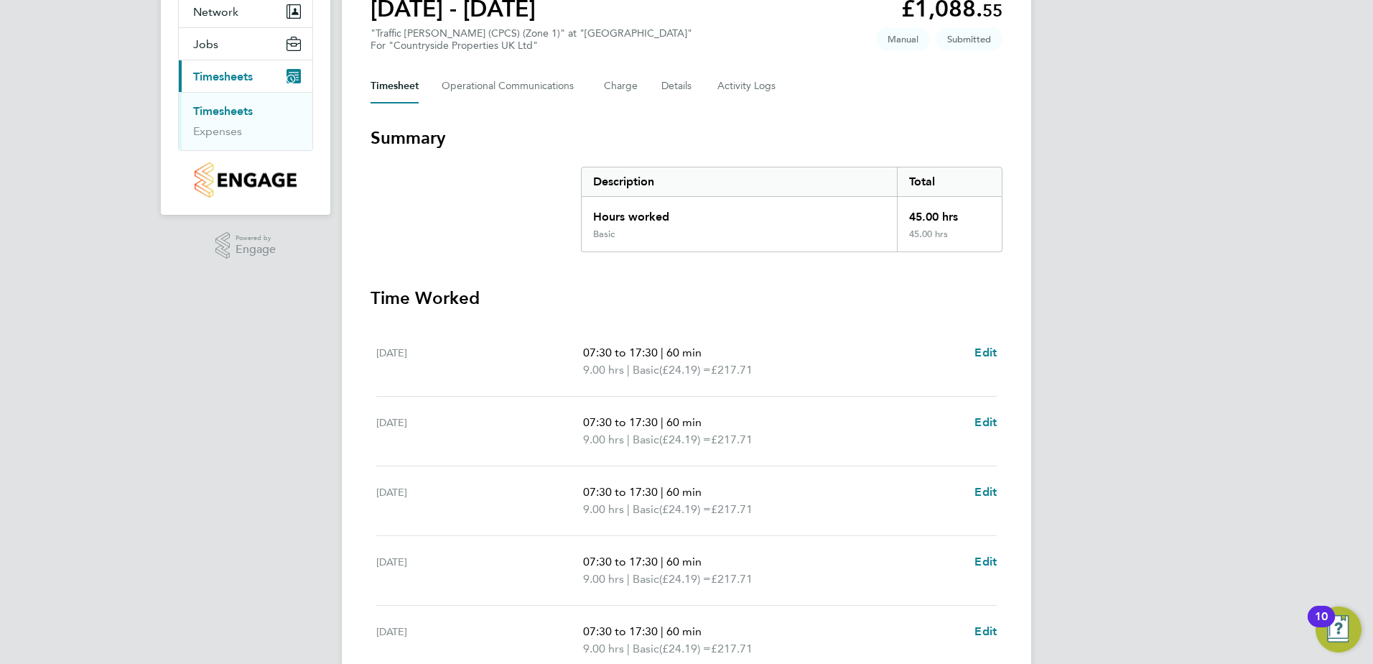
scroll to position [386, 0]
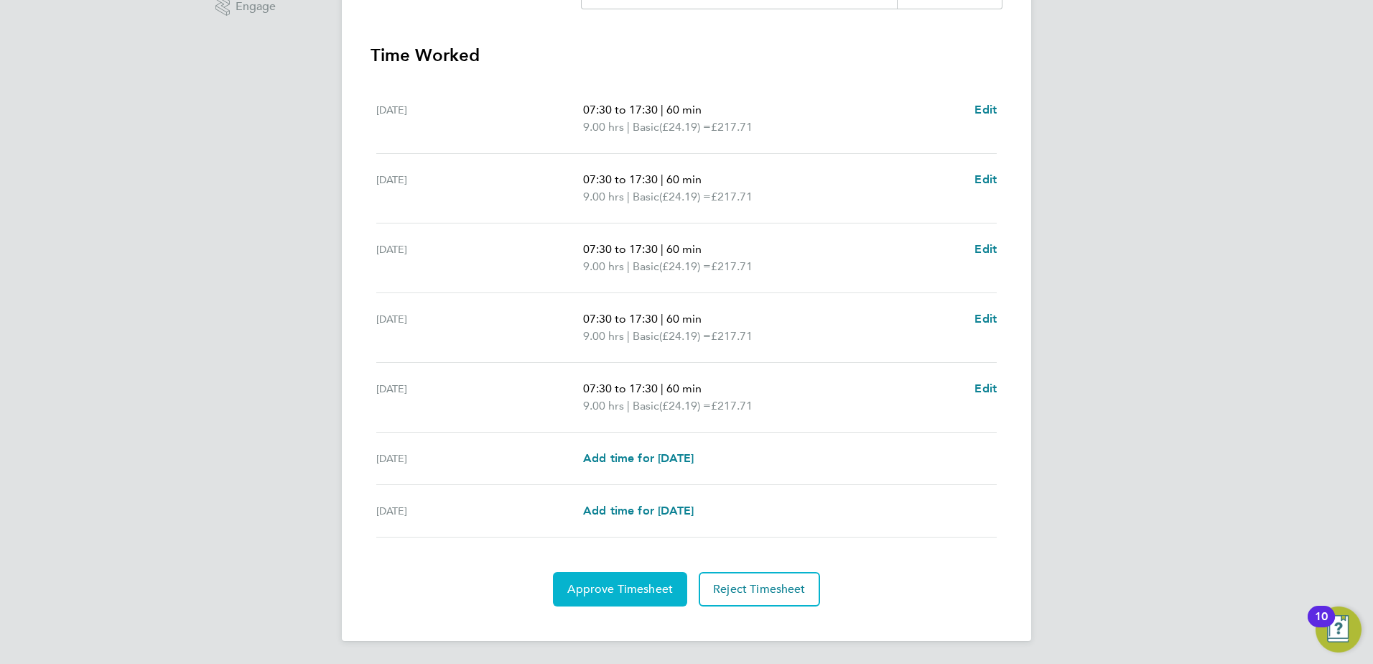
click at [631, 587] on span "Approve Timesheet" at bounding box center [620, 589] width 106 height 14
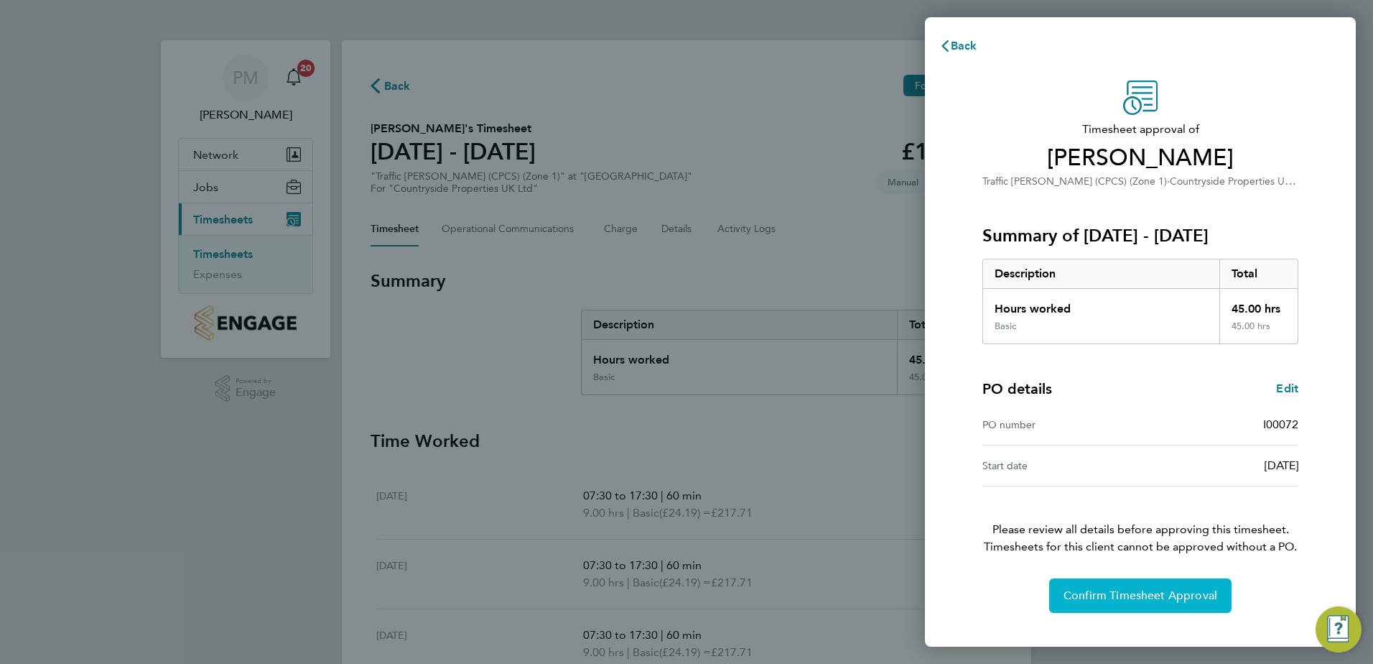
click at [1189, 590] on span "Confirm Timesheet Approval" at bounding box center [1141, 595] width 154 height 14
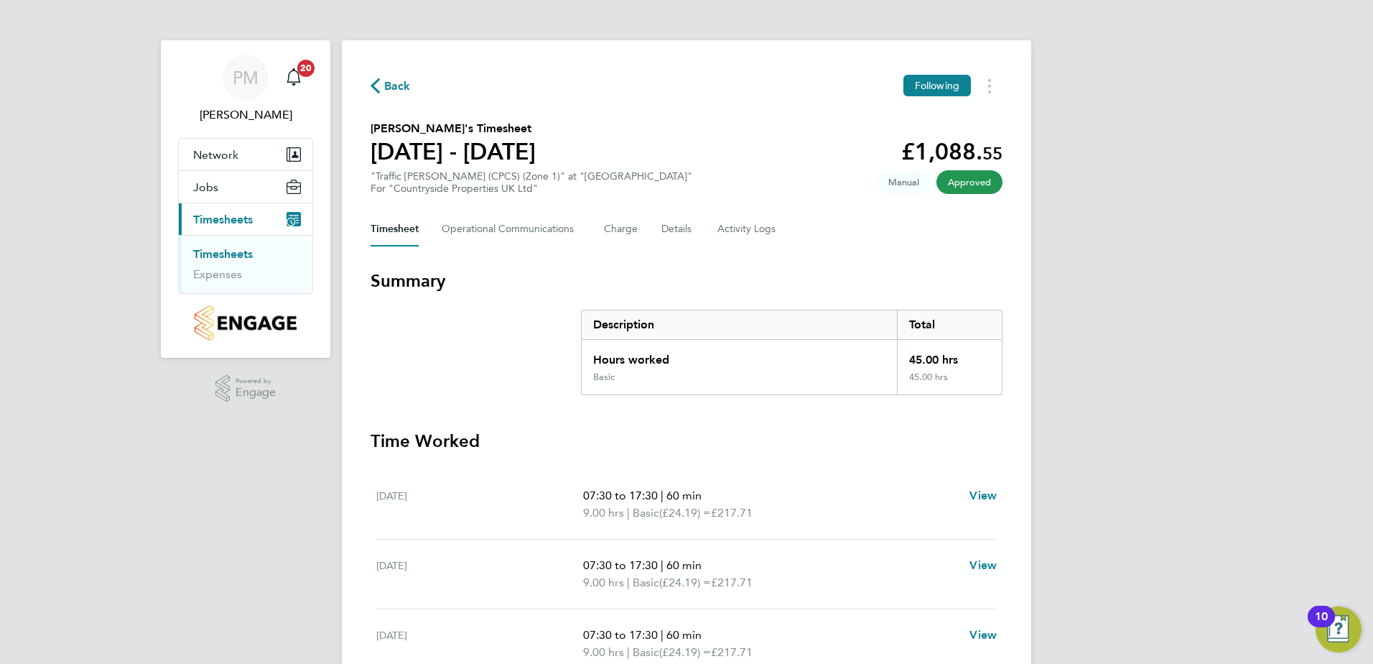
click at [231, 256] on link "Timesheets" at bounding box center [223, 254] width 60 height 14
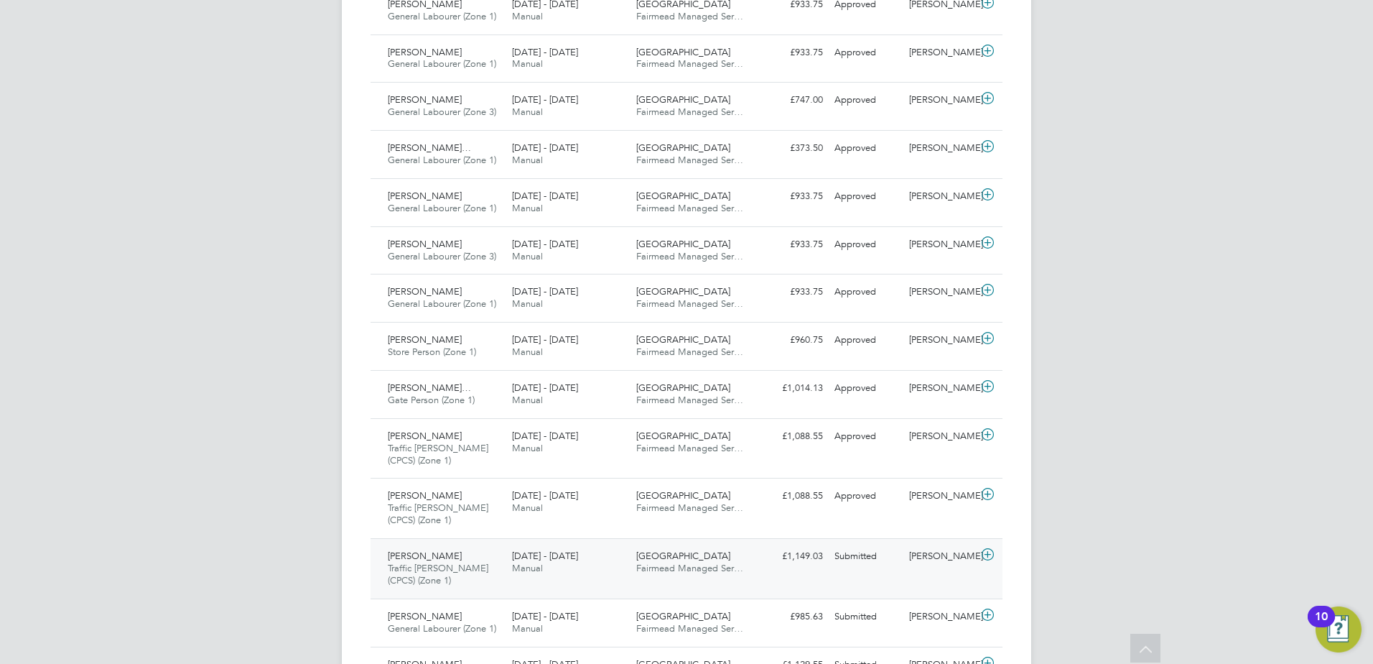
click at [425, 557] on span "[PERSON_NAME]" at bounding box center [425, 555] width 74 height 12
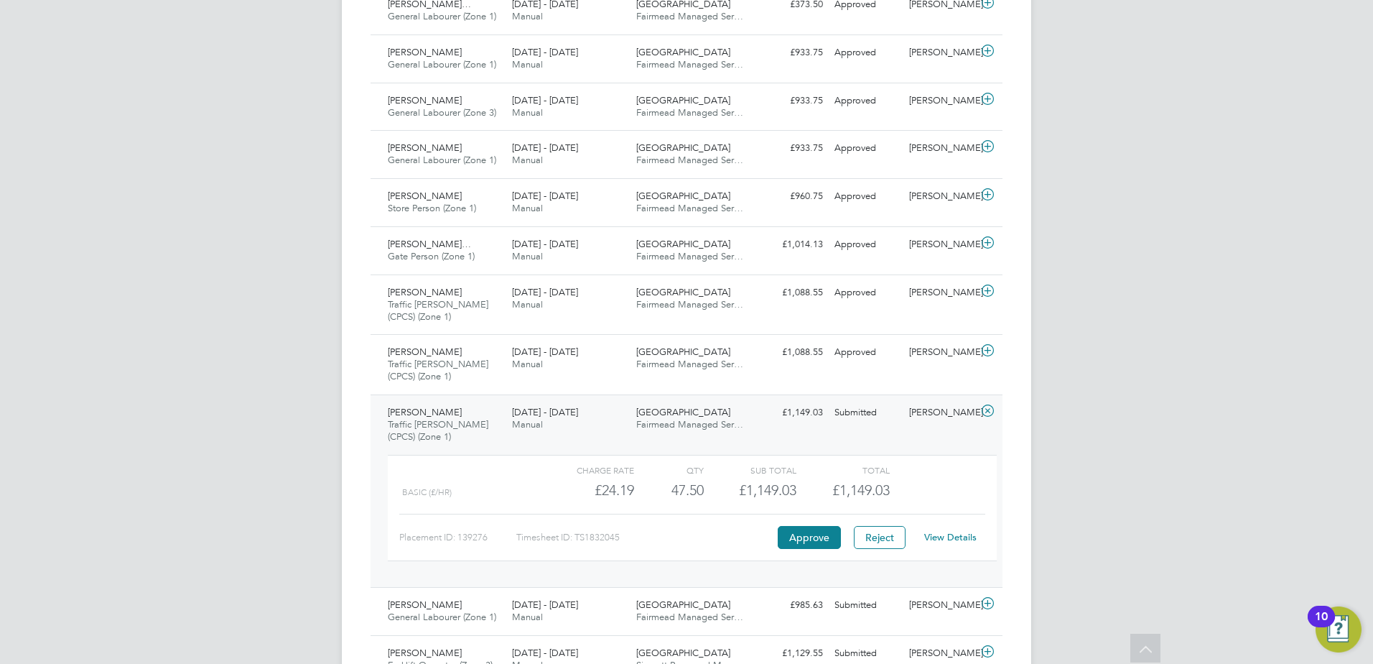
click at [952, 535] on link "View Details" at bounding box center [950, 537] width 52 height 12
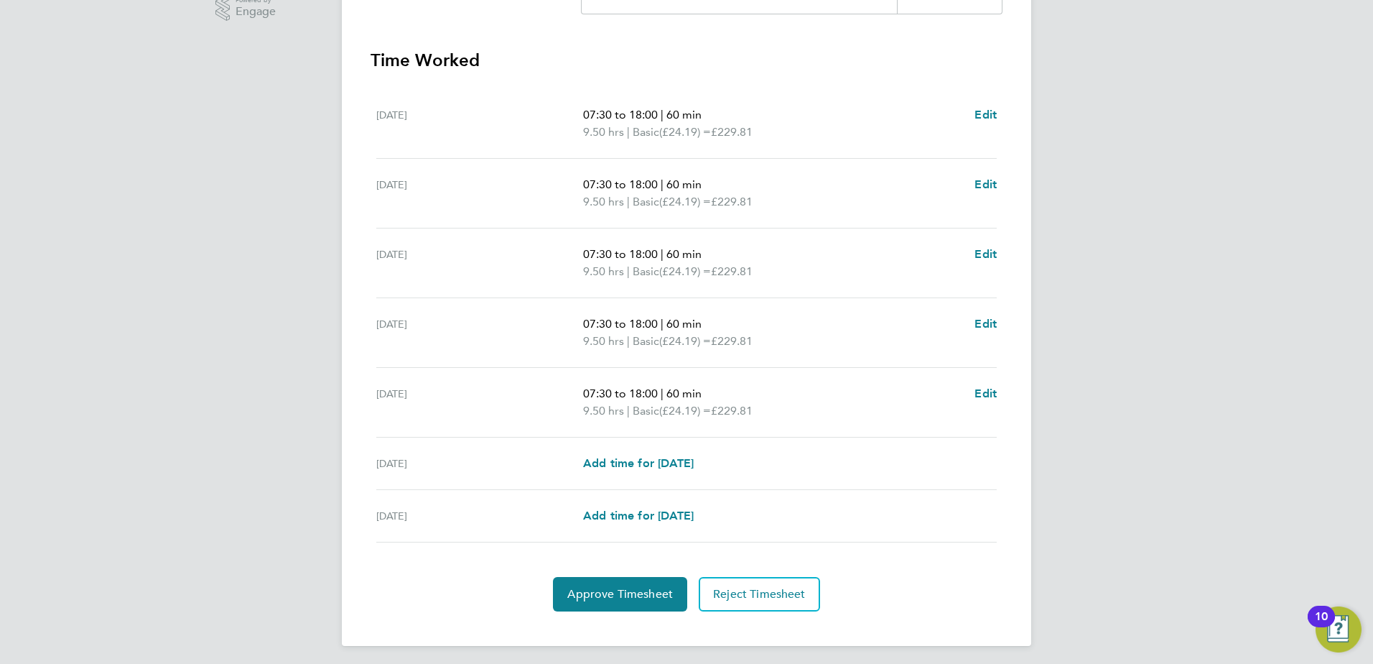
scroll to position [386, 0]
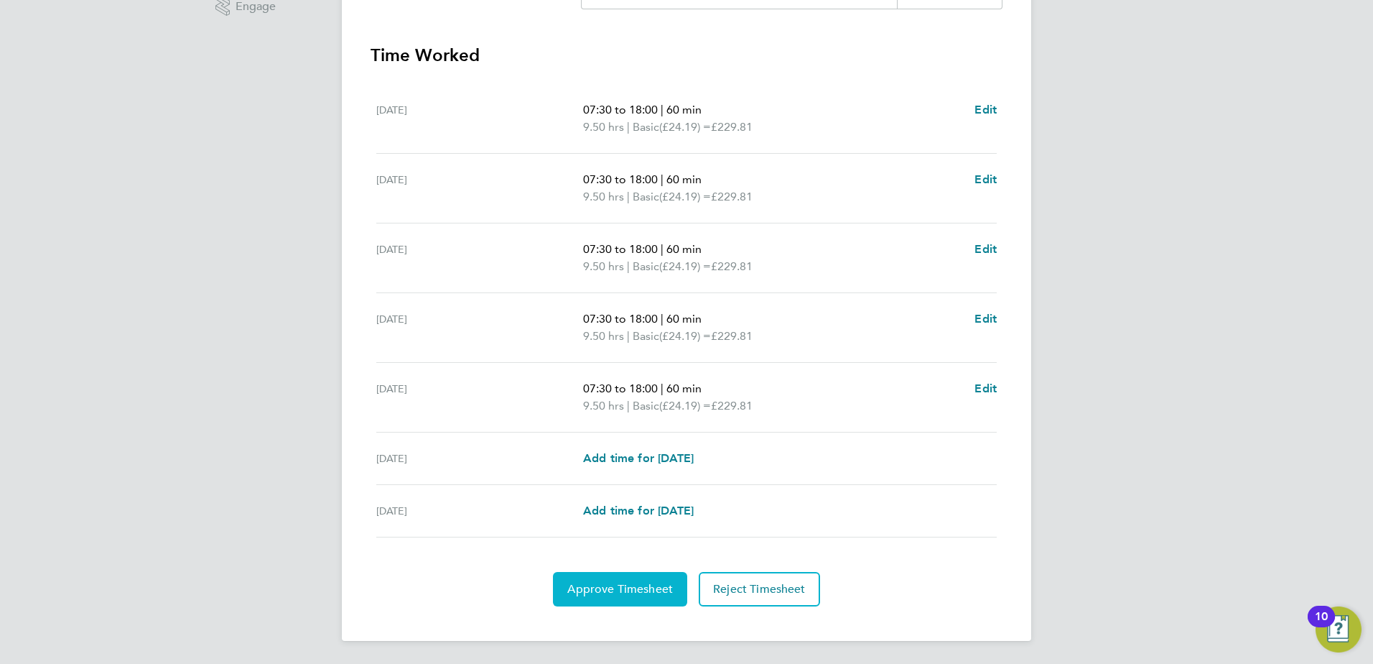
click at [633, 578] on button "Approve Timesheet" at bounding box center [620, 589] width 134 height 34
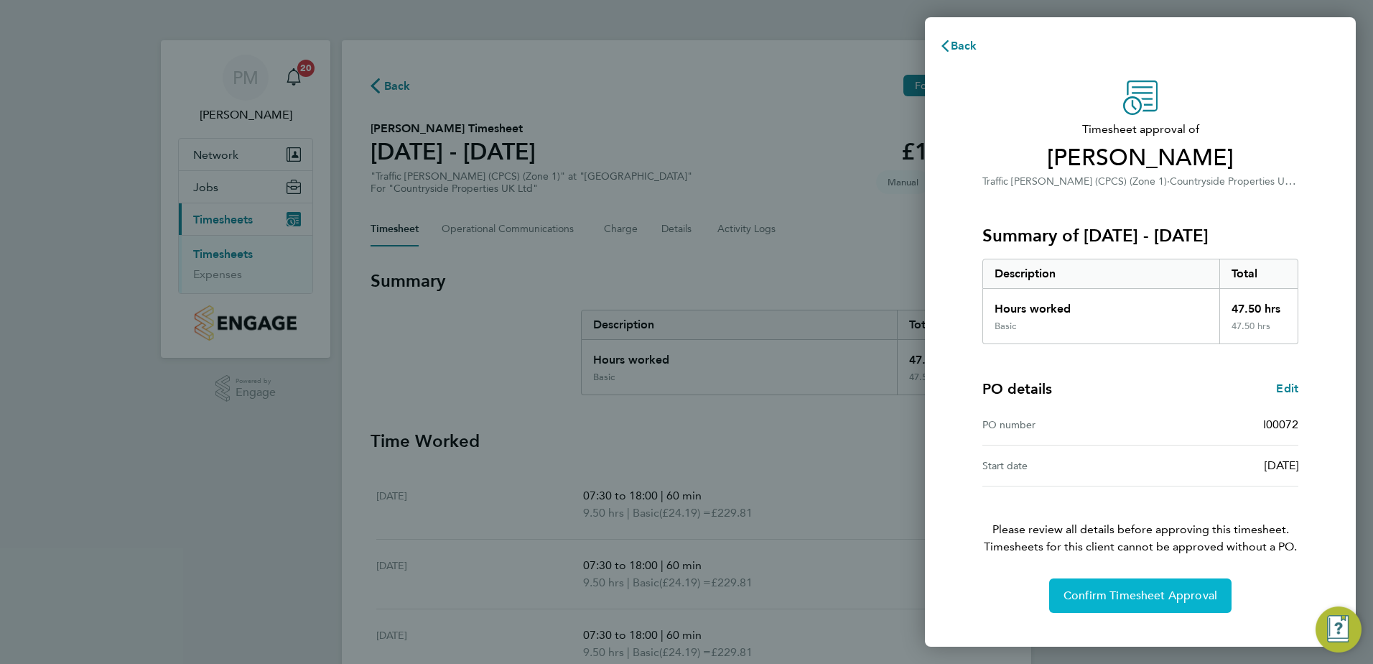
click at [1125, 594] on span "Confirm Timesheet Approval" at bounding box center [1141, 595] width 154 height 14
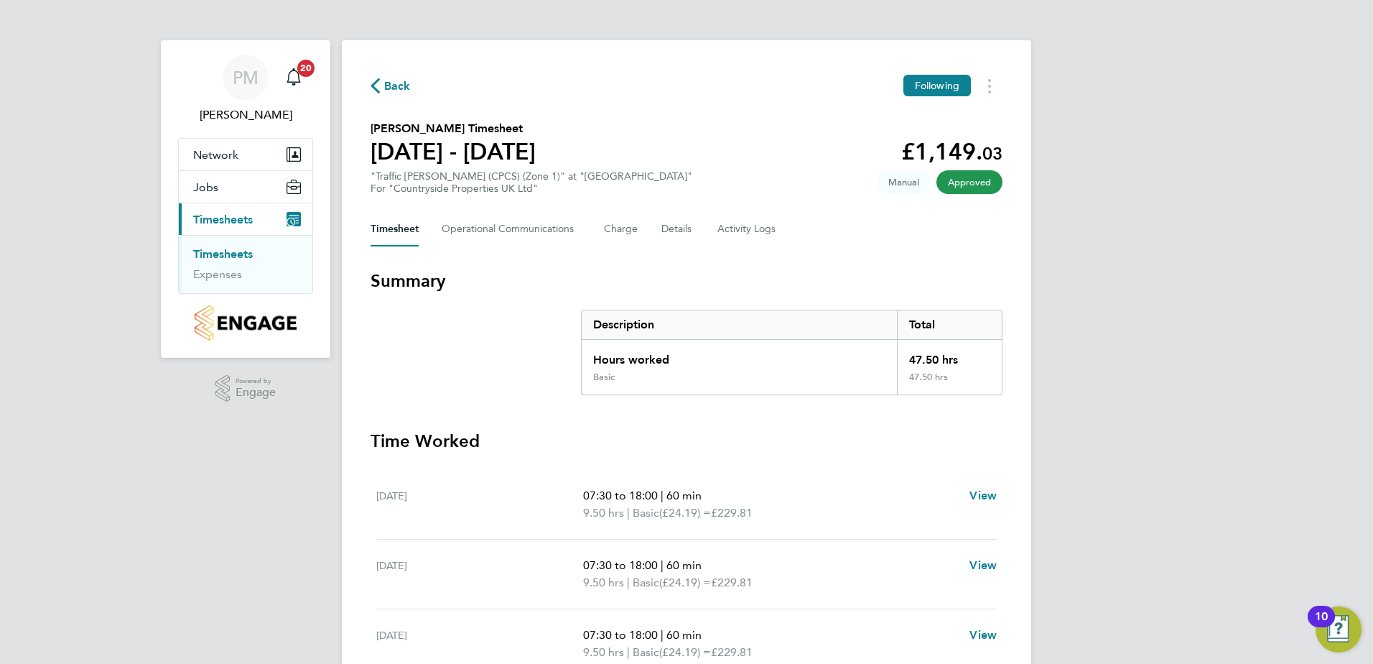
click at [218, 249] on link "Timesheets" at bounding box center [223, 254] width 60 height 14
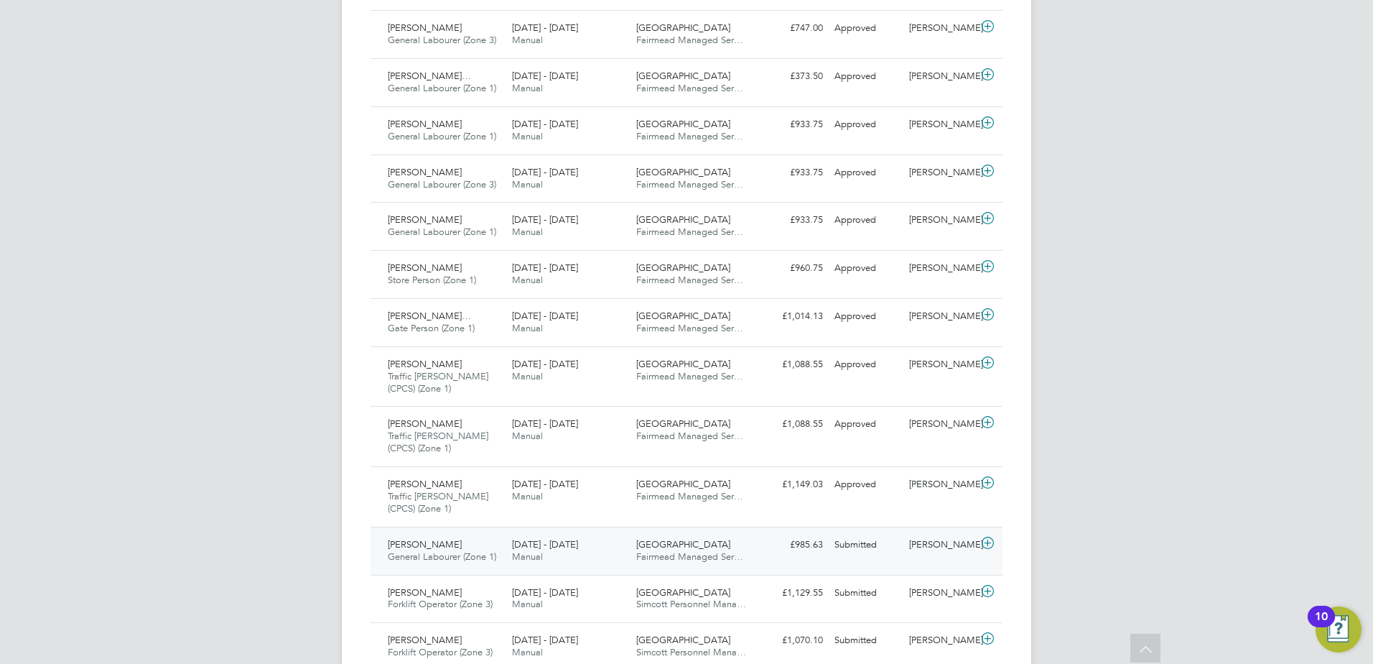
click at [406, 536] on div "Rory Drake General Labourer (Zone 1) 22 - 28 Sep 2025" at bounding box center [444, 551] width 124 height 36
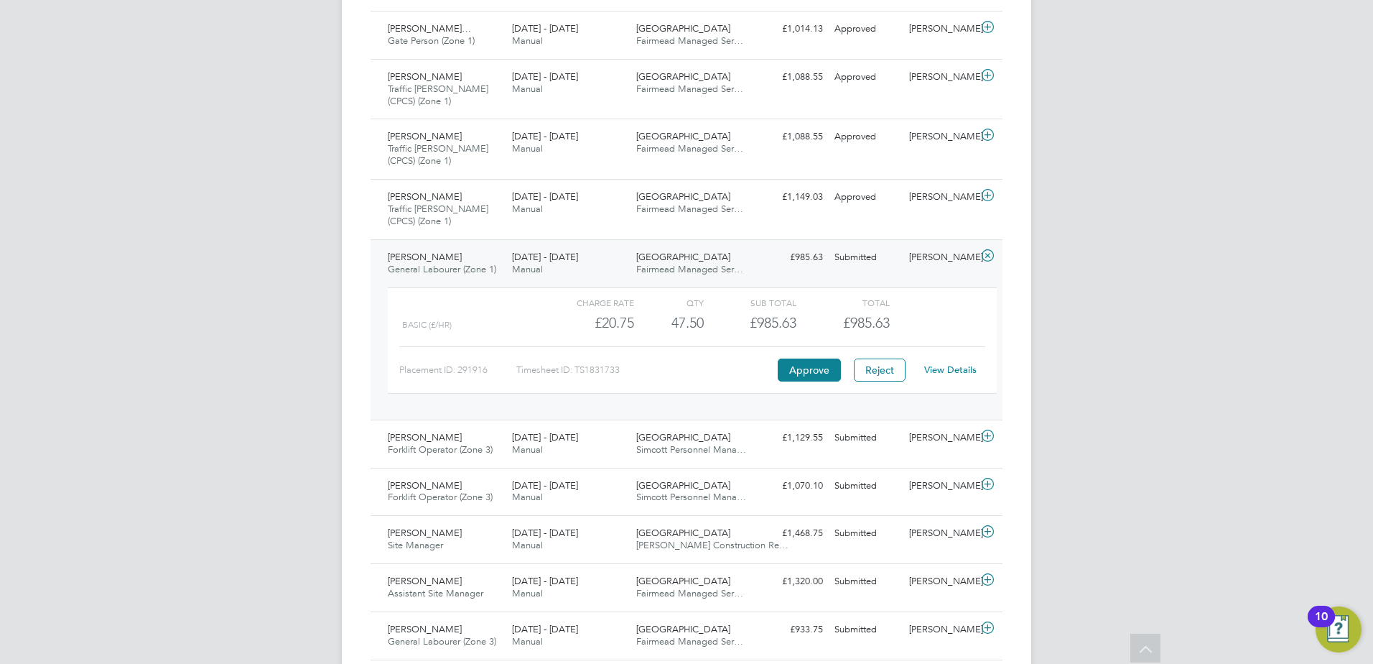
click at [944, 369] on link "View Details" at bounding box center [950, 369] width 52 height 12
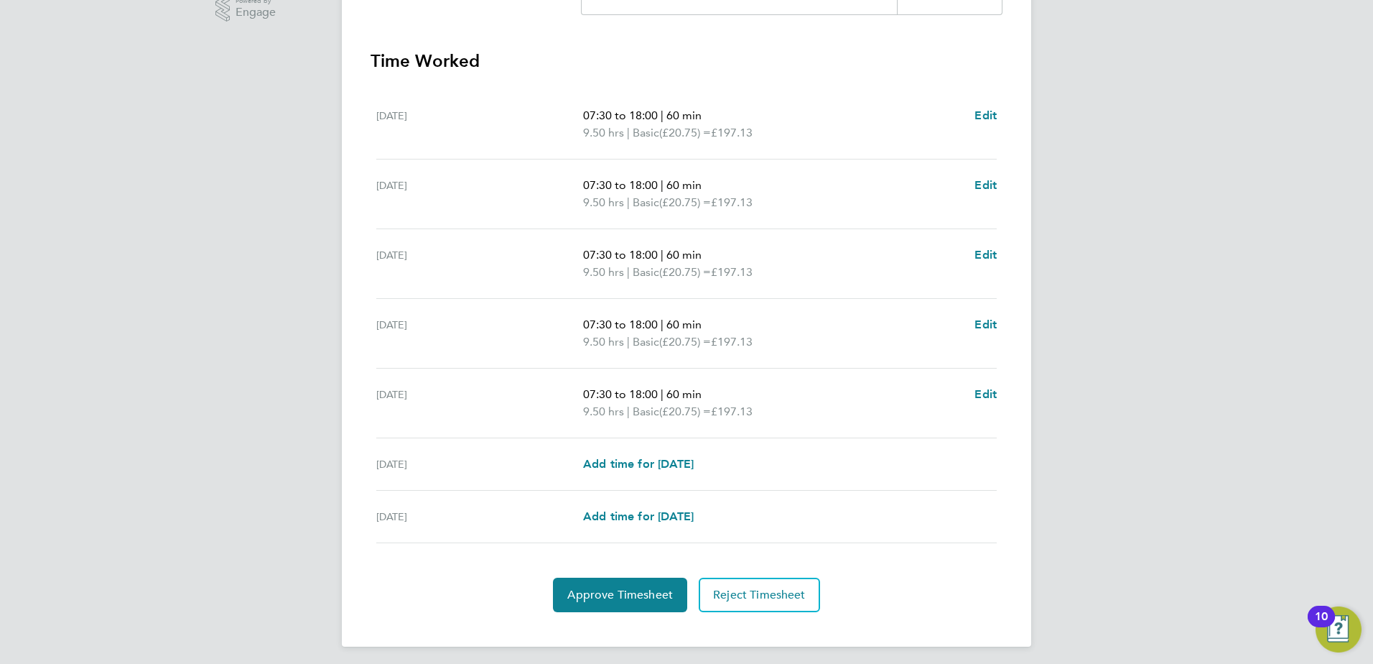
scroll to position [386, 0]
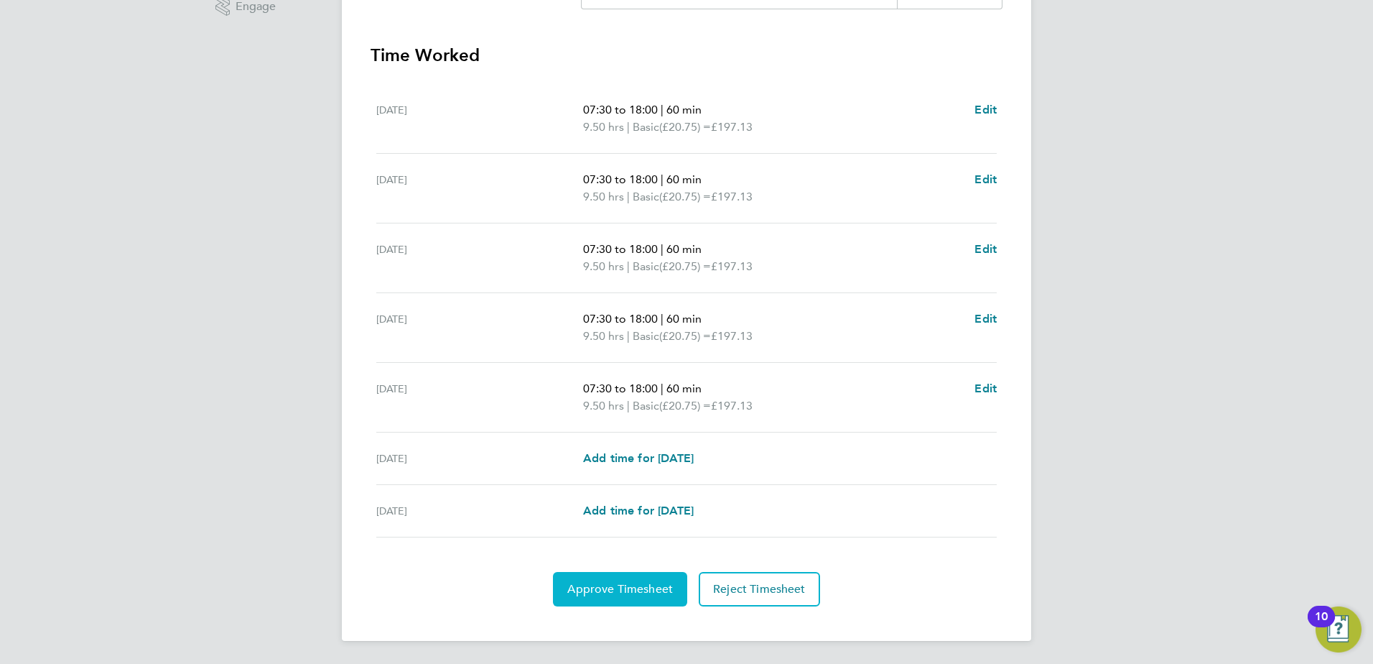
click at [626, 596] on button "Approve Timesheet" at bounding box center [620, 589] width 134 height 34
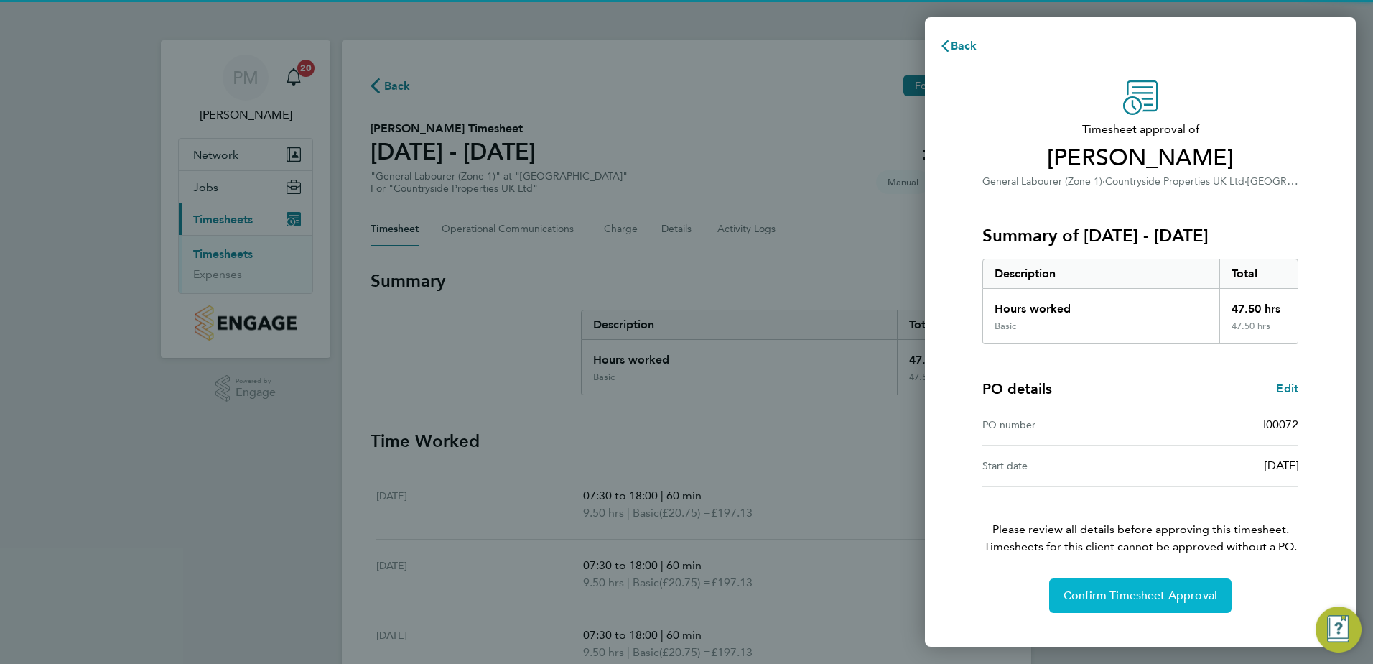
click at [1099, 590] on span "Confirm Timesheet Approval" at bounding box center [1141, 595] width 154 height 14
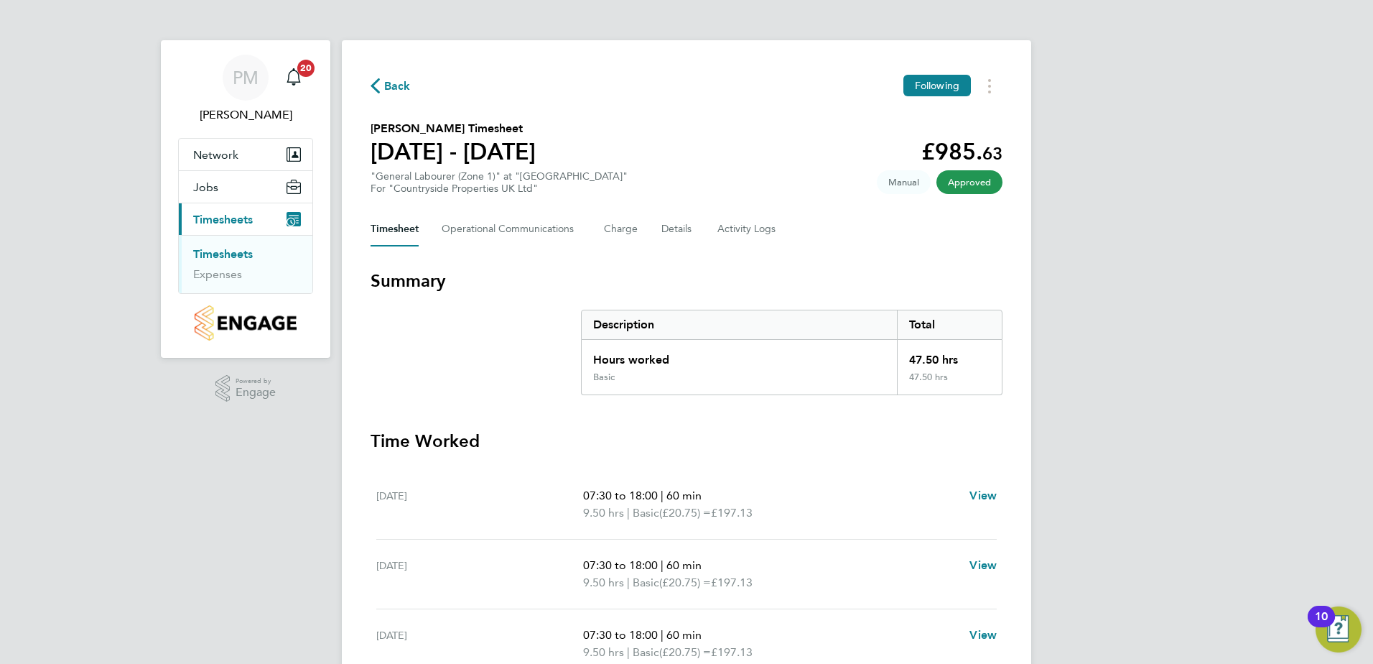
click at [220, 250] on link "Timesheets" at bounding box center [223, 254] width 60 height 14
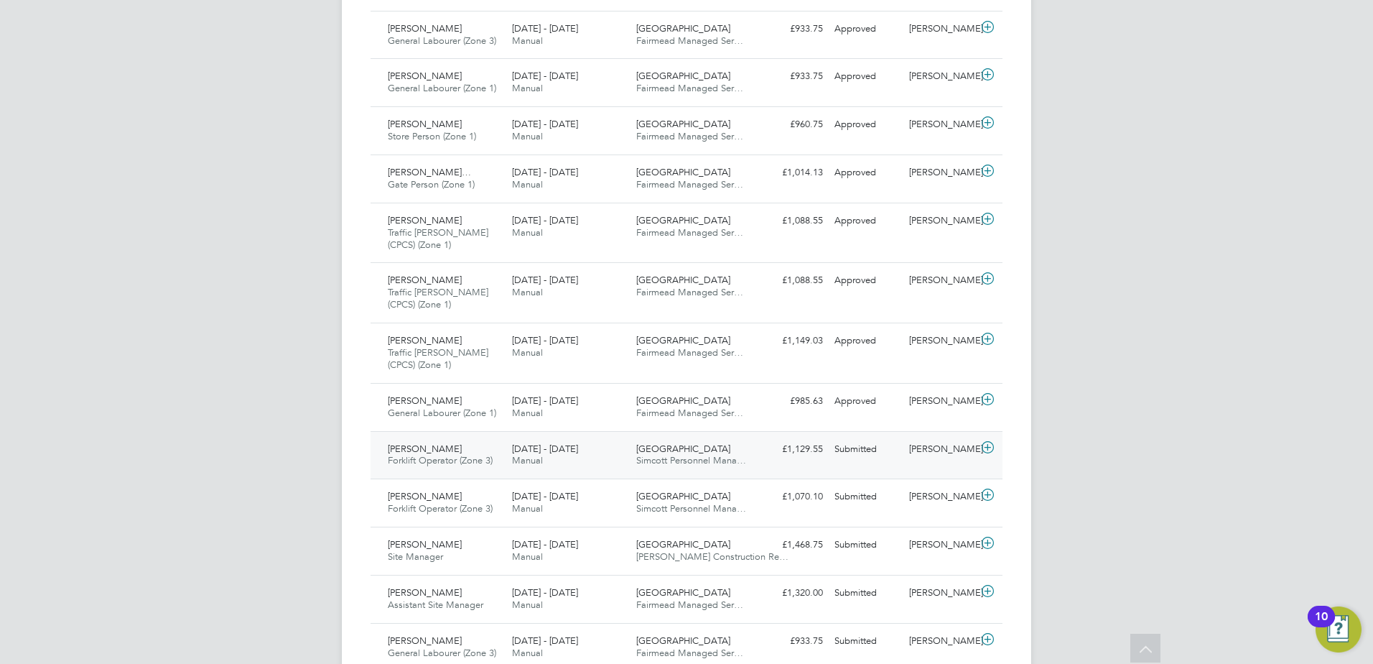
click at [420, 447] on span "[PERSON_NAME]" at bounding box center [425, 448] width 74 height 12
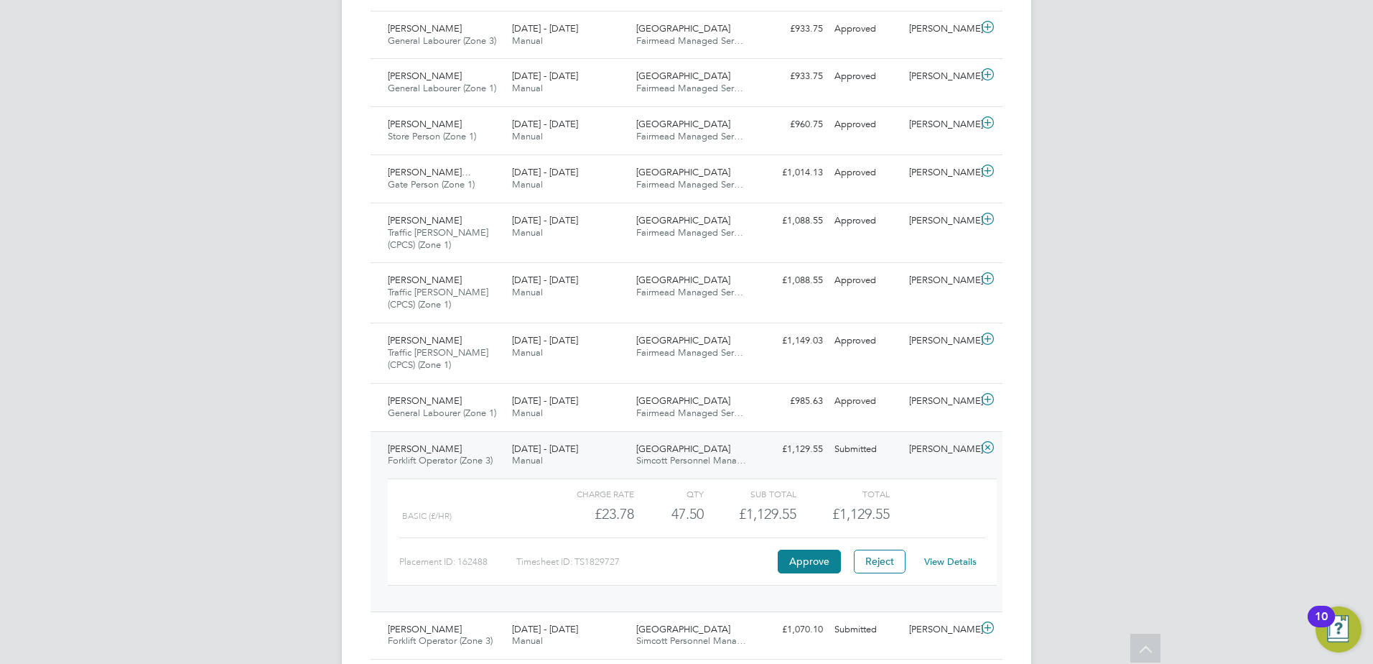
click at [941, 564] on link "View Details" at bounding box center [950, 561] width 52 height 12
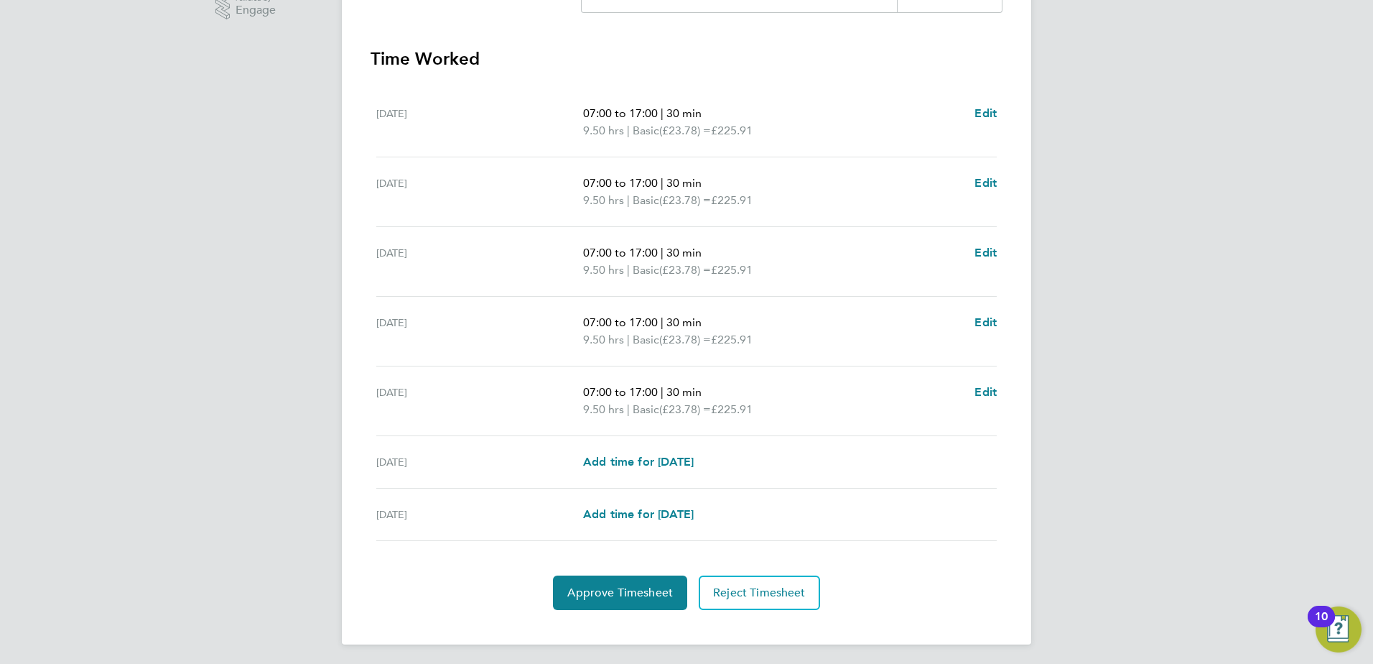
scroll to position [386, 0]
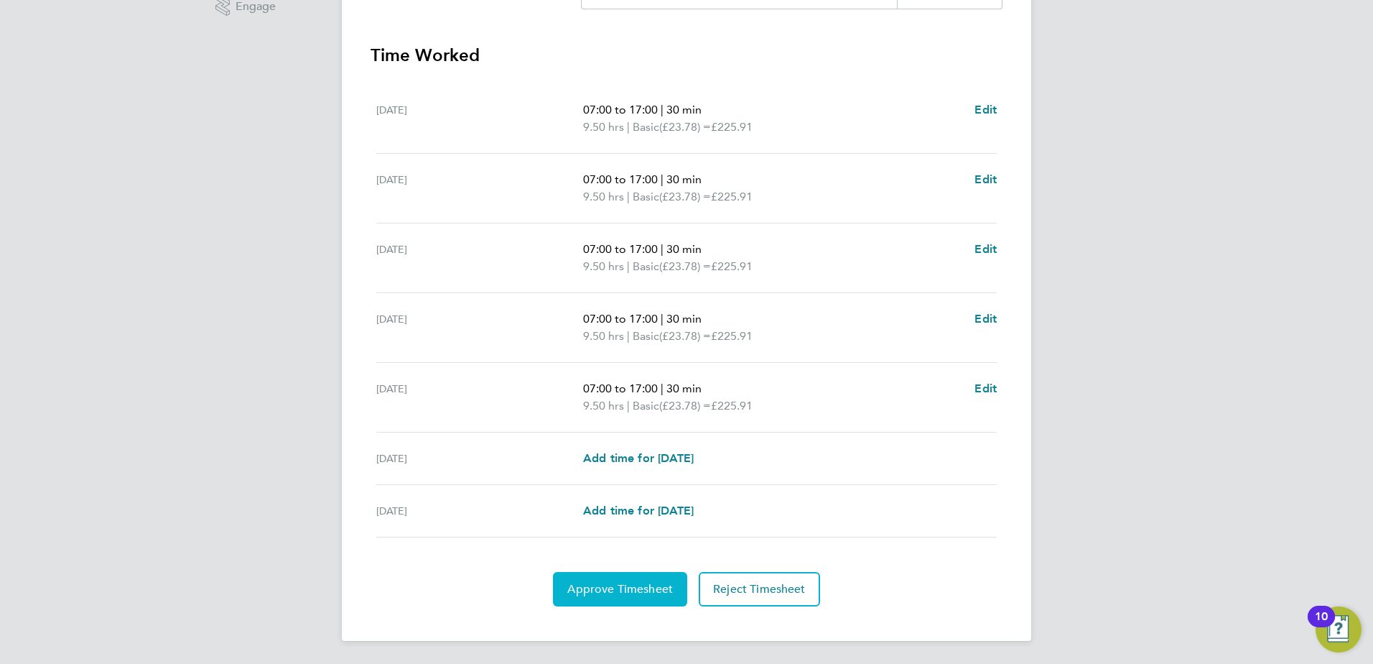
click at [616, 583] on span "Approve Timesheet" at bounding box center [620, 589] width 106 height 14
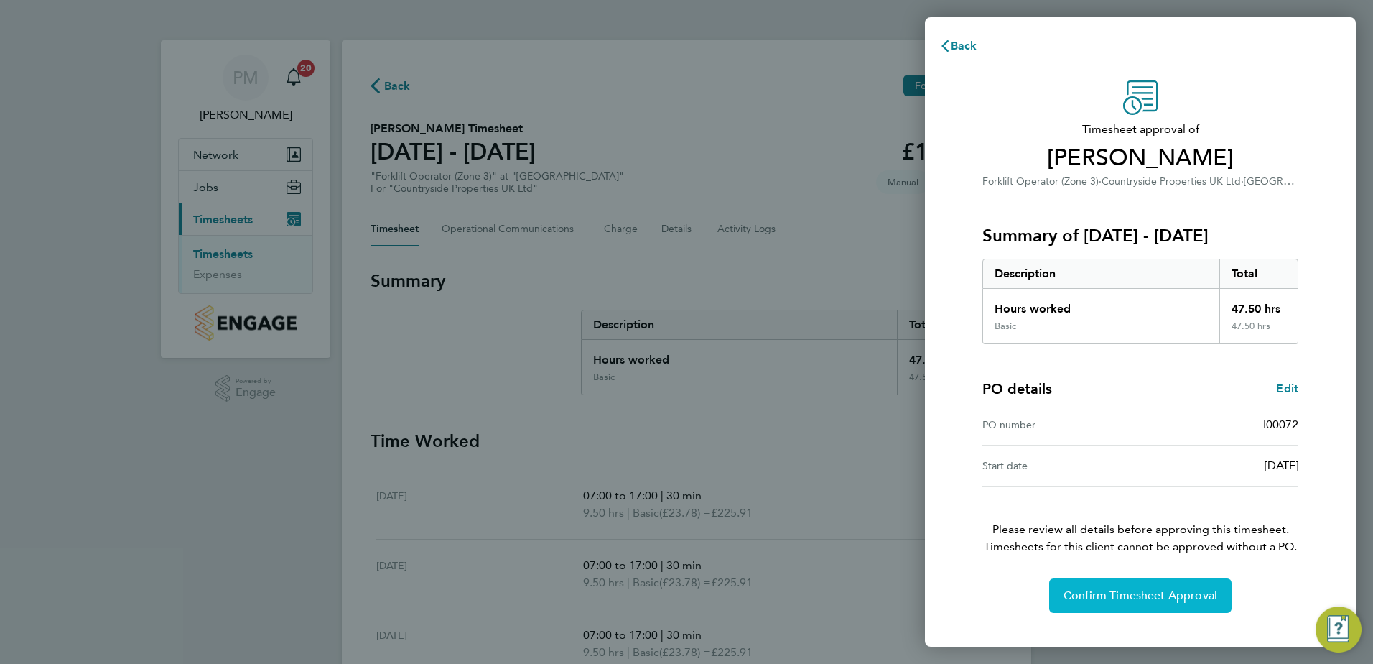
click at [1104, 595] on span "Confirm Timesheet Approval" at bounding box center [1141, 595] width 154 height 14
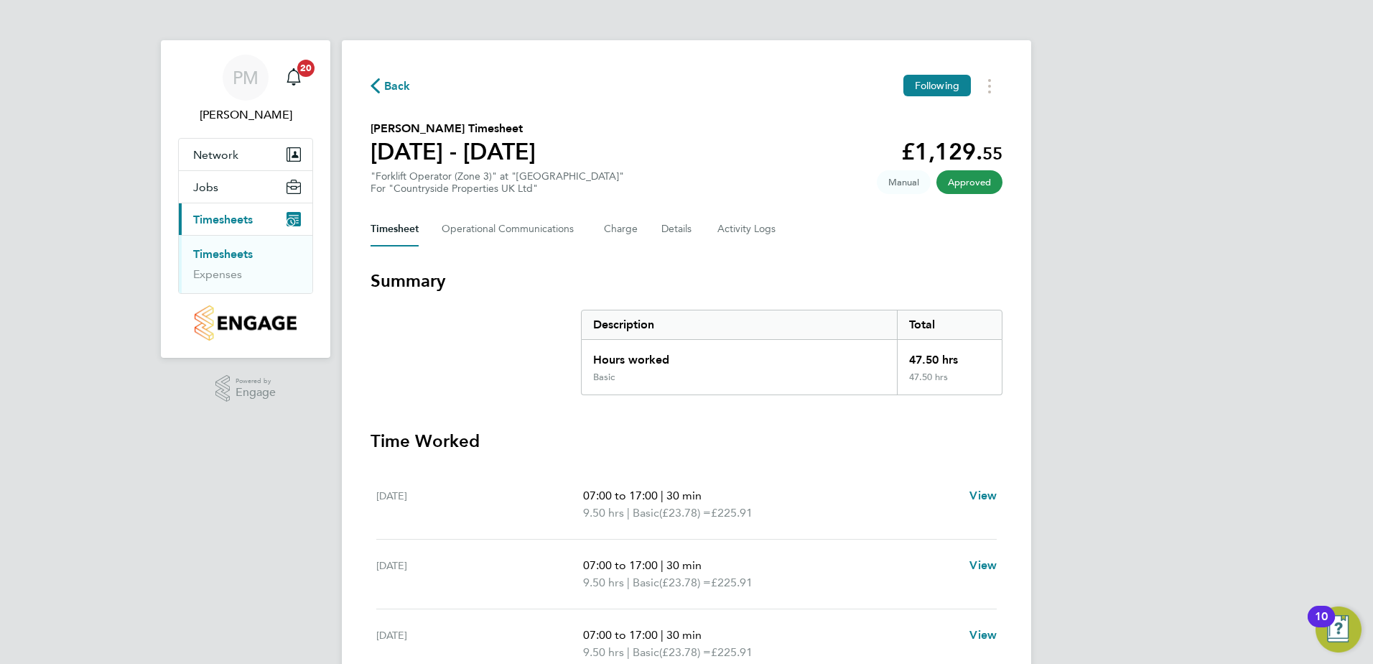
click at [225, 253] on link "Timesheets" at bounding box center [223, 254] width 60 height 14
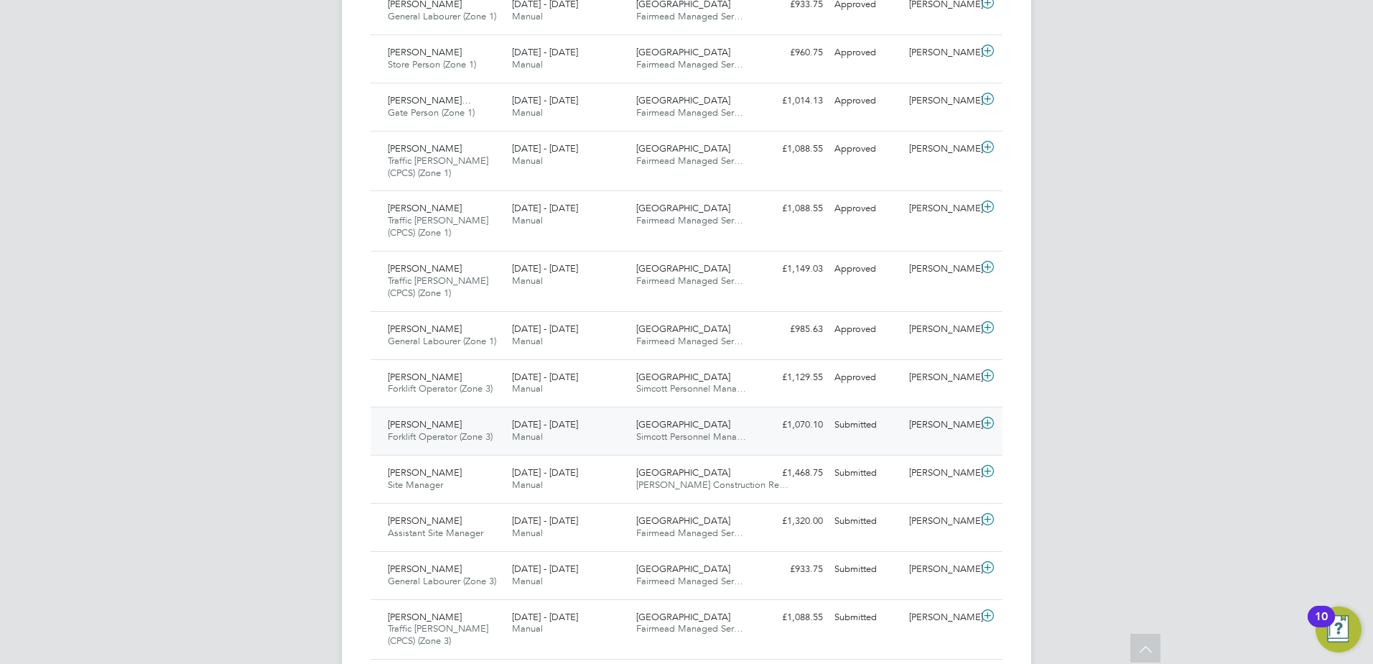
click at [429, 426] on span "[PERSON_NAME]" at bounding box center [425, 424] width 74 height 12
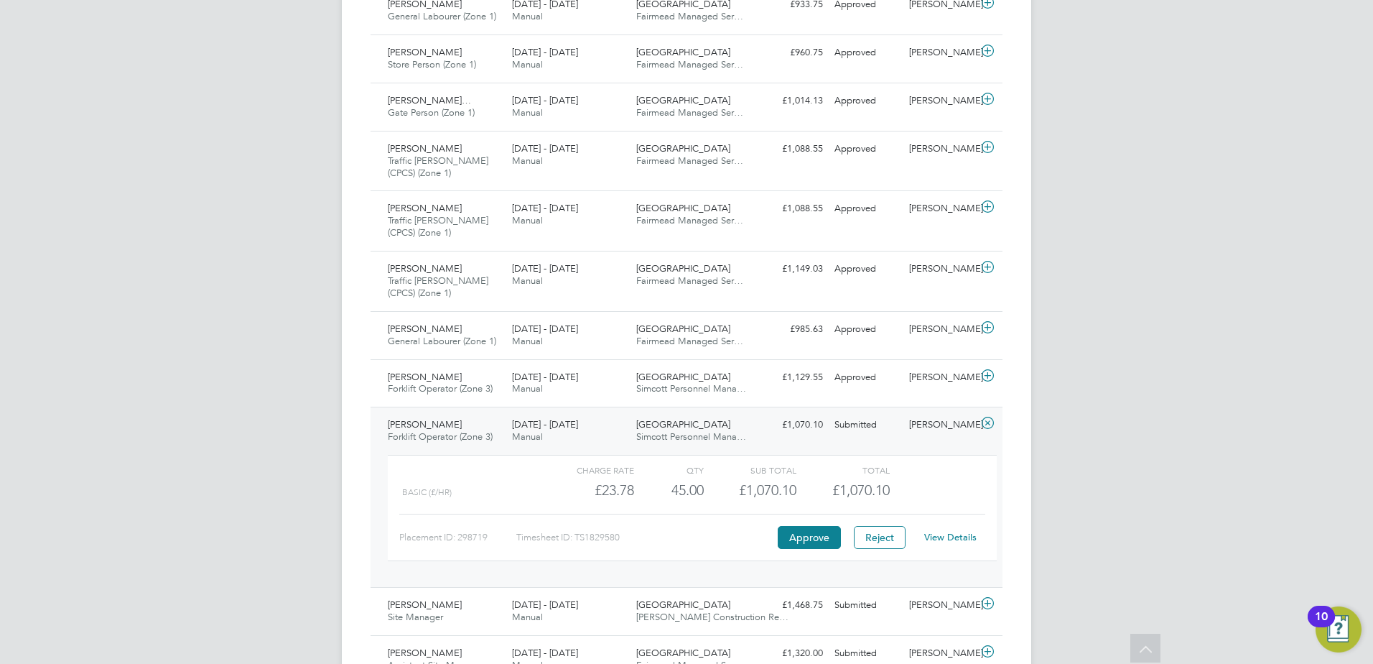
click at [941, 535] on link "View Details" at bounding box center [950, 537] width 52 height 12
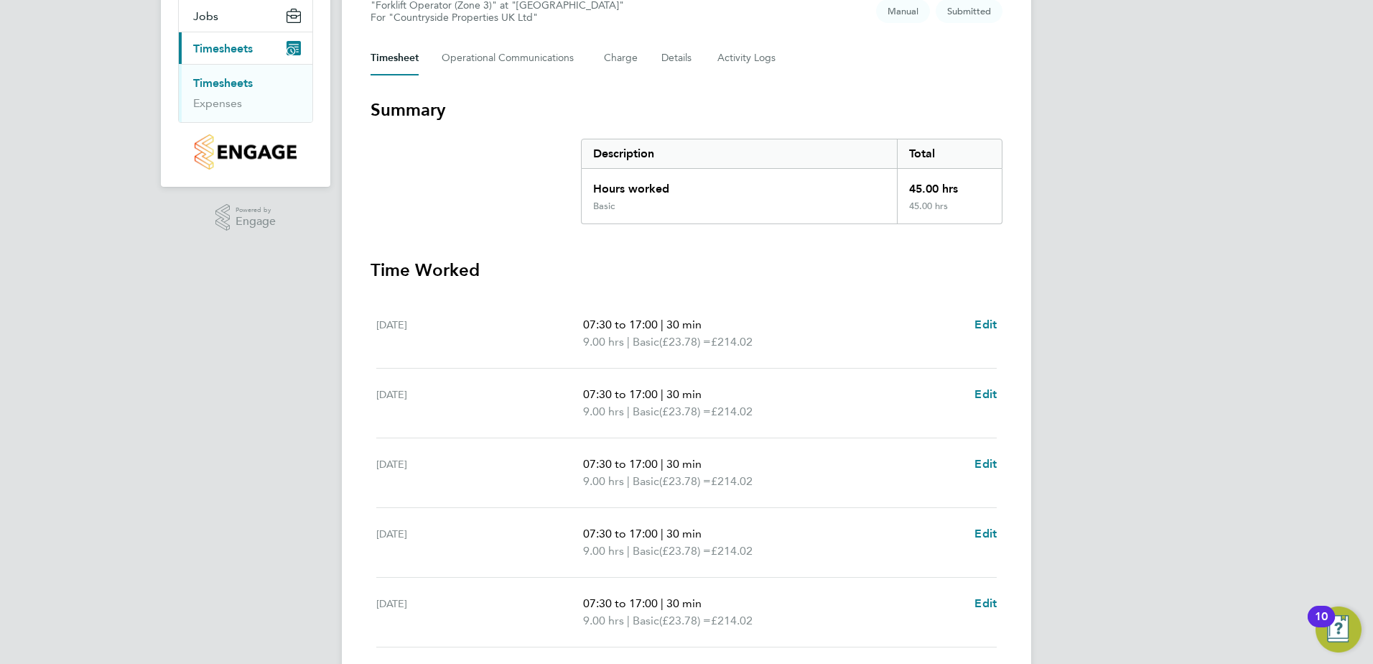
scroll to position [359, 0]
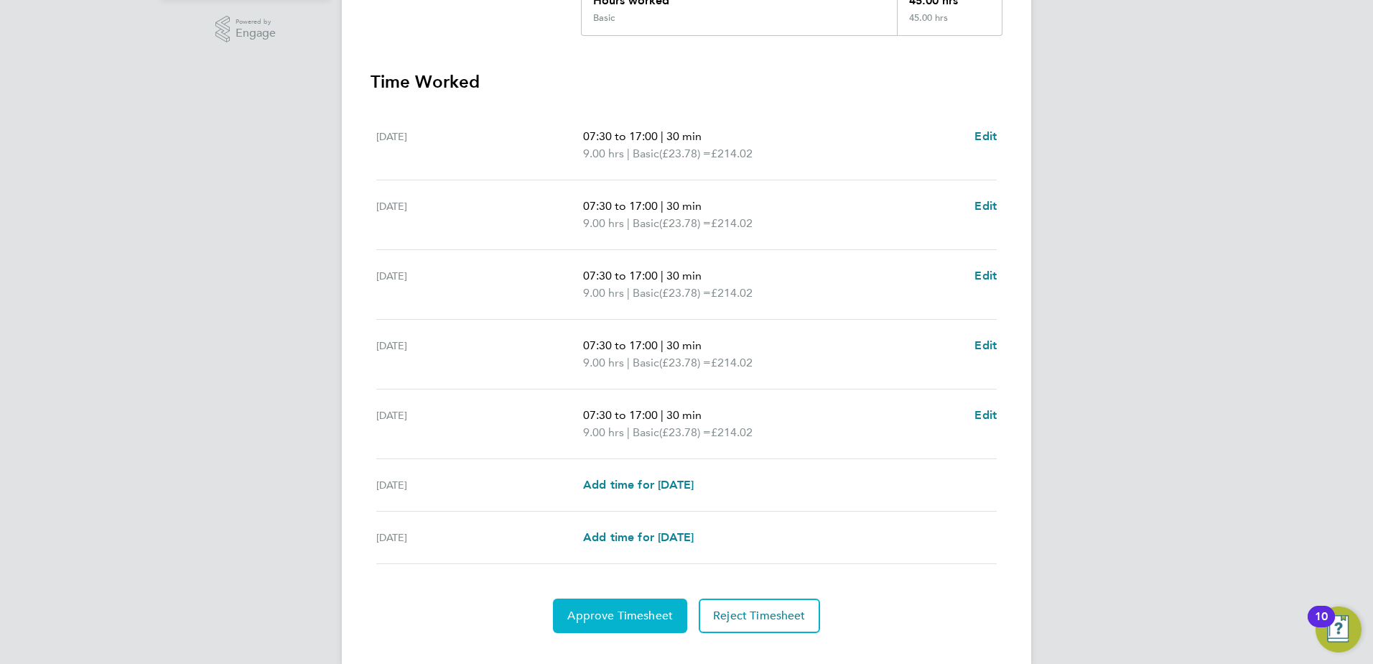
click at [618, 615] on span "Approve Timesheet" at bounding box center [620, 615] width 106 height 14
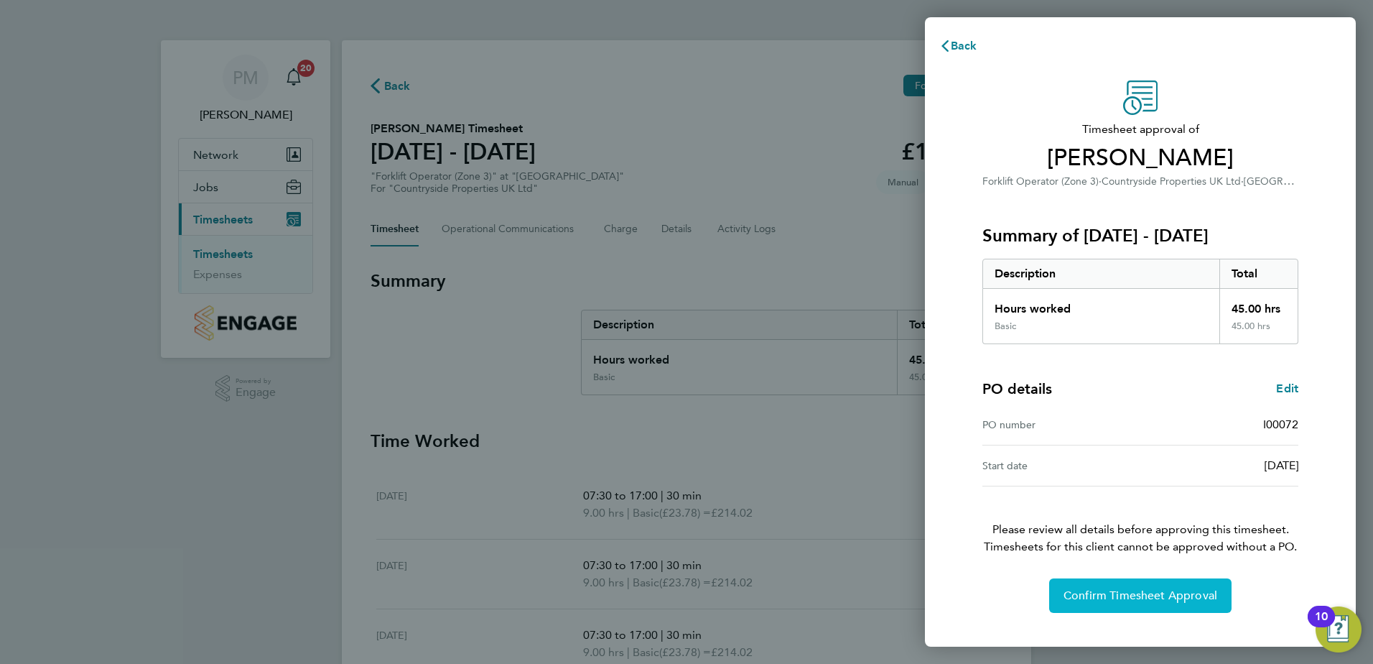
click at [1132, 589] on span "Confirm Timesheet Approval" at bounding box center [1141, 595] width 154 height 14
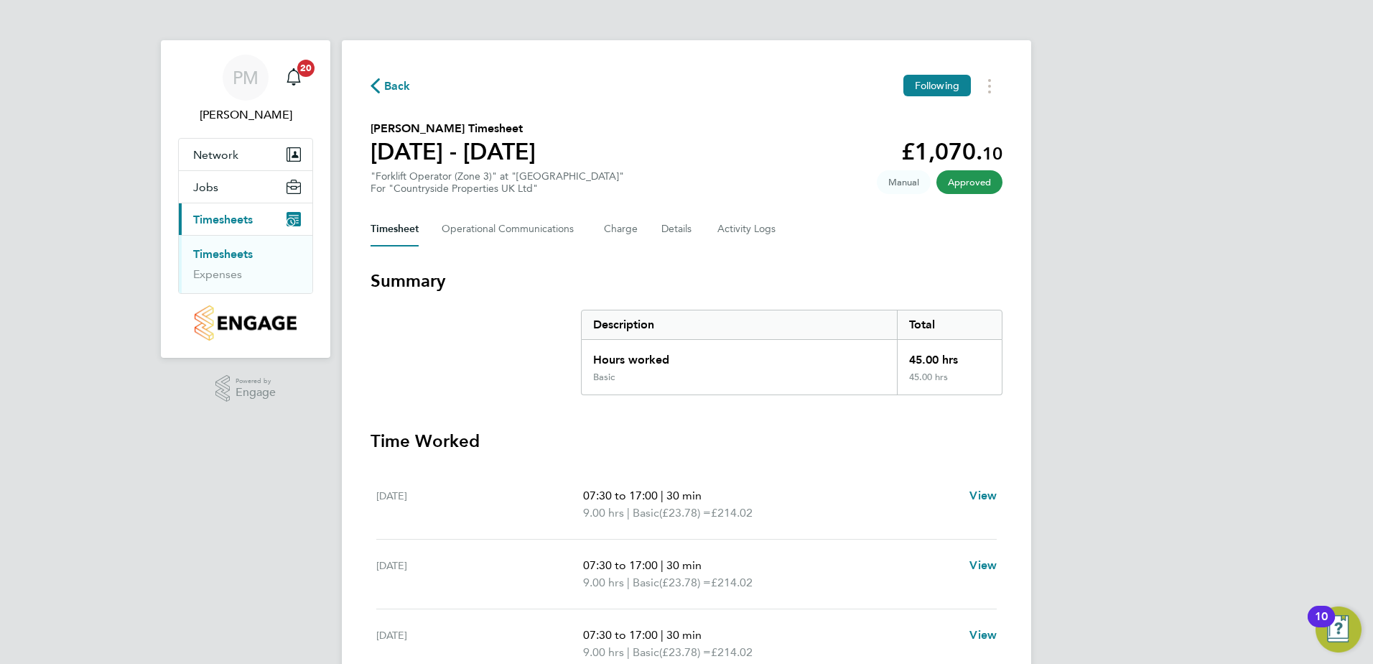
click at [219, 250] on link "Timesheets" at bounding box center [223, 254] width 60 height 14
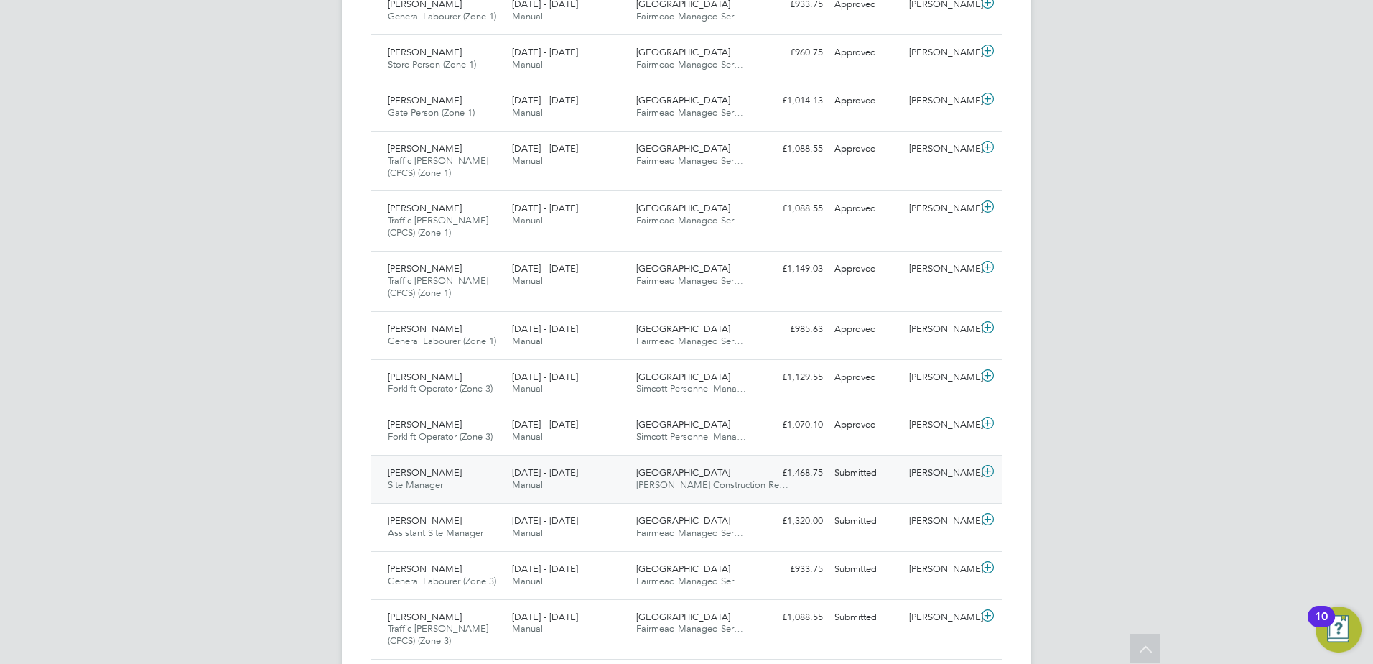
click at [434, 470] on span "[PERSON_NAME]" at bounding box center [425, 472] width 74 height 12
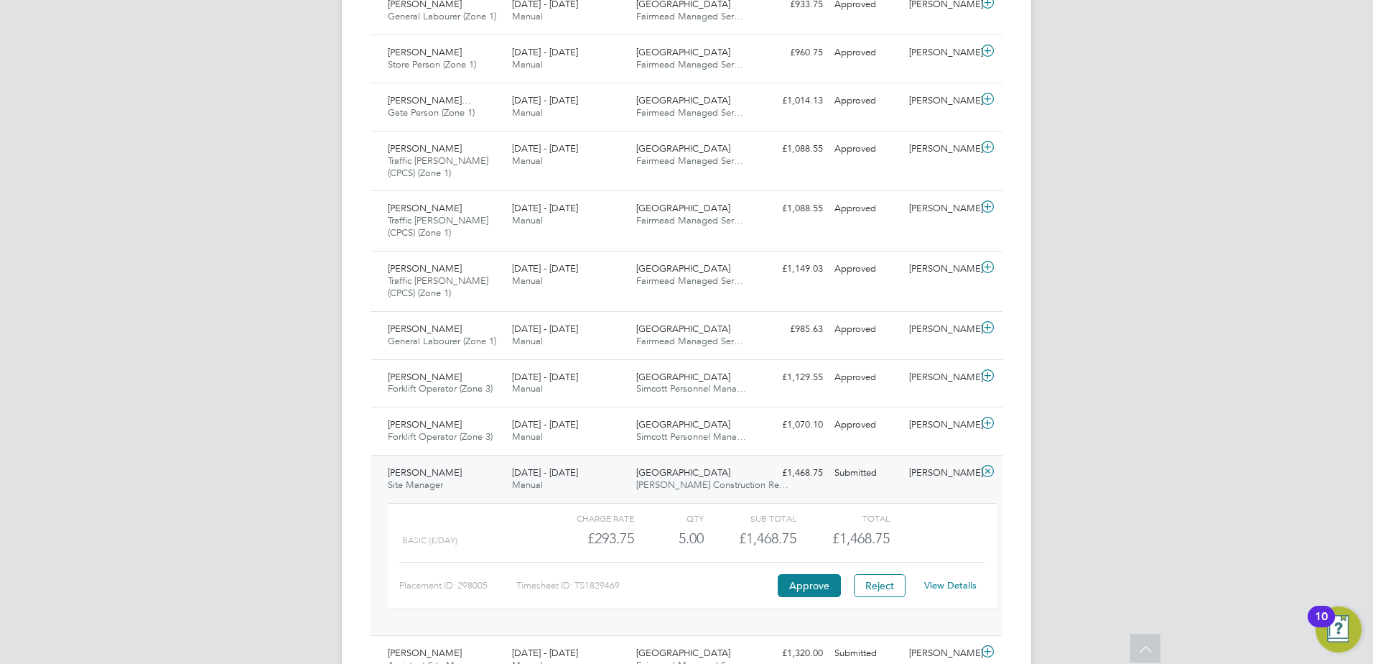
click at [954, 583] on link "View Details" at bounding box center [950, 585] width 52 height 12
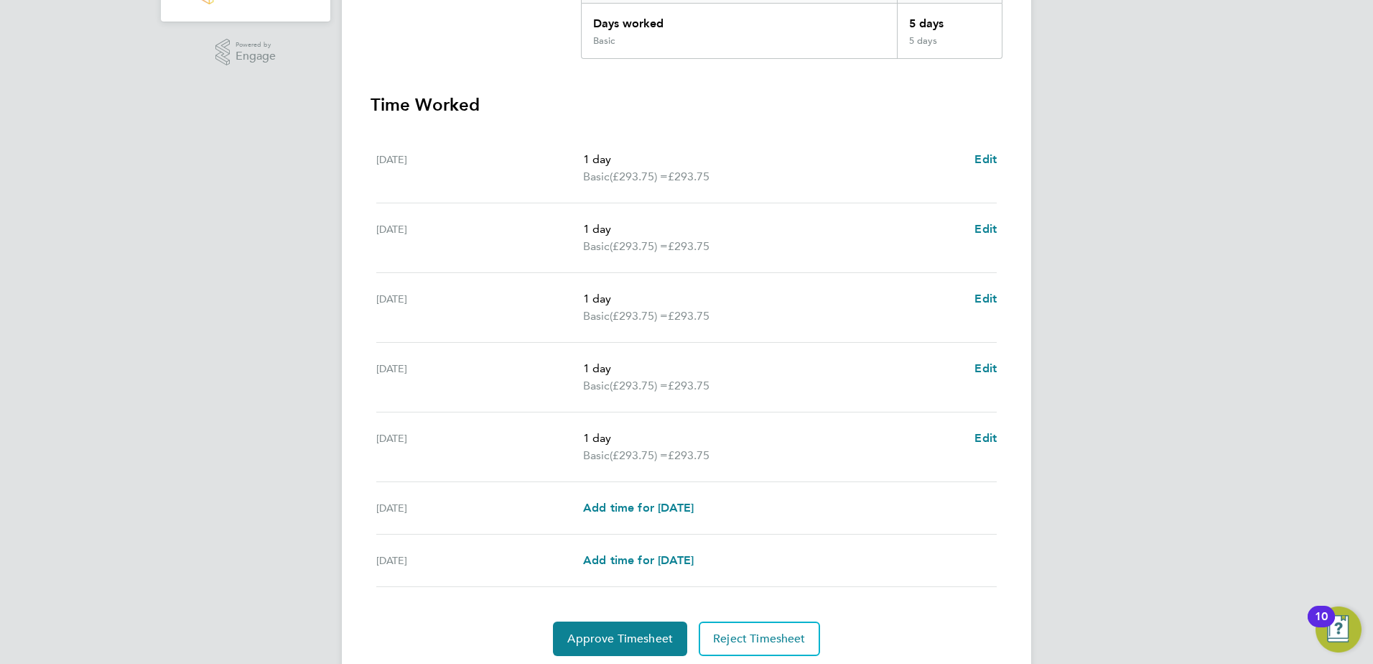
scroll to position [386, 0]
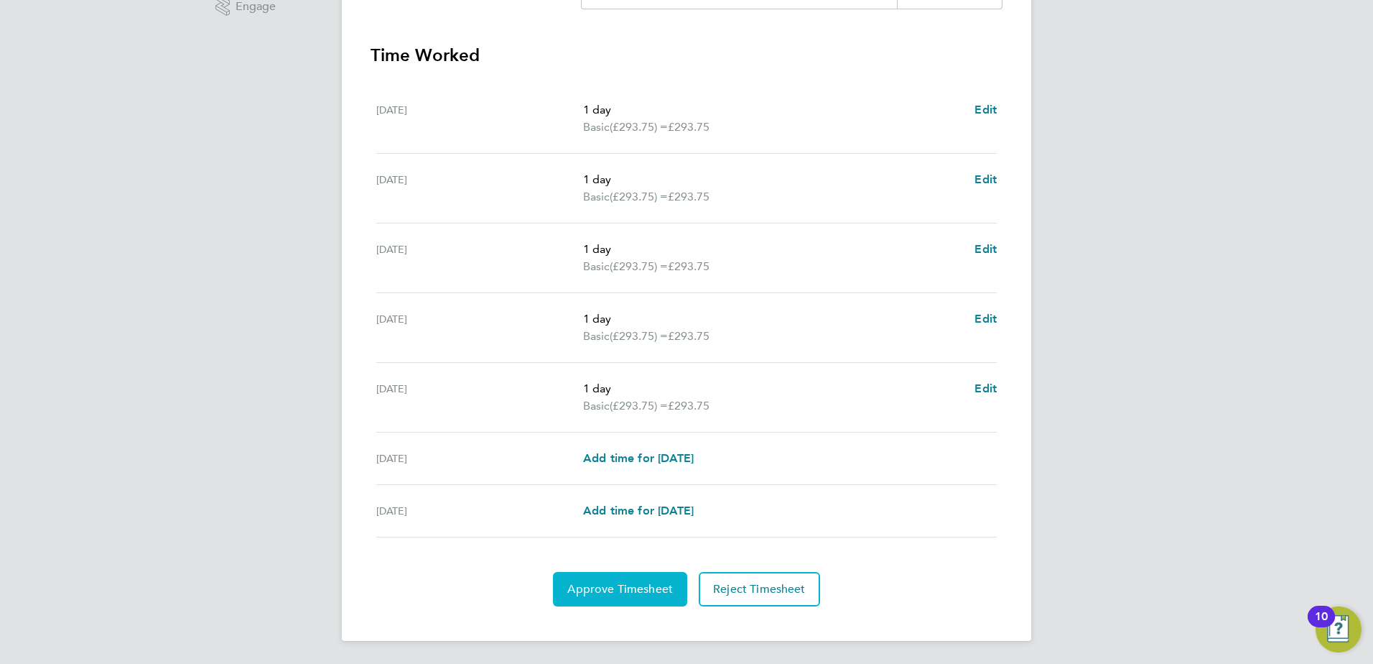
click at [639, 579] on button "Approve Timesheet" at bounding box center [620, 589] width 134 height 34
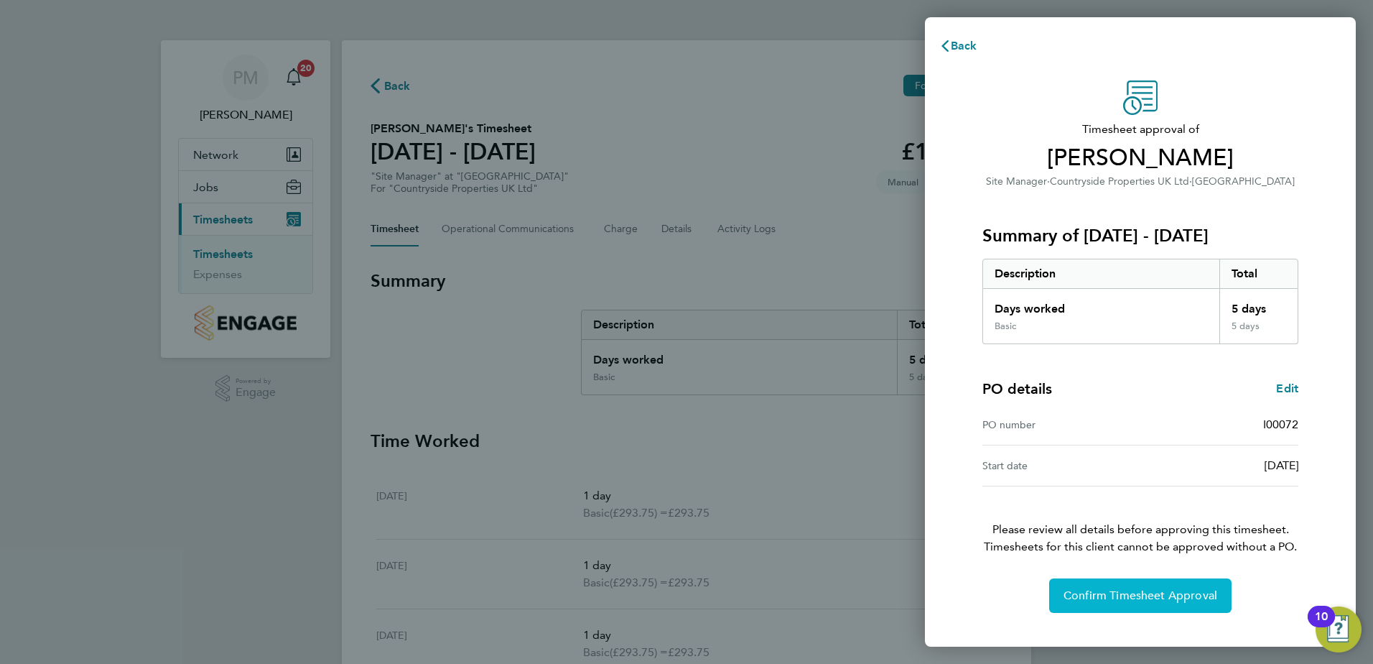
click at [1107, 595] on span "Confirm Timesheet Approval" at bounding box center [1141, 595] width 154 height 14
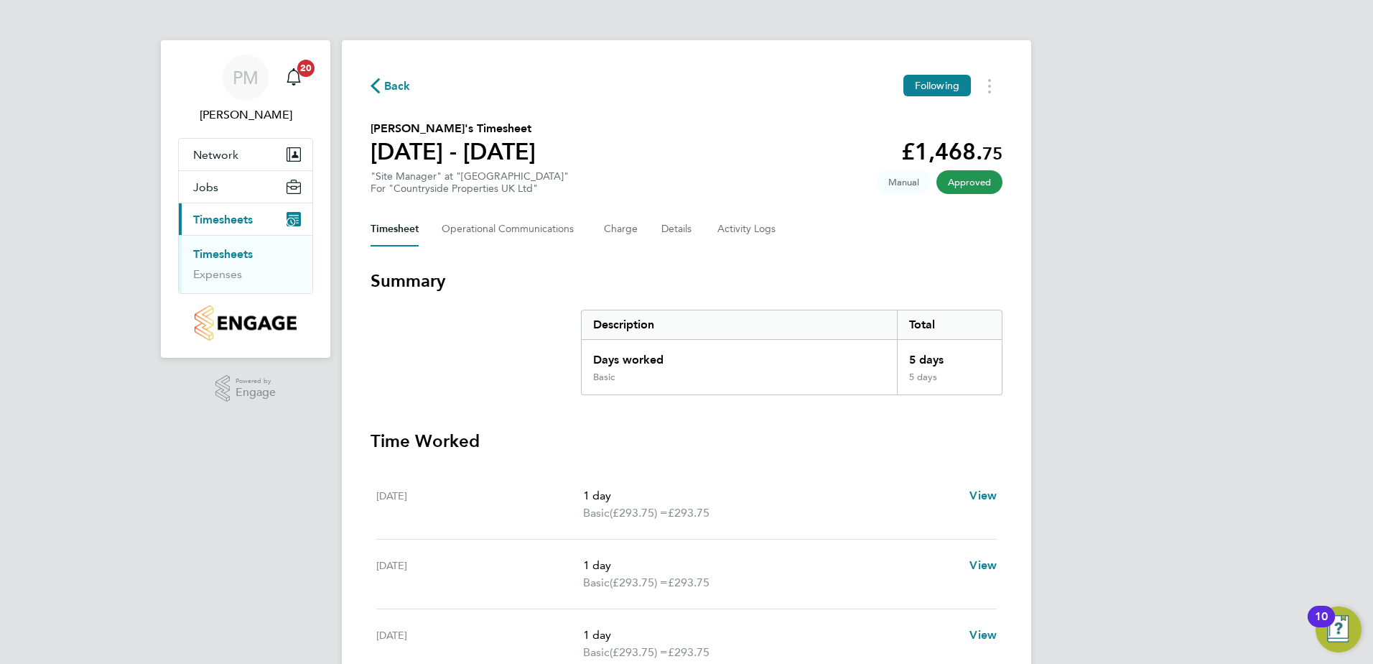
click at [232, 248] on link "Timesheets" at bounding box center [223, 254] width 60 height 14
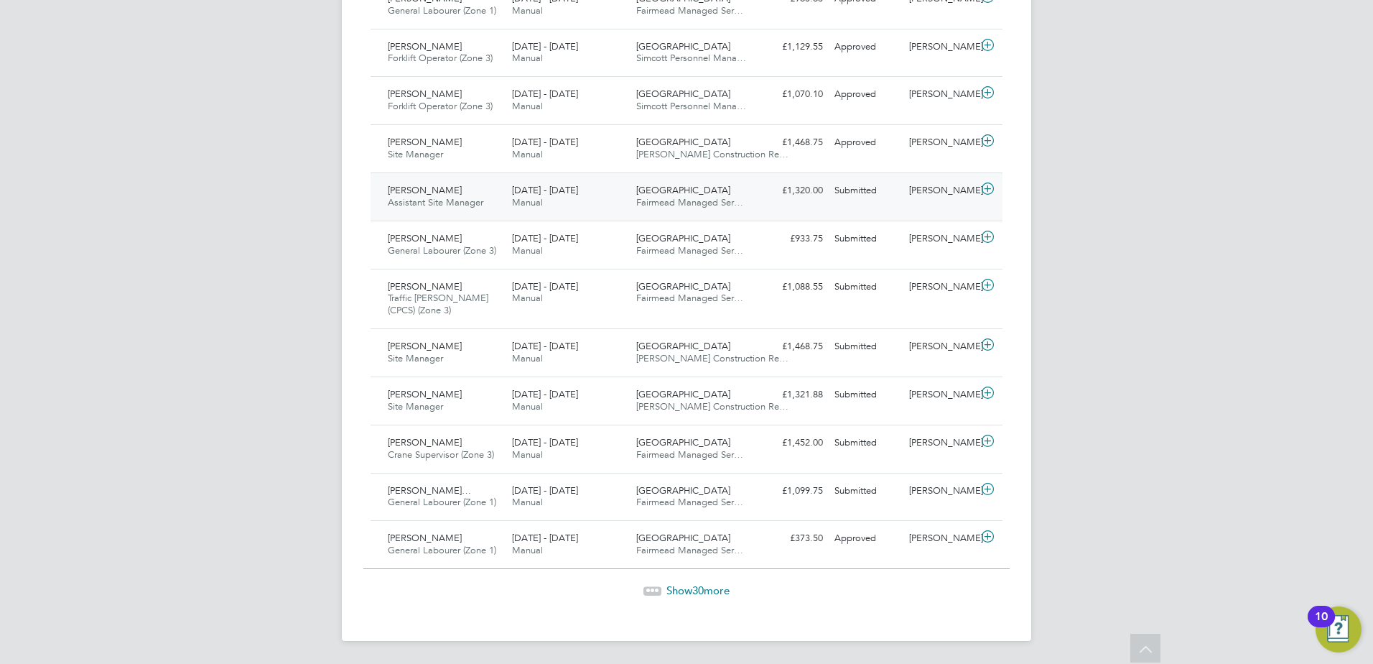
click at [424, 191] on span "[PERSON_NAME]" at bounding box center [425, 190] width 74 height 12
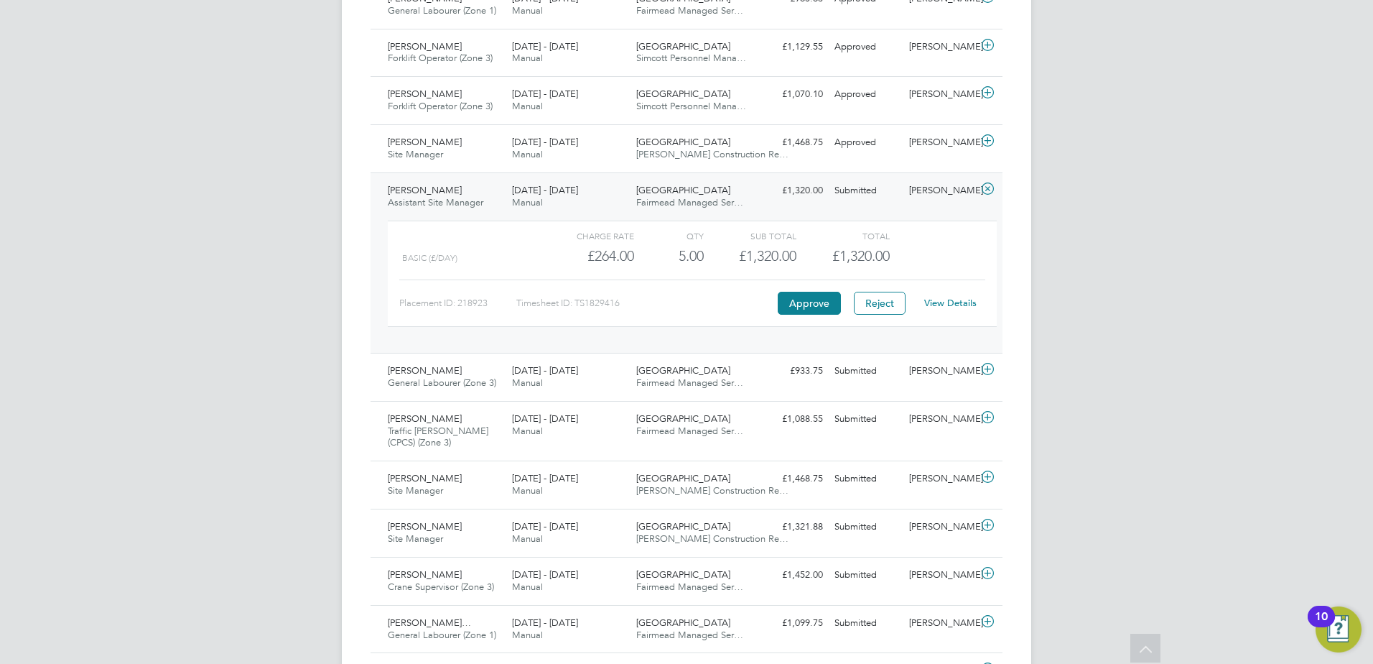
click at [959, 298] on link "View Details" at bounding box center [950, 303] width 52 height 12
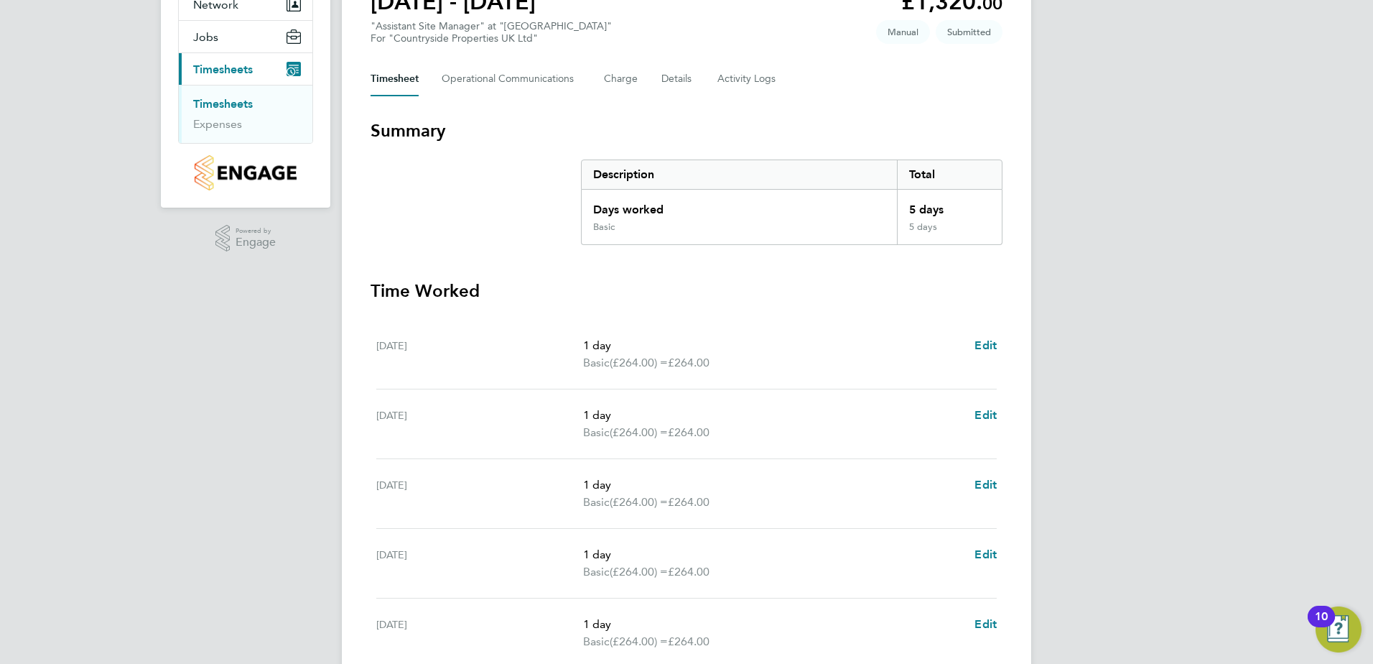
scroll to position [359, 0]
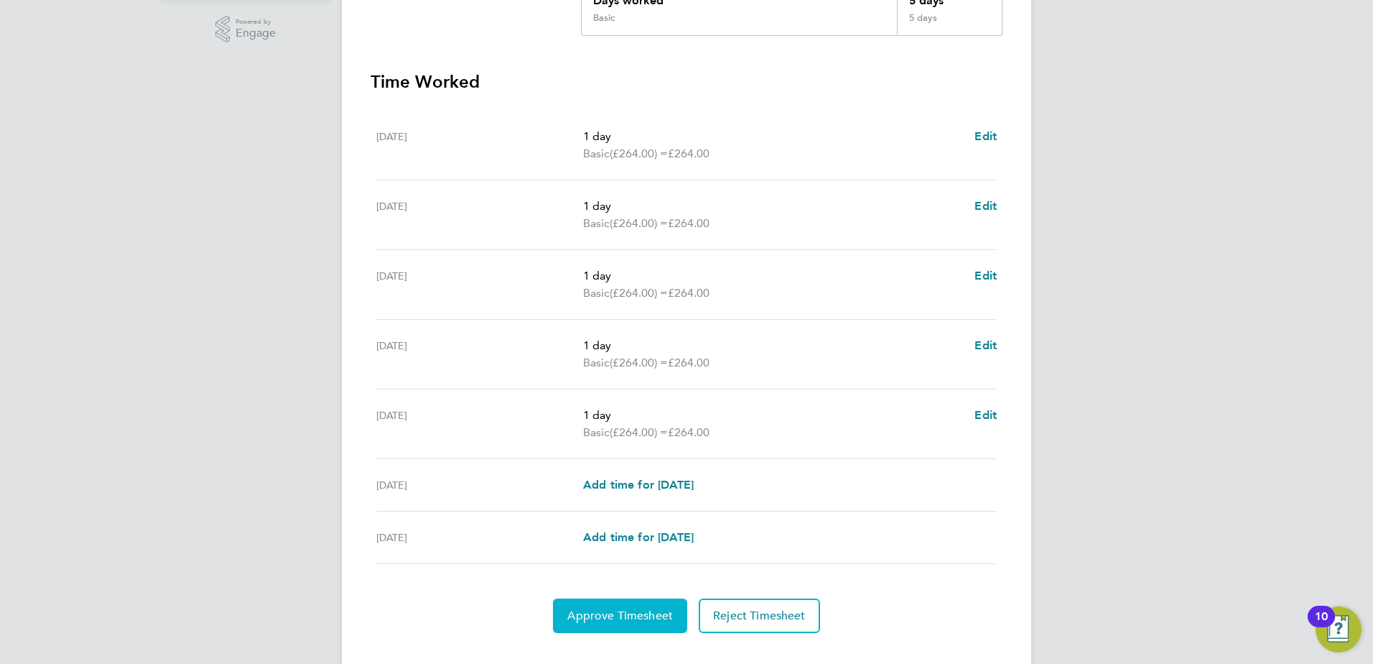
click at [631, 610] on span "Approve Timesheet" at bounding box center [620, 615] width 106 height 14
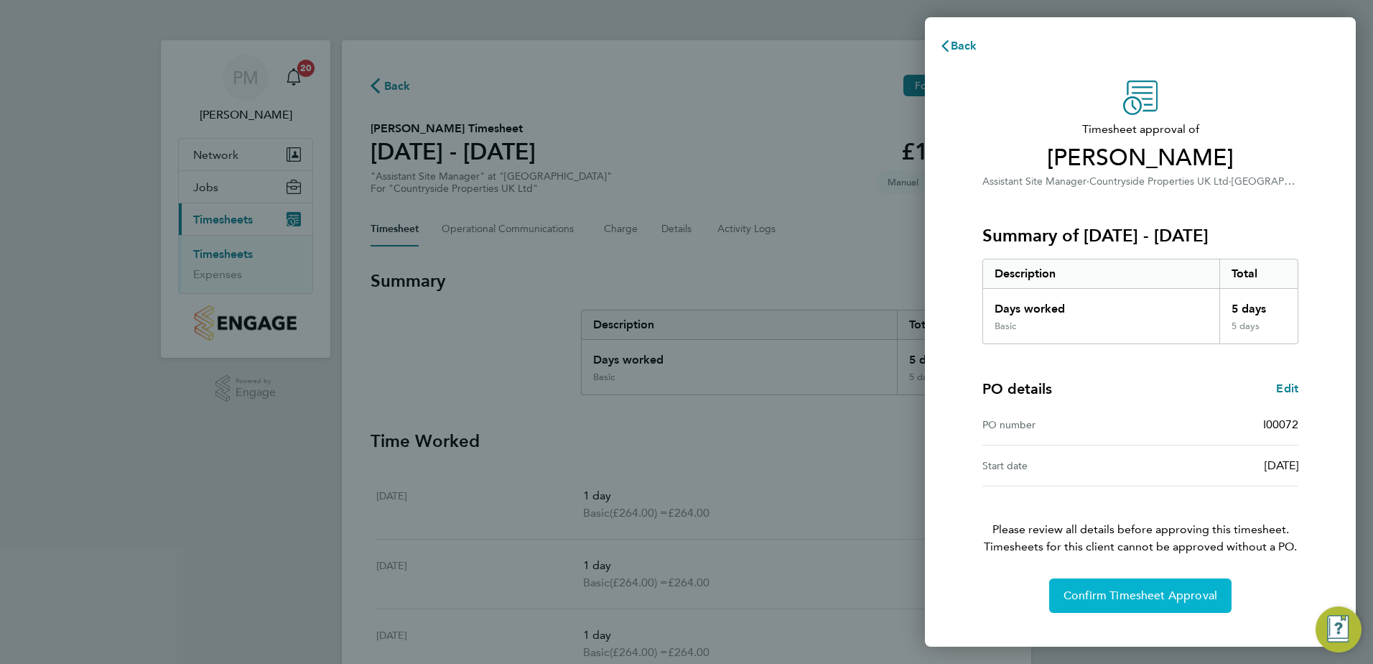
click at [1104, 599] on span "Confirm Timesheet Approval" at bounding box center [1141, 595] width 154 height 14
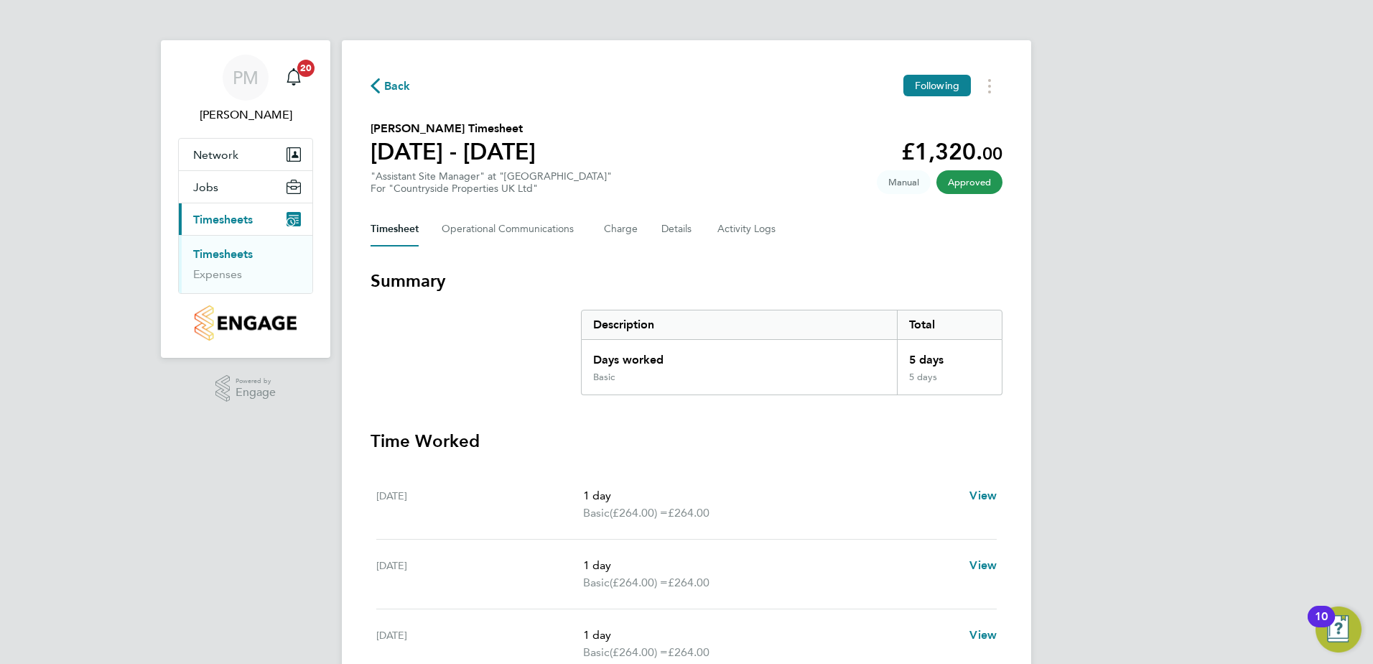
click at [207, 251] on link "Timesheets" at bounding box center [223, 254] width 60 height 14
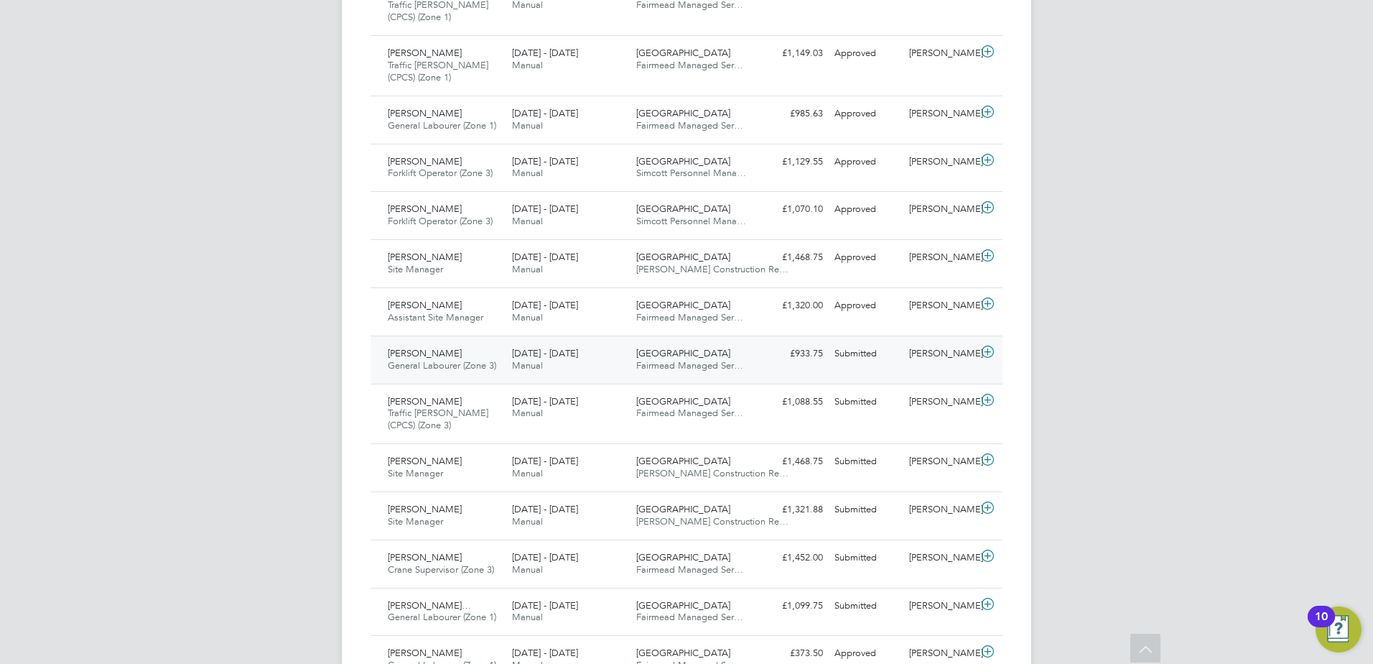
click at [420, 354] on span "[PERSON_NAME]" at bounding box center [425, 353] width 74 height 12
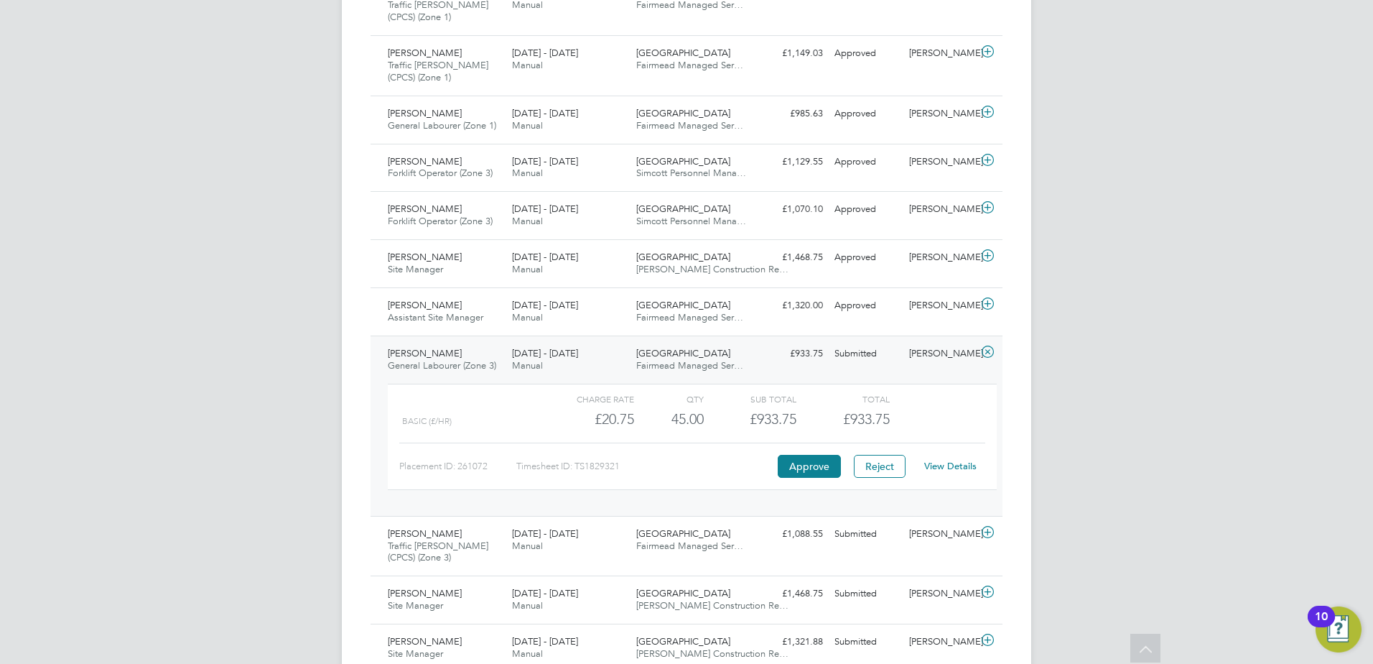
click at [964, 468] on link "View Details" at bounding box center [950, 466] width 52 height 12
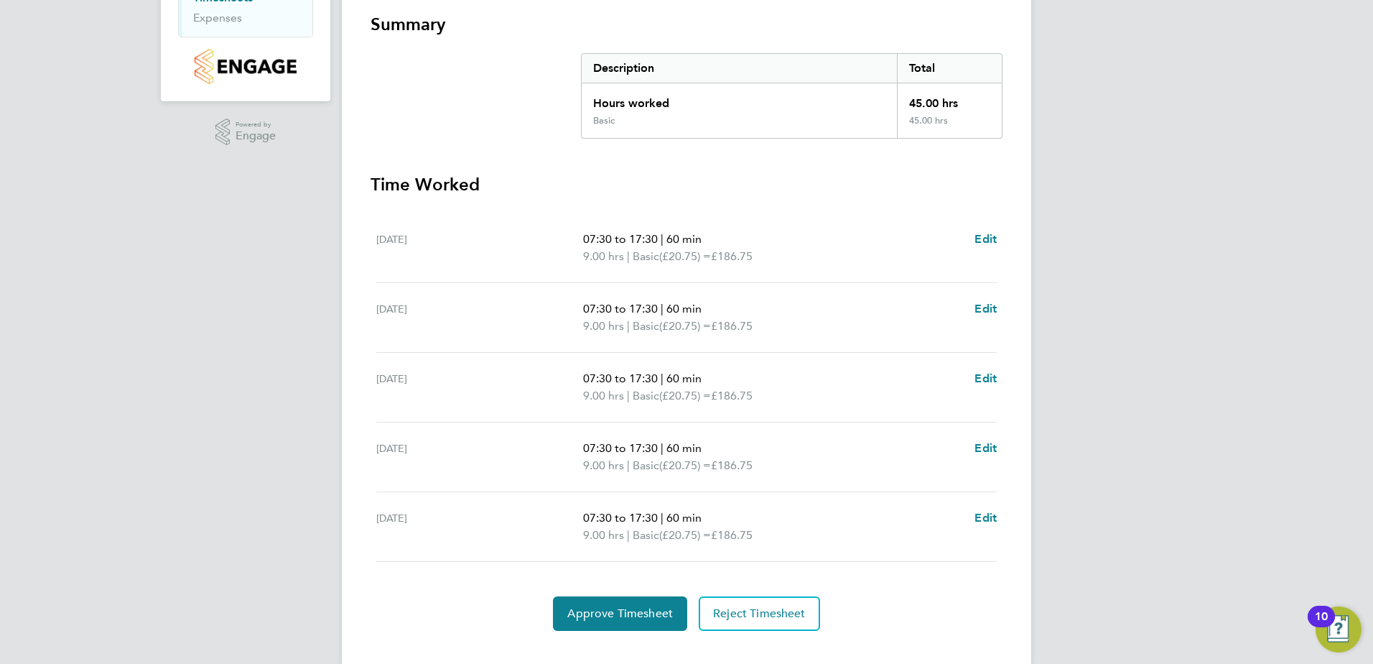
scroll to position [281, 0]
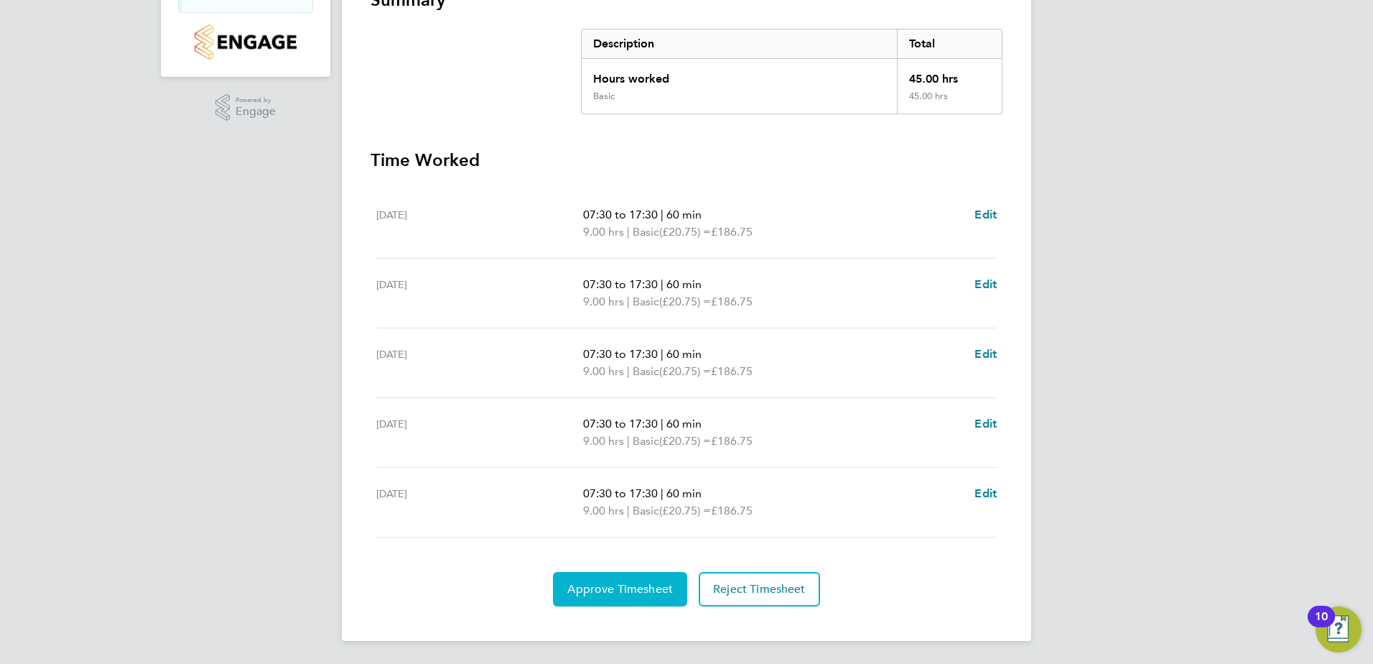
click at [642, 579] on button "Approve Timesheet" at bounding box center [620, 589] width 134 height 34
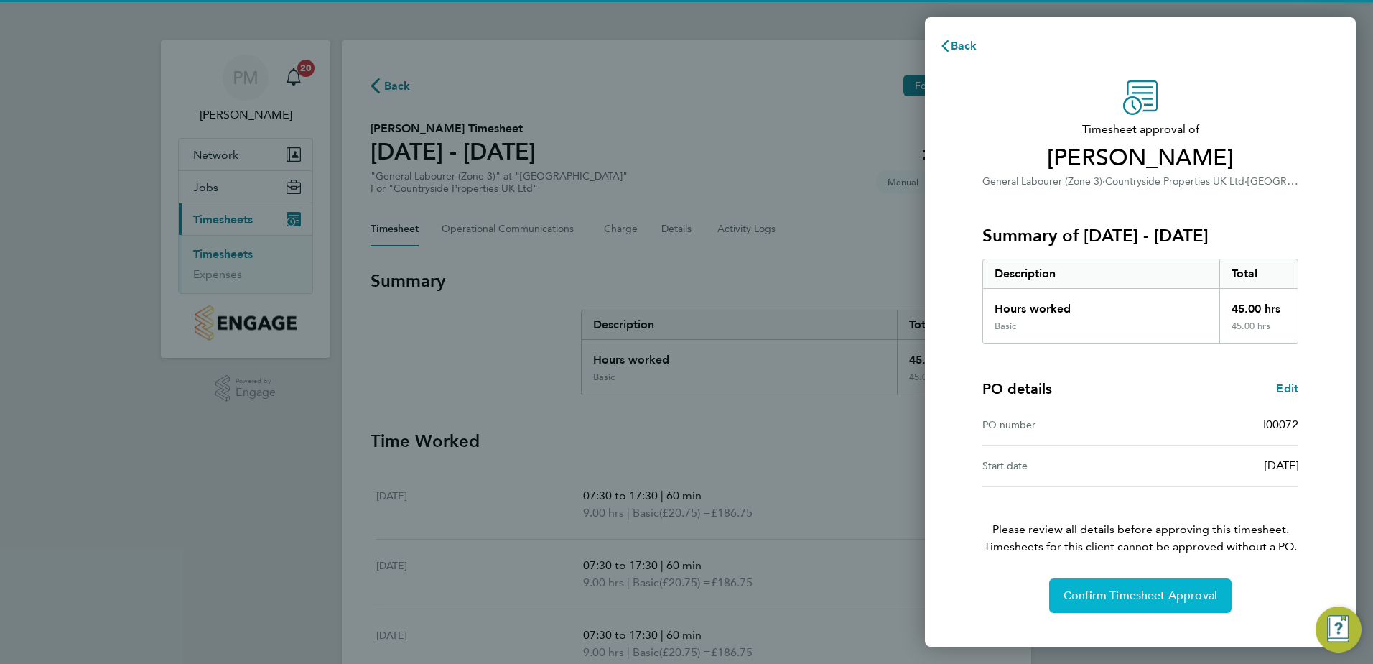
click at [1115, 595] on span "Confirm Timesheet Approval" at bounding box center [1141, 595] width 154 height 14
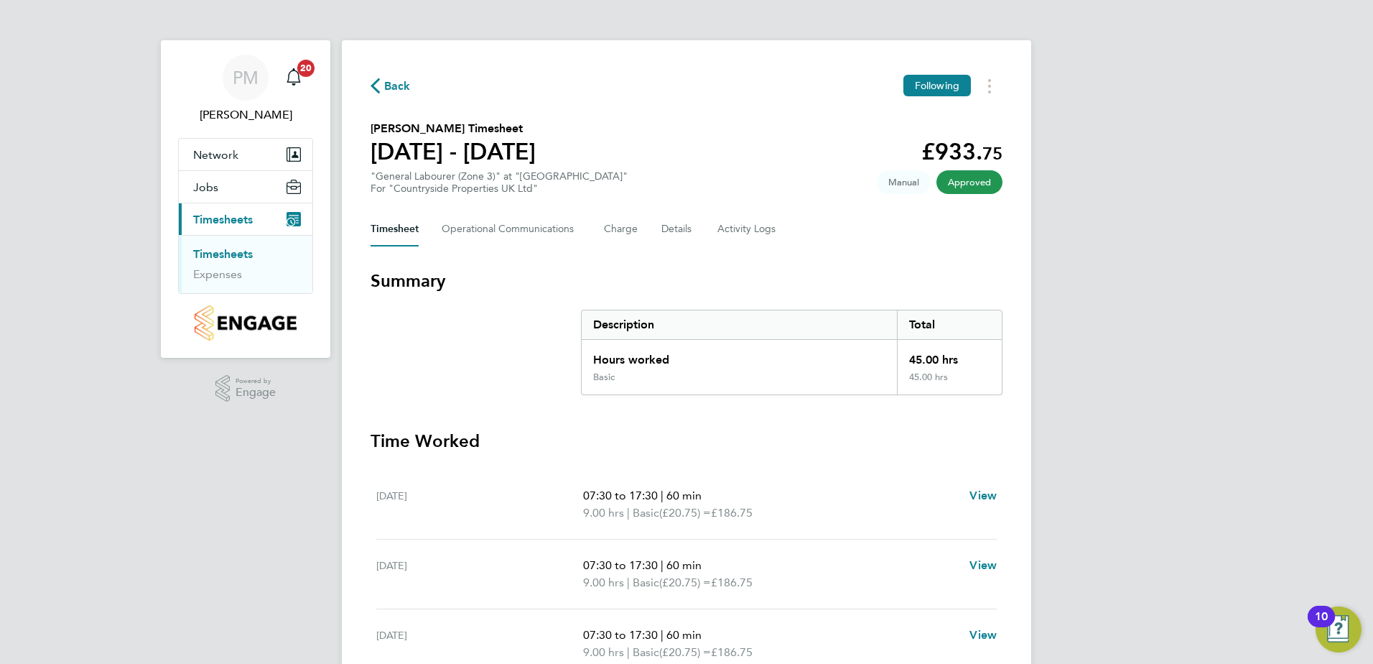
click at [232, 251] on link "Timesheets" at bounding box center [223, 254] width 60 height 14
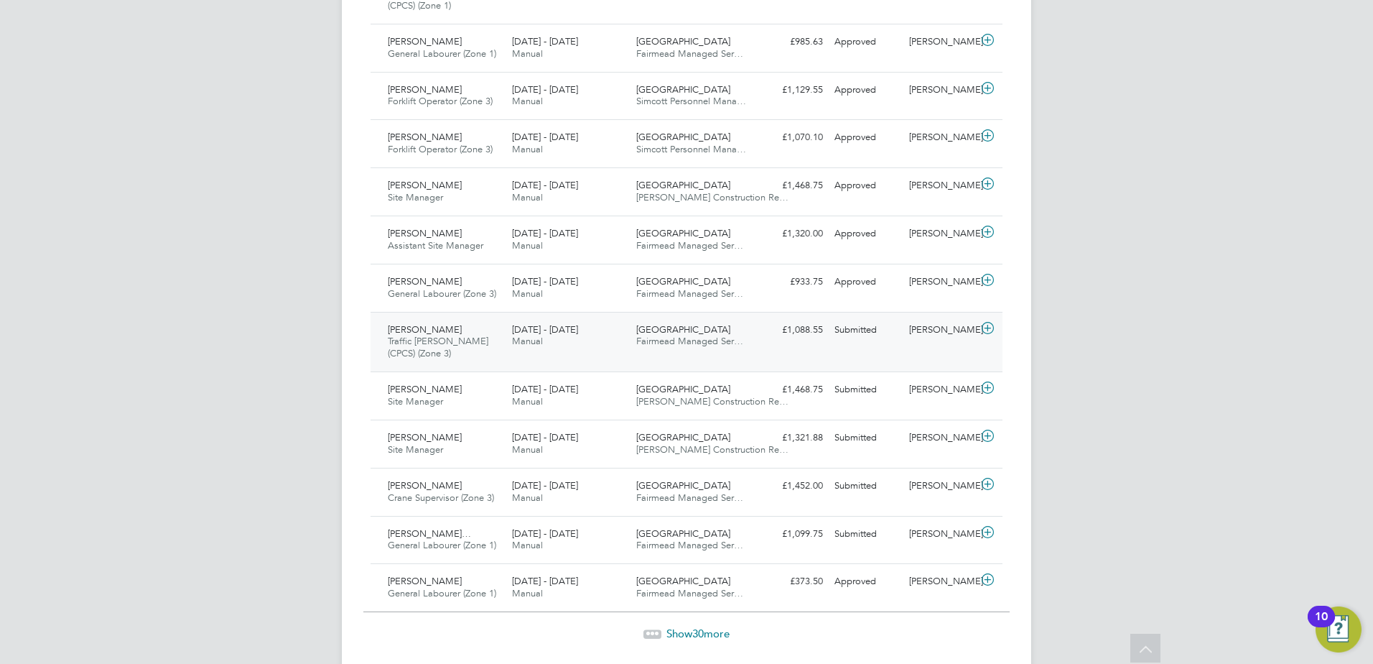
click at [432, 327] on span "[PERSON_NAME]" at bounding box center [425, 329] width 74 height 12
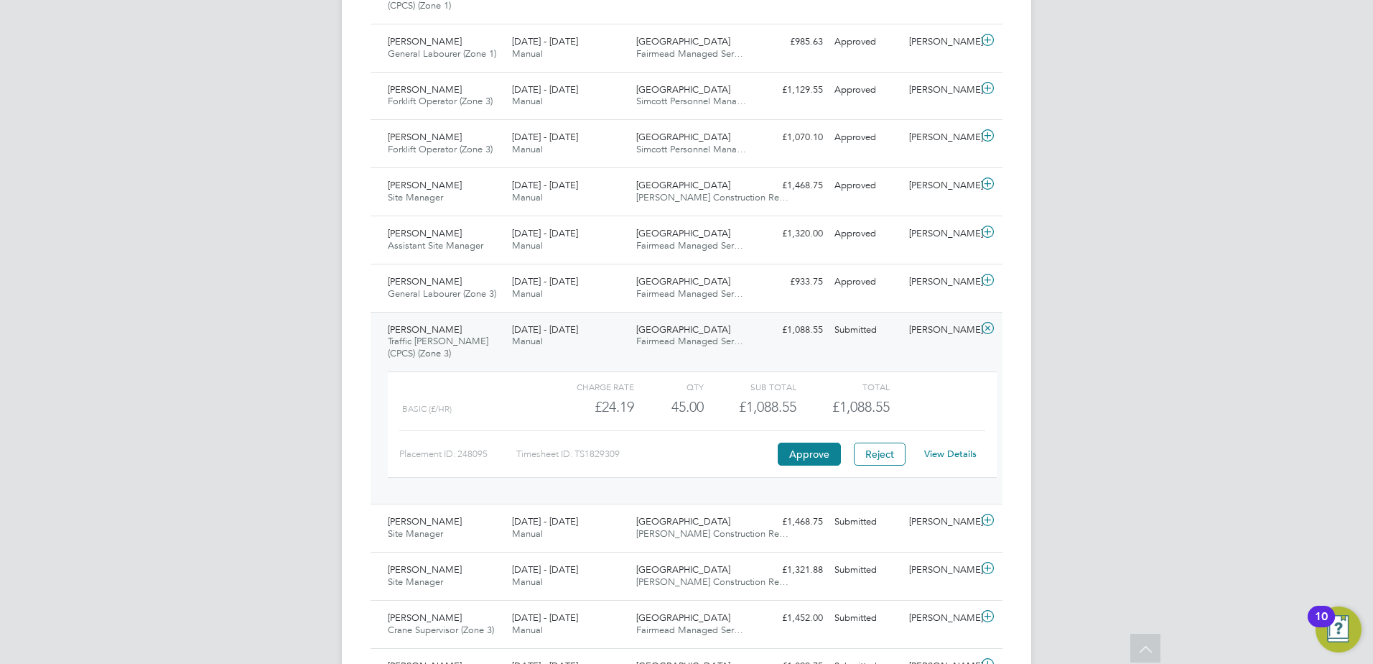
click at [962, 455] on link "View Details" at bounding box center [950, 453] width 52 height 12
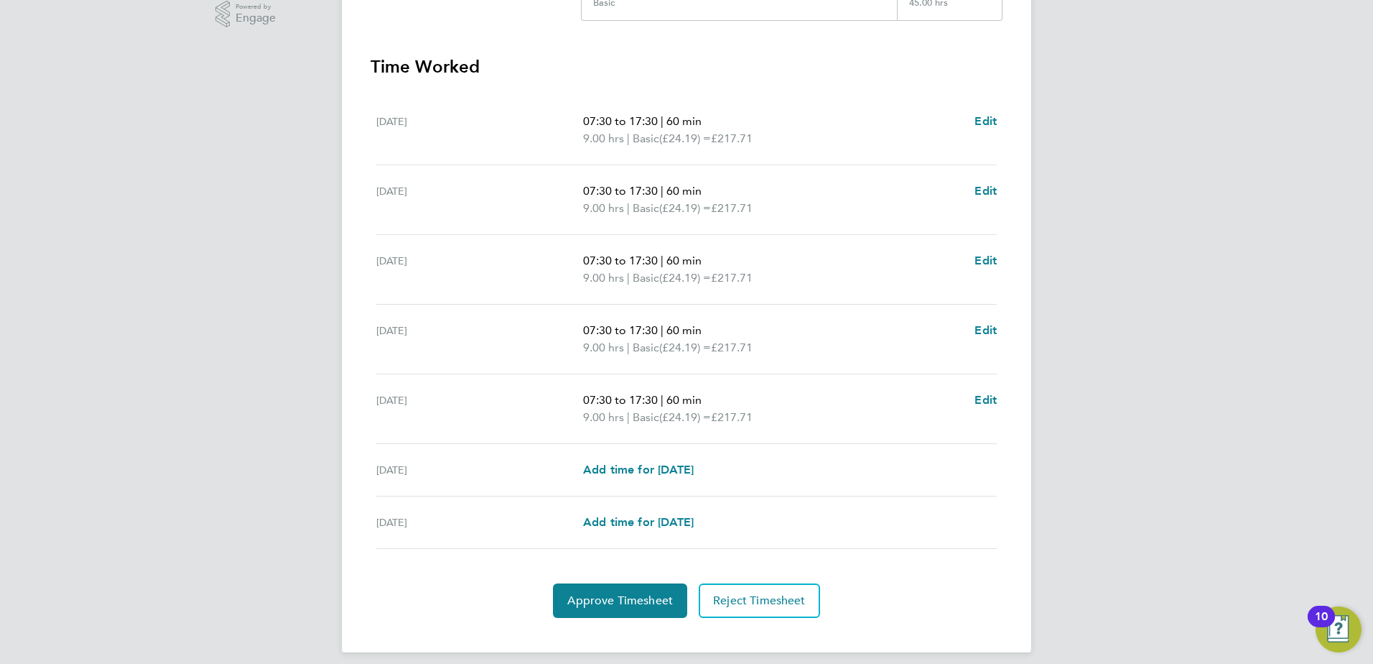
scroll to position [386, 0]
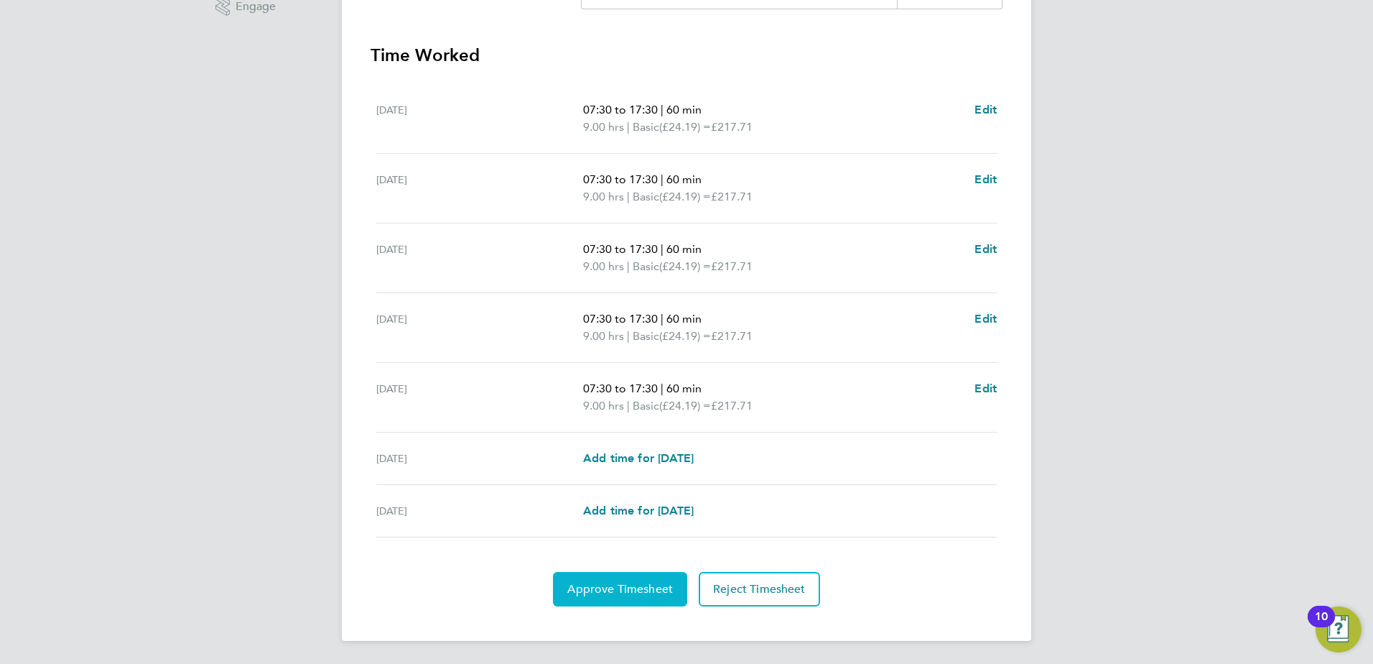
click at [625, 587] on span "Approve Timesheet" at bounding box center [620, 589] width 106 height 14
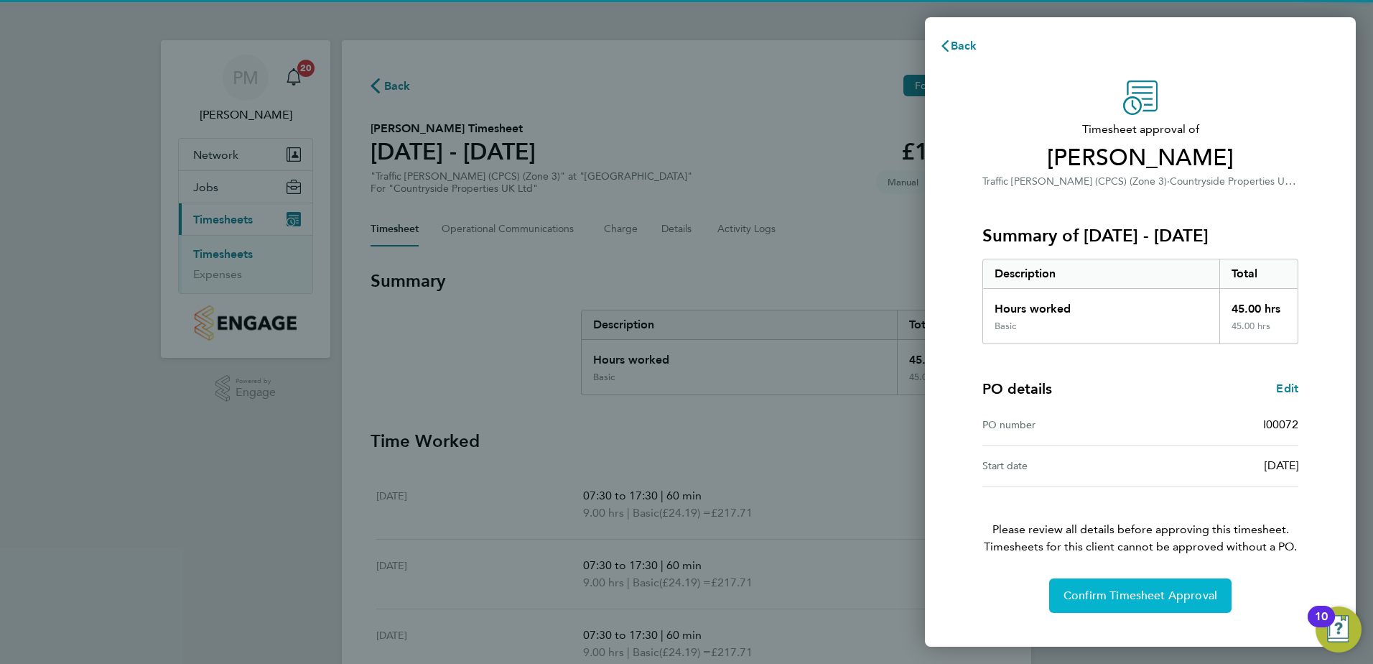
click at [1092, 596] on span "Confirm Timesheet Approval" at bounding box center [1141, 595] width 154 height 14
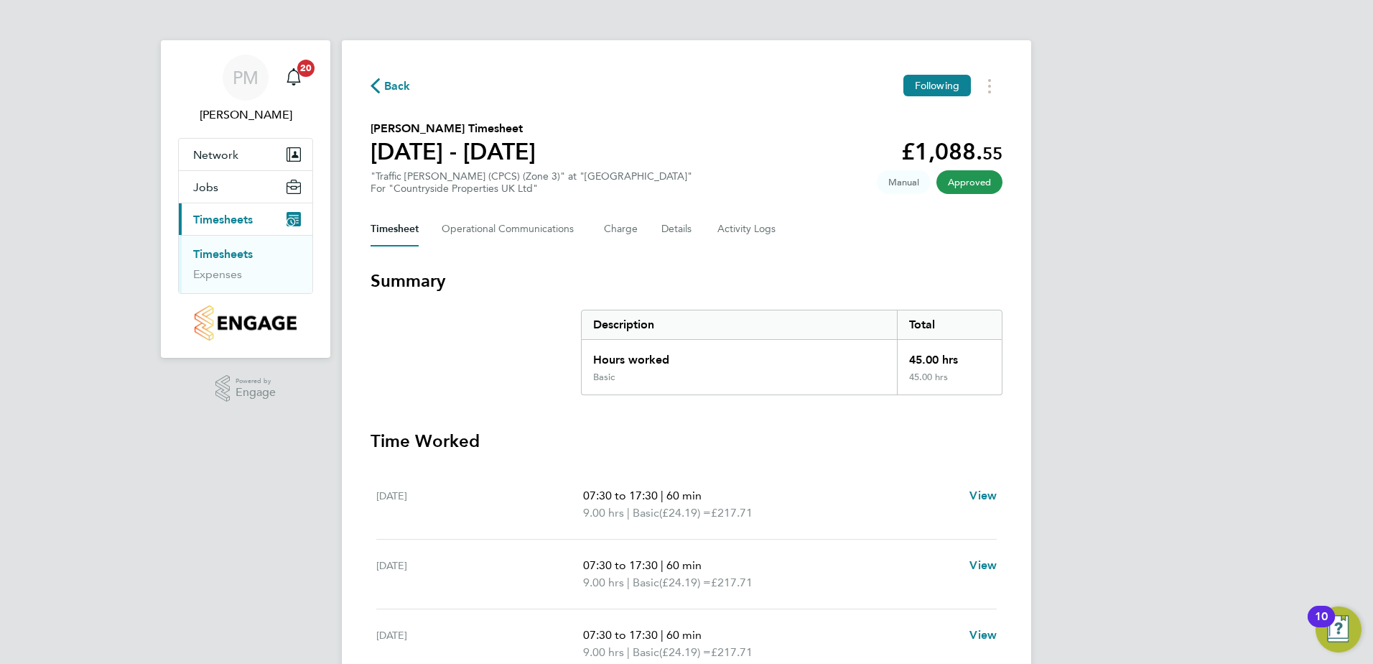
click at [224, 256] on link "Timesheets" at bounding box center [223, 254] width 60 height 14
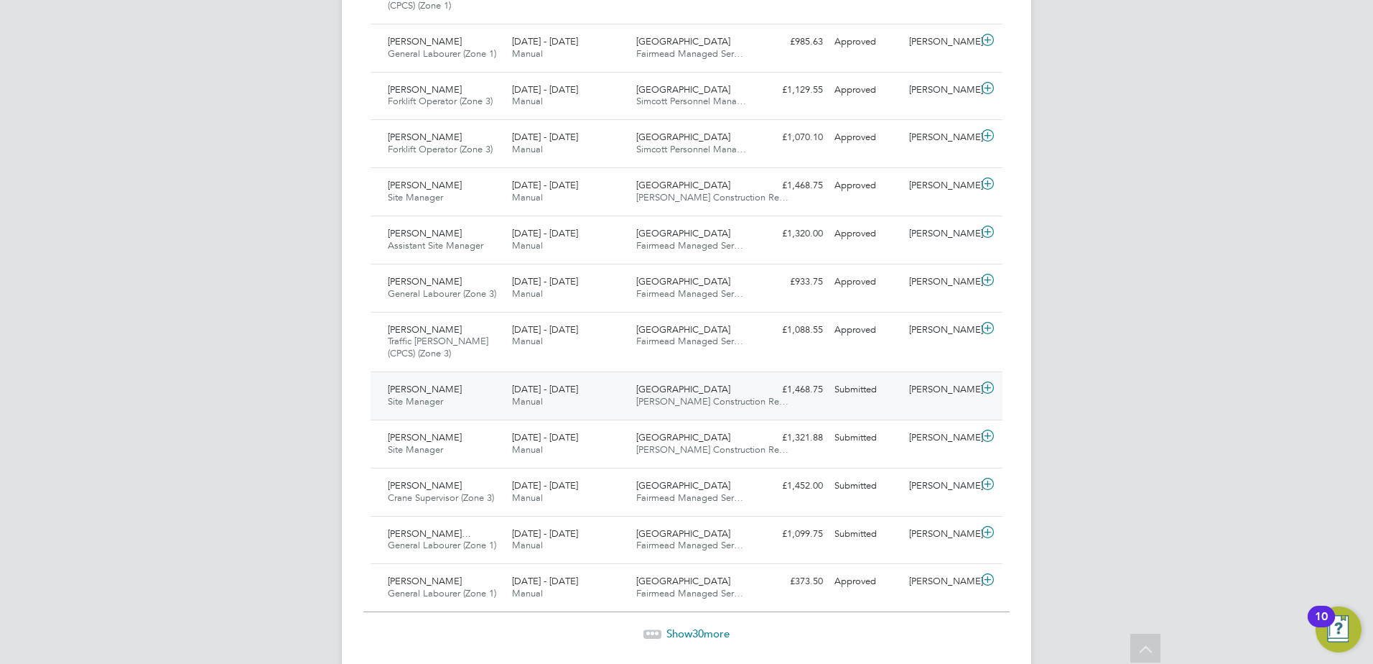
click at [414, 392] on span "[PERSON_NAME]" at bounding box center [425, 389] width 74 height 12
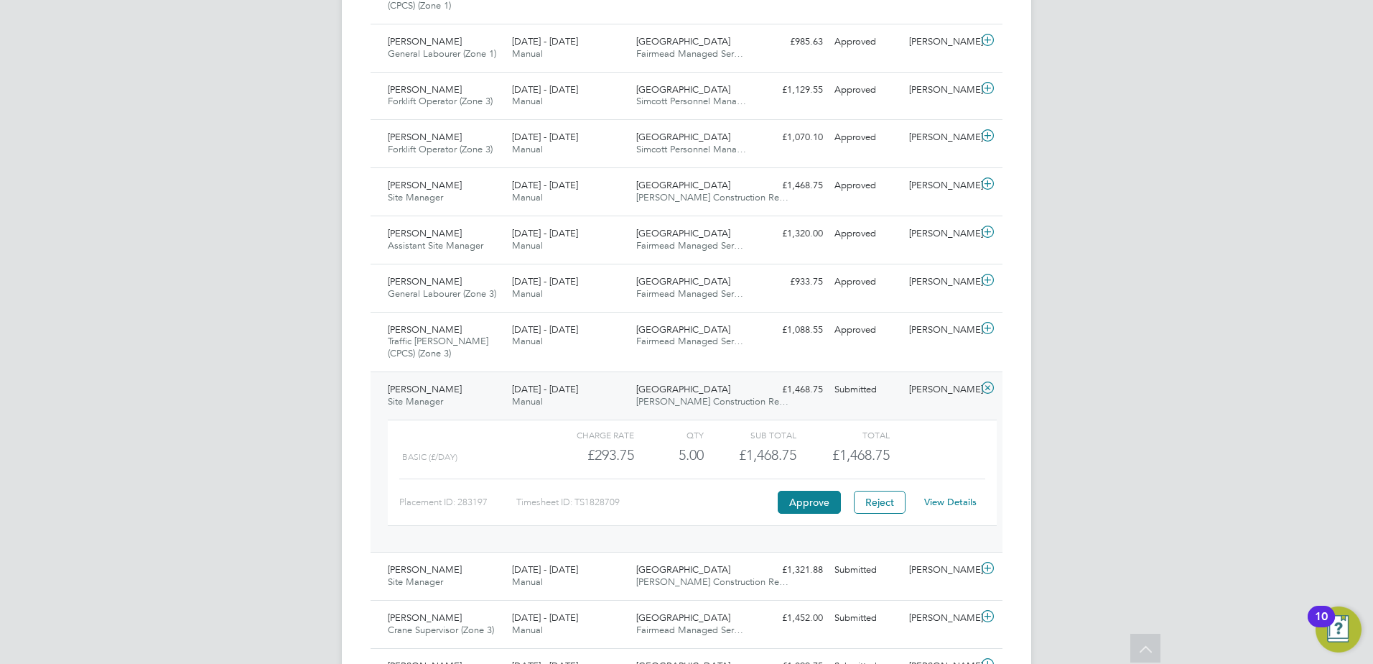
click at [959, 501] on link "View Details" at bounding box center [950, 502] width 52 height 12
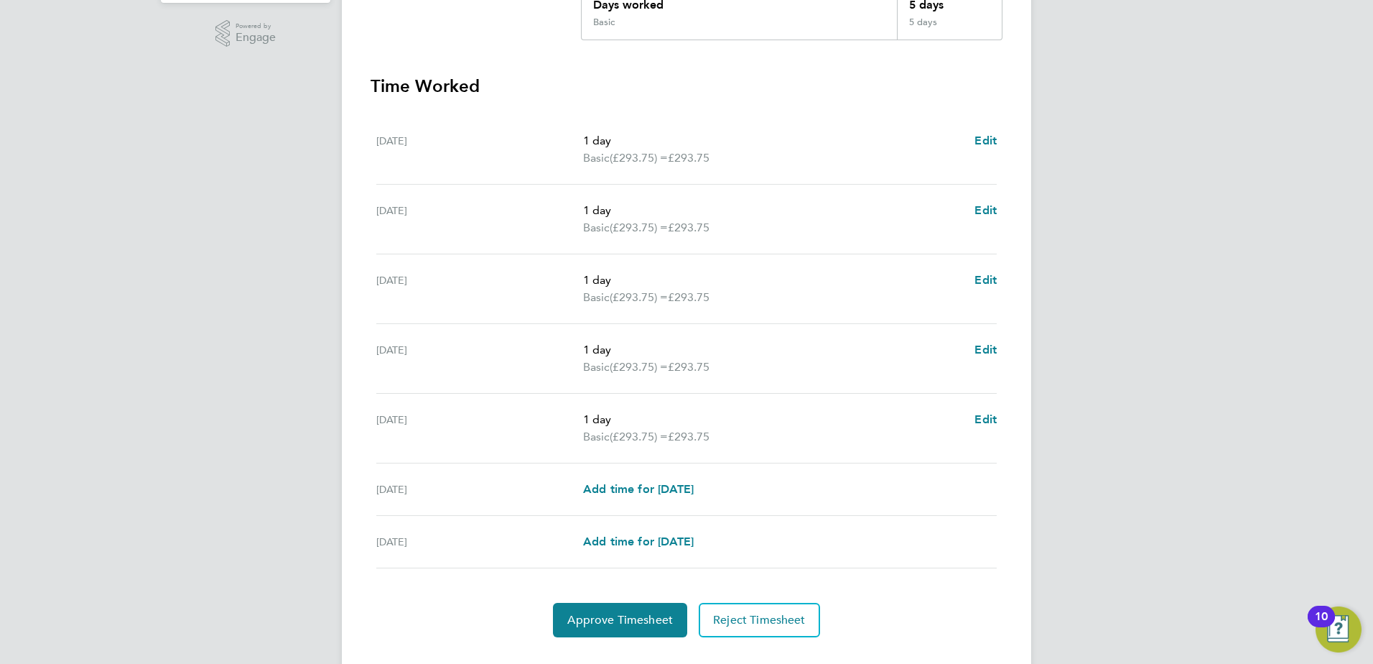
scroll to position [359, 0]
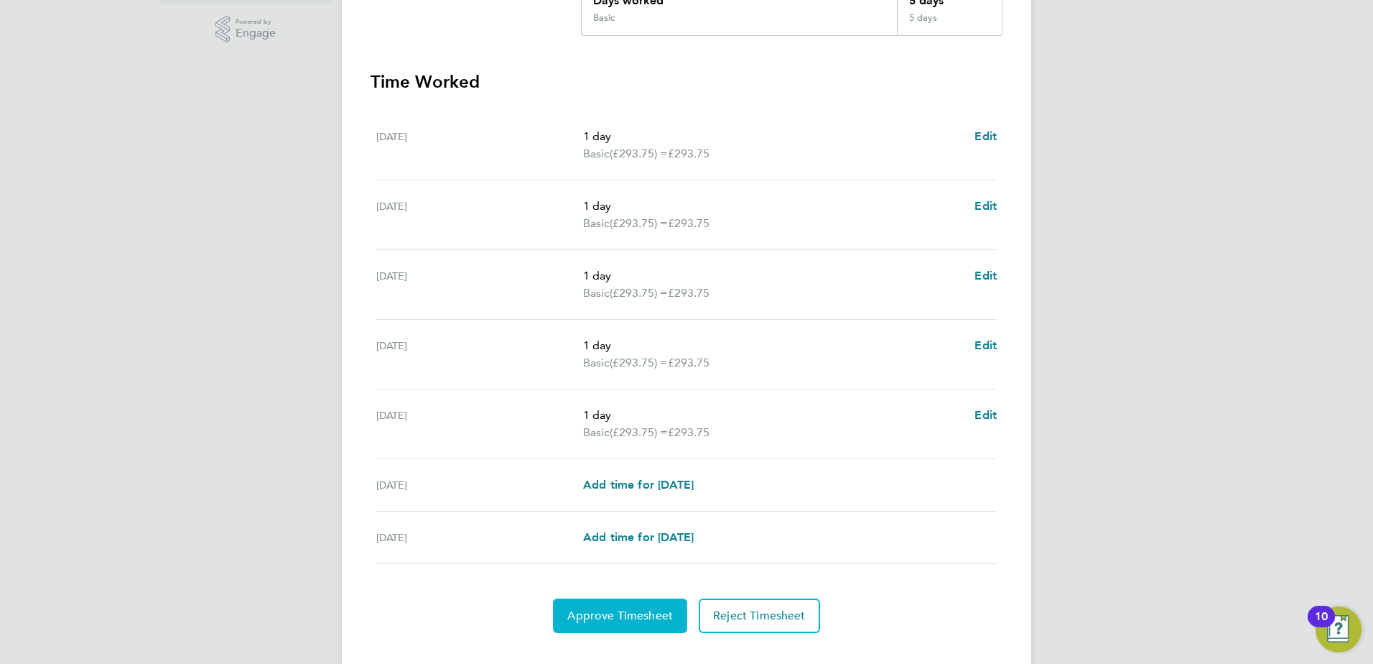
click at [658, 606] on button "Approve Timesheet" at bounding box center [620, 615] width 134 height 34
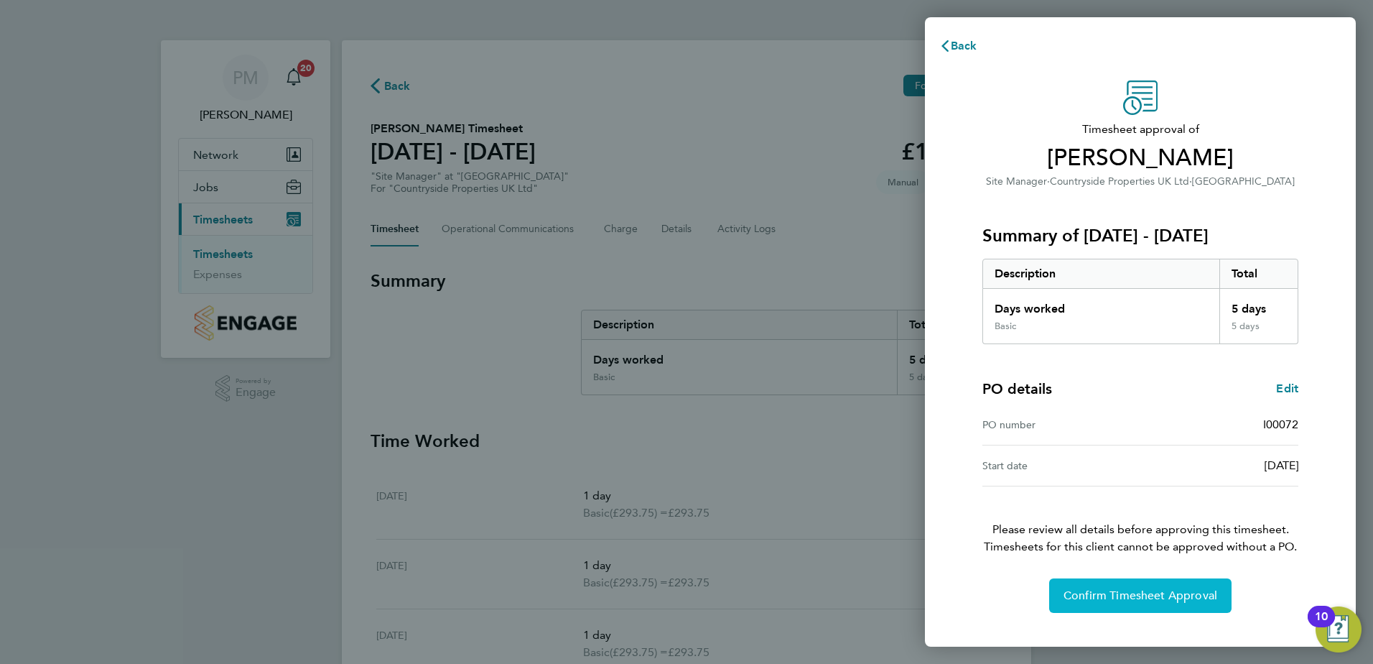
click at [1084, 596] on span "Confirm Timesheet Approval" at bounding box center [1141, 595] width 154 height 14
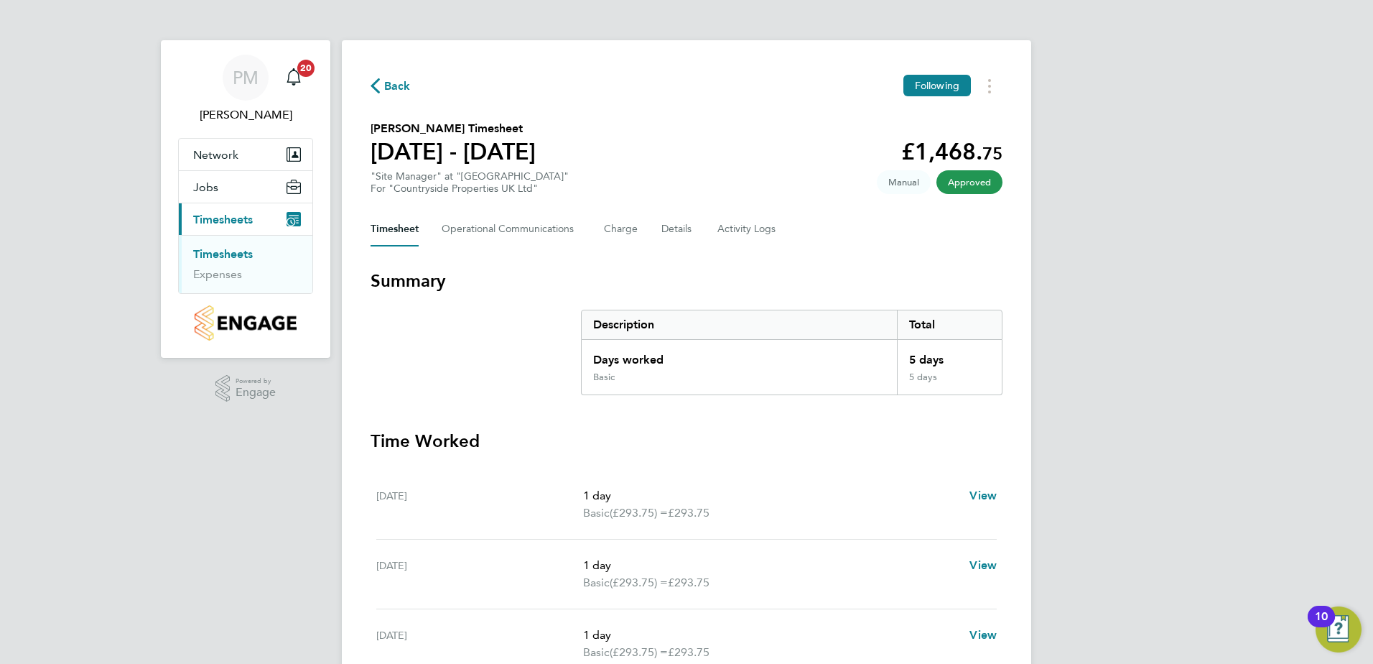
click at [218, 249] on link "Timesheets" at bounding box center [223, 254] width 60 height 14
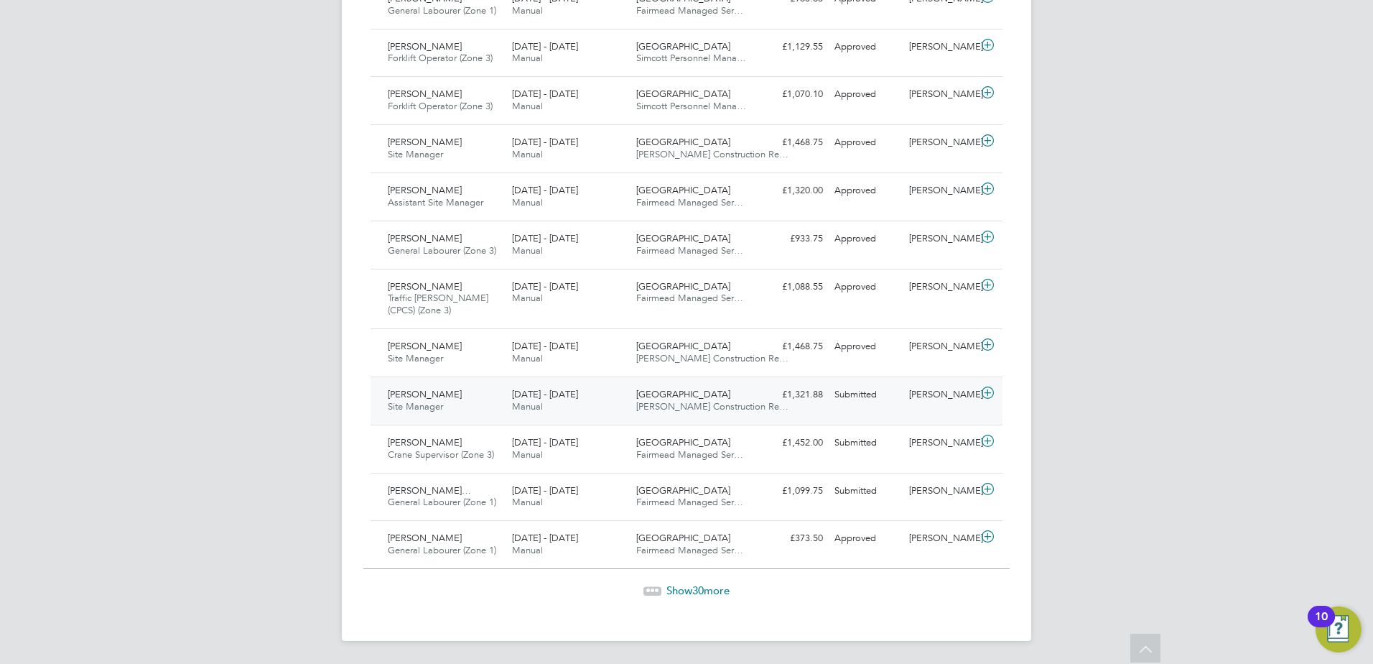
click at [411, 391] on span "[PERSON_NAME]" at bounding box center [425, 394] width 74 height 12
